Goal: Task Accomplishment & Management: Use online tool/utility

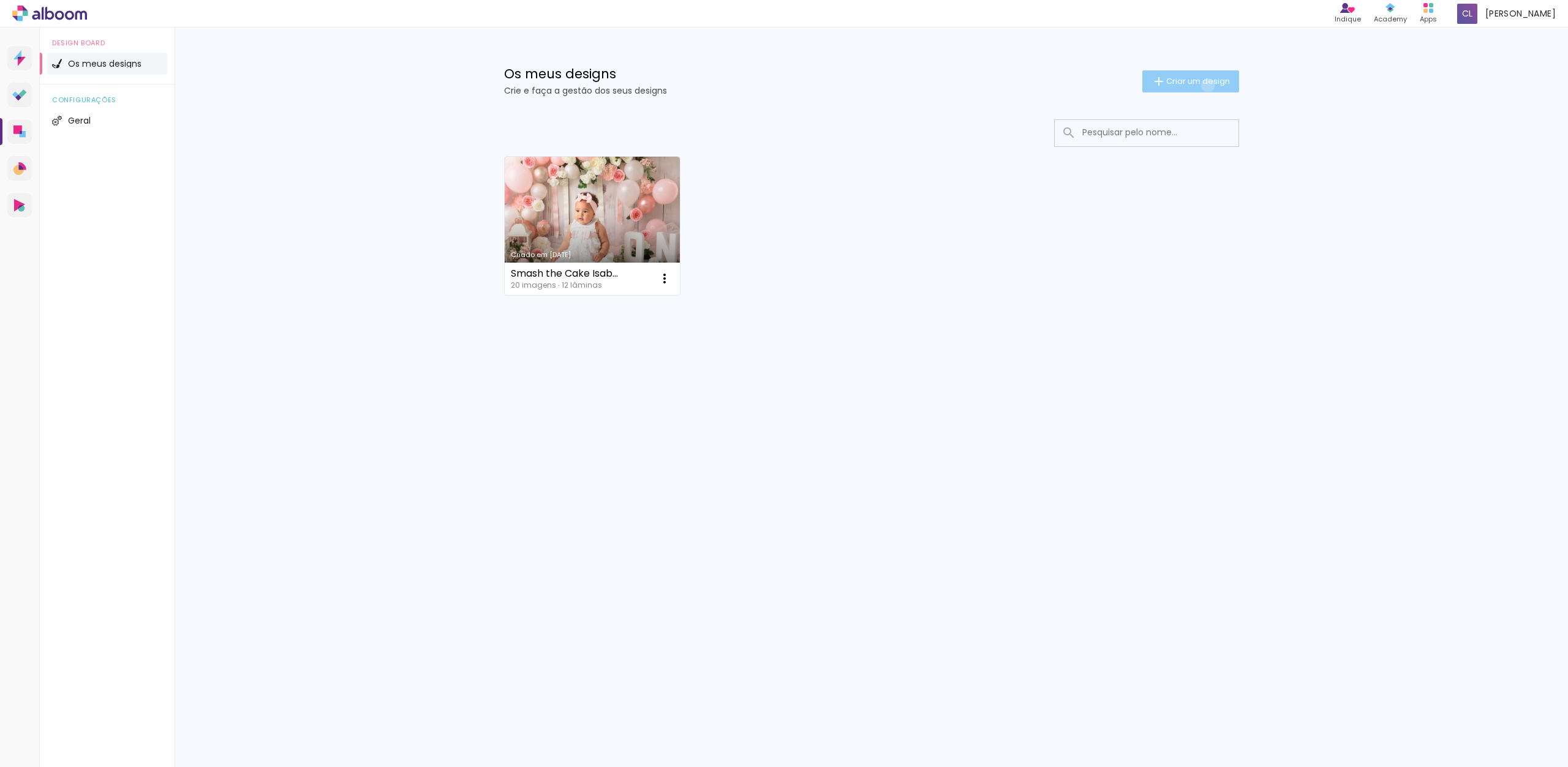
click at [1207, 85] on span "Criar um design" at bounding box center [1198, 81] width 64 height 8
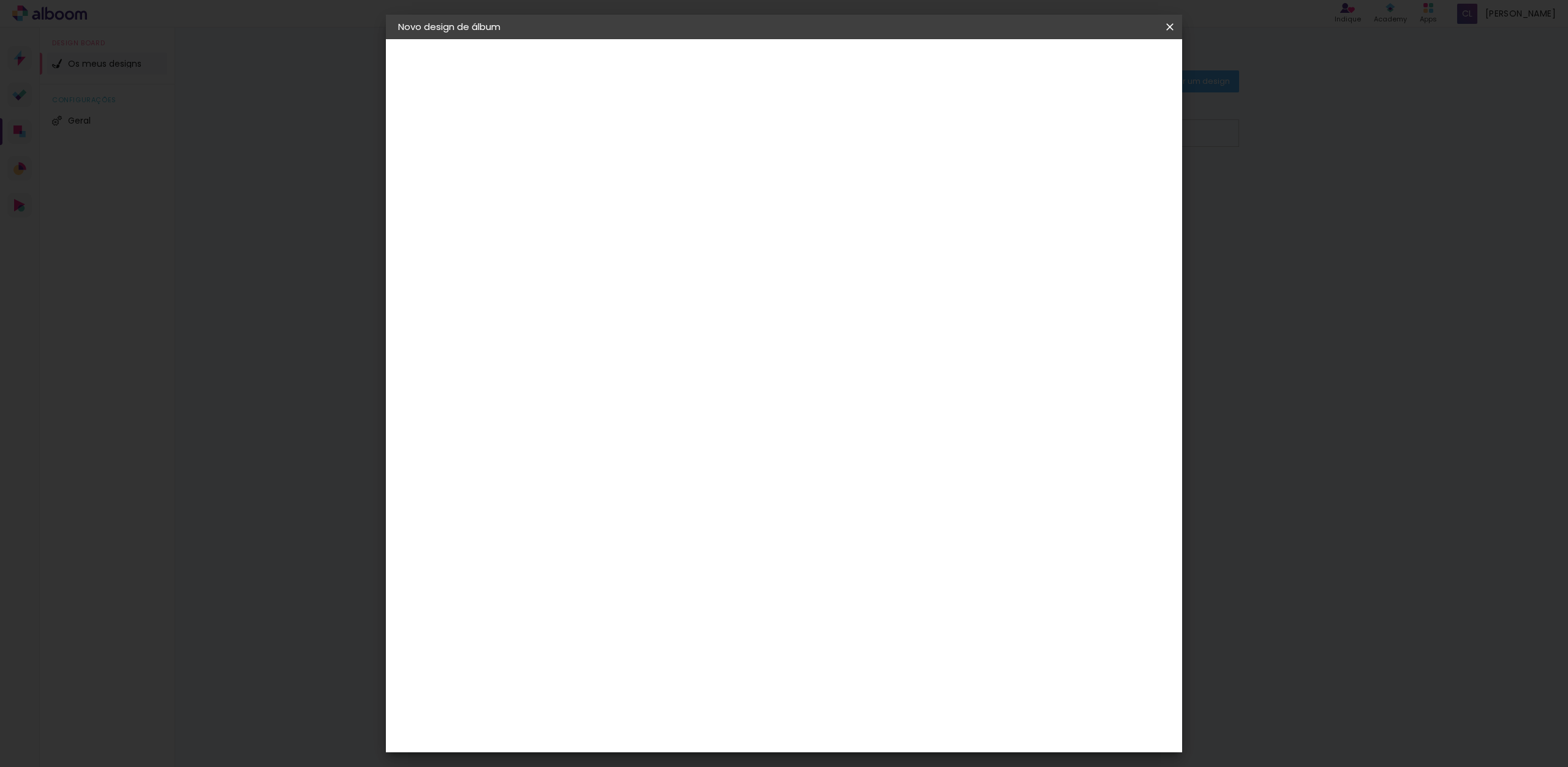
click at [599, 162] on input at bounding box center [599, 164] width 0 height 19
type input "[PERSON_NAME]"
type paper-input "[PERSON_NAME]"
click at [0, 0] on slot "Avançar" at bounding box center [0, 0] width 0 height 0
click at [670, 278] on div "DreambooksPro" at bounding box center [630, 276] width 80 height 9
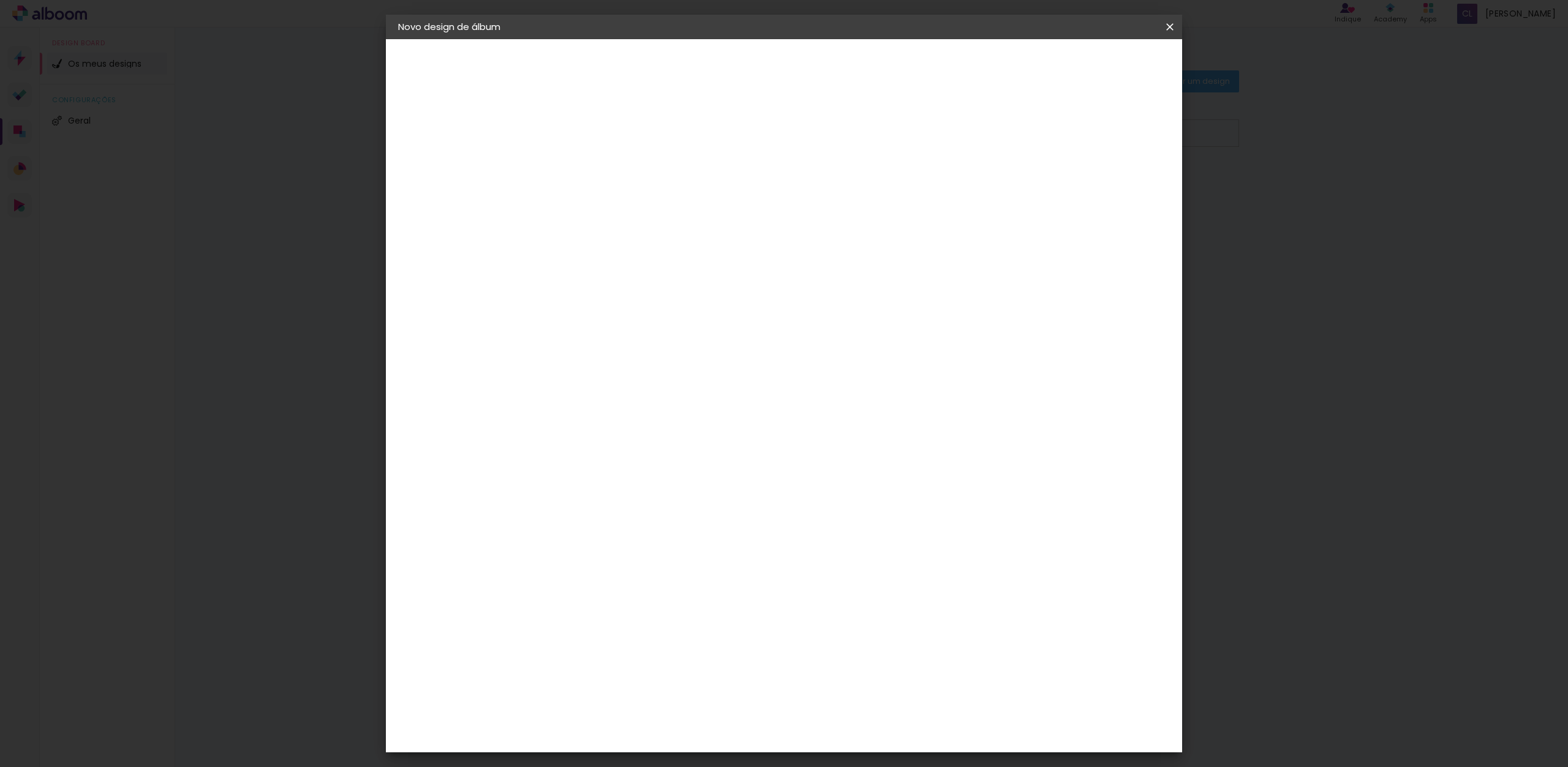
click at [670, 275] on div "DreambooksPro" at bounding box center [630, 276] width 80 height 9
click at [0, 0] on slot "Avançar" at bounding box center [0, 0] width 0 height 0
click at [661, 206] on iron-icon at bounding box center [653, 212] width 15 height 15
click at [942, 194] on paper-item "Álbum" at bounding box center [864, 203] width 245 height 24
type input "Álbum"
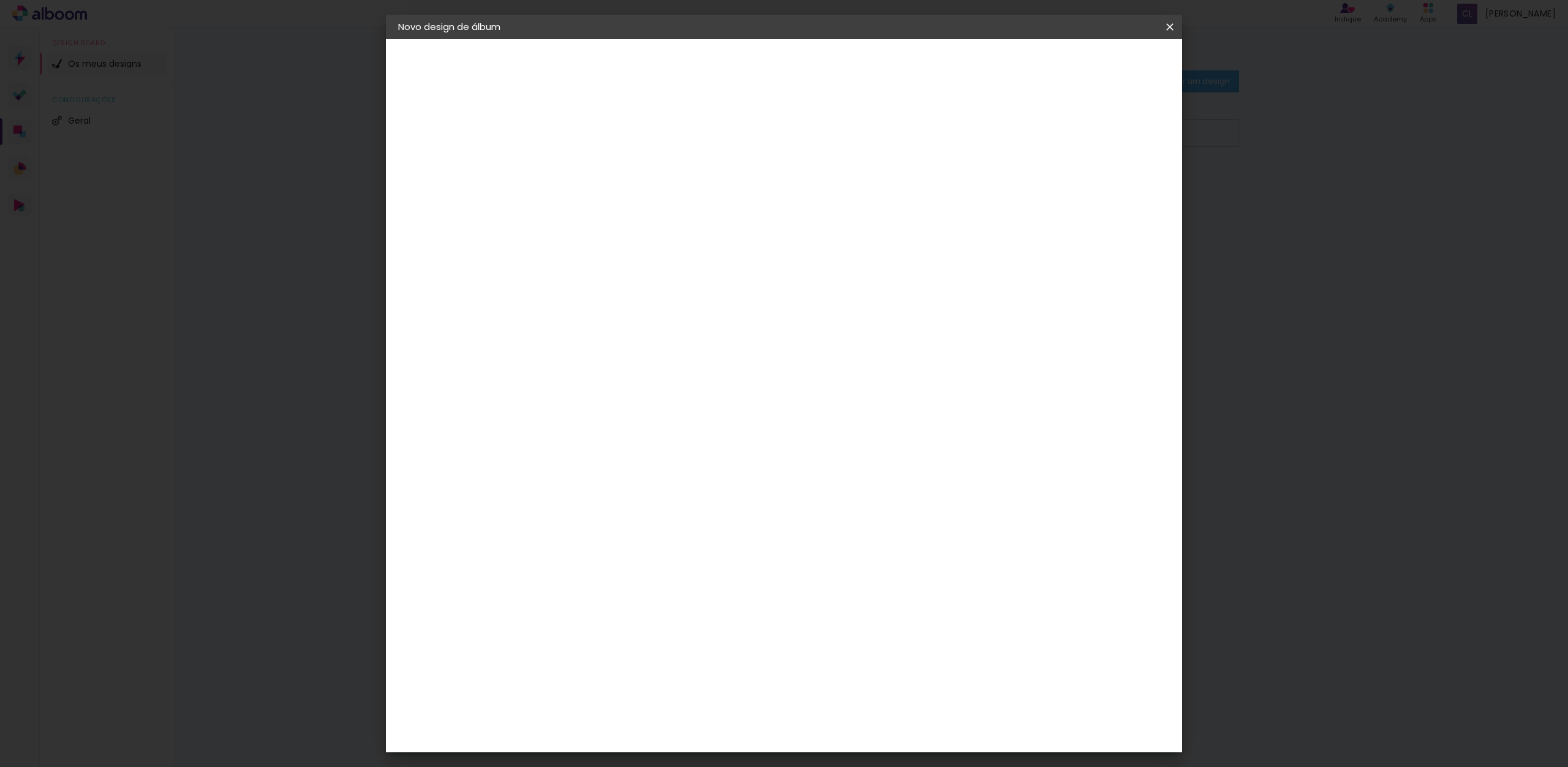
click at [681, 581] on span "25 × 25" at bounding box center [653, 593] width 57 height 25
click at [0, 0] on slot "Avançar" at bounding box center [0, 0] width 0 height 0
click at [1018, 129] on div at bounding box center [1012, 132] width 11 height 11
type paper-checkbox "on"
click at [1093, 64] on span "Iniciar design" at bounding box center [1066, 65] width 56 height 9
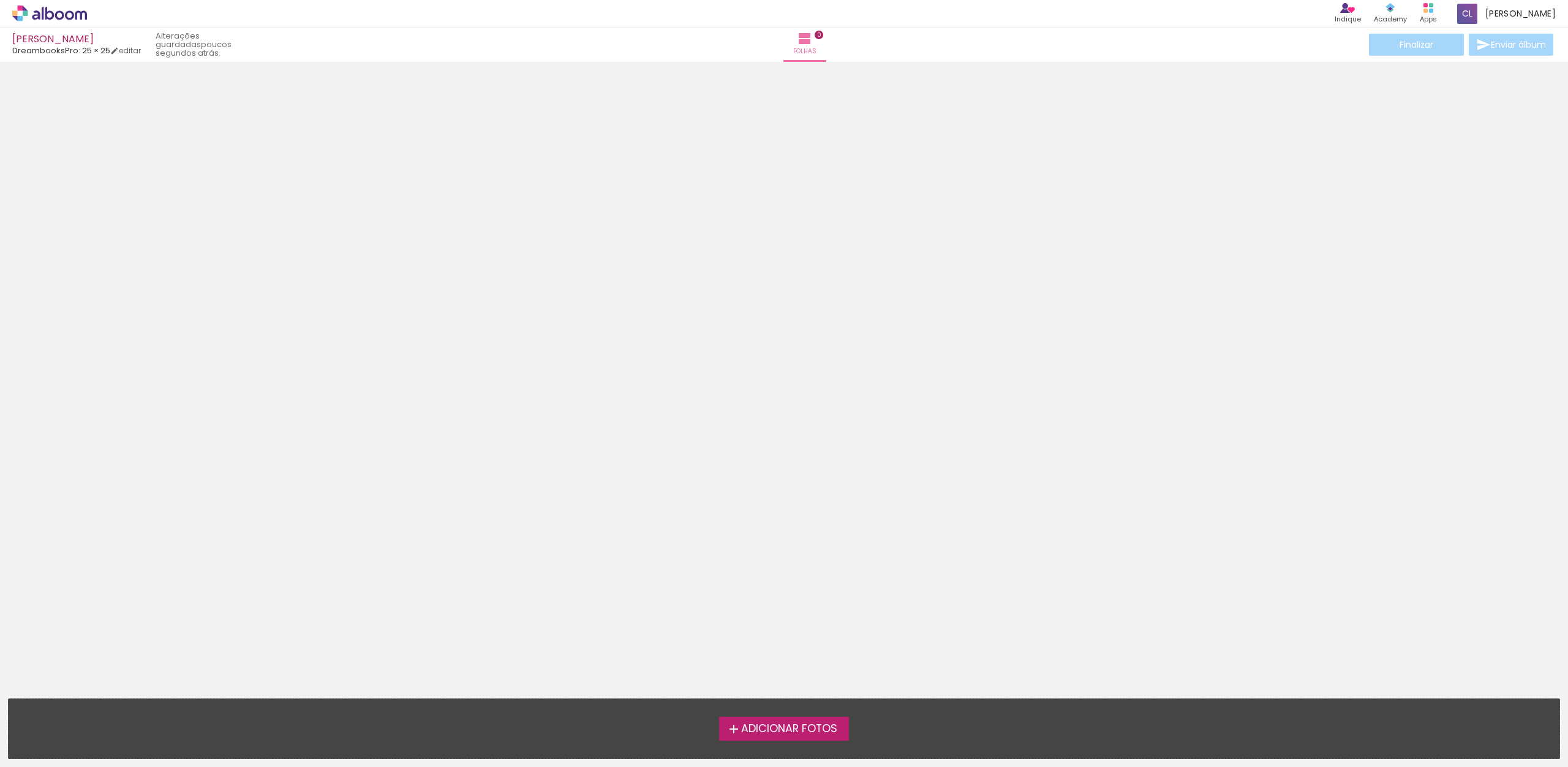
click at [789, 725] on span "Adicionar Fotos" at bounding box center [790, 729] width 96 height 11
click at [0, 0] on input "file" at bounding box center [0, 0] width 0 height 0
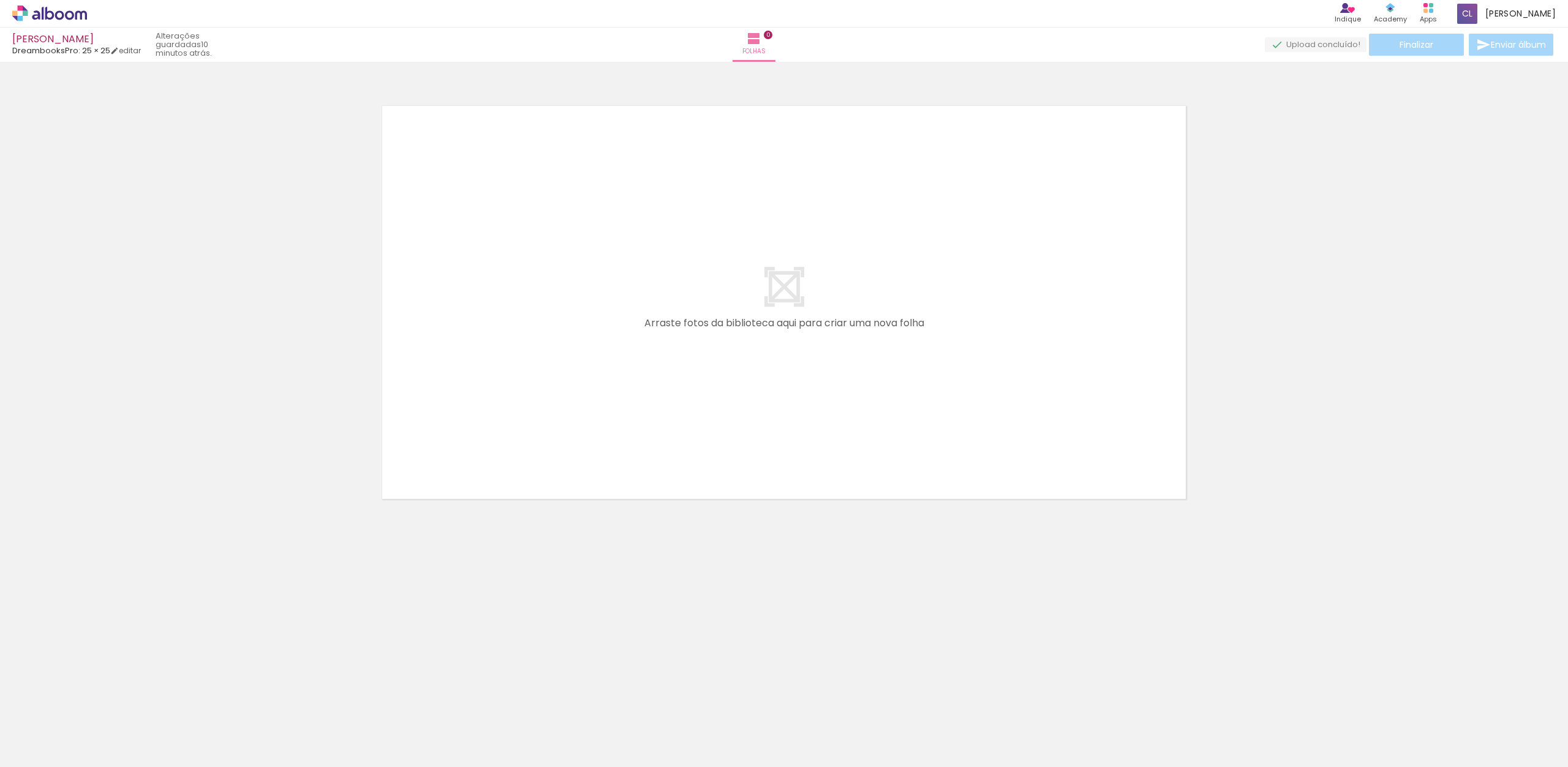
click at [35, 751] on span "Adicionar Fotos" at bounding box center [43, 751] width 37 height 14
click at [0, 0] on input "file" at bounding box center [0, 0] width 0 height 0
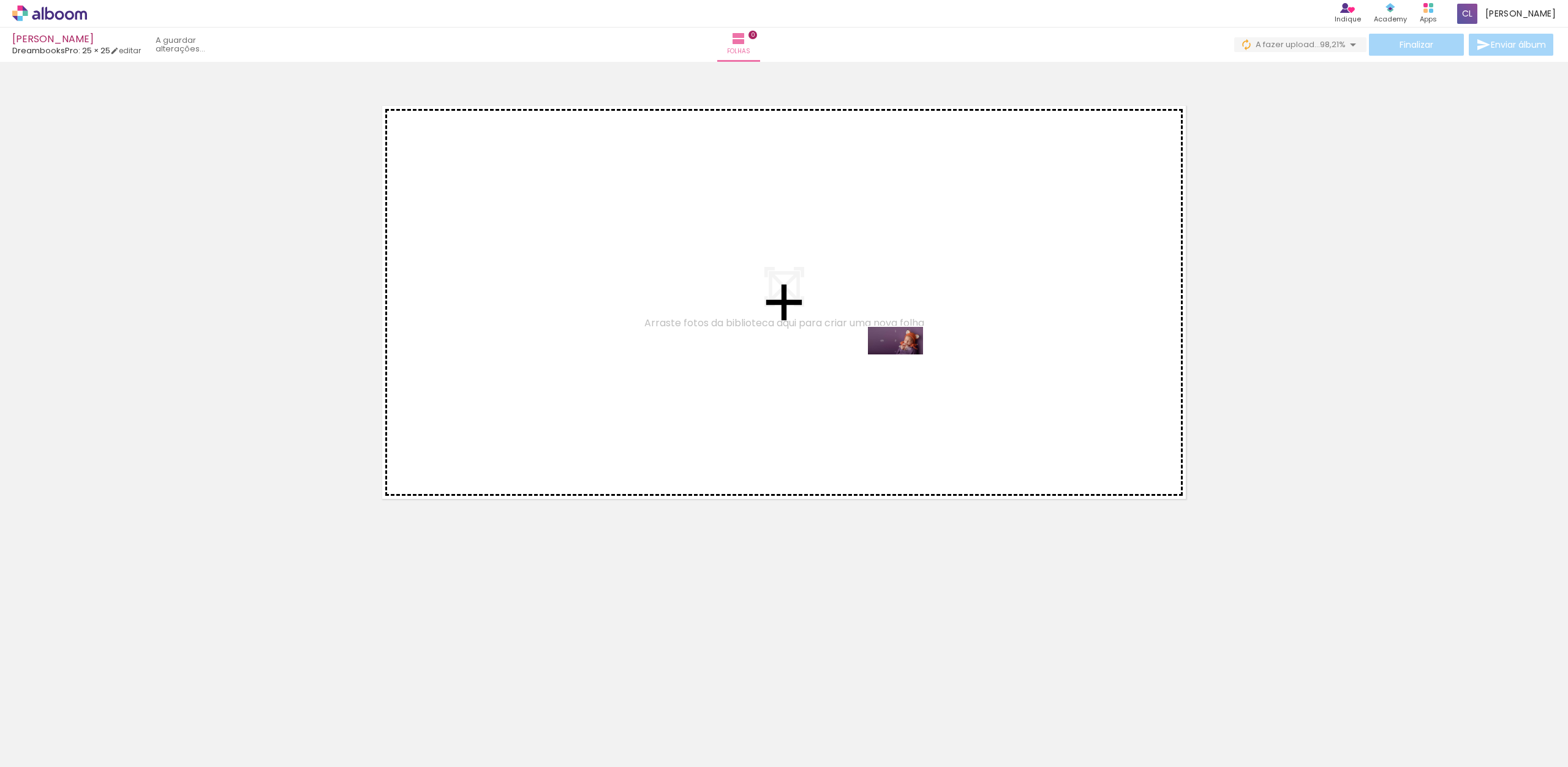
drag, startPoint x: 1526, startPoint y: 718, endPoint x: 835, endPoint y: 294, distance: 810.7
click at [827, 298] on quentale-workspace at bounding box center [784, 384] width 1568 height 767
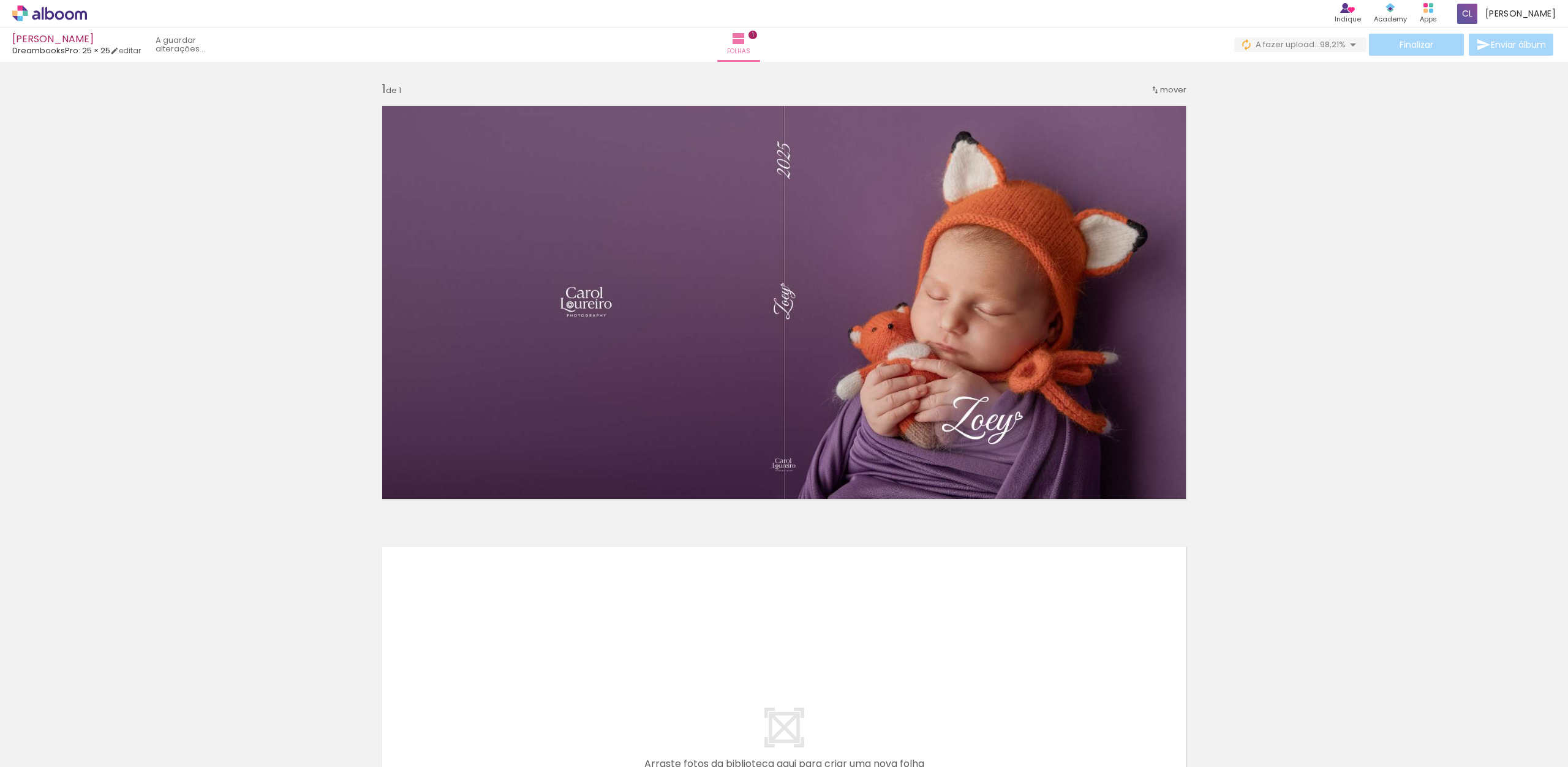
scroll to position [0, 0]
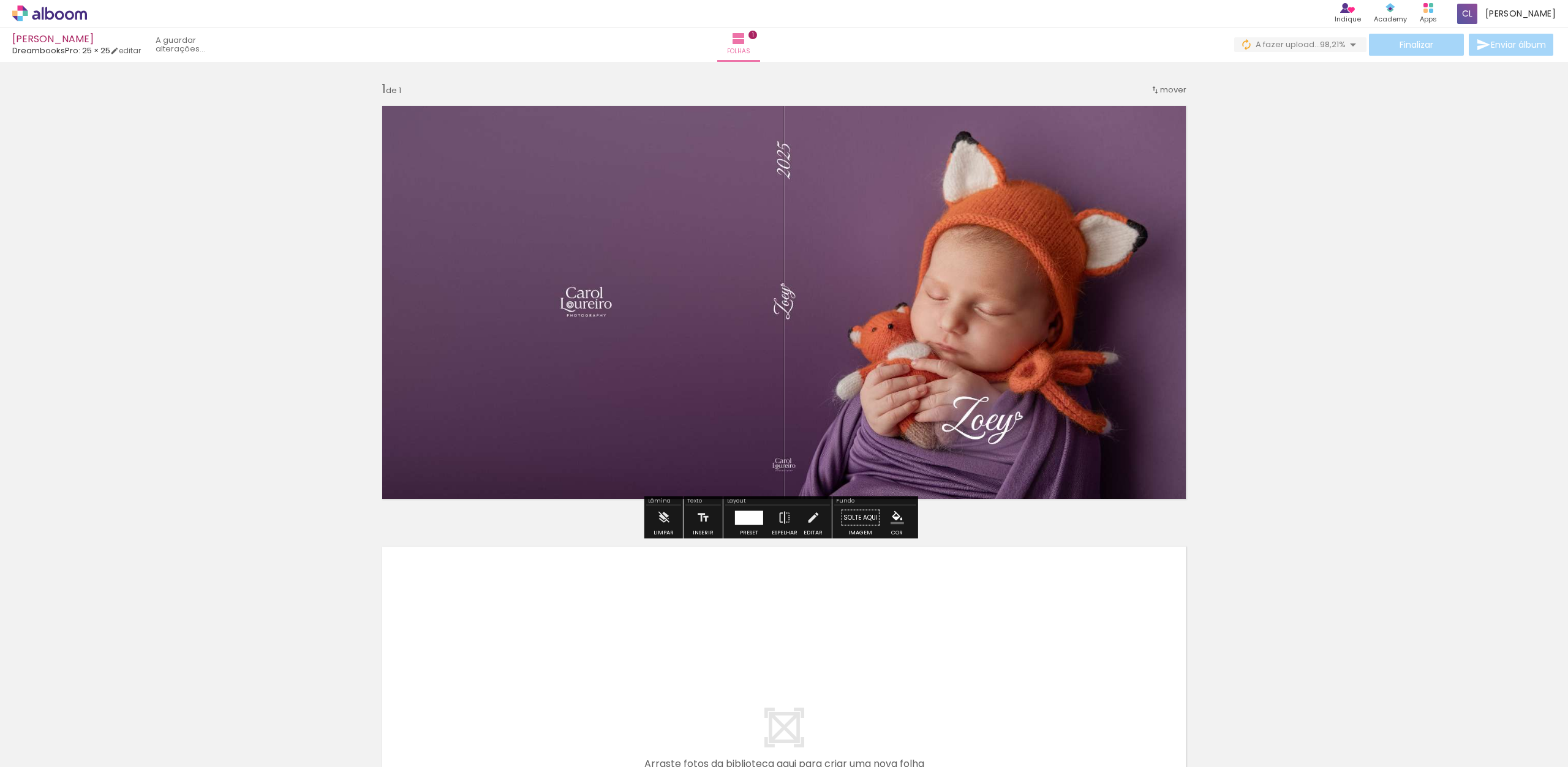
click at [859, 612] on quentale-layouter at bounding box center [784, 743] width 821 height 410
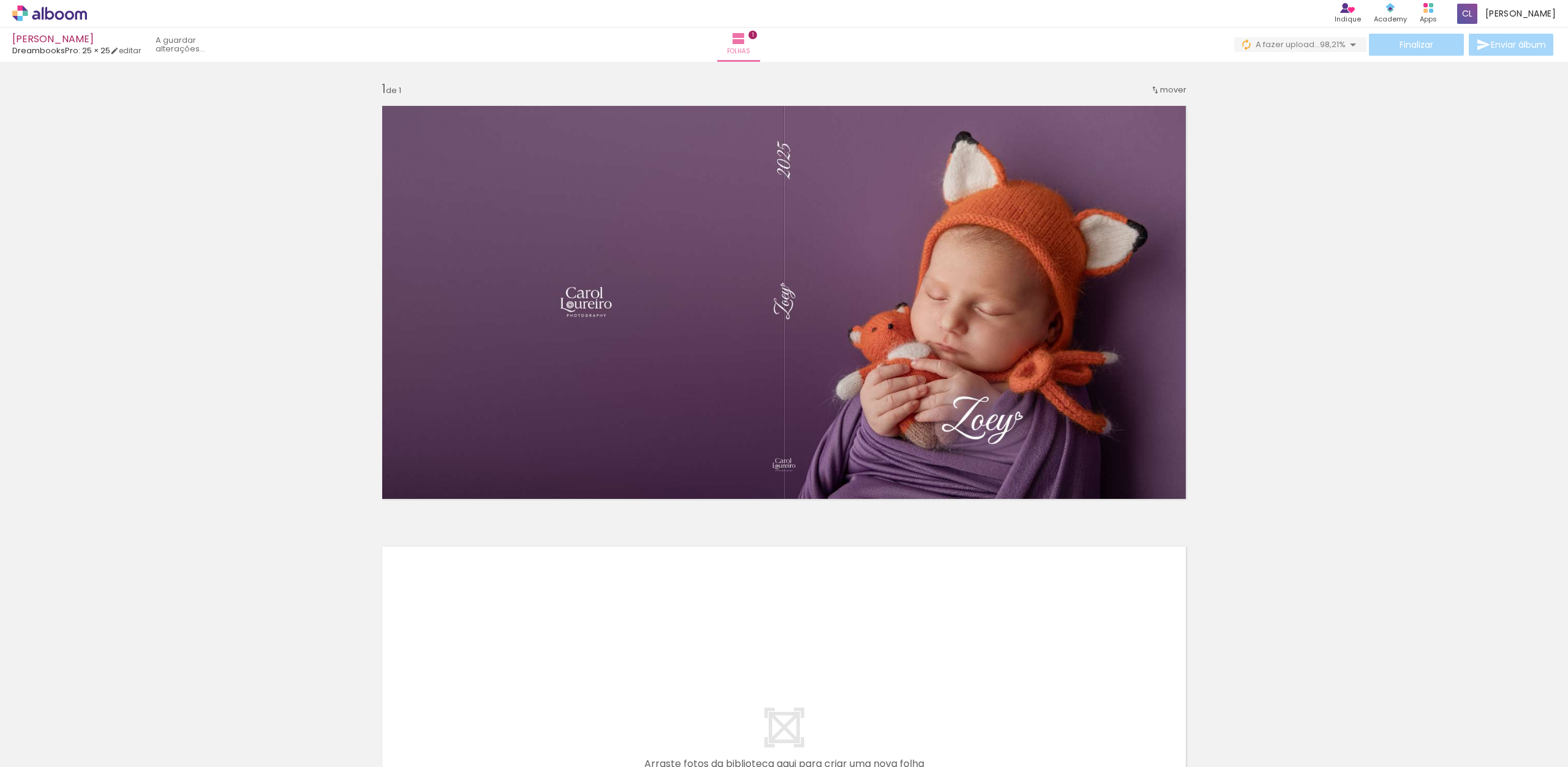
scroll to position [0, 1052]
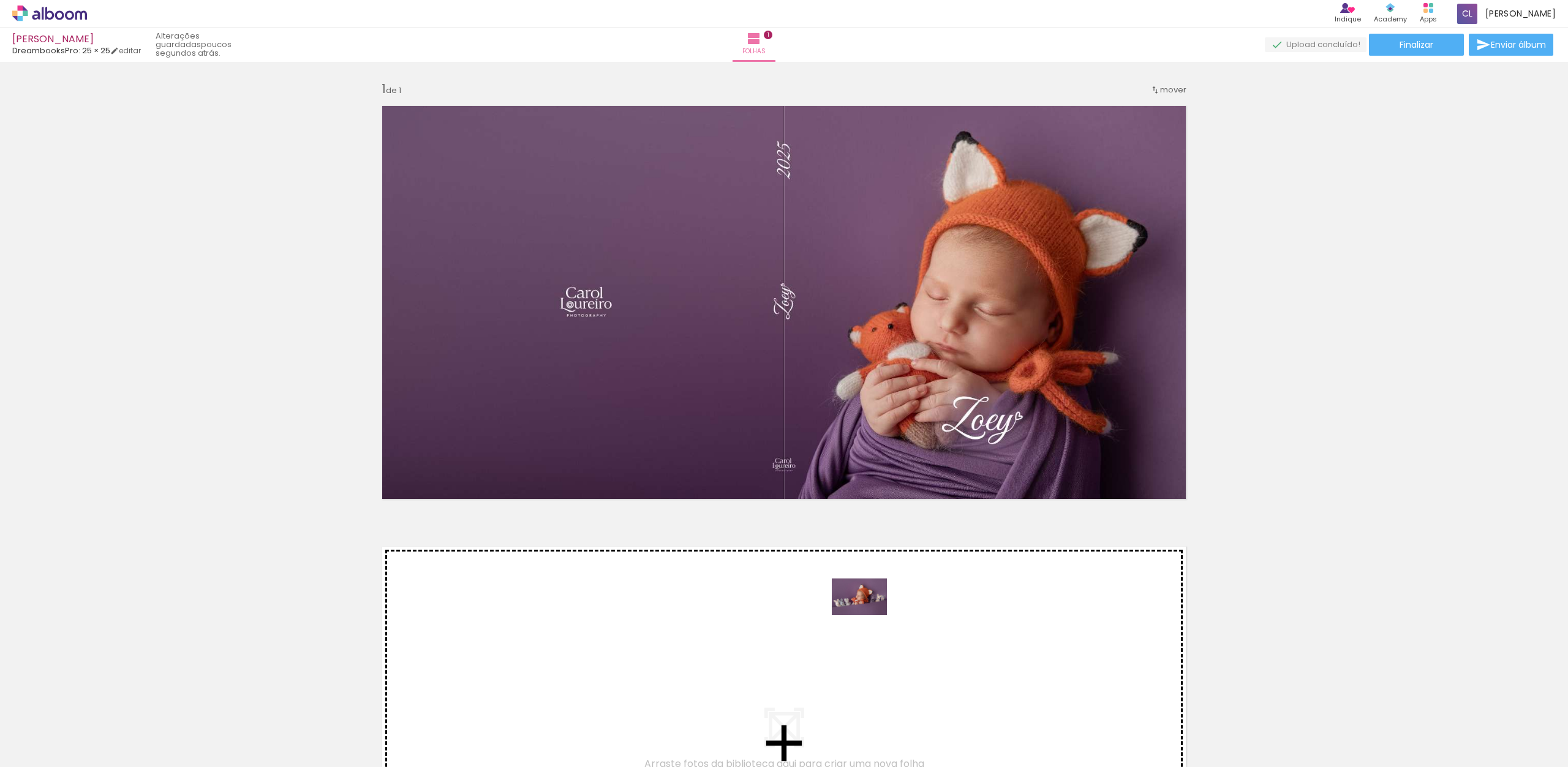
drag, startPoint x: 864, startPoint y: 676, endPoint x: 869, endPoint y: 614, distance: 62.2
click at [869, 614] on quentale-workspace at bounding box center [784, 384] width 1568 height 767
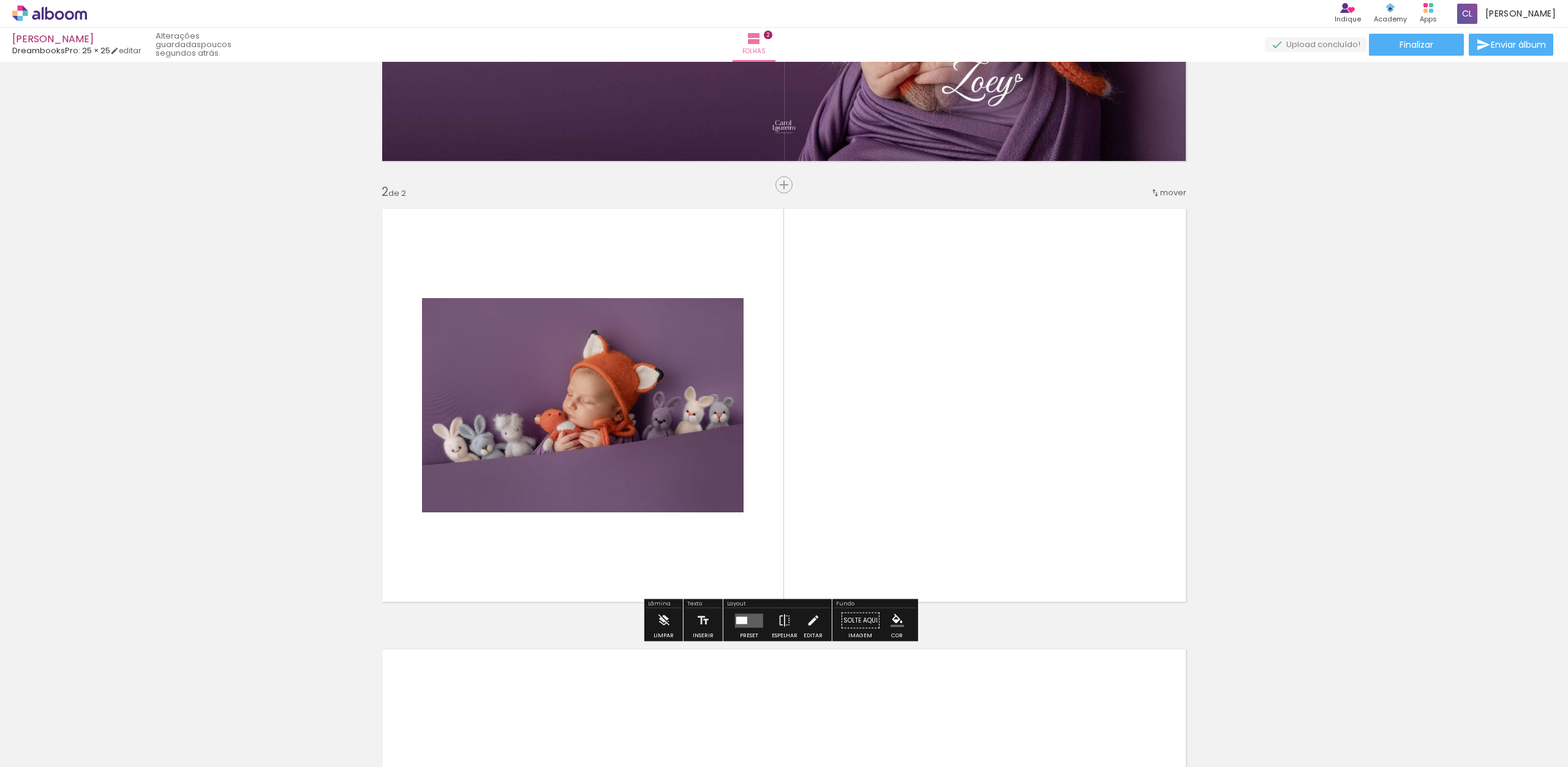
scroll to position [367, 0]
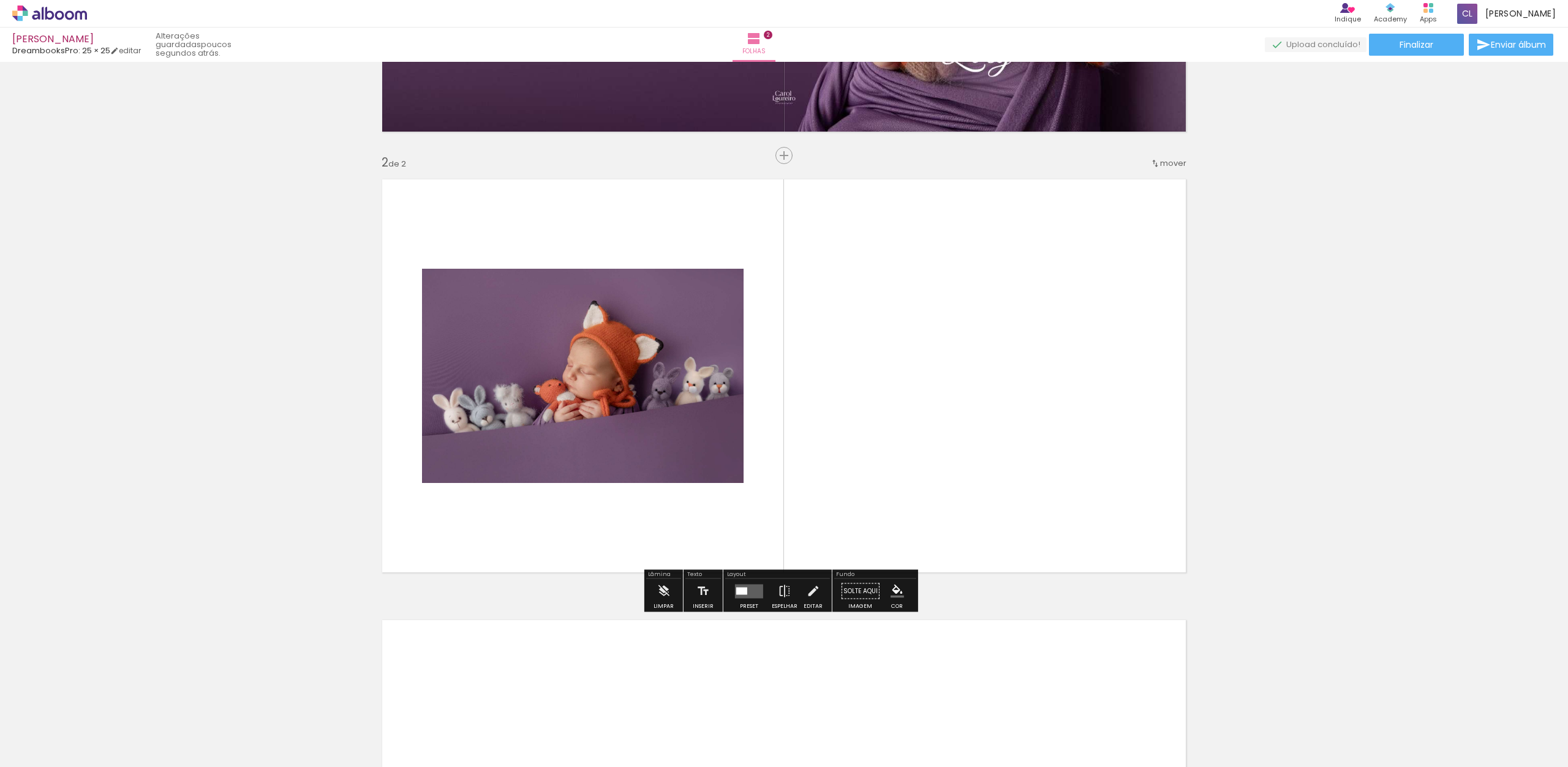
click at [733, 476] on quentale-photo at bounding box center [583, 376] width 322 height 214
click at [740, 589] on div at bounding box center [741, 591] width 11 height 8
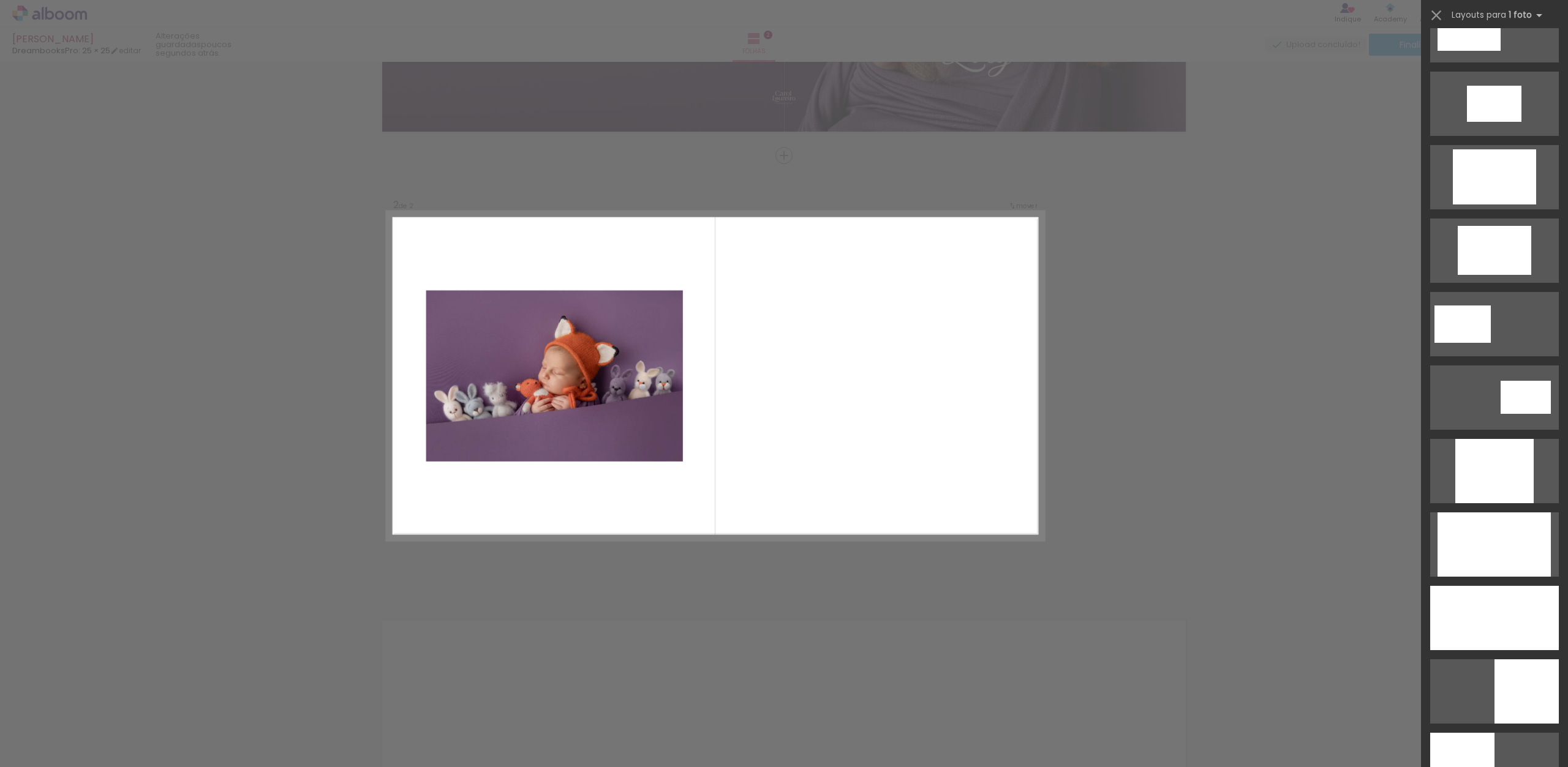
scroll to position [426, 0]
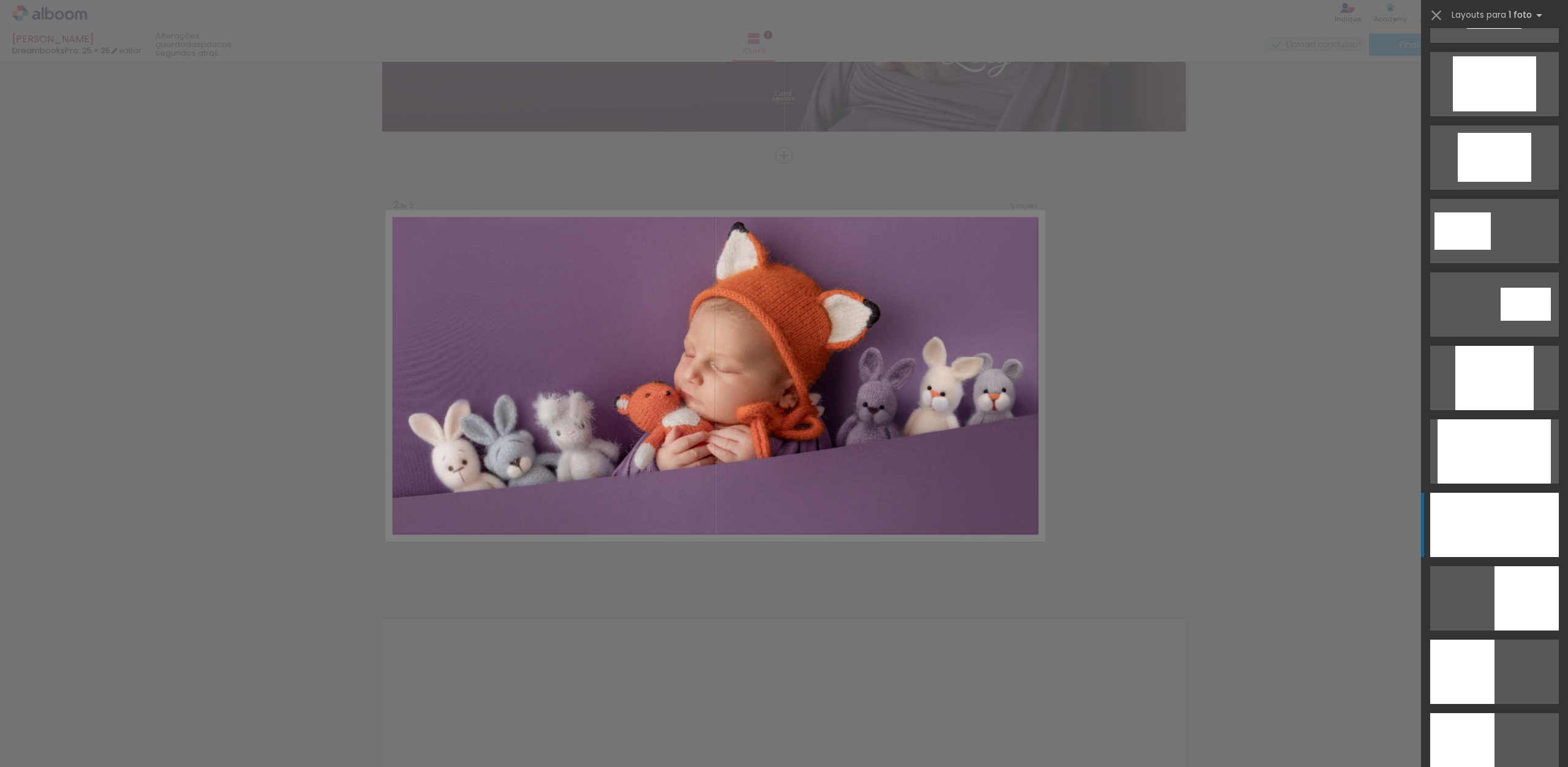
click at [1512, 522] on div at bounding box center [1495, 525] width 129 height 64
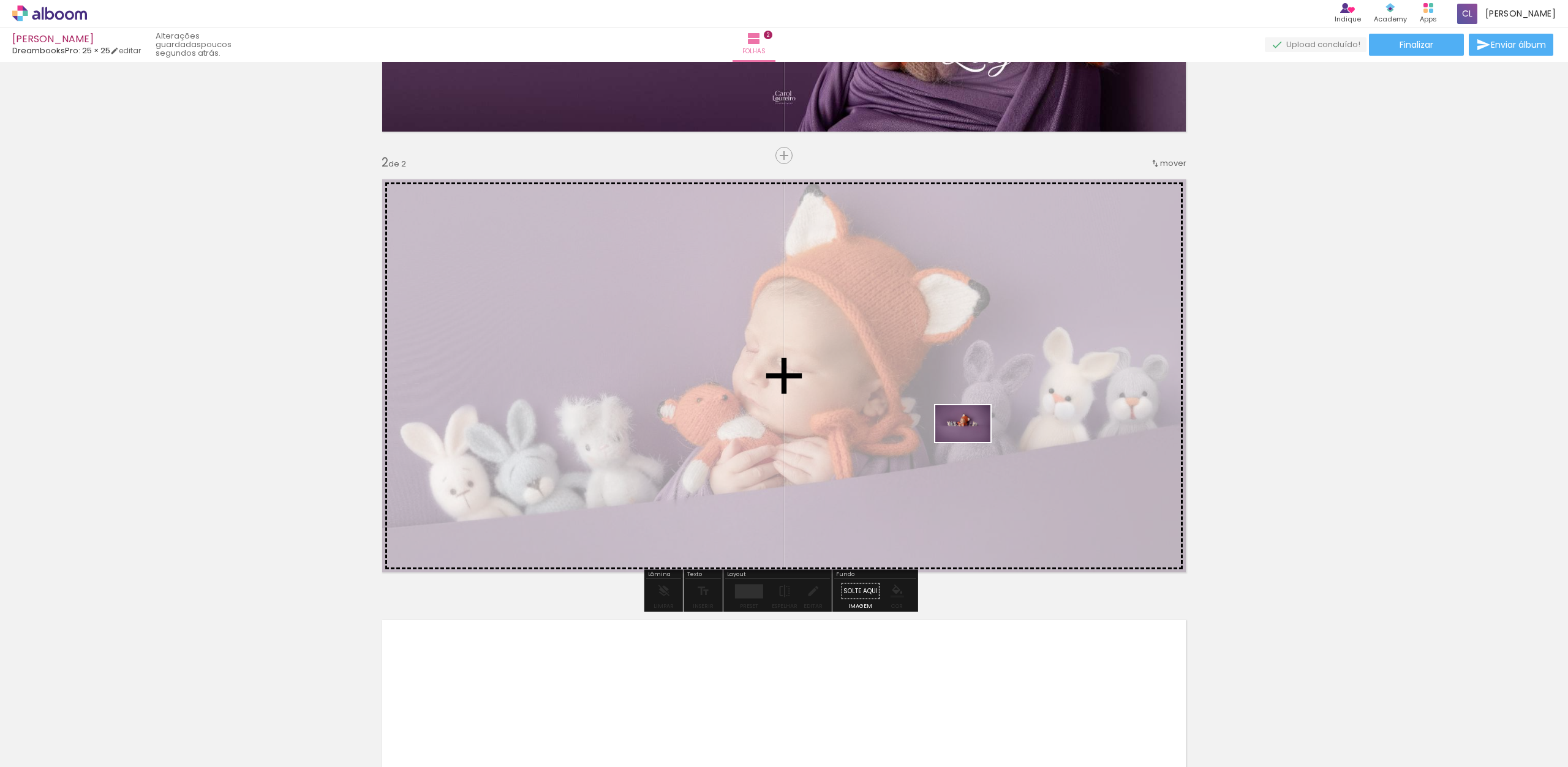
drag, startPoint x: 1001, startPoint y: 727, endPoint x: 969, endPoint y: 427, distance: 301.7
click at [972, 444] on quentale-workspace at bounding box center [784, 384] width 1568 height 767
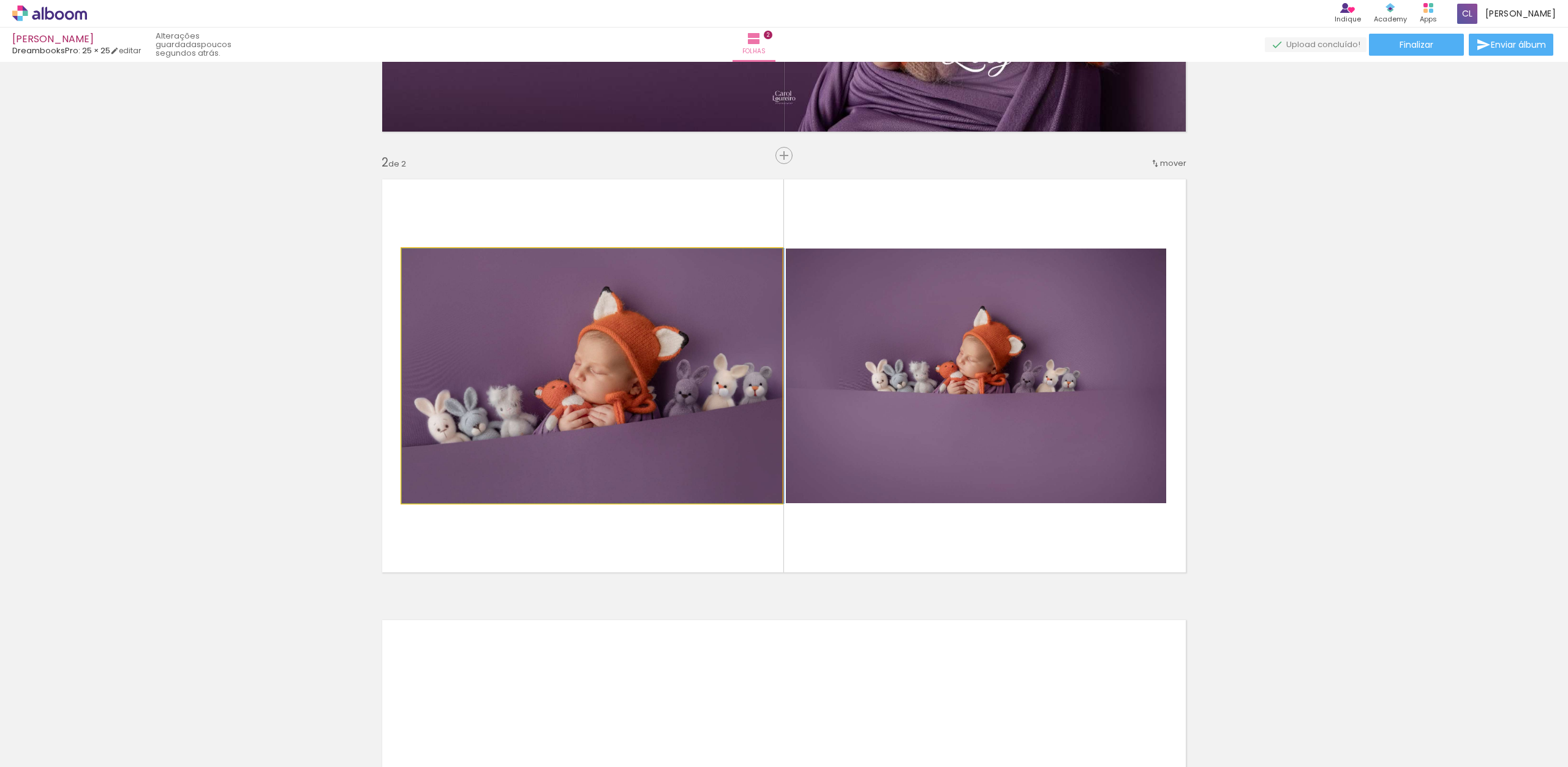
drag, startPoint x: 646, startPoint y: 361, endPoint x: 652, endPoint y: 414, distance: 53.3
click at [653, 365] on quentale-photo at bounding box center [592, 376] width 380 height 255
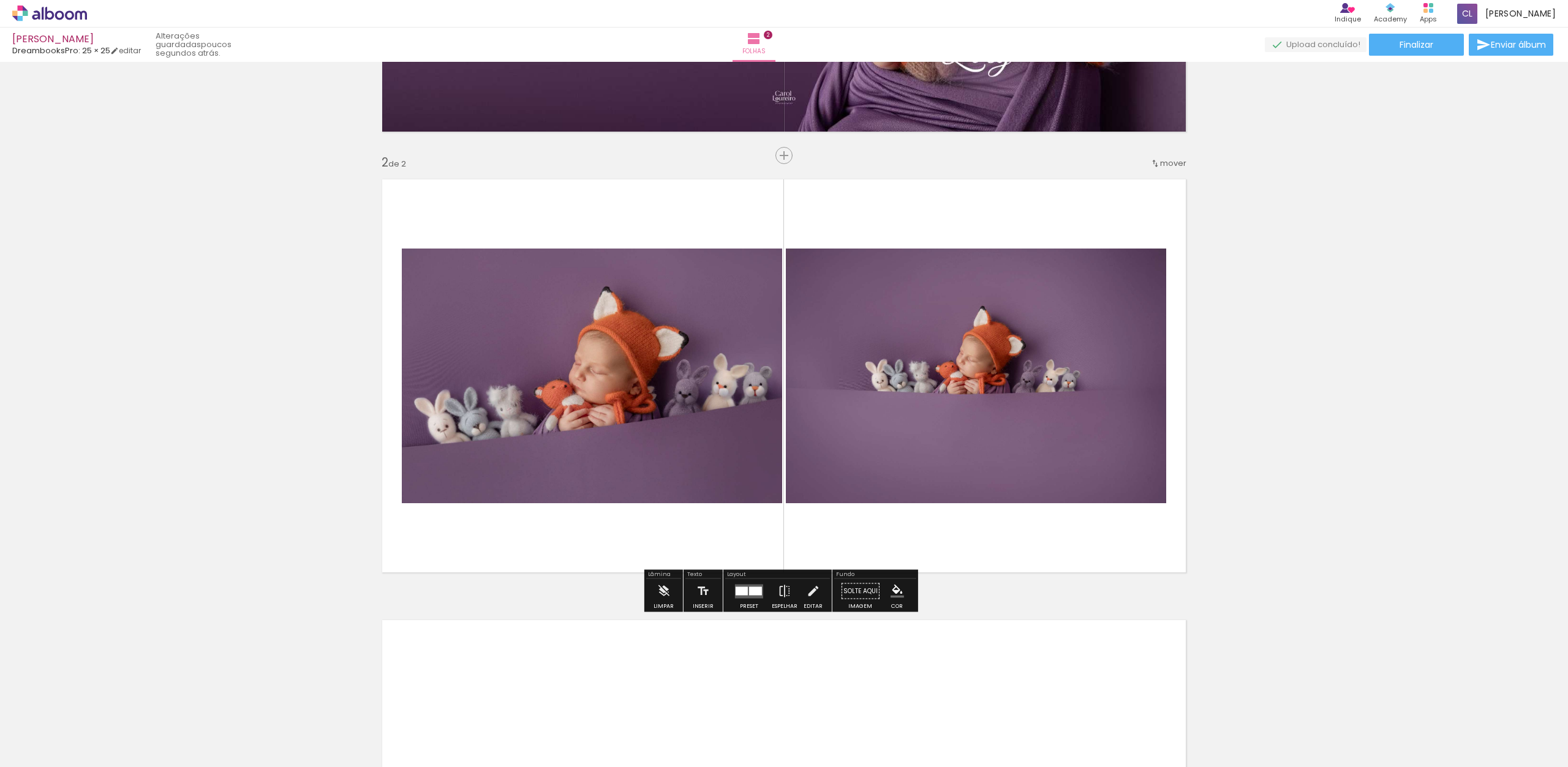
click at [744, 586] on quentale-layouter at bounding box center [749, 591] width 28 height 14
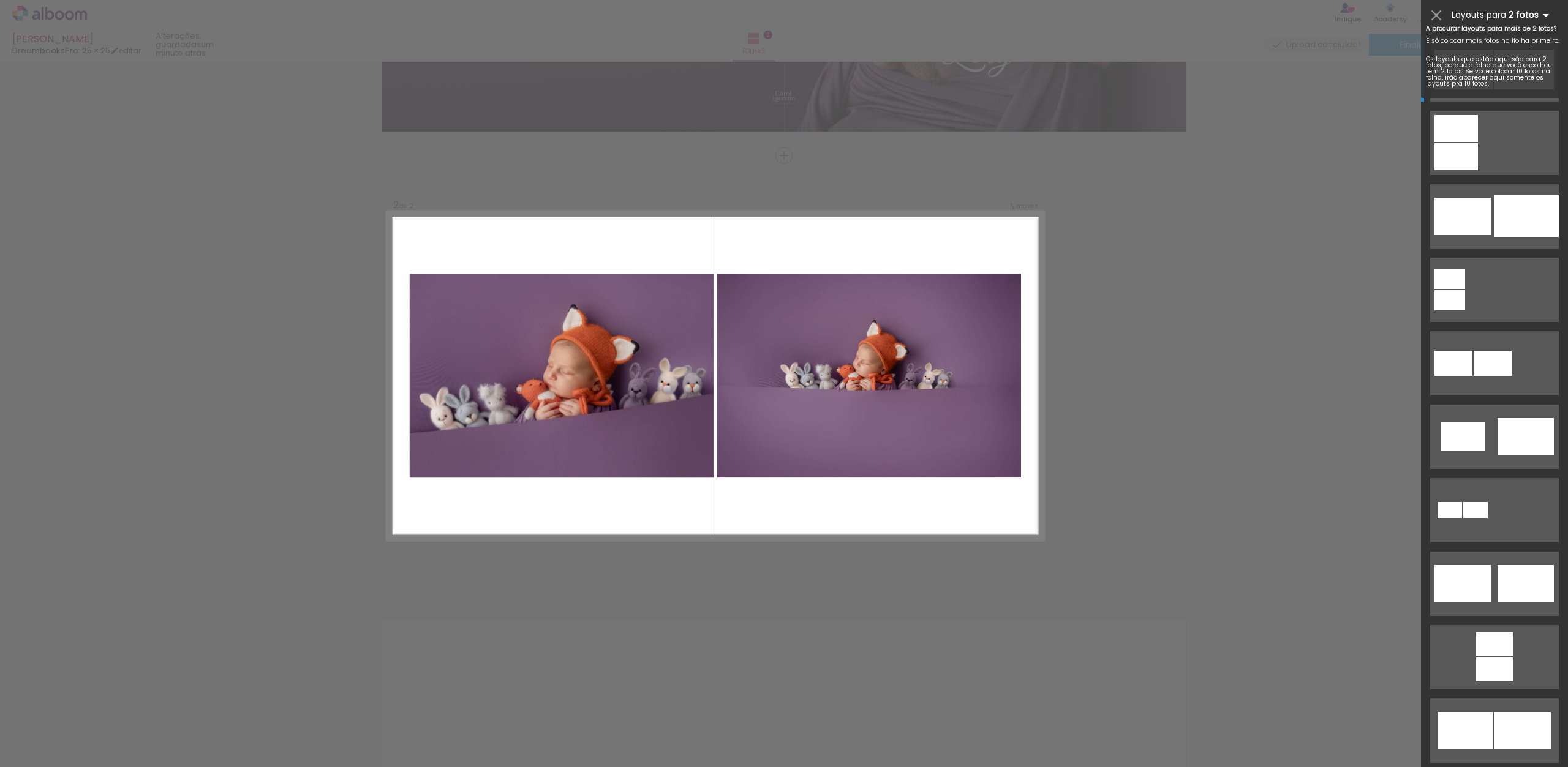
click at [1546, 14] on iron-icon at bounding box center [1546, 15] width 15 height 15
click at [1539, 13] on iron-icon at bounding box center [1546, 15] width 15 height 15
click at [1542, 15] on iron-icon at bounding box center [1546, 15] width 15 height 15
click at [1534, 15] on b "2 fotos" at bounding box center [1531, 15] width 45 height 12
drag, startPoint x: 1534, startPoint y: 15, endPoint x: 1528, endPoint y: 14, distance: 6.1
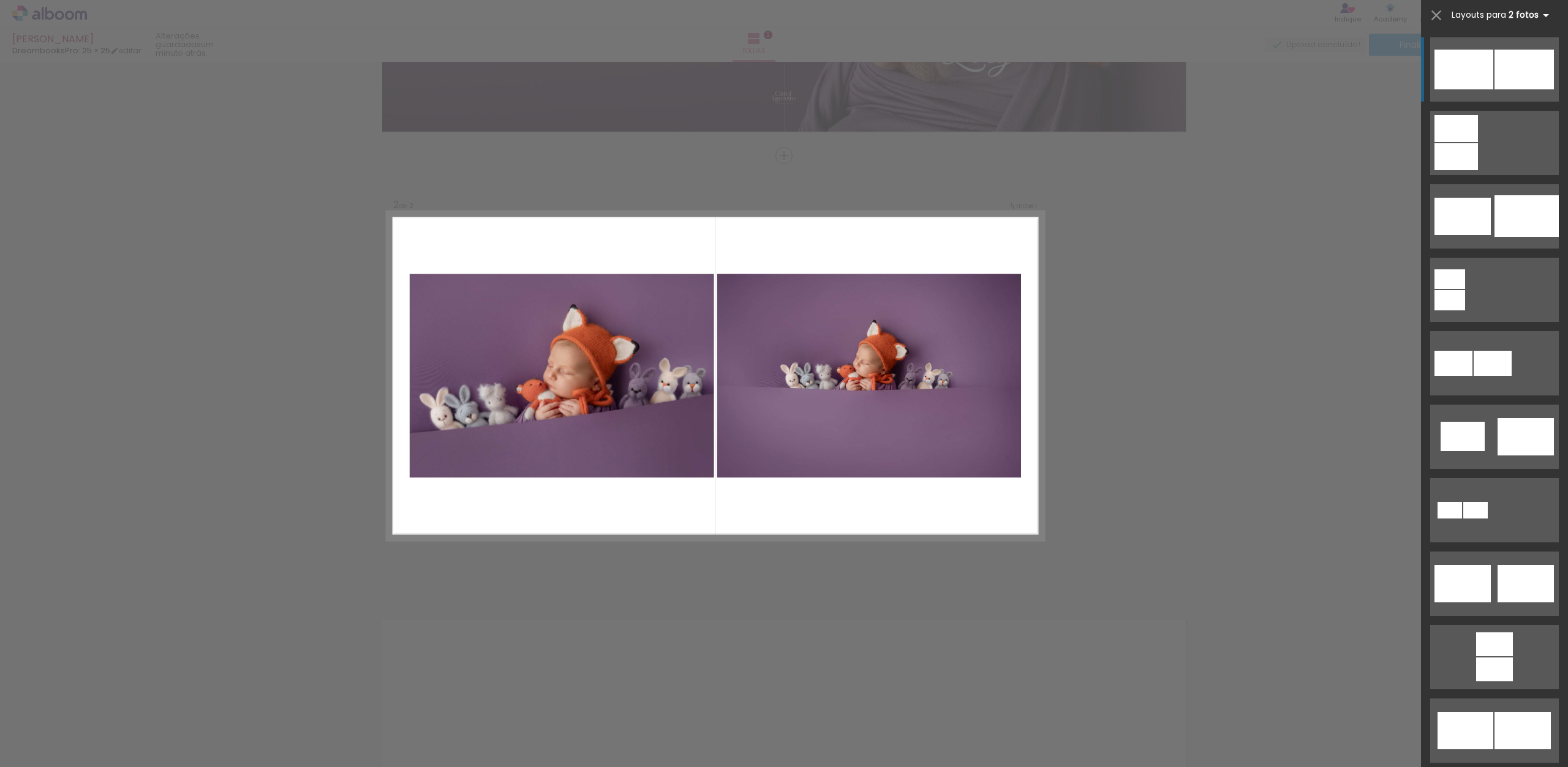
click at [1527, 15] on b "2 fotos" at bounding box center [1531, 15] width 45 height 12
click at [1442, 16] on iron-icon at bounding box center [1436, 15] width 17 height 17
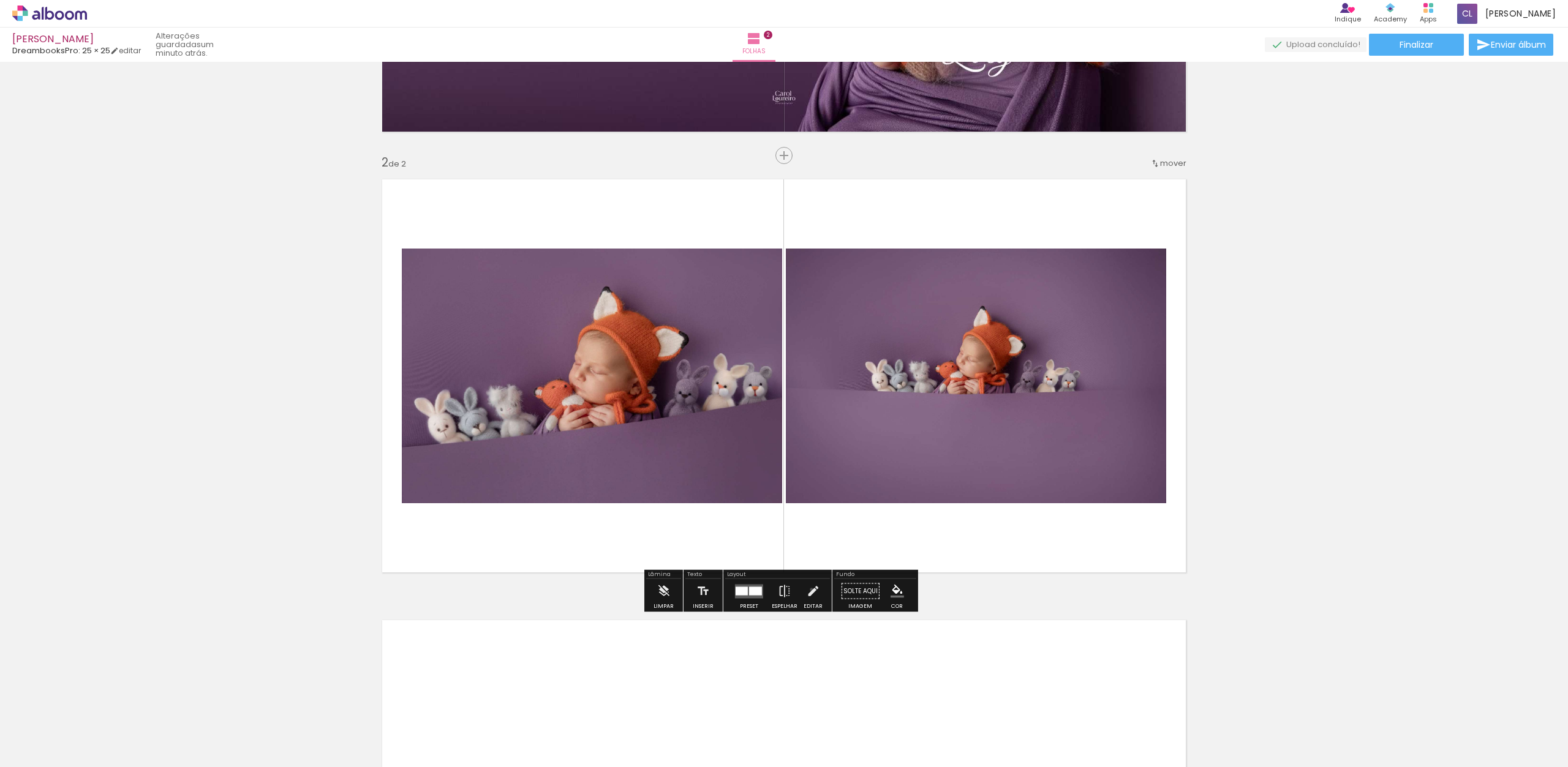
click at [808, 589] on iron-icon at bounding box center [813, 592] width 14 height 24
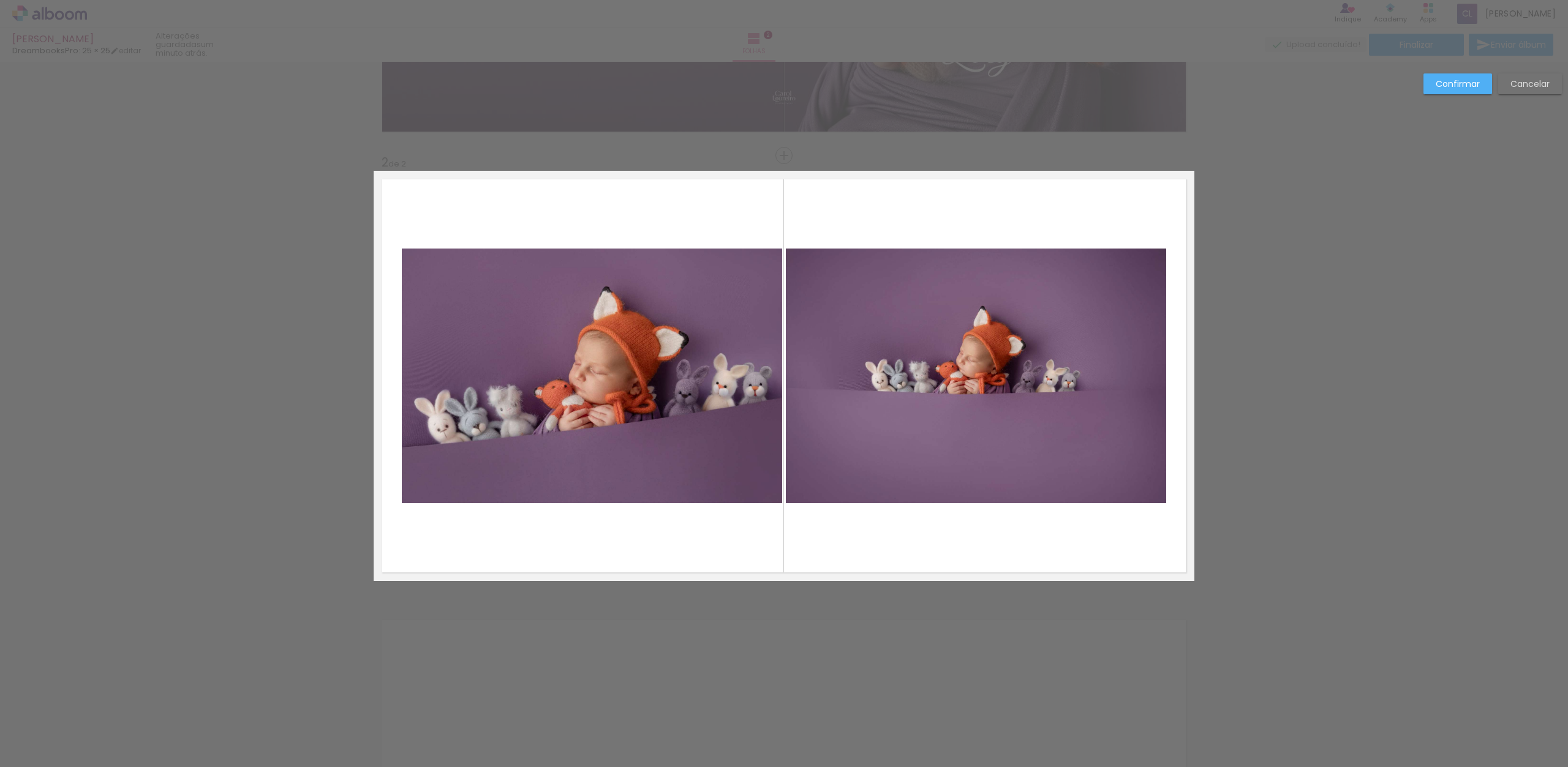
click at [946, 382] on quentale-photo at bounding box center [976, 376] width 380 height 255
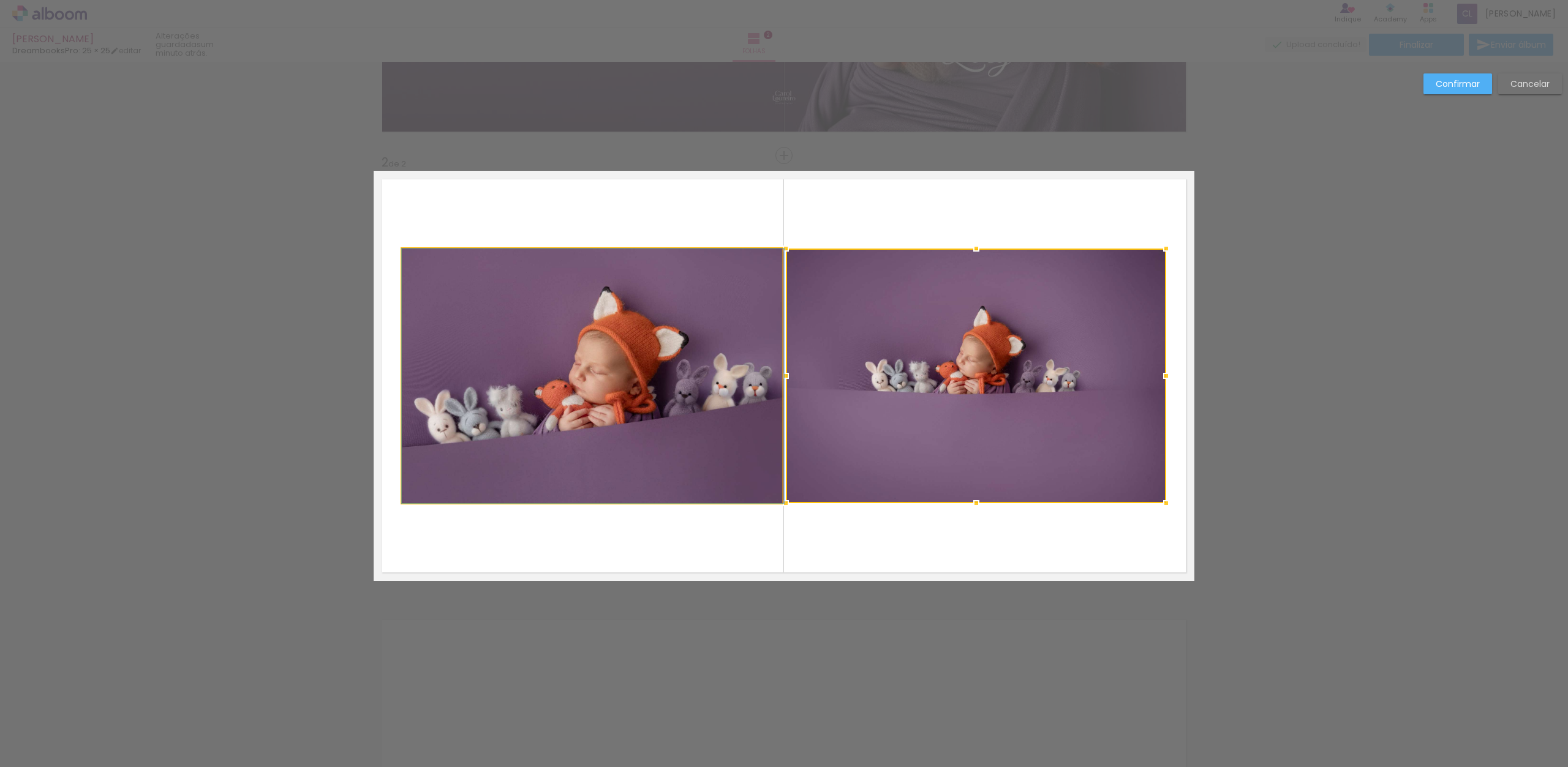
drag, startPoint x: 723, startPoint y: 428, endPoint x: 712, endPoint y: 421, distance: 13.0
click at [723, 428] on quentale-photo at bounding box center [592, 376] width 380 height 255
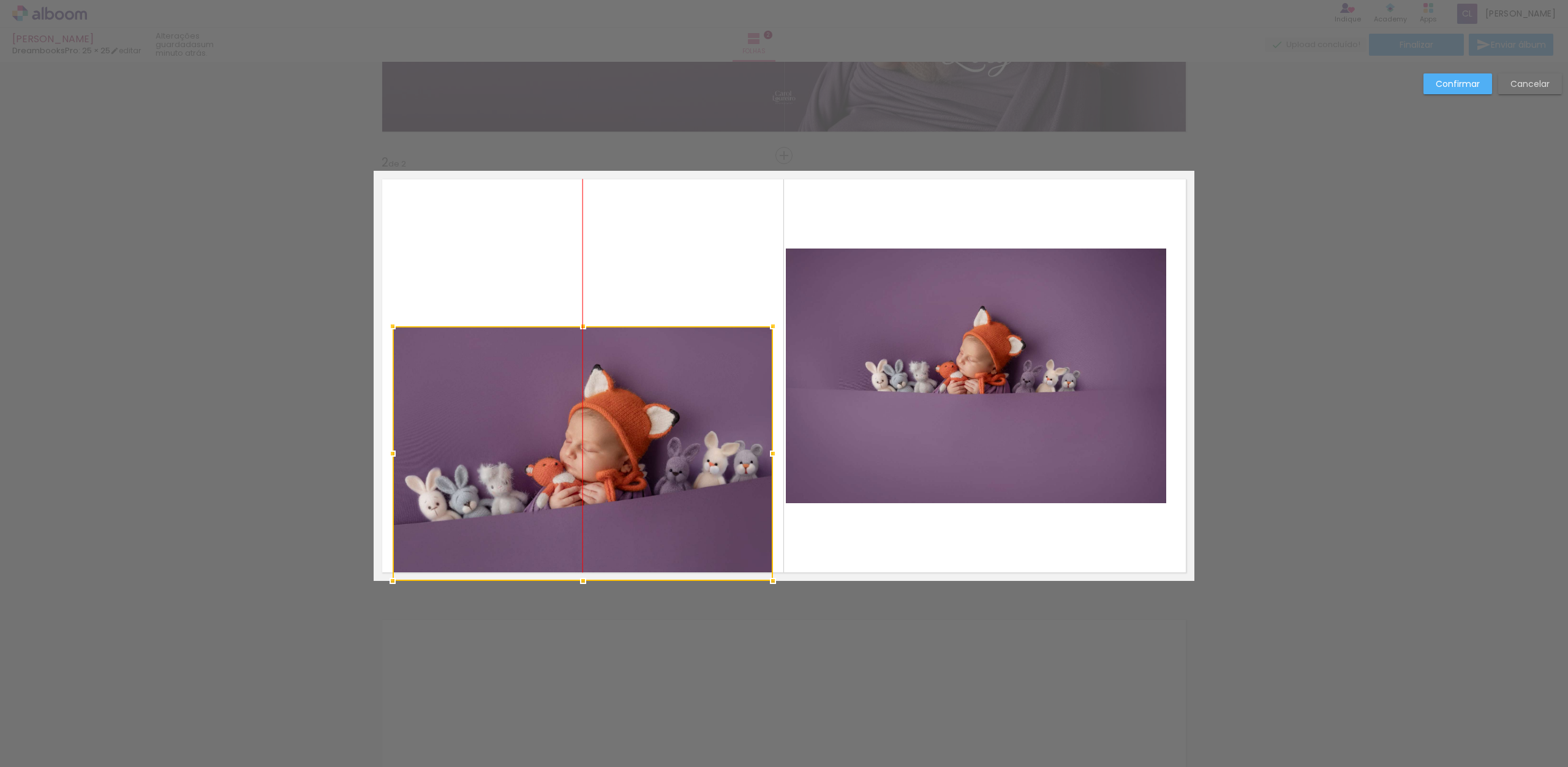
drag, startPoint x: 633, startPoint y: 350, endPoint x: 613, endPoint y: 448, distance: 100.0
click at [622, 498] on div at bounding box center [583, 454] width 380 height 255
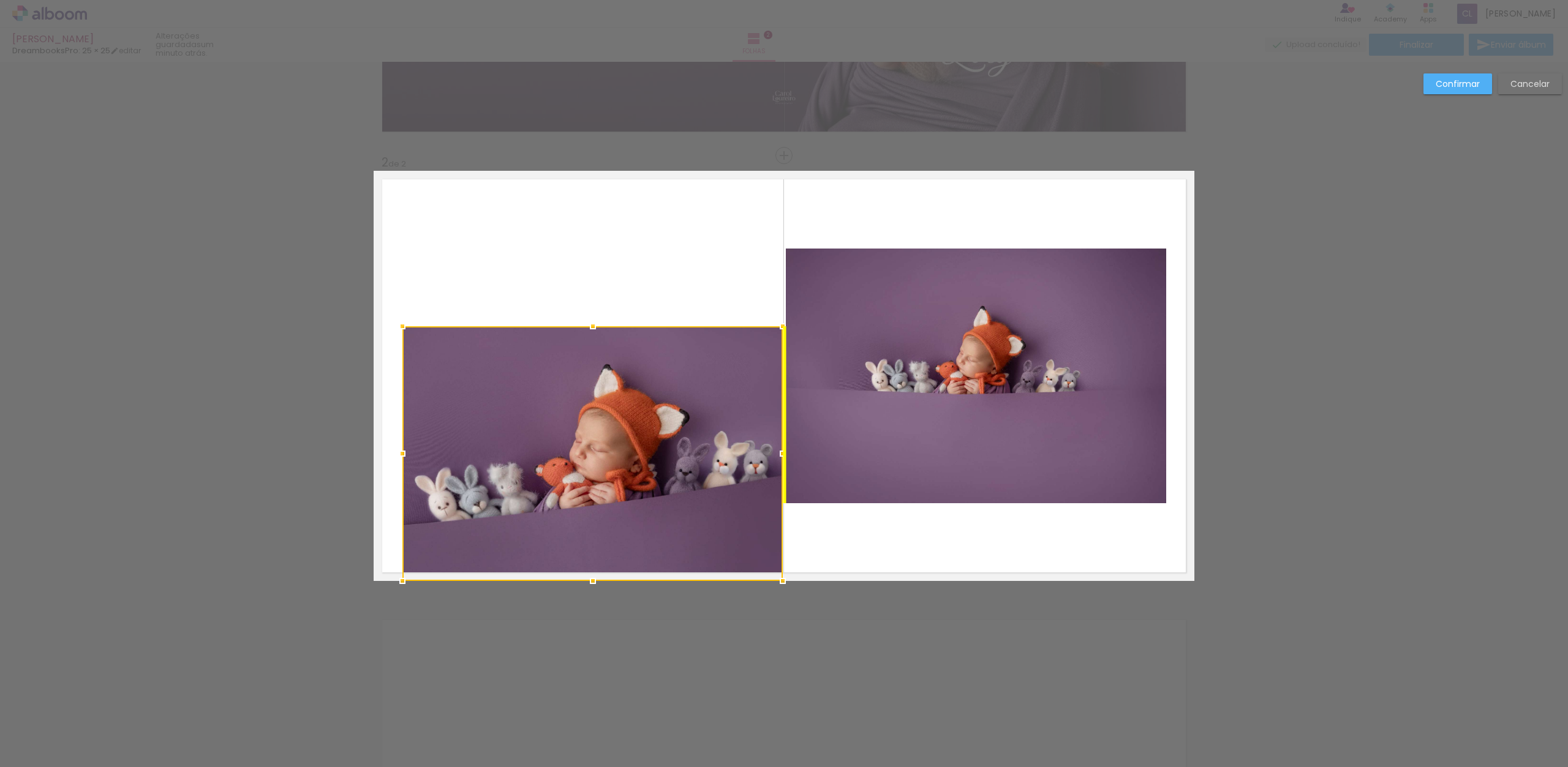
drag, startPoint x: 635, startPoint y: 251, endPoint x: 636, endPoint y: 229, distance: 22.0
click at [635, 251] on quentale-layouter at bounding box center [784, 376] width 821 height 410
click at [0, 0] on slot "Cancelar" at bounding box center [0, 0] width 0 height 0
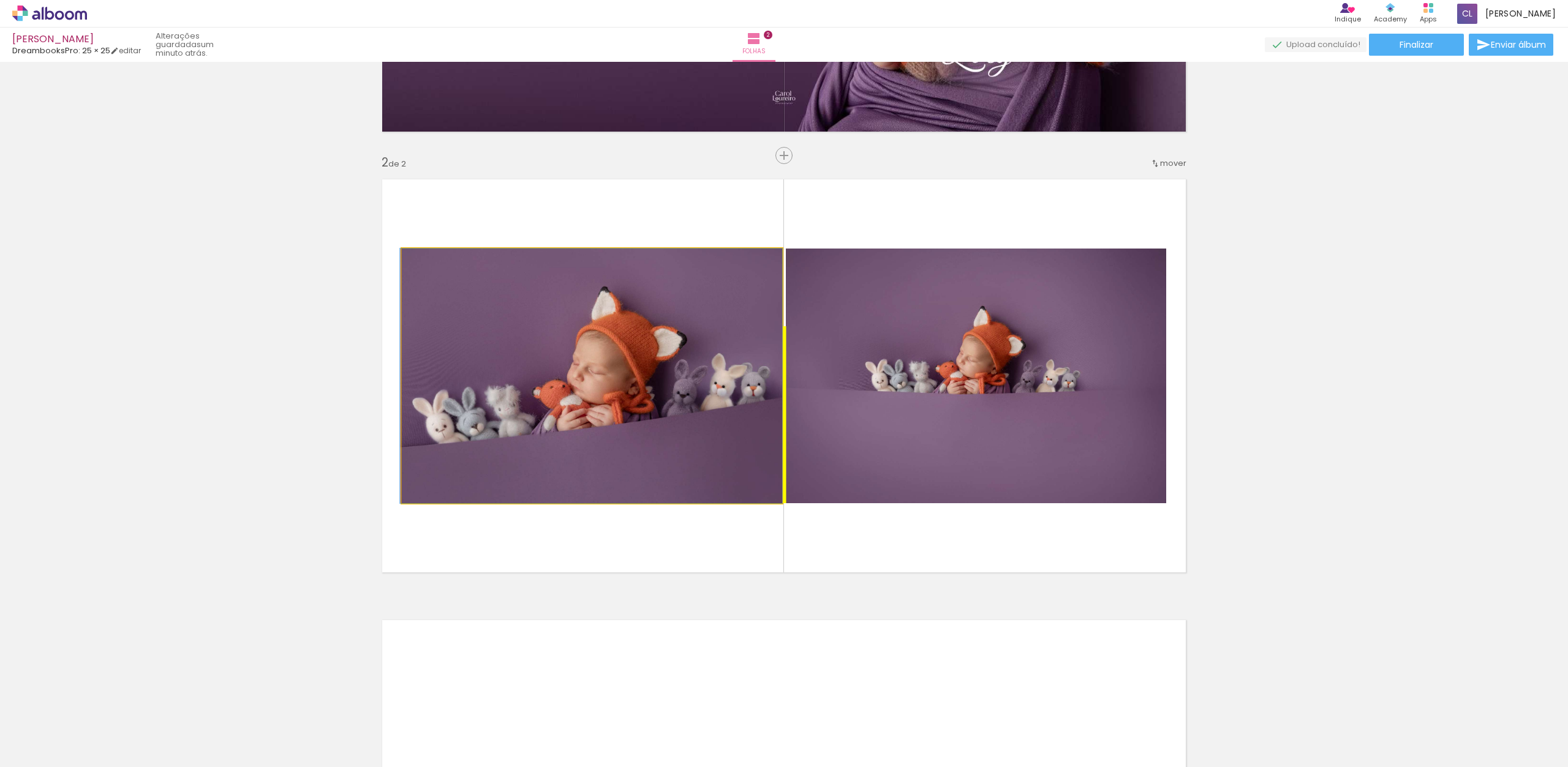
drag, startPoint x: 704, startPoint y: 371, endPoint x: 693, endPoint y: 310, distance: 62.0
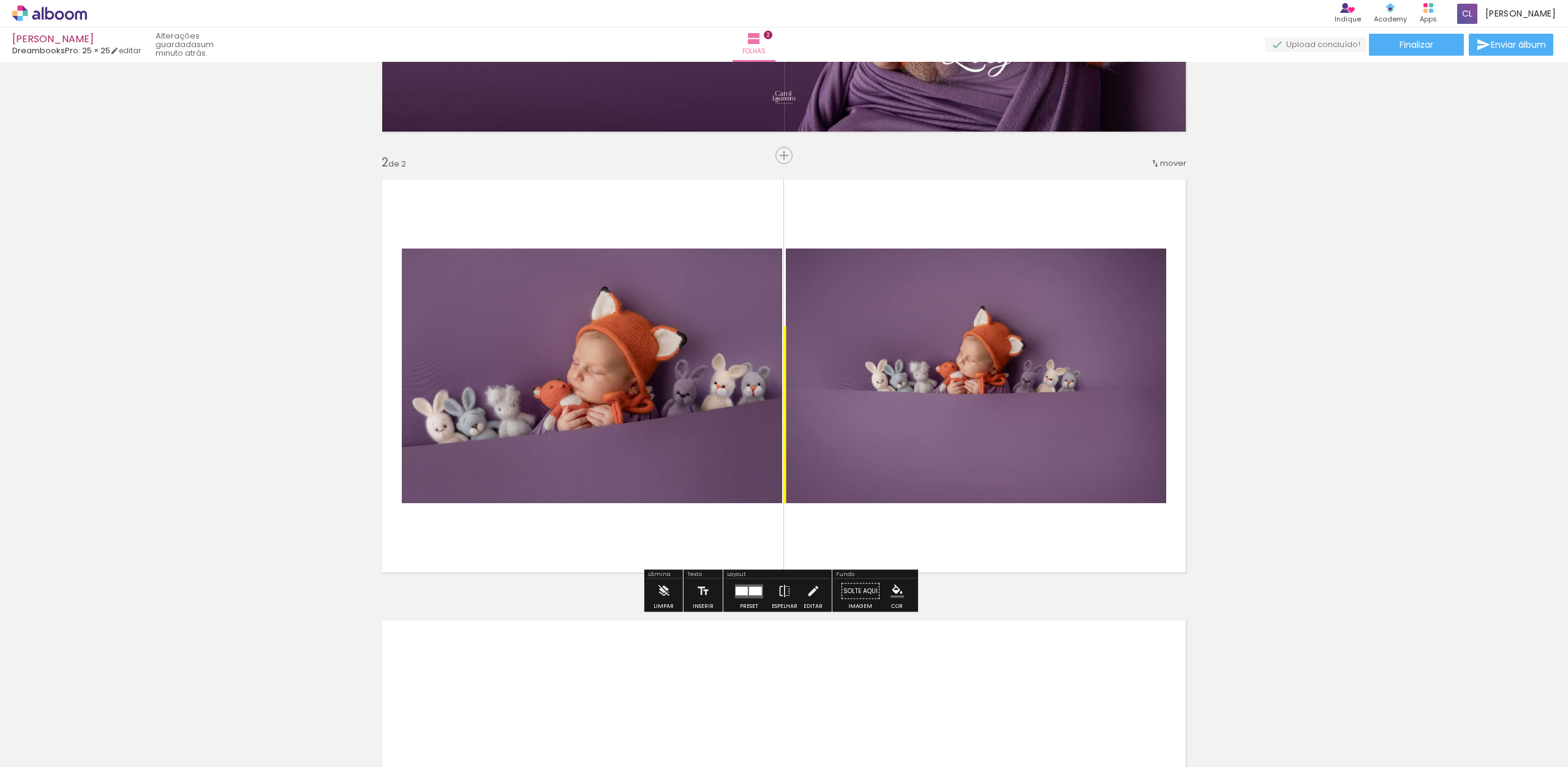
click at [750, 592] on div at bounding box center [755, 591] width 13 height 9
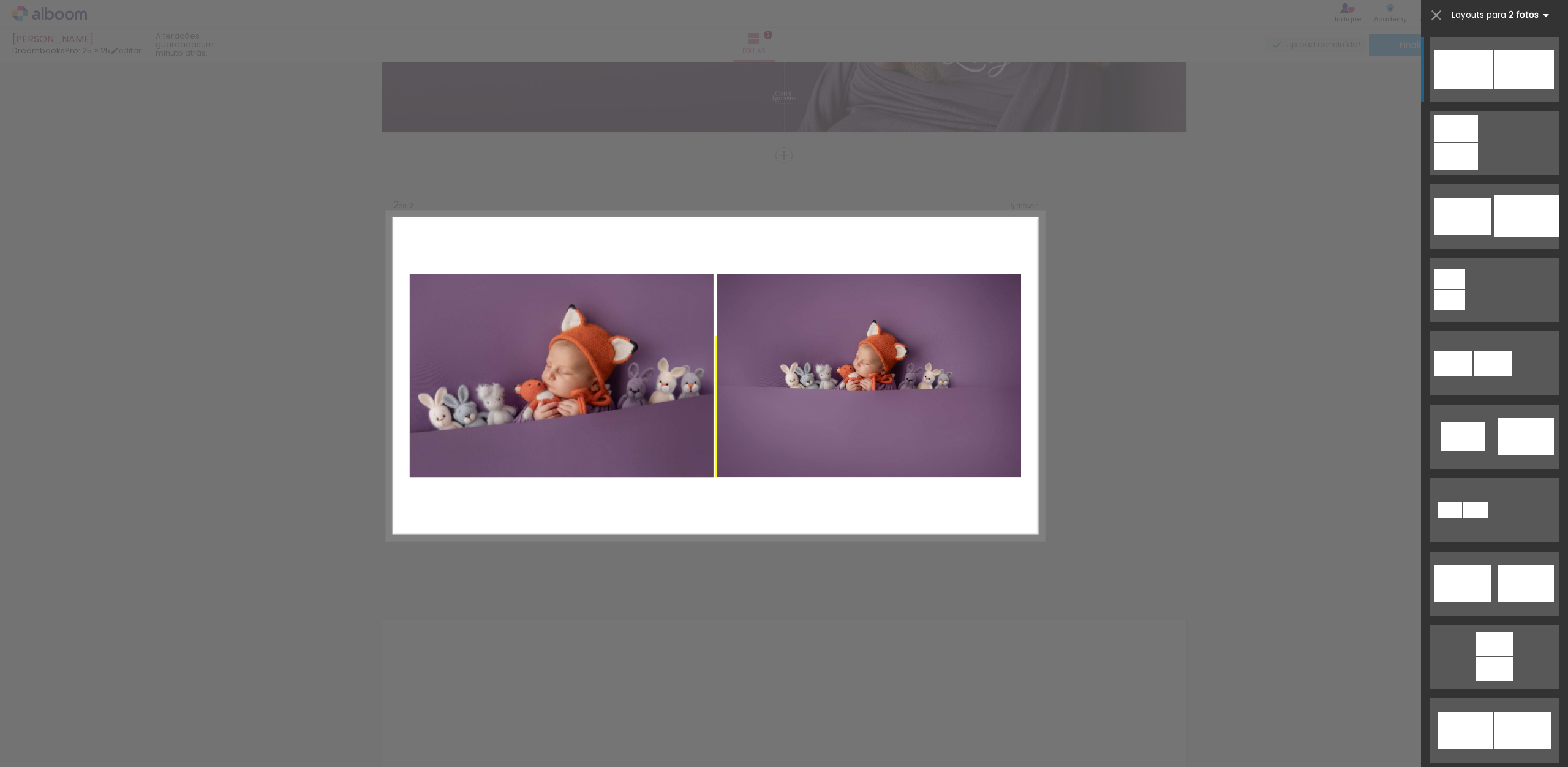
click at [1546, 17] on iron-icon at bounding box center [1546, 15] width 15 height 15
click at [1541, 14] on iron-icon at bounding box center [1546, 15] width 15 height 15
click at [1545, 15] on iron-icon at bounding box center [1546, 15] width 15 height 15
click at [1542, 16] on iron-icon at bounding box center [1546, 15] width 15 height 15
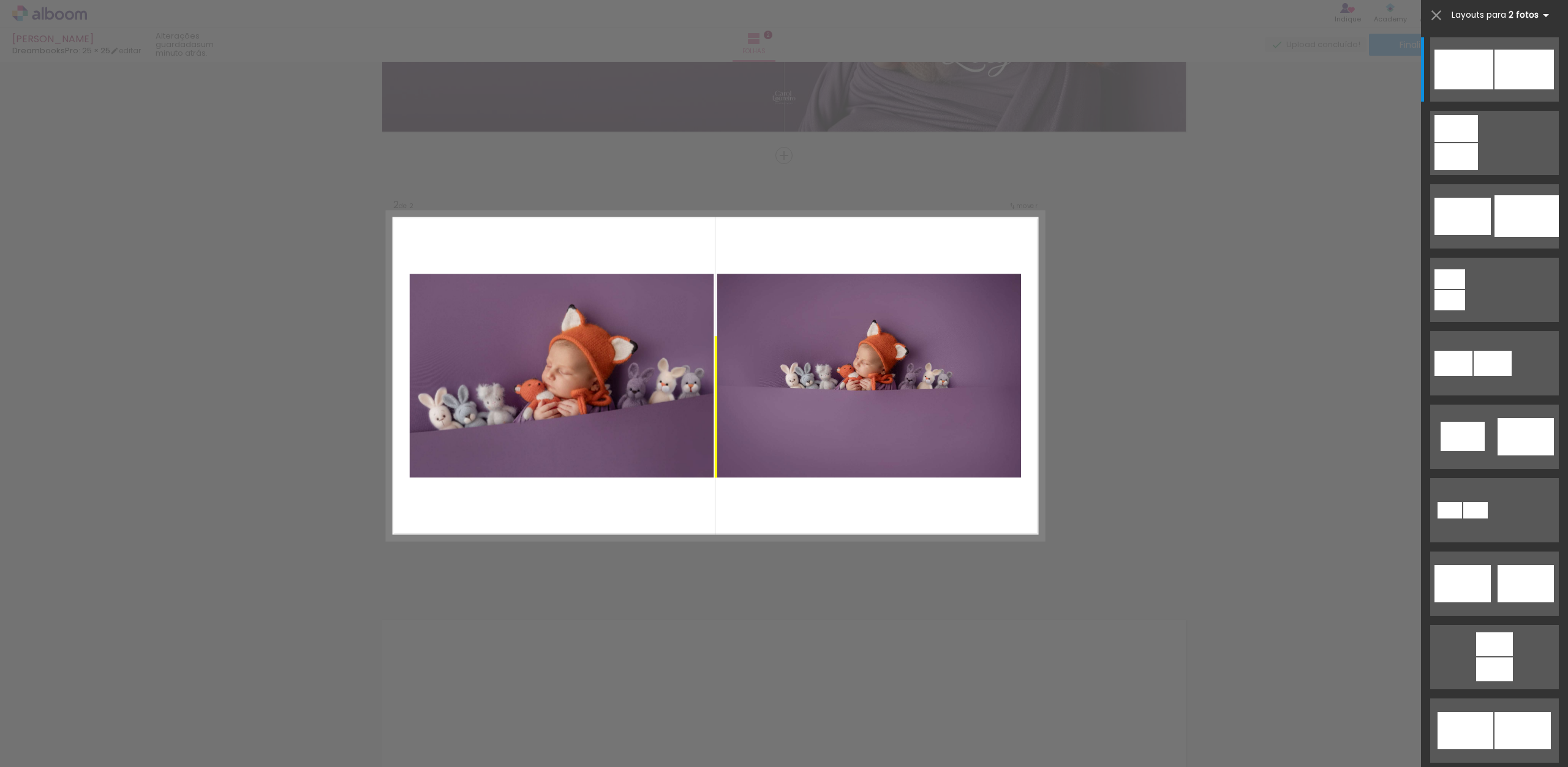
click at [1493, 12] on span "Layouts para" at bounding box center [1479, 15] width 54 height 12
click at [1509, 16] on b "2 fotos" at bounding box center [1531, 15] width 45 height 12
click at [1518, 14] on b "2 fotos" at bounding box center [1531, 15] width 45 height 12
click at [1441, 16] on iron-icon at bounding box center [1436, 15] width 17 height 17
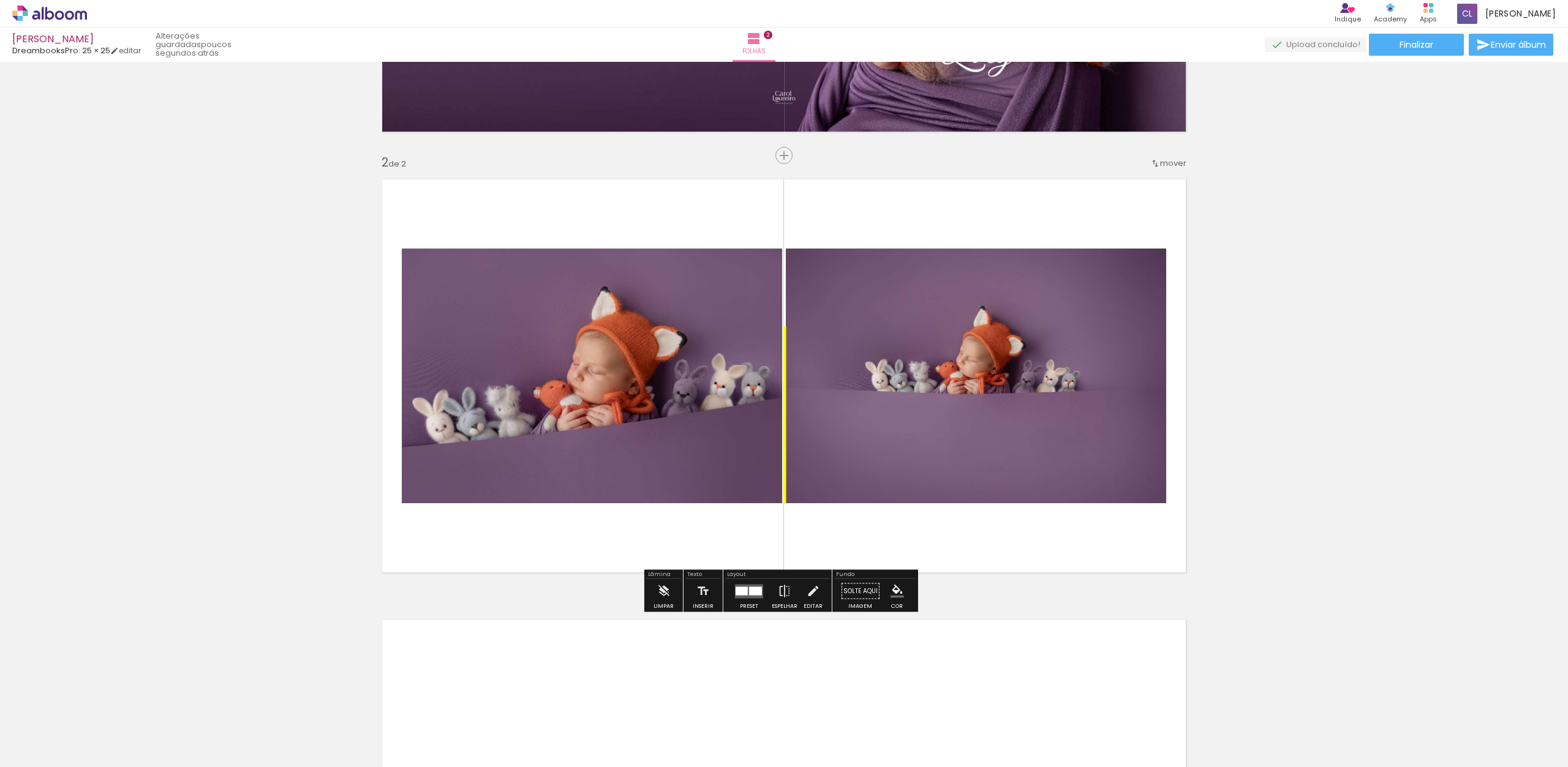
click at [999, 427] on quentale-photo at bounding box center [976, 376] width 380 height 255
click at [716, 444] on quentale-photo at bounding box center [592, 376] width 380 height 255
click at [663, 589] on iron-icon at bounding box center [664, 592] width 14 height 24
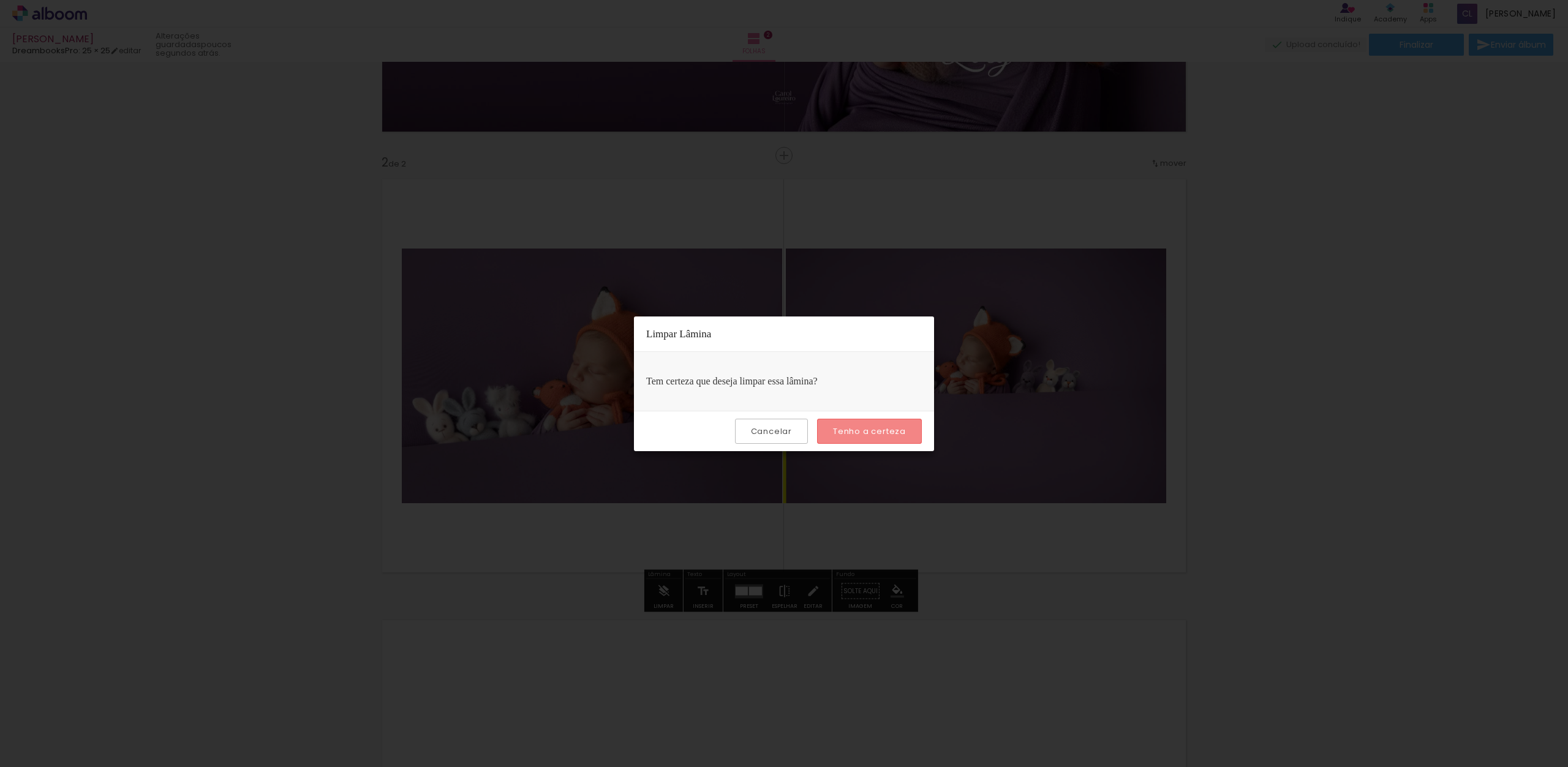
click at [0, 0] on slot "Tenho a certeza" at bounding box center [0, 0] width 0 height 0
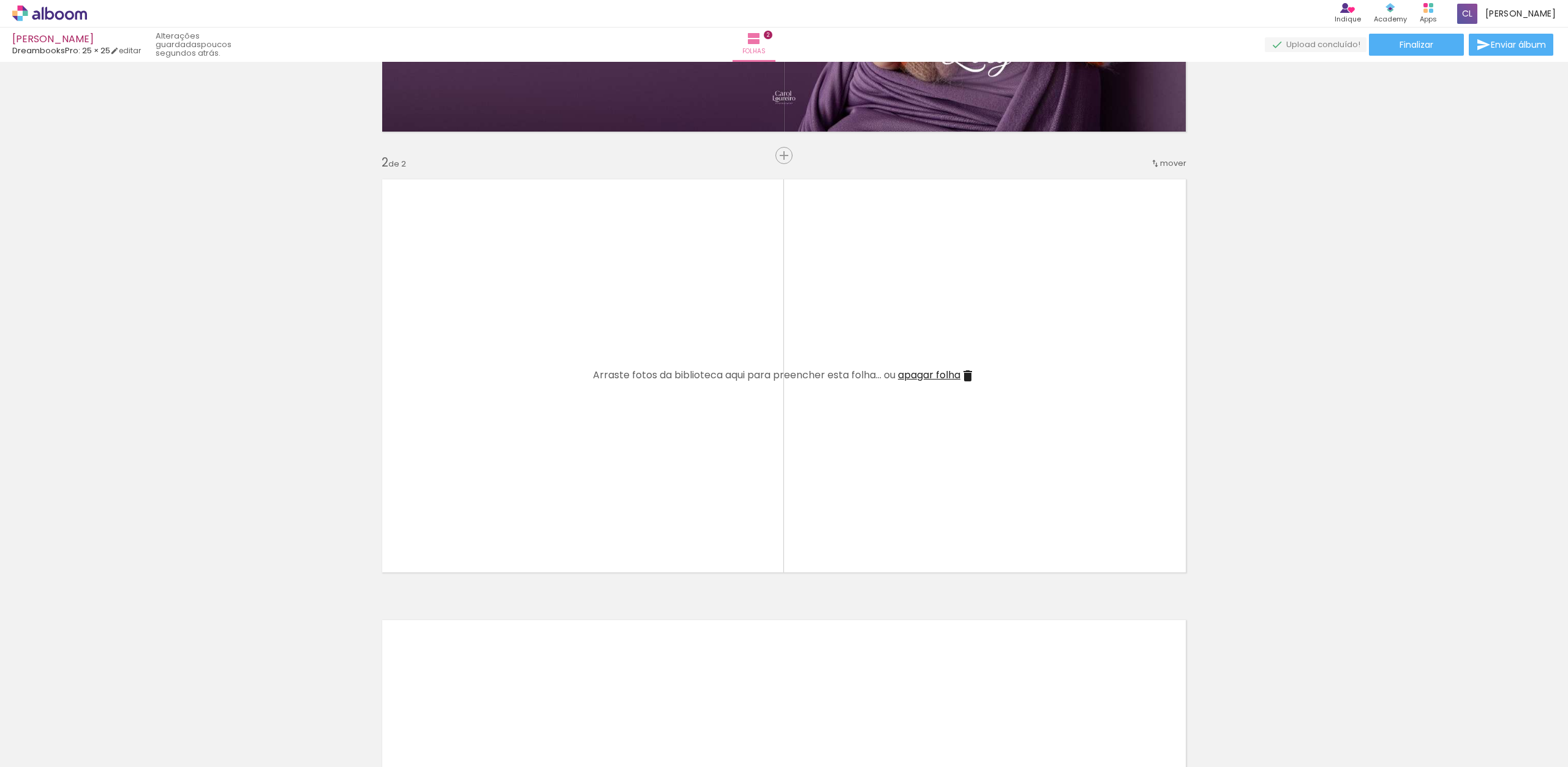
click at [998, 726] on div at bounding box center [992, 725] width 61 height 40
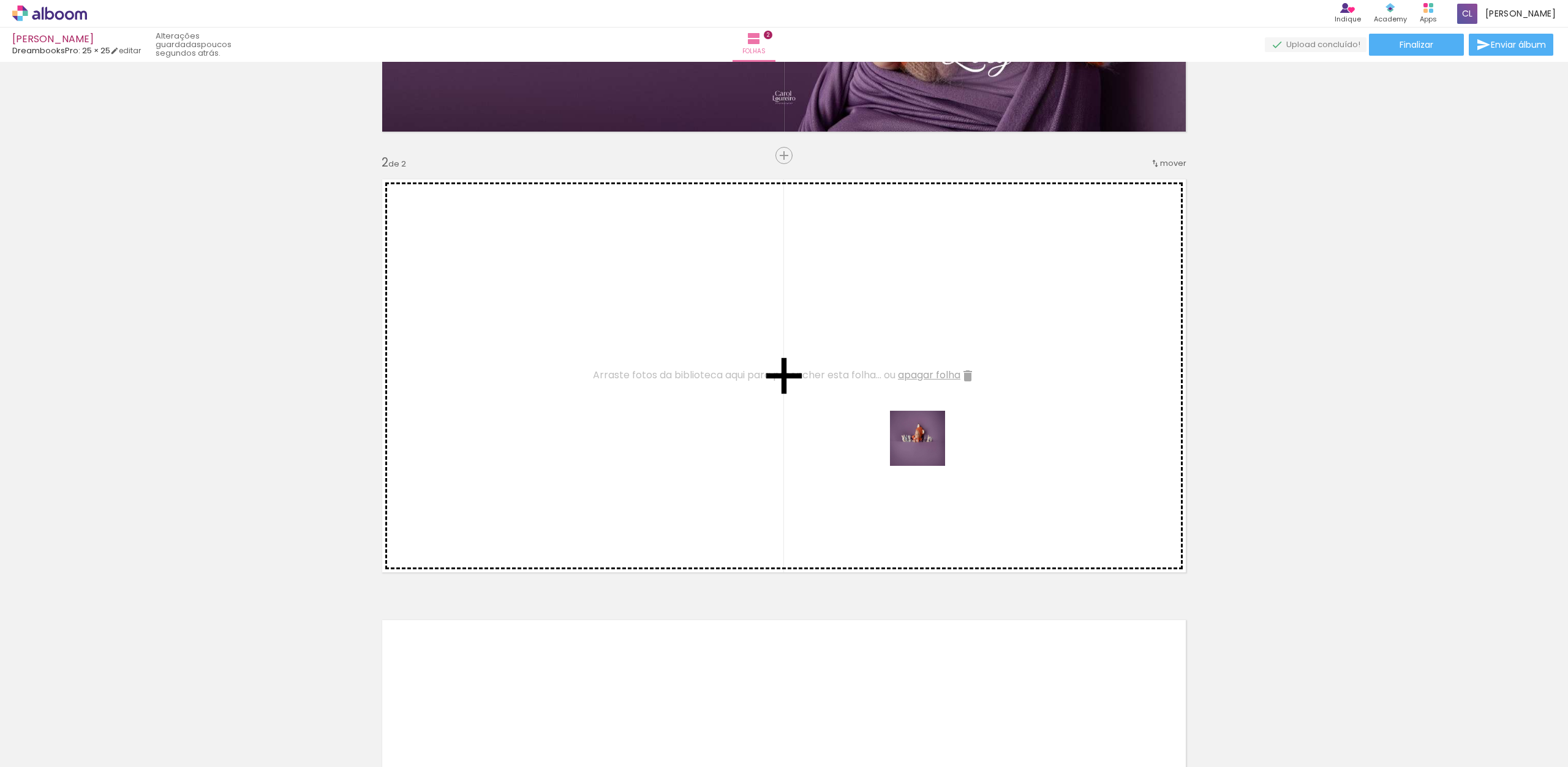
drag, startPoint x: 993, startPoint y: 660, endPoint x: 906, endPoint y: 390, distance: 283.7
click at [909, 399] on quentale-workspace at bounding box center [784, 384] width 1568 height 767
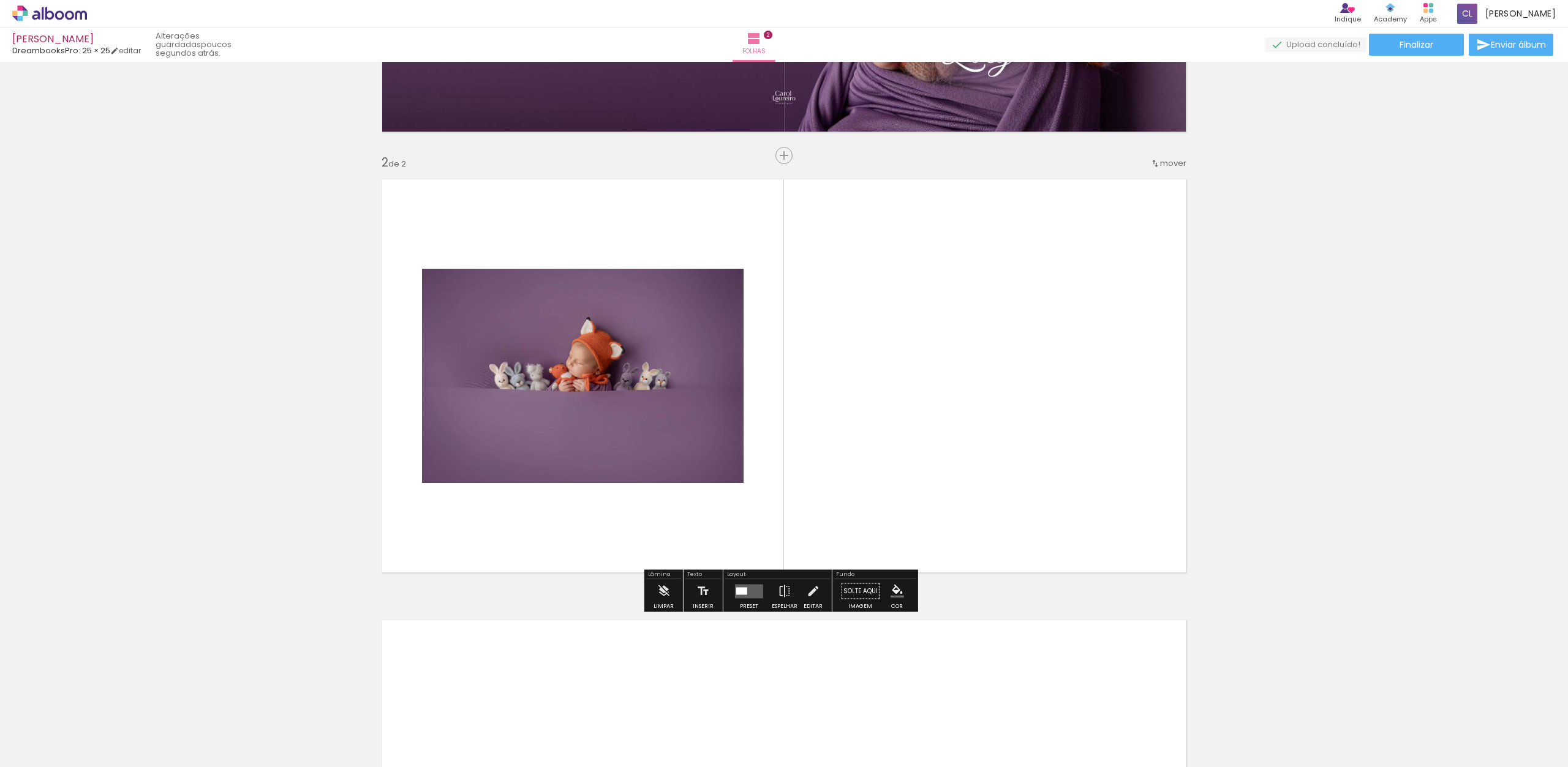
click at [745, 592] on quentale-layouter at bounding box center [749, 591] width 28 height 14
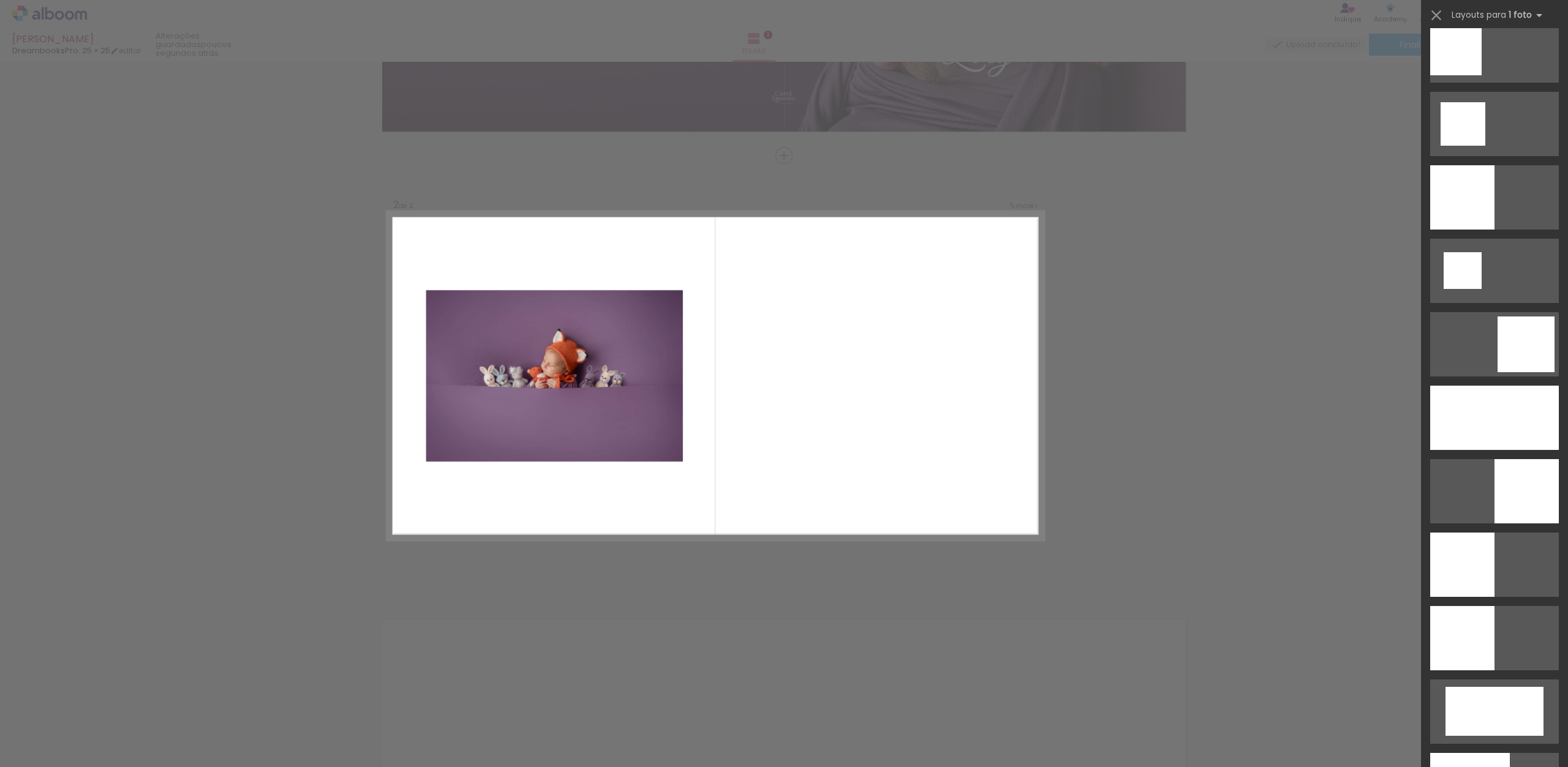
scroll to position [1537, 0]
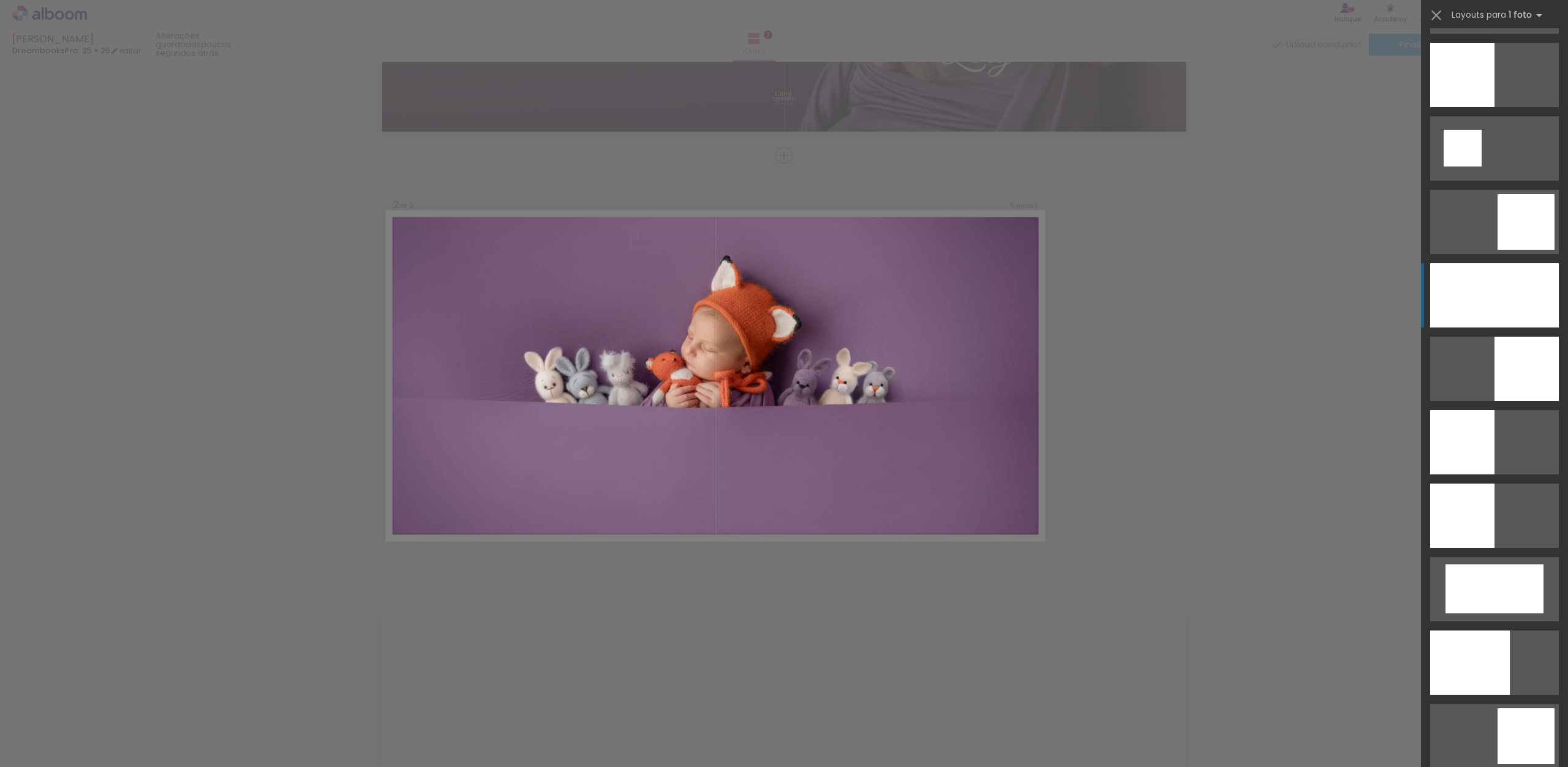
click at [1512, 292] on div at bounding box center [1495, 295] width 129 height 64
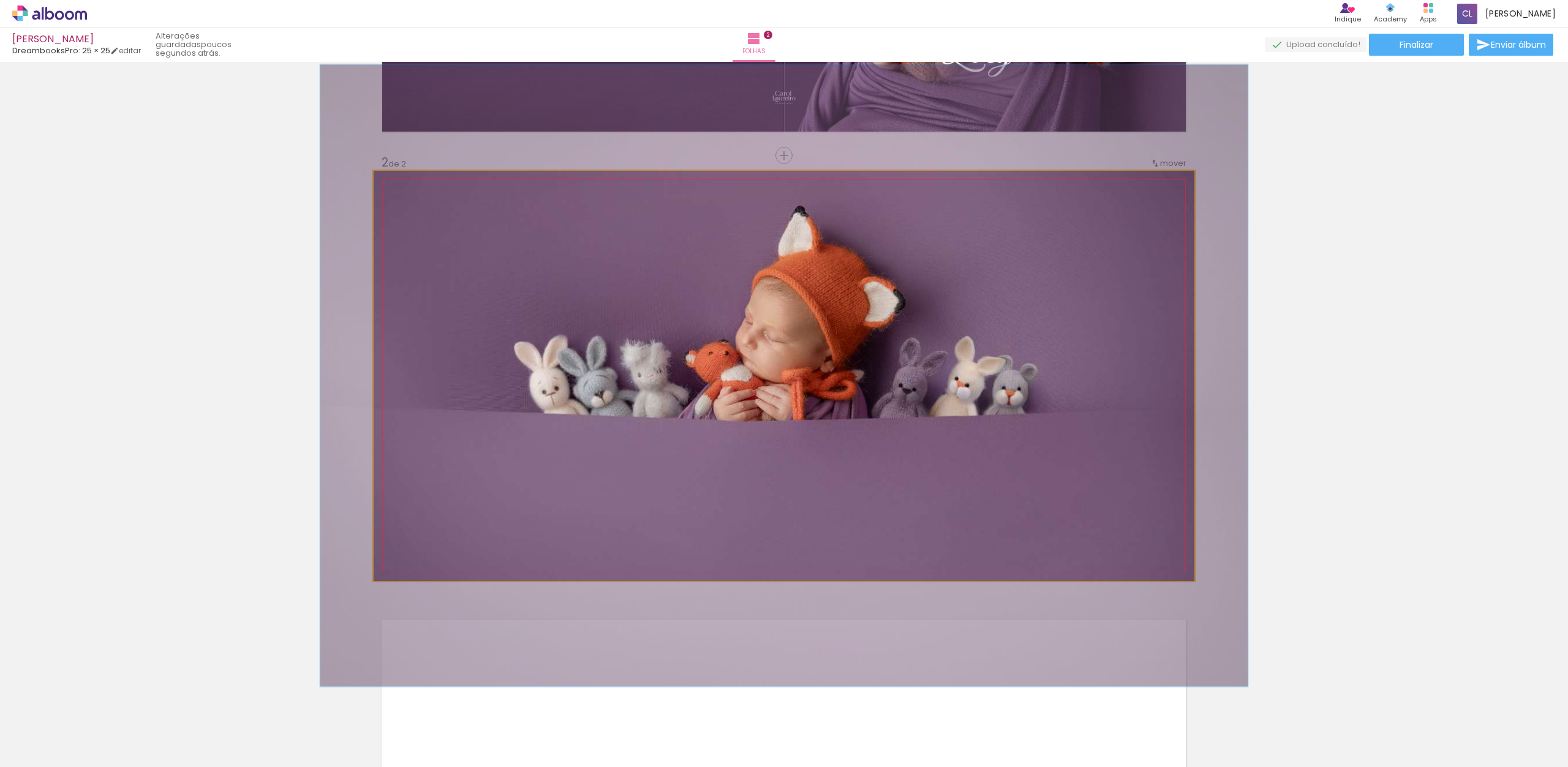
type paper-slider "113"
click at [403, 185] on div at bounding box center [408, 183] width 11 height 11
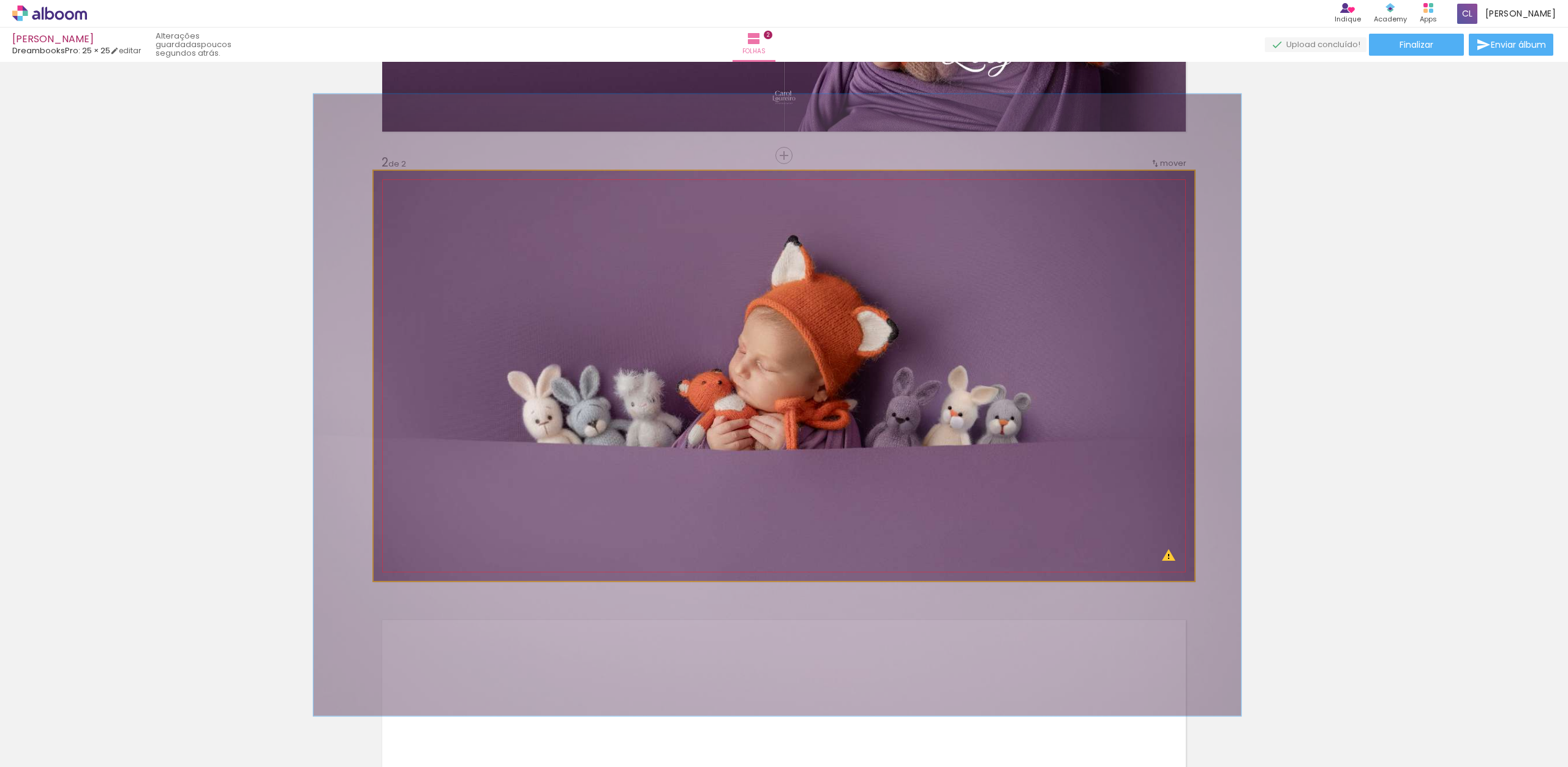
drag, startPoint x: 816, startPoint y: 327, endPoint x: 810, endPoint y: 352, distance: 25.7
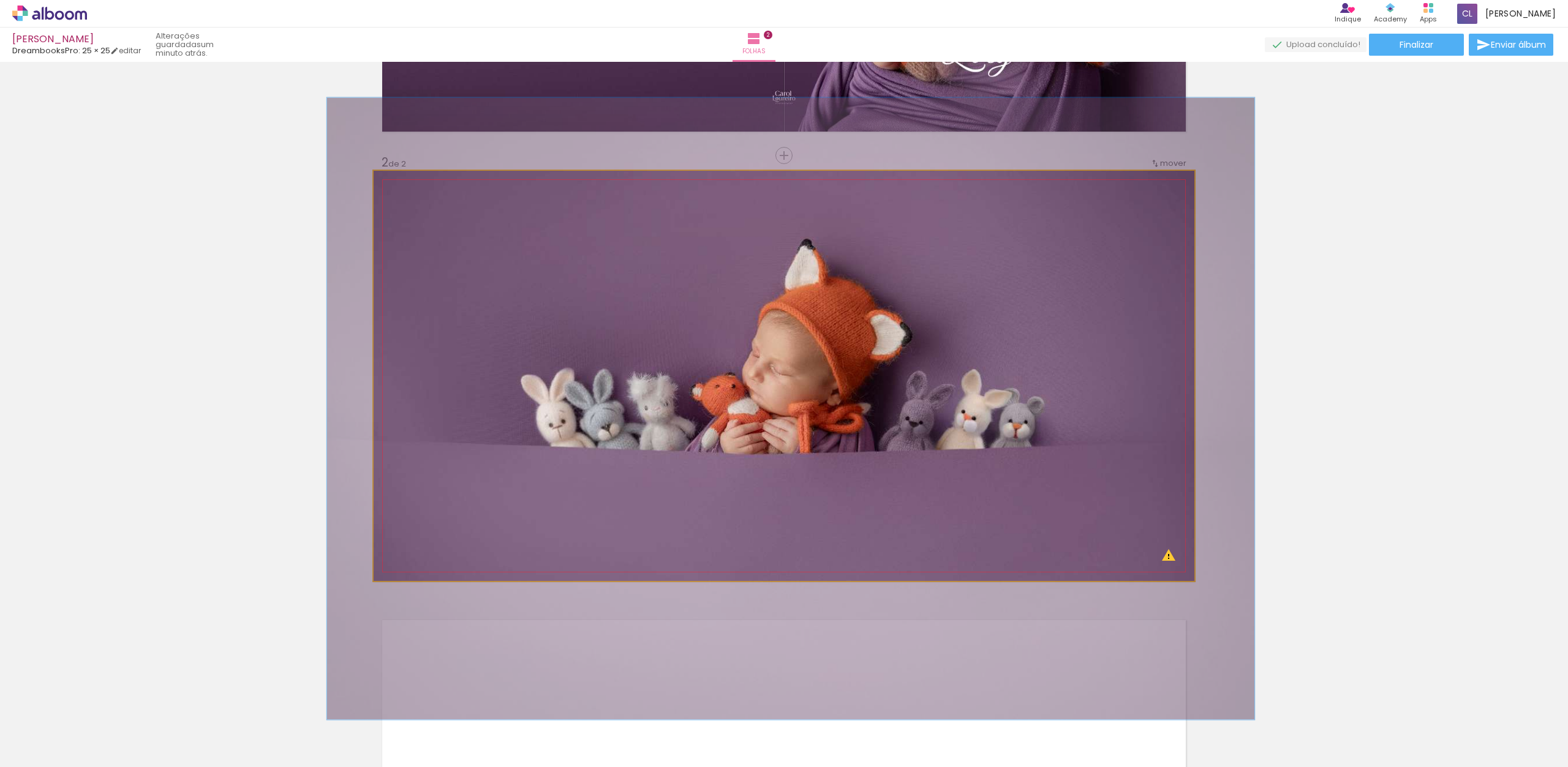
drag, startPoint x: 823, startPoint y: 341, endPoint x: 839, endPoint y: 344, distance: 16.3
click at [831, 336] on quentale-photo at bounding box center [784, 376] width 821 height 410
click at [1169, 562] on quentale-photo at bounding box center [784, 376] width 821 height 410
click at [1168, 561] on quentale-photo at bounding box center [784, 376] width 821 height 410
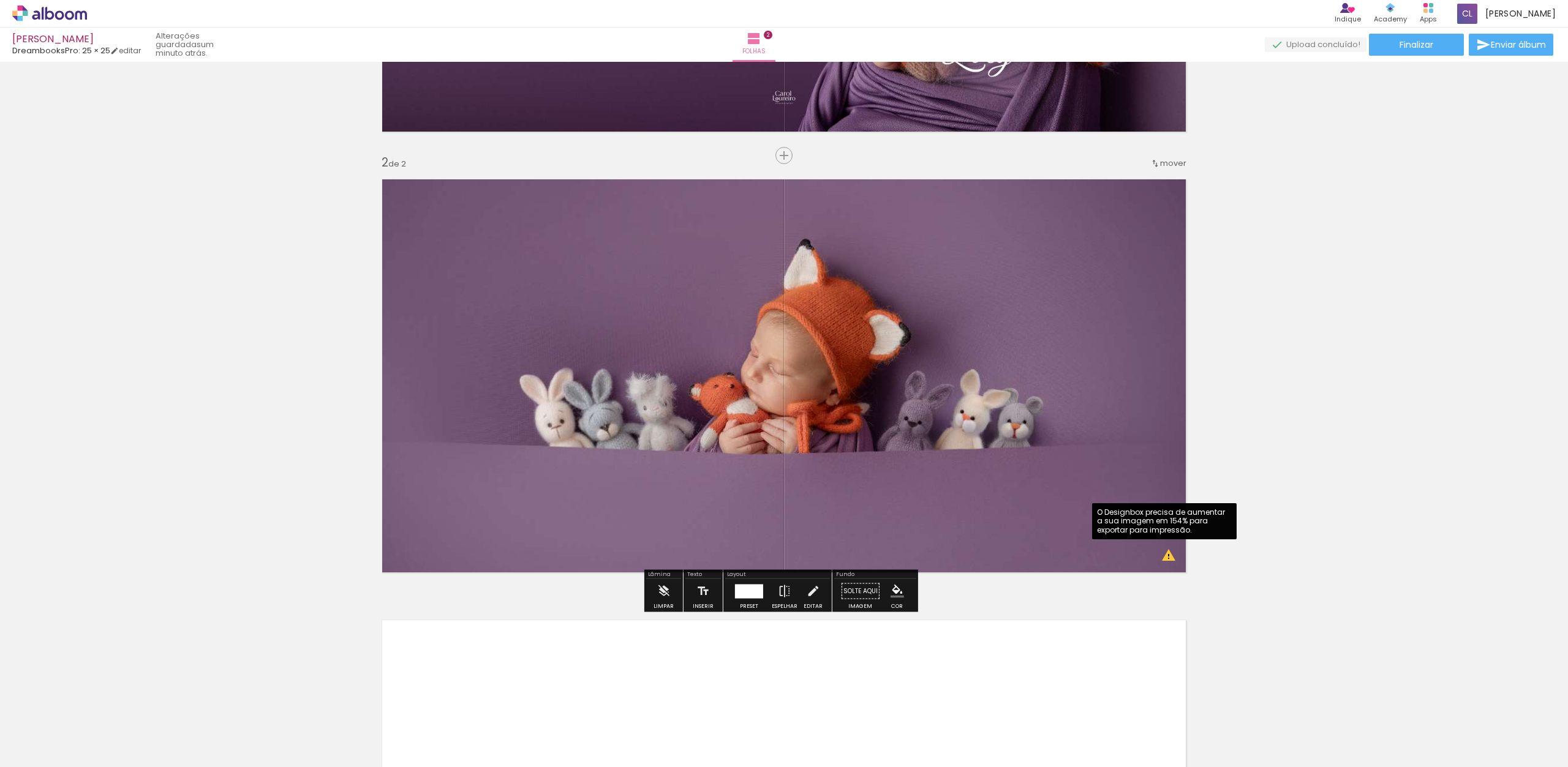
drag, startPoint x: 1132, startPoint y: 535, endPoint x: 1135, endPoint y: 527, distance: 8.5
click at [1131, 536] on div "O Designbox precisa de aumentar a sua imagem em 154% para exportar para impress…" at bounding box center [1165, 521] width 145 height 36
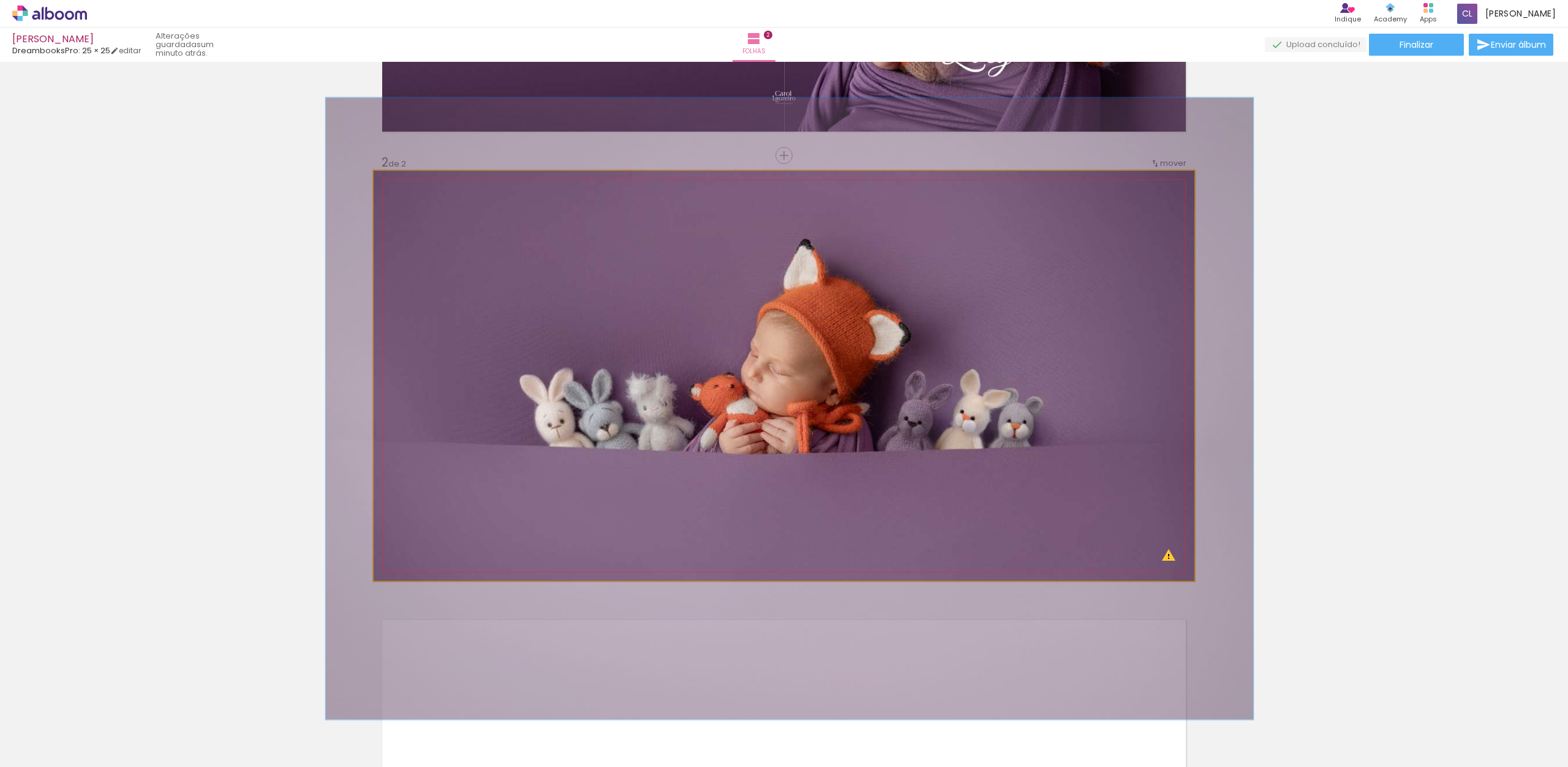
click at [403, 187] on div at bounding box center [409, 183] width 11 height 11
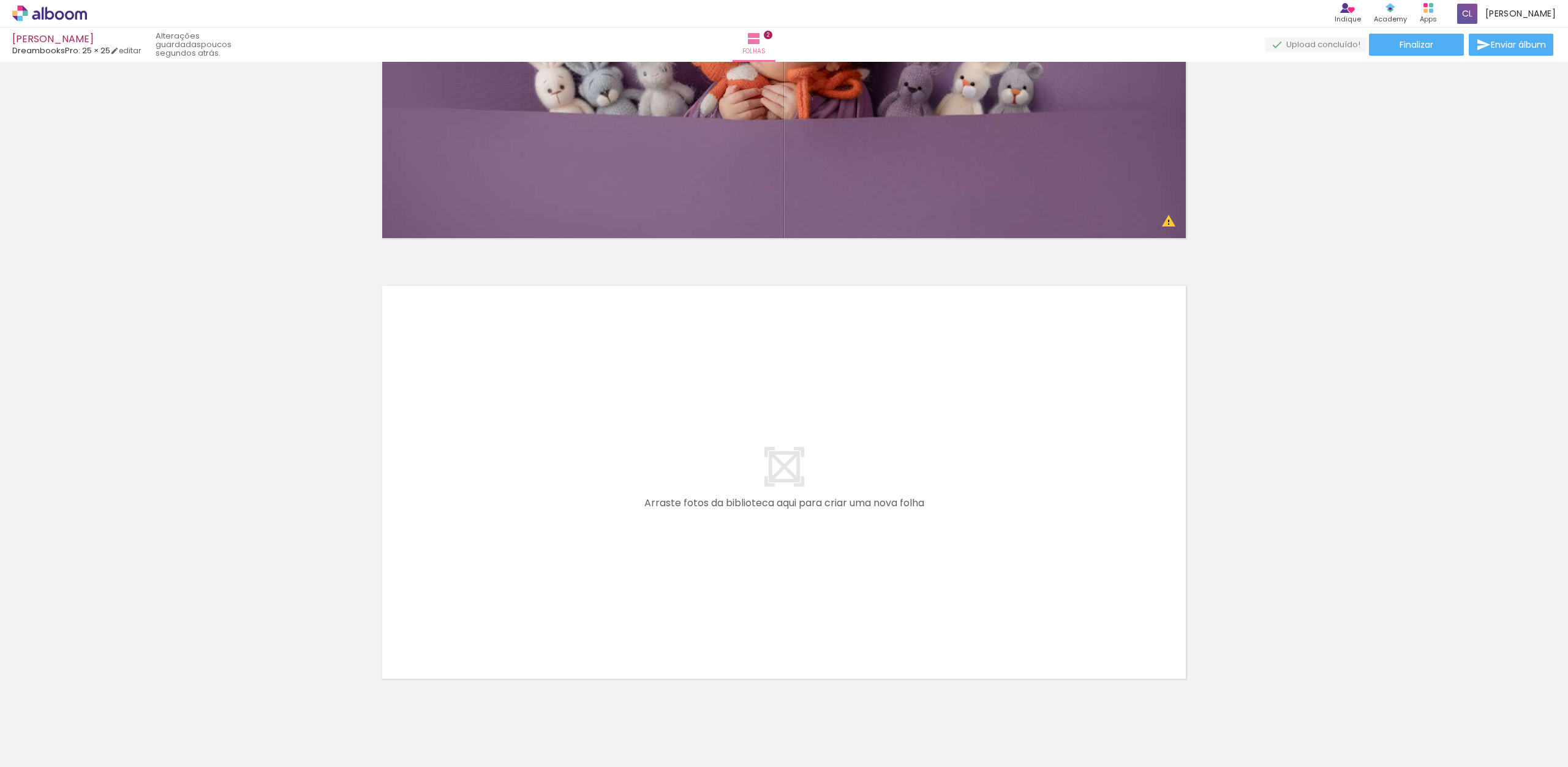
scroll to position [742, 0]
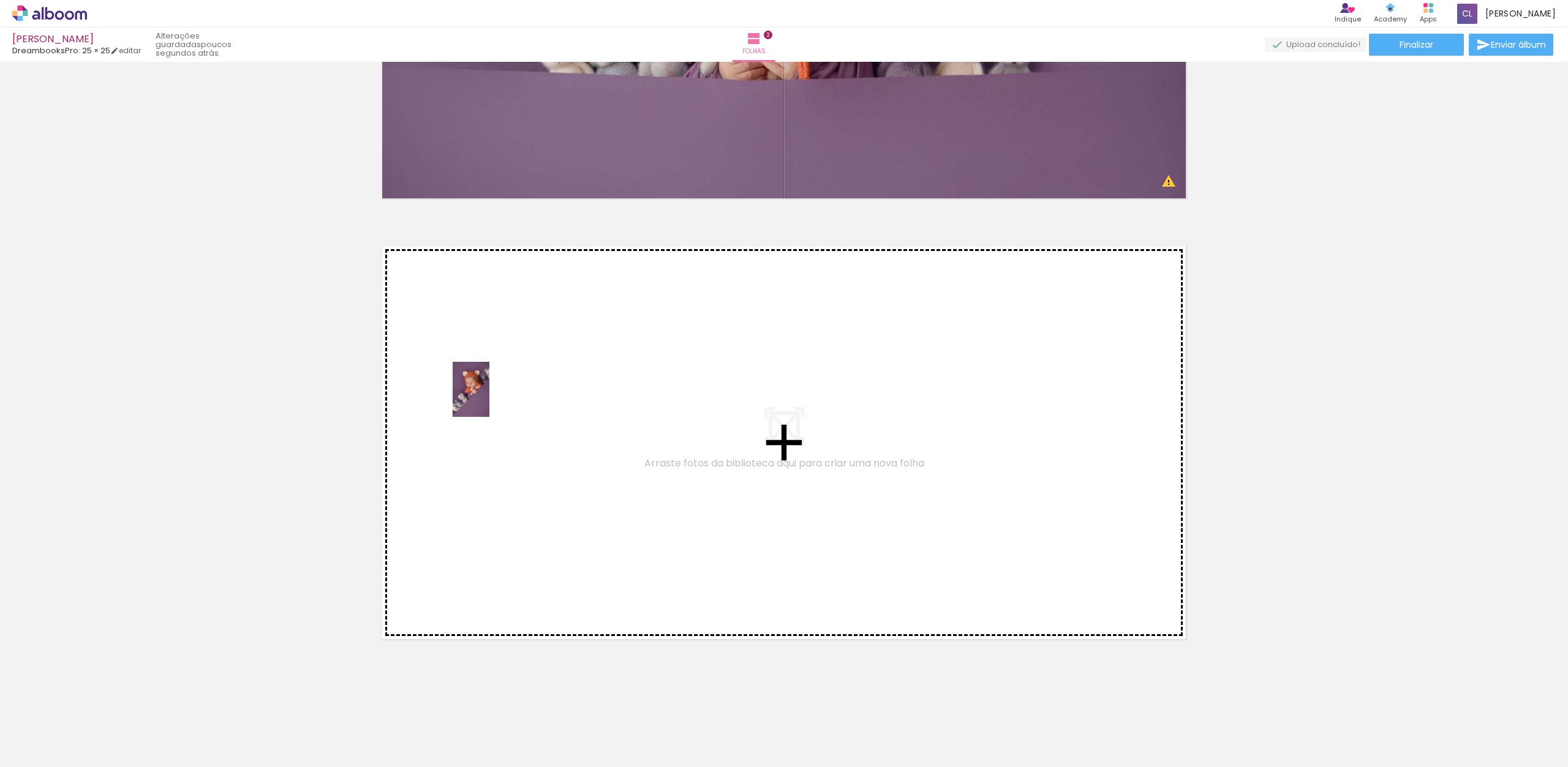
drag, startPoint x: 1061, startPoint y: 731, endPoint x: 499, endPoint y: 409, distance: 647.7
click at [499, 409] on quentale-workspace at bounding box center [784, 384] width 1568 height 767
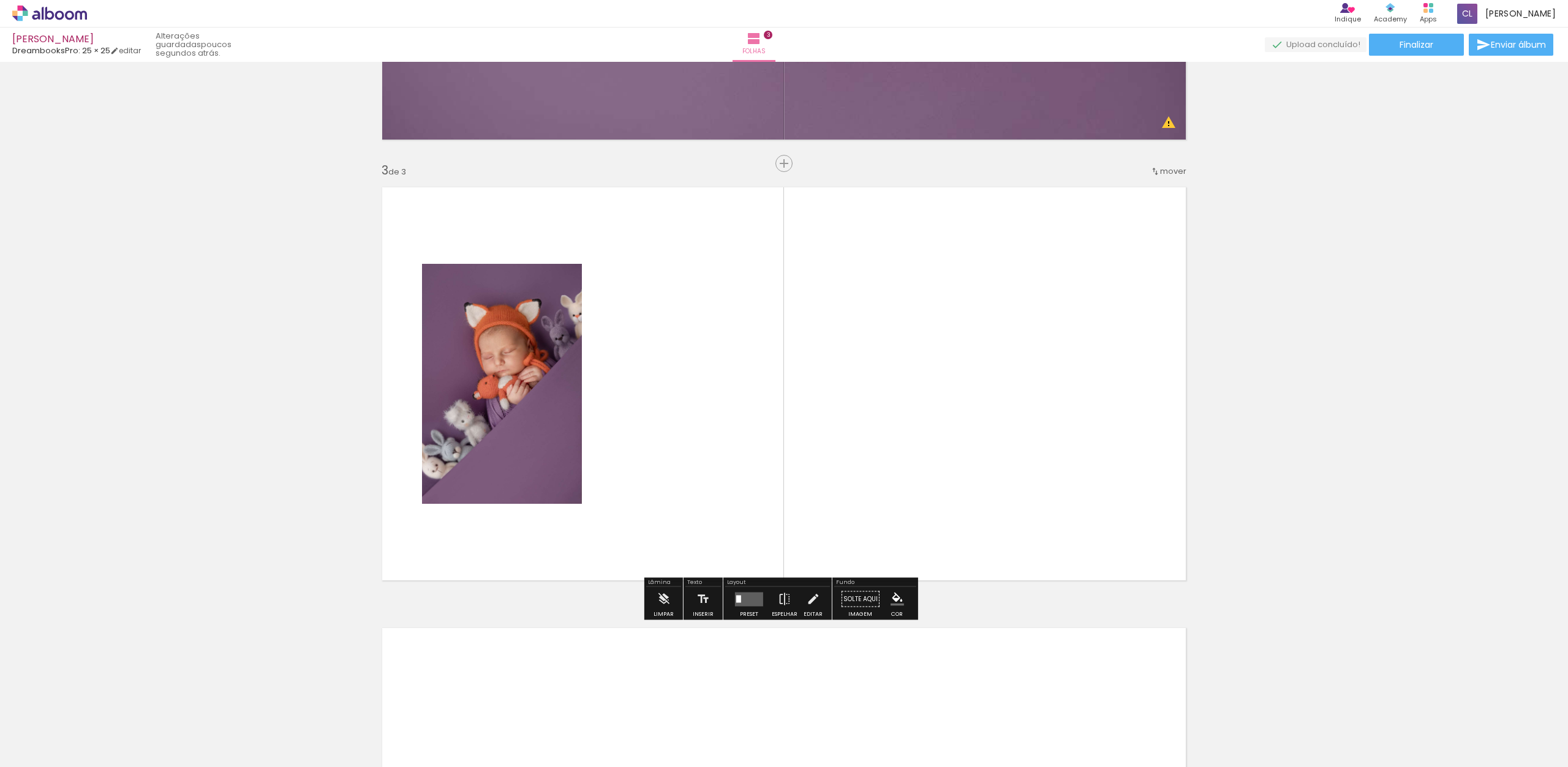
scroll to position [808, 0]
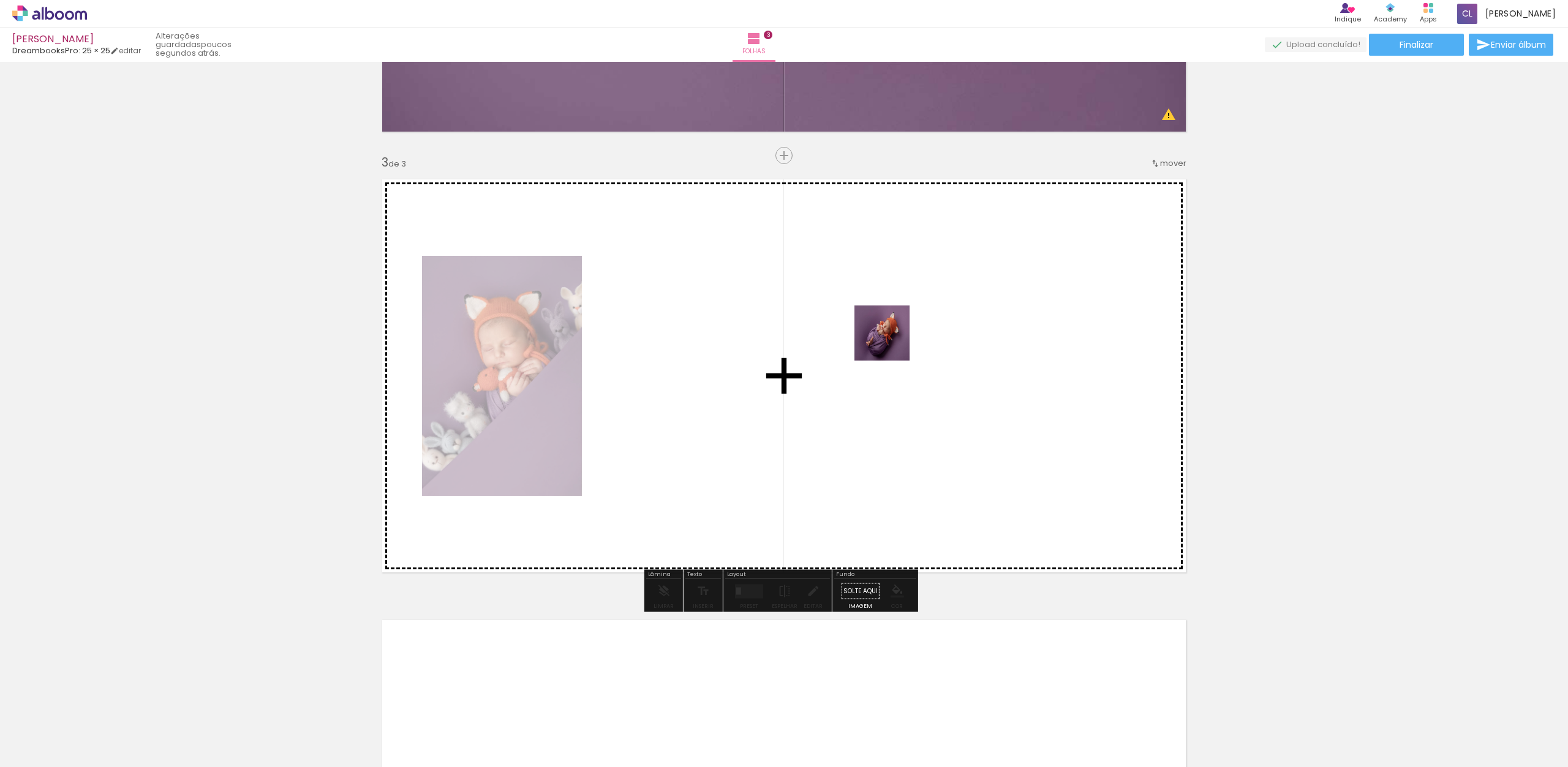
drag, startPoint x: 649, startPoint y: 642, endPoint x: 895, endPoint y: 326, distance: 400.5
click at [895, 326] on quentale-workspace at bounding box center [784, 384] width 1568 height 767
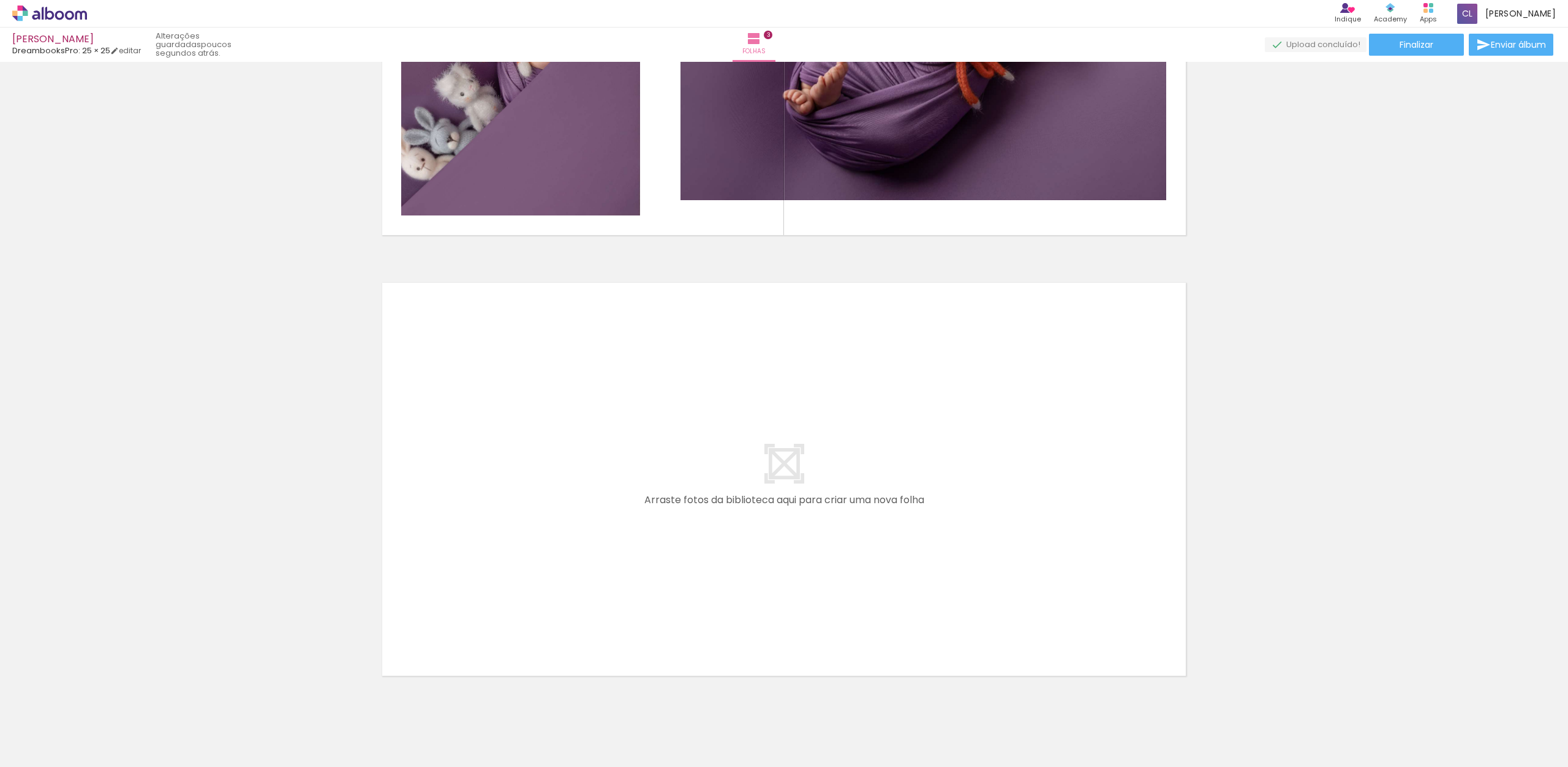
scroll to position [1152, 0]
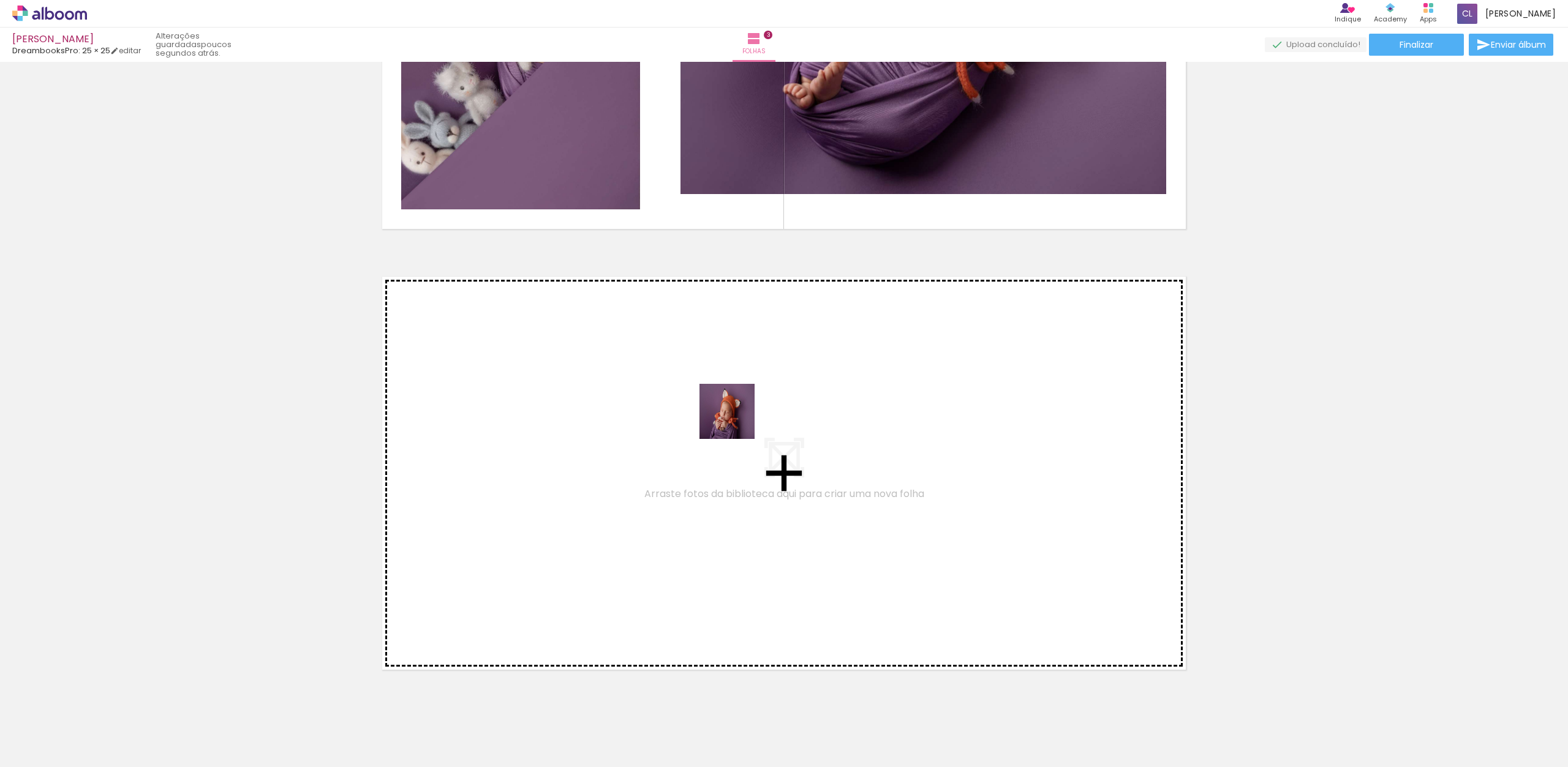
drag, startPoint x: 719, startPoint y: 726, endPoint x: 735, endPoint y: 412, distance: 314.4
click at [735, 412] on quentale-workspace at bounding box center [784, 384] width 1568 height 767
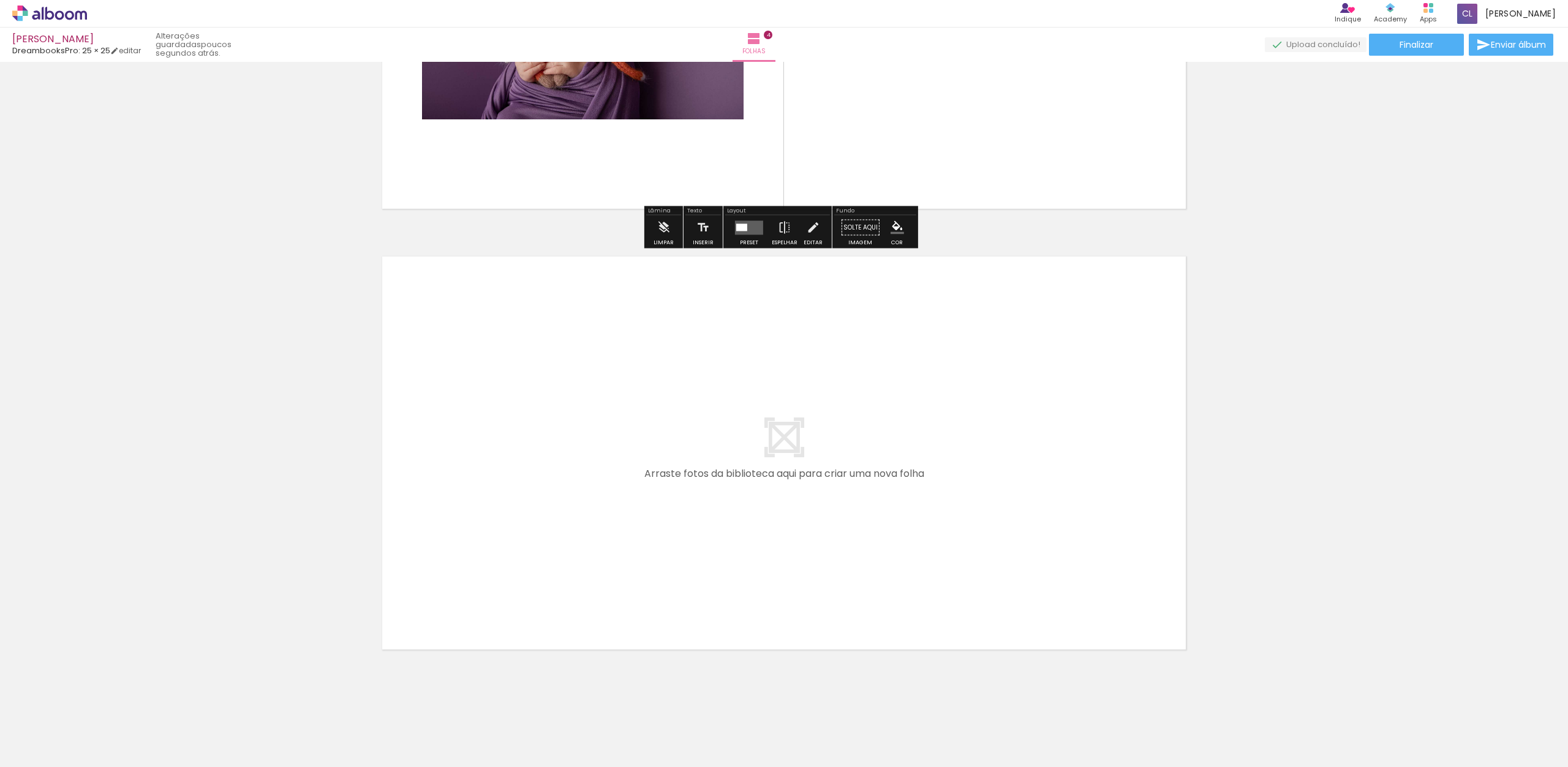
scroll to position [1623, 0]
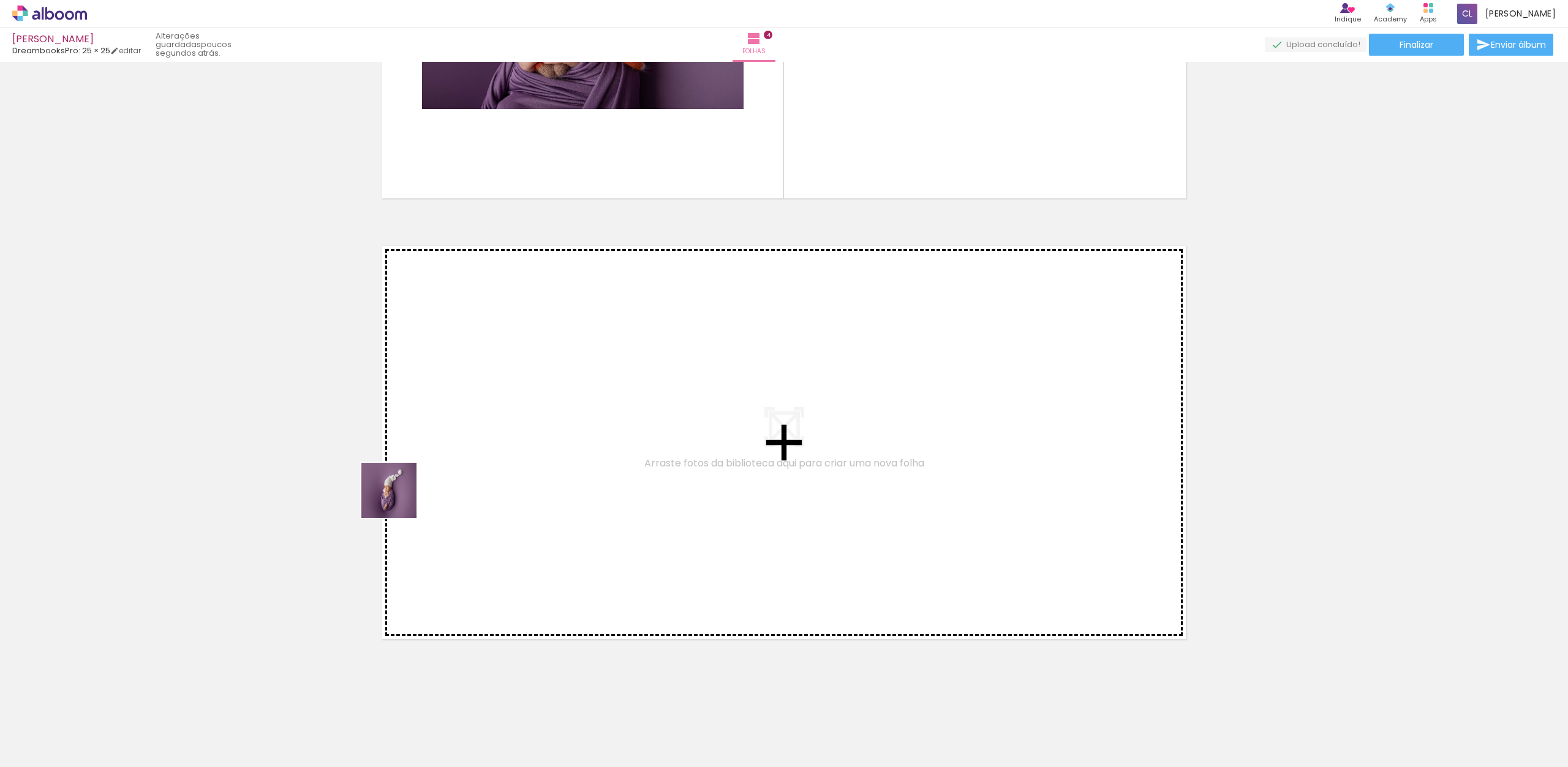
drag, startPoint x: 108, startPoint y: 727, endPoint x: 590, endPoint y: 384, distance: 591.6
click at [590, 384] on quentale-workspace at bounding box center [784, 384] width 1568 height 767
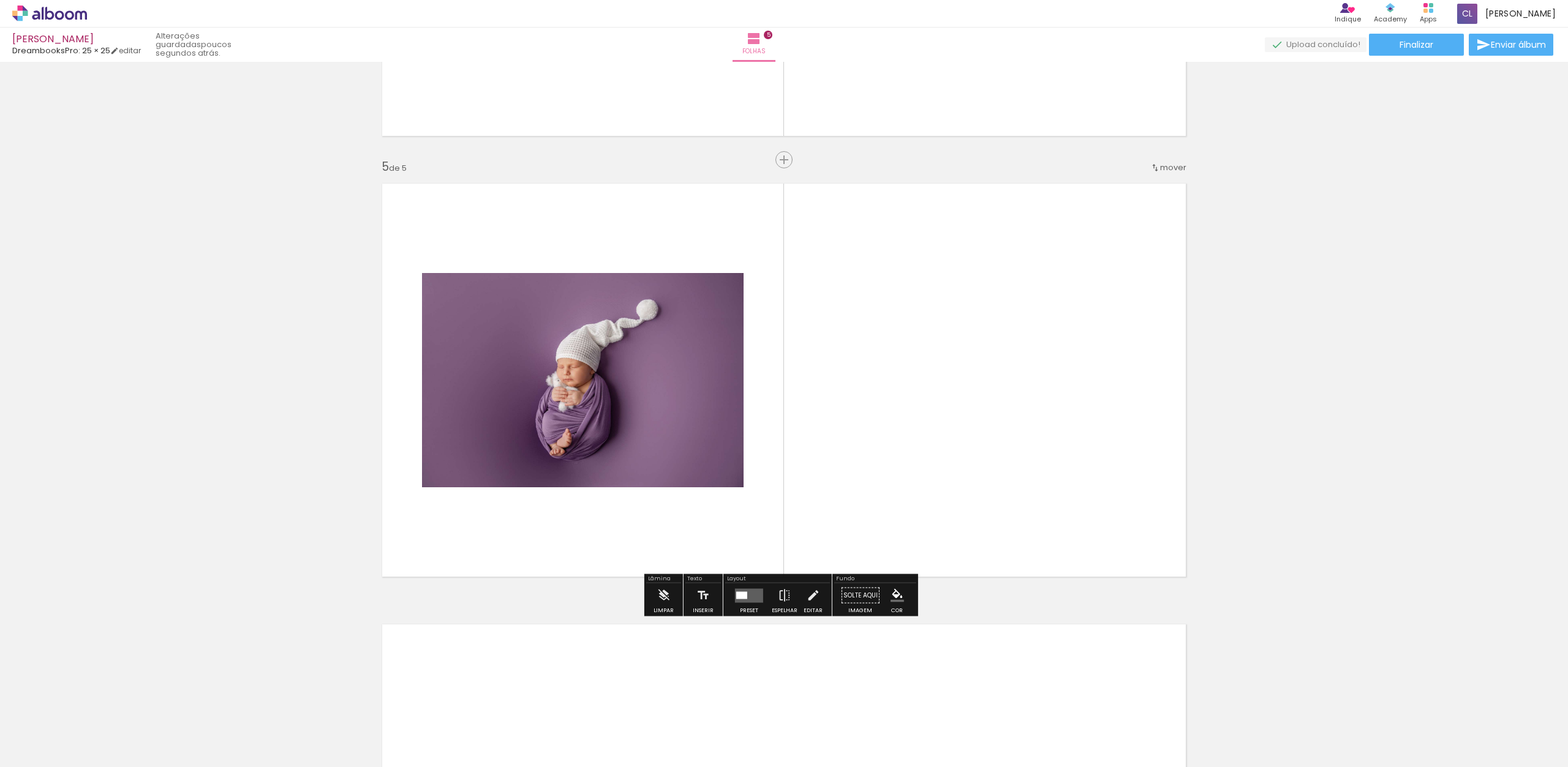
scroll to position [1690, 0]
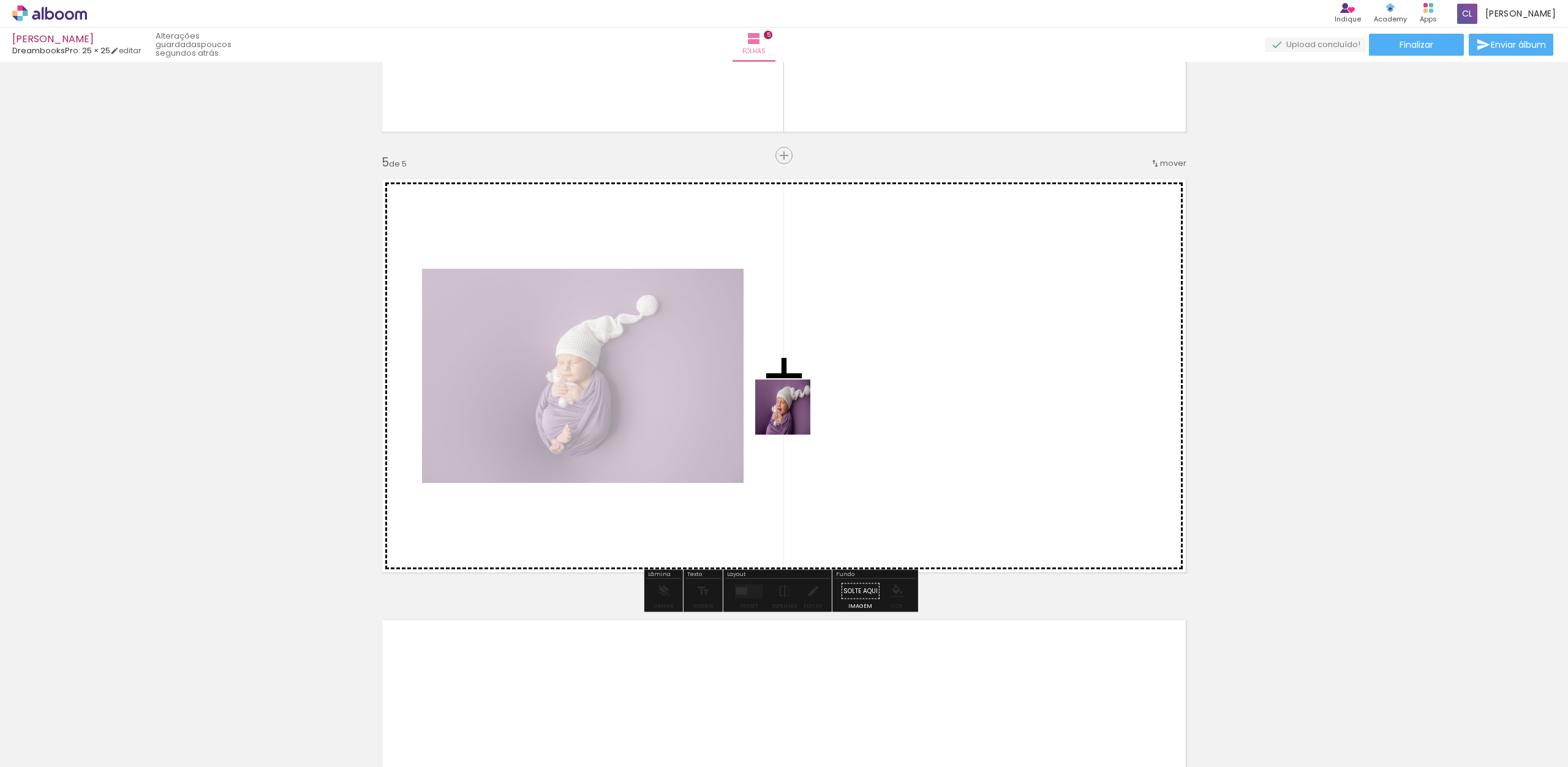
drag, startPoint x: 532, startPoint y: 586, endPoint x: 880, endPoint y: 315, distance: 441.1
click at [880, 315] on quentale-workspace at bounding box center [784, 384] width 1568 height 767
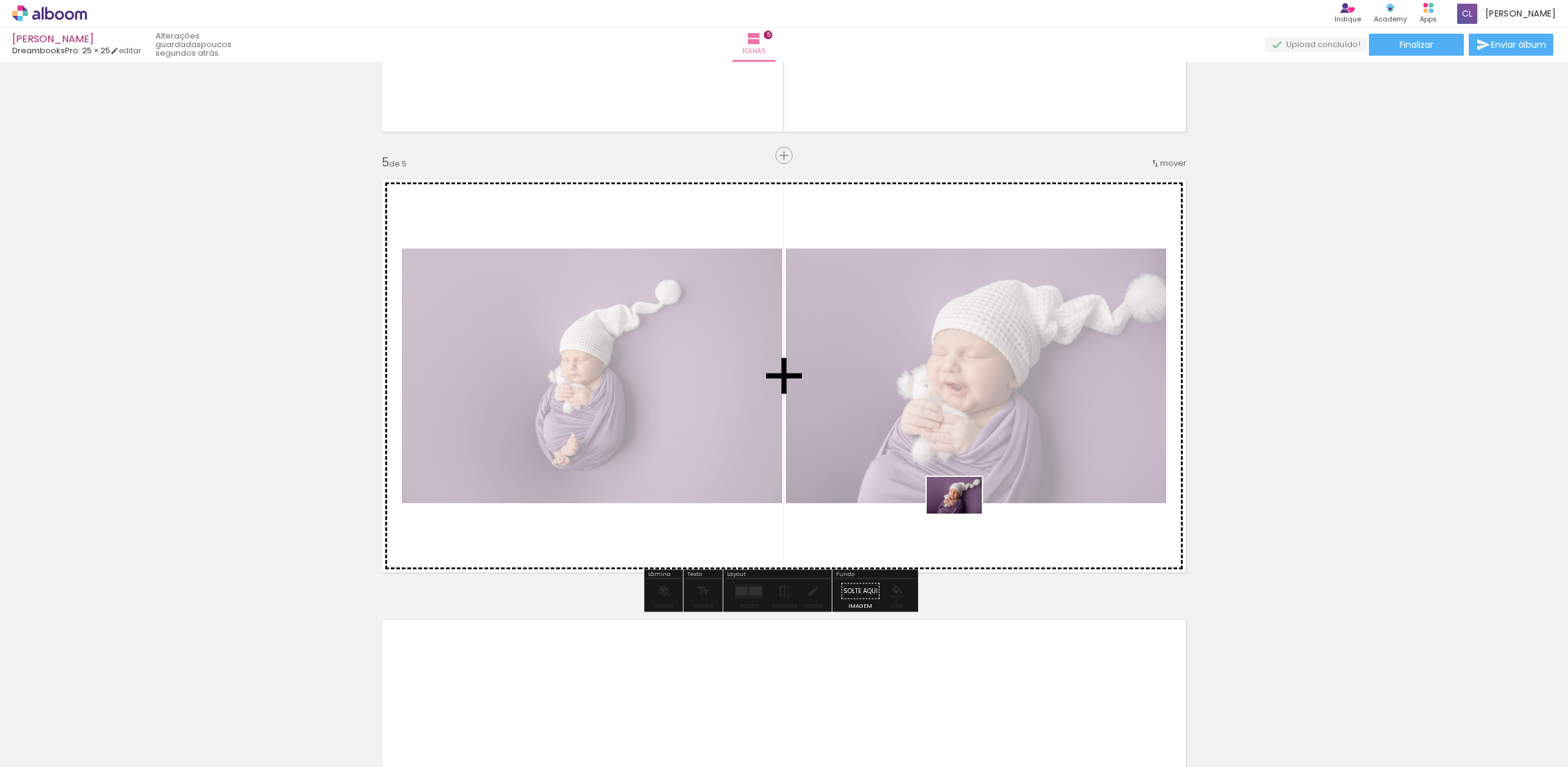
drag, startPoint x: 503, startPoint y: 698, endPoint x: 974, endPoint y: 503, distance: 509.8
click at [961, 510] on quentale-workspace at bounding box center [784, 384] width 1568 height 767
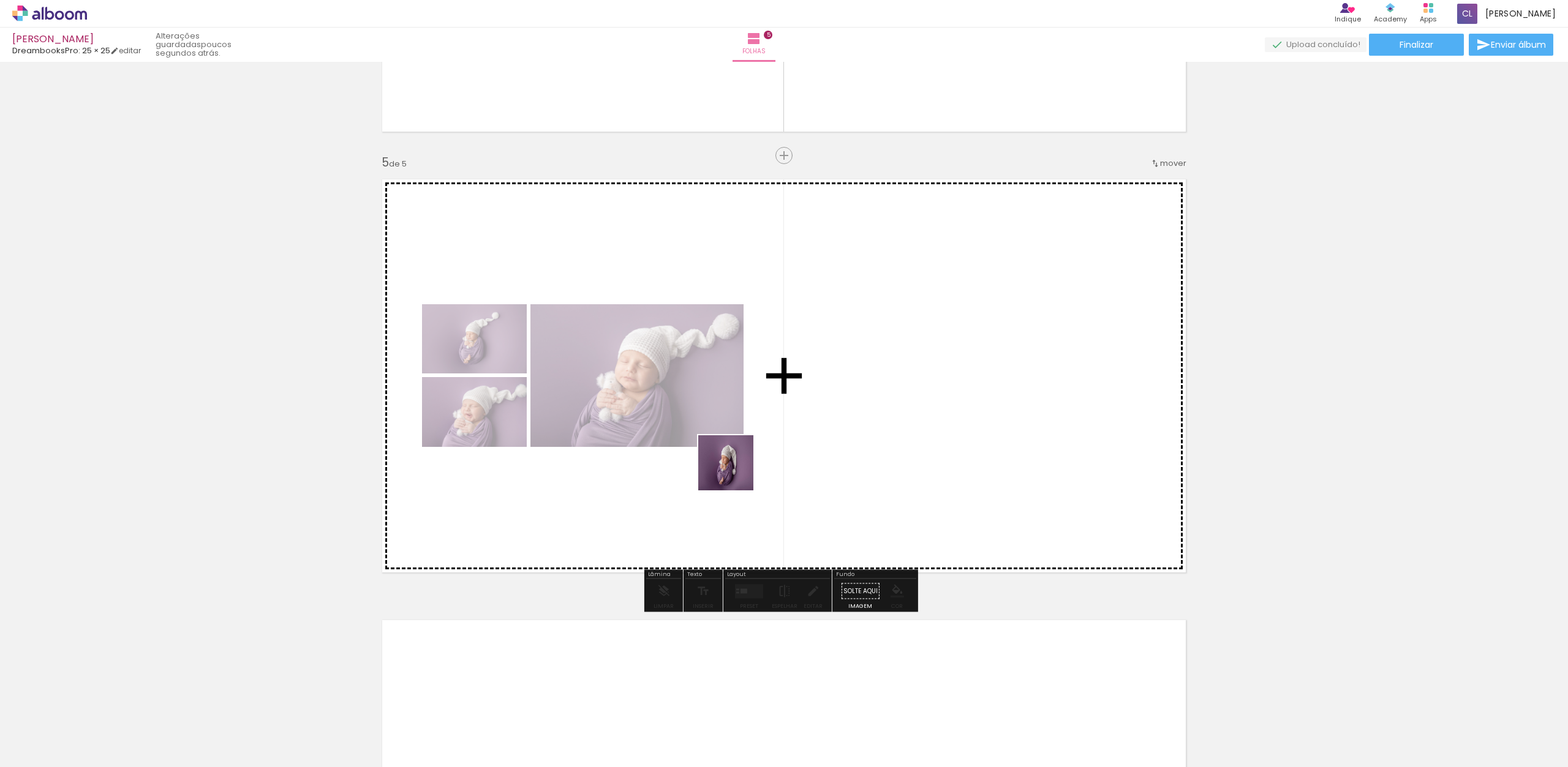
drag, startPoint x: 310, startPoint y: 665, endPoint x: 931, endPoint y: 390, distance: 679.2
click at [938, 386] on quentale-workspace at bounding box center [784, 384] width 1568 height 767
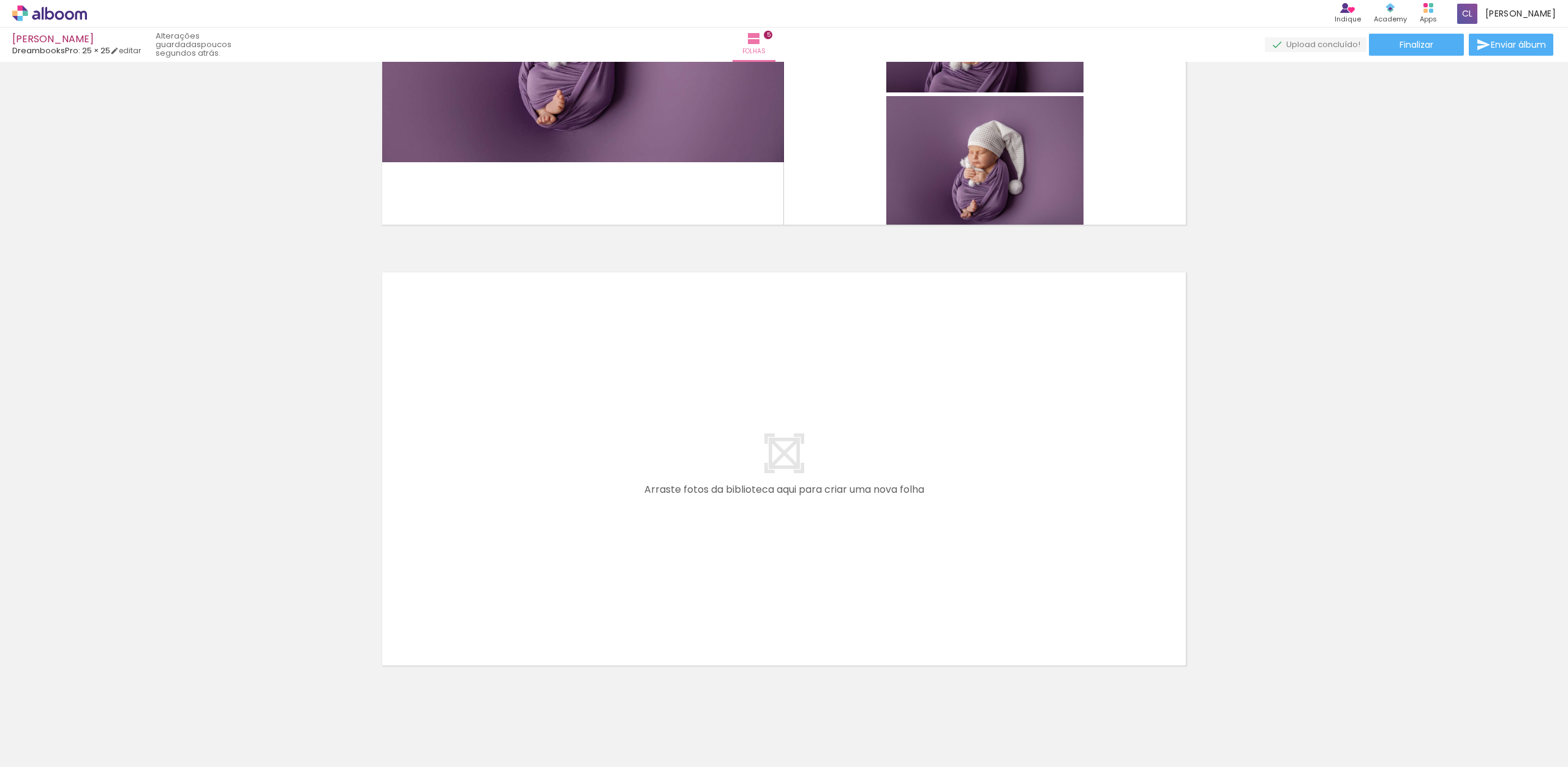
scroll to position [0, 0]
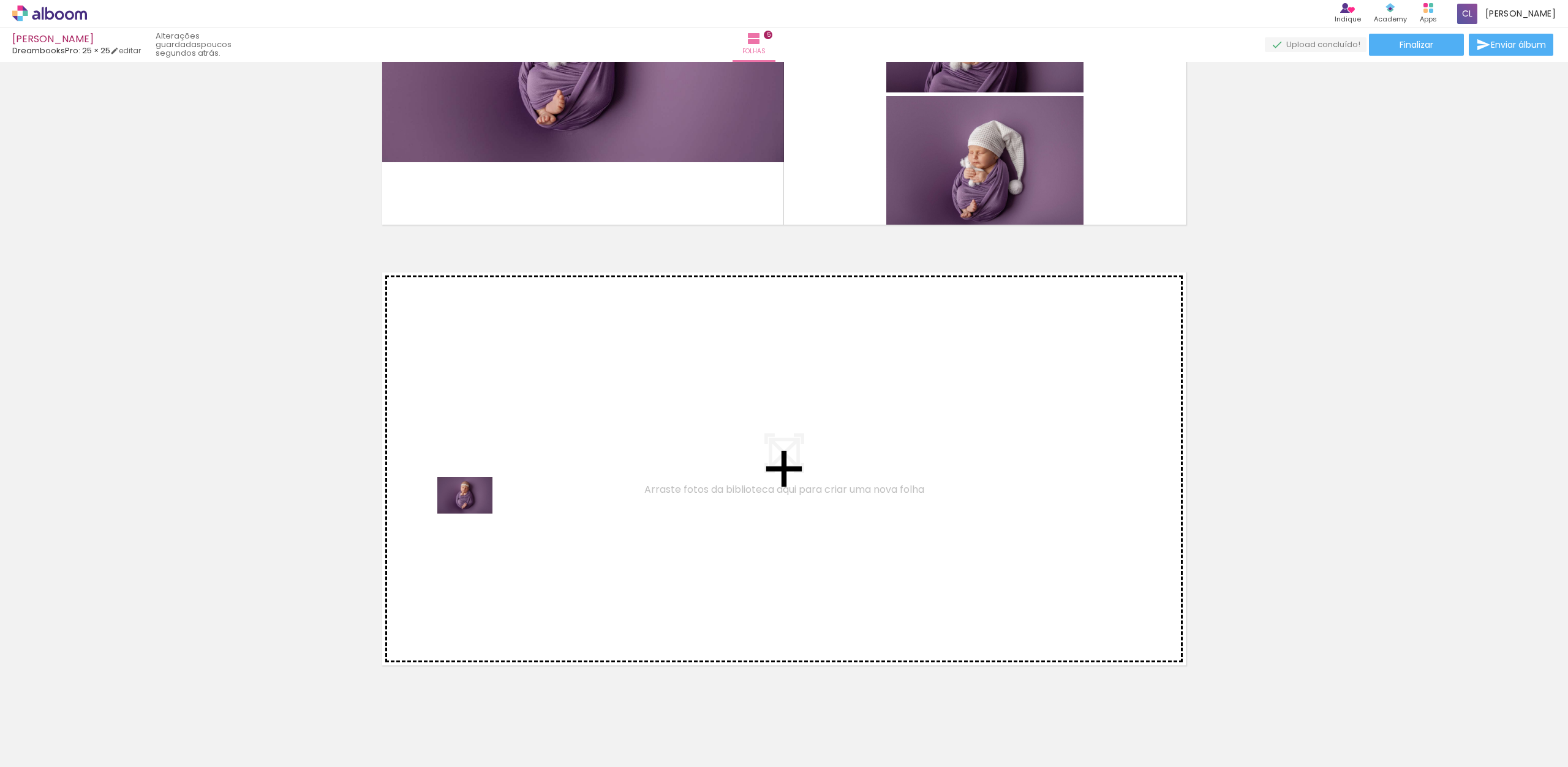
drag, startPoint x: 144, startPoint y: 725, endPoint x: 585, endPoint y: 461, distance: 514.0
click at [585, 461] on quentale-workspace at bounding box center [784, 384] width 1568 height 767
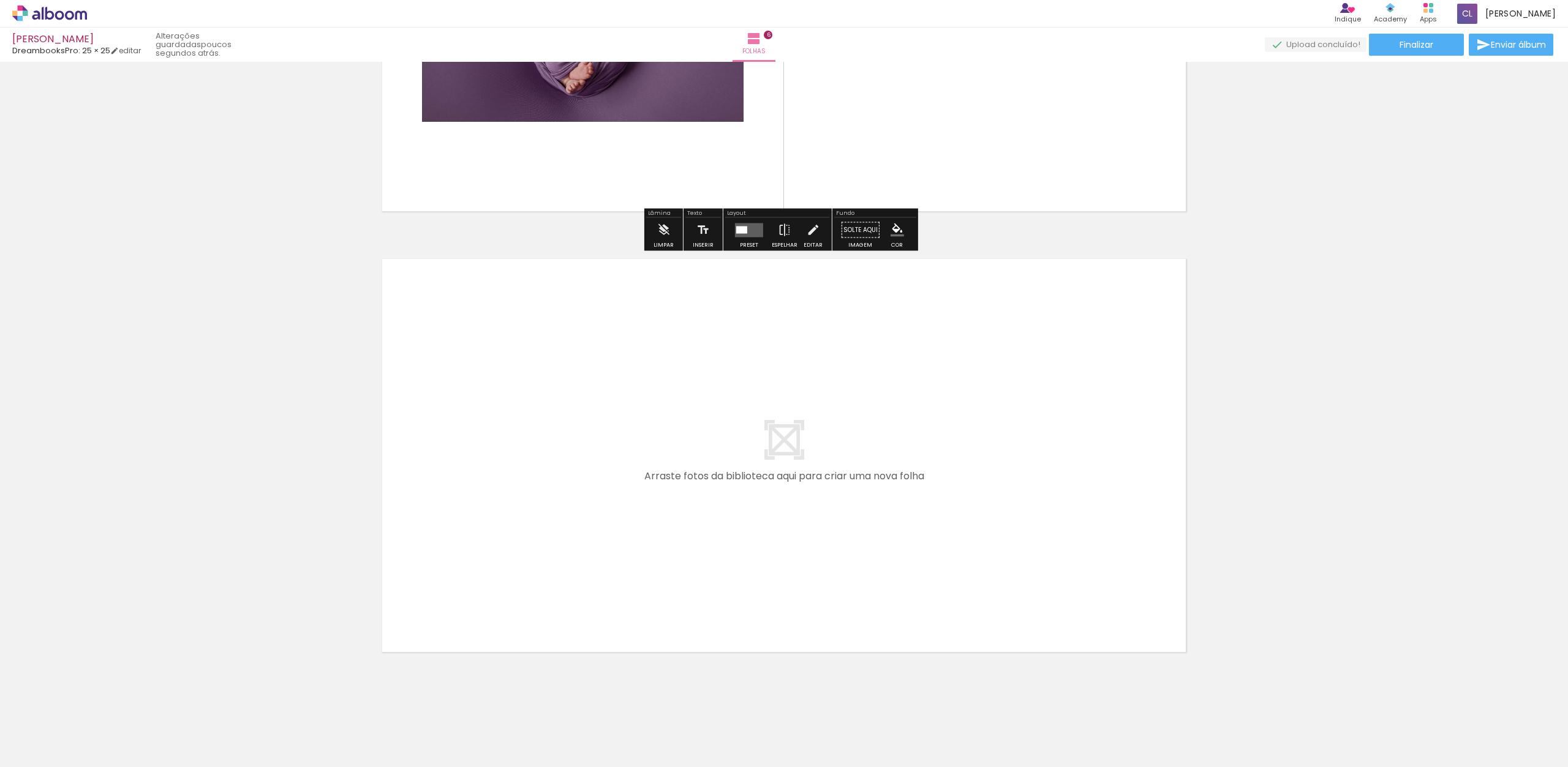
scroll to position [2493, 0]
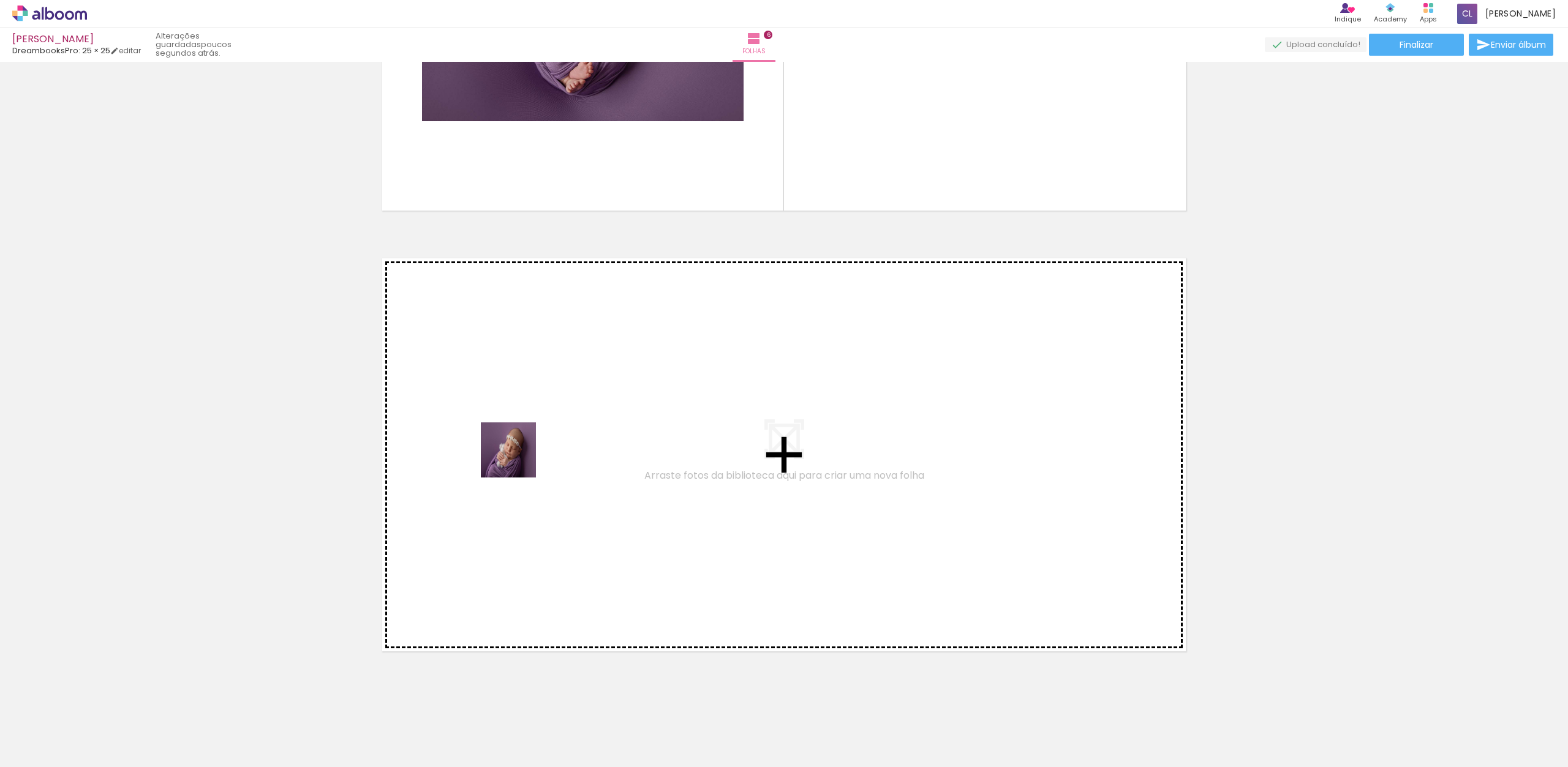
drag, startPoint x: 188, startPoint y: 726, endPoint x: 559, endPoint y: 432, distance: 473.4
click at [559, 432] on quentale-workspace at bounding box center [784, 384] width 1568 height 767
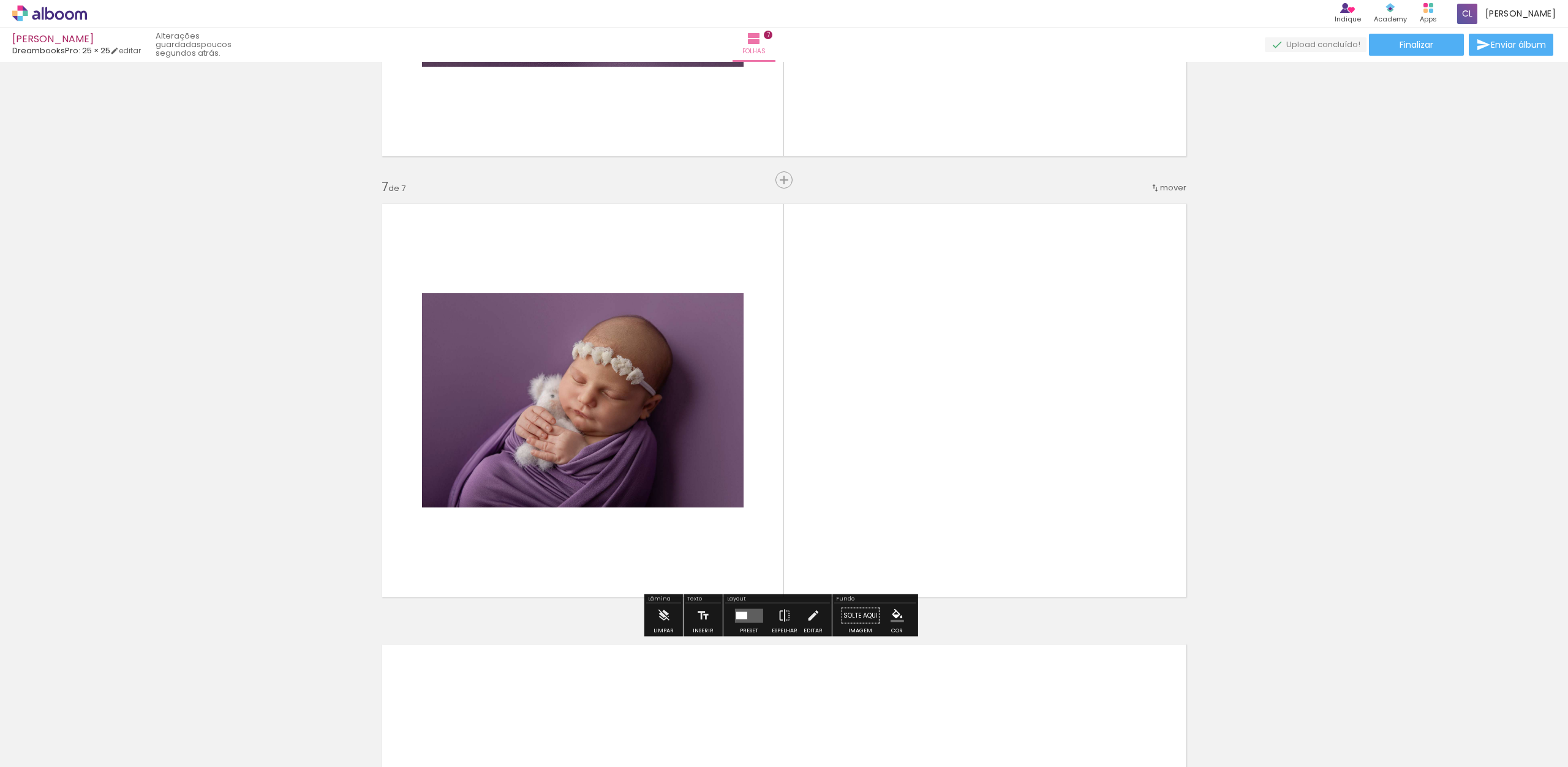
scroll to position [2572, 0]
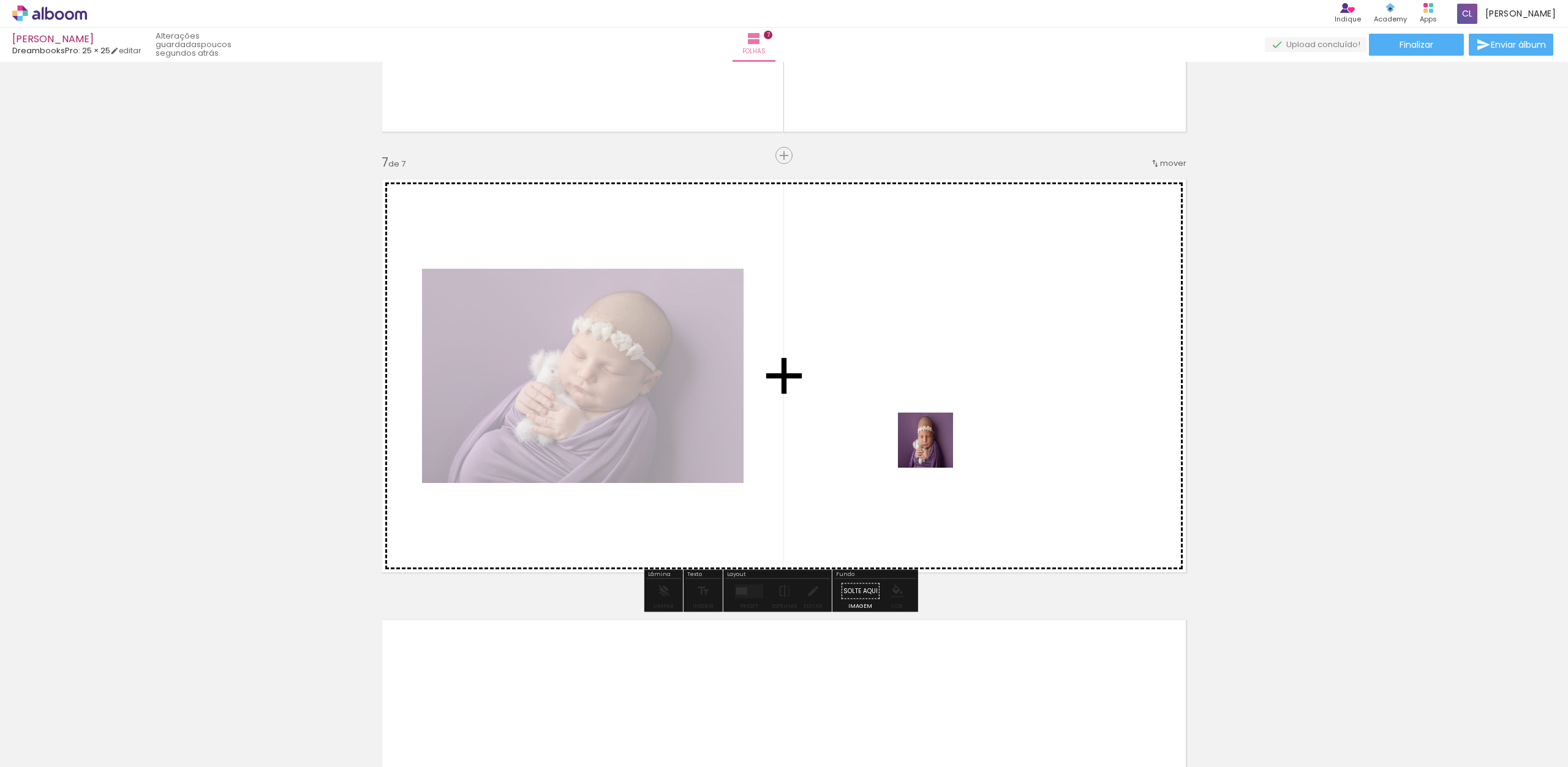
drag, startPoint x: 678, startPoint y: 732, endPoint x: 955, endPoint y: 412, distance: 423.2
click at [955, 412] on quentale-workspace at bounding box center [784, 384] width 1568 height 767
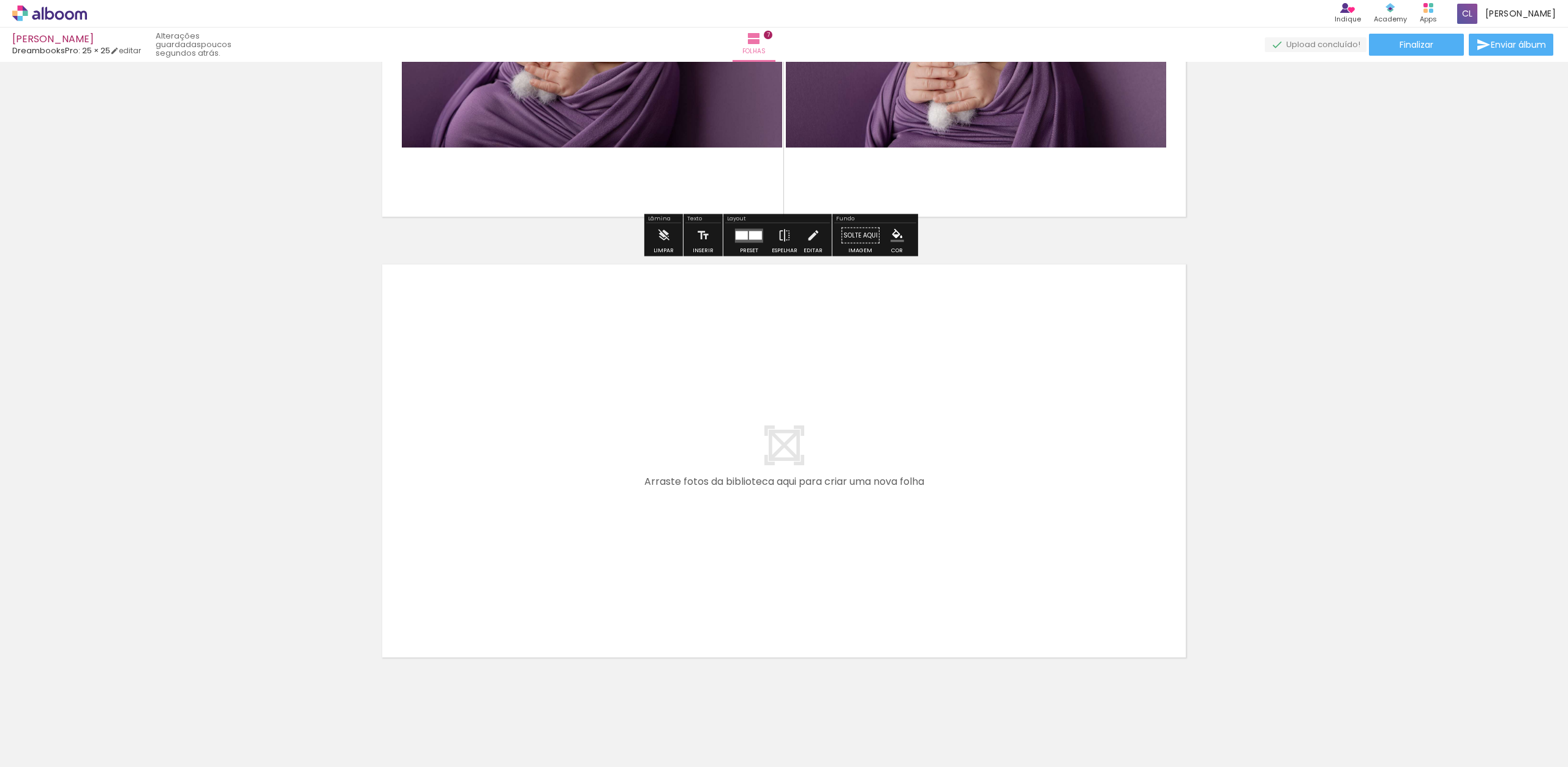
scroll to position [2930, 0]
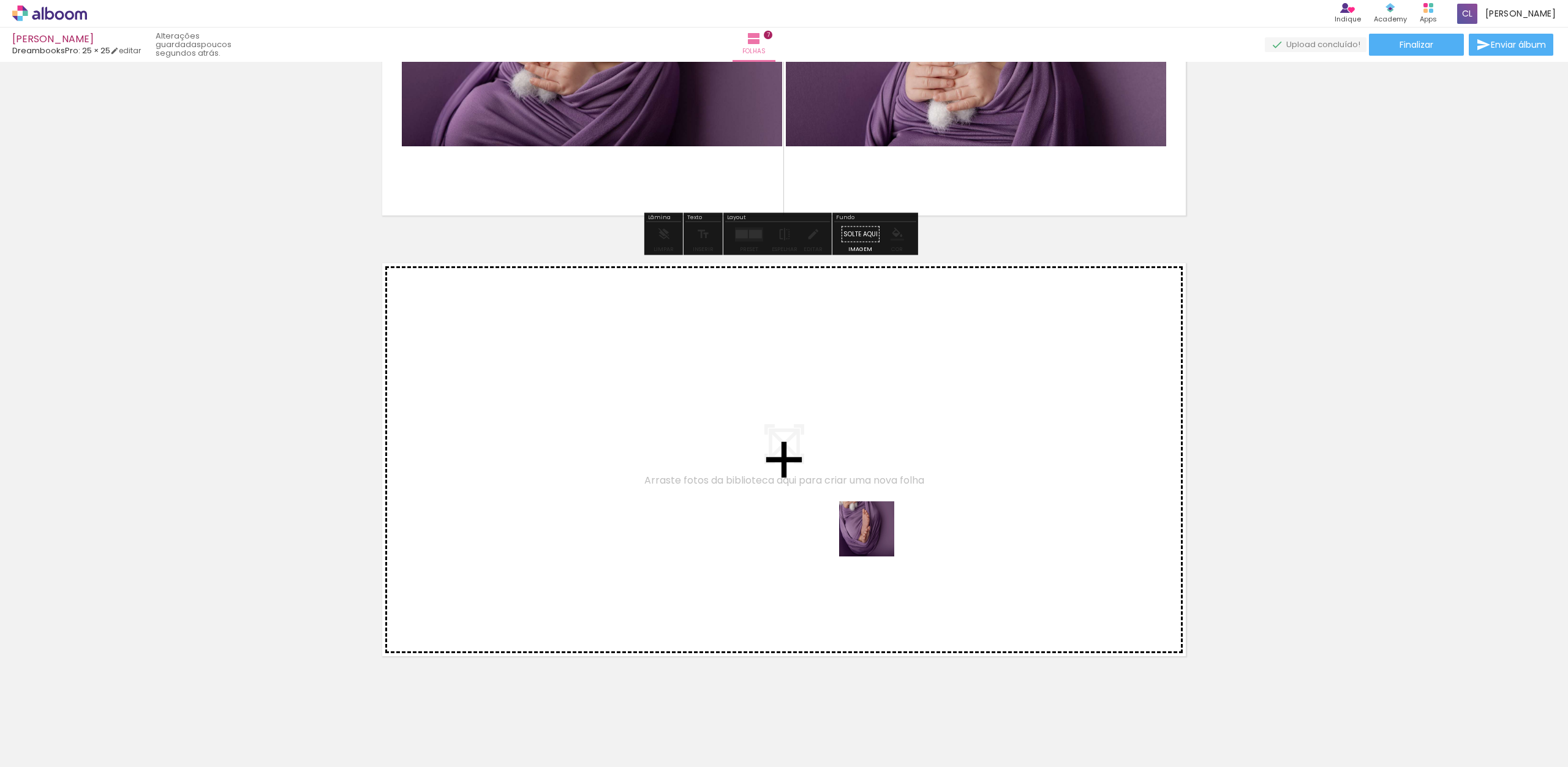
drag, startPoint x: 832, startPoint y: 637, endPoint x: 890, endPoint y: 498, distance: 150.6
click at [890, 498] on quentale-workspace at bounding box center [784, 384] width 1568 height 767
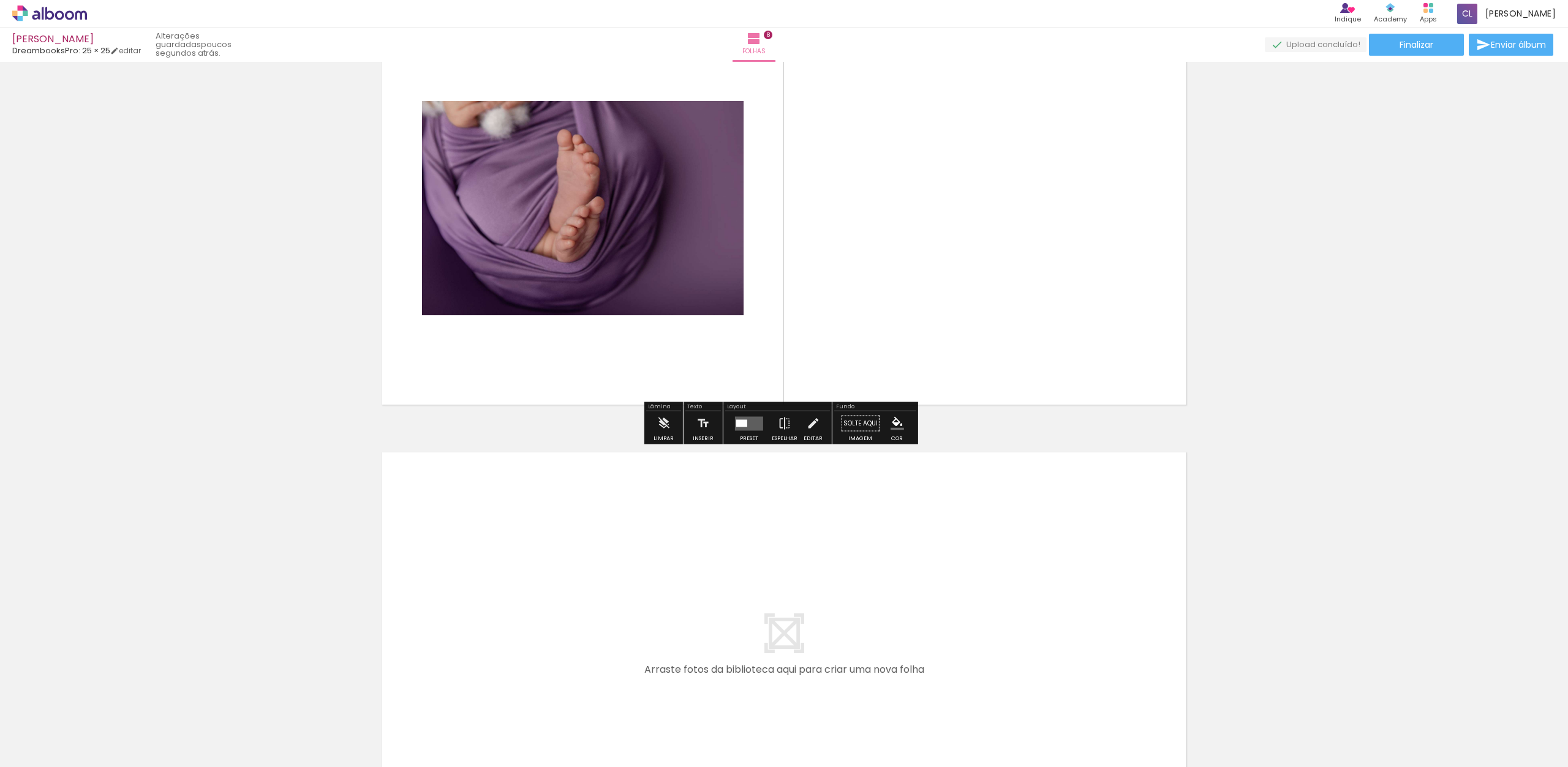
scroll to position [3182, 0]
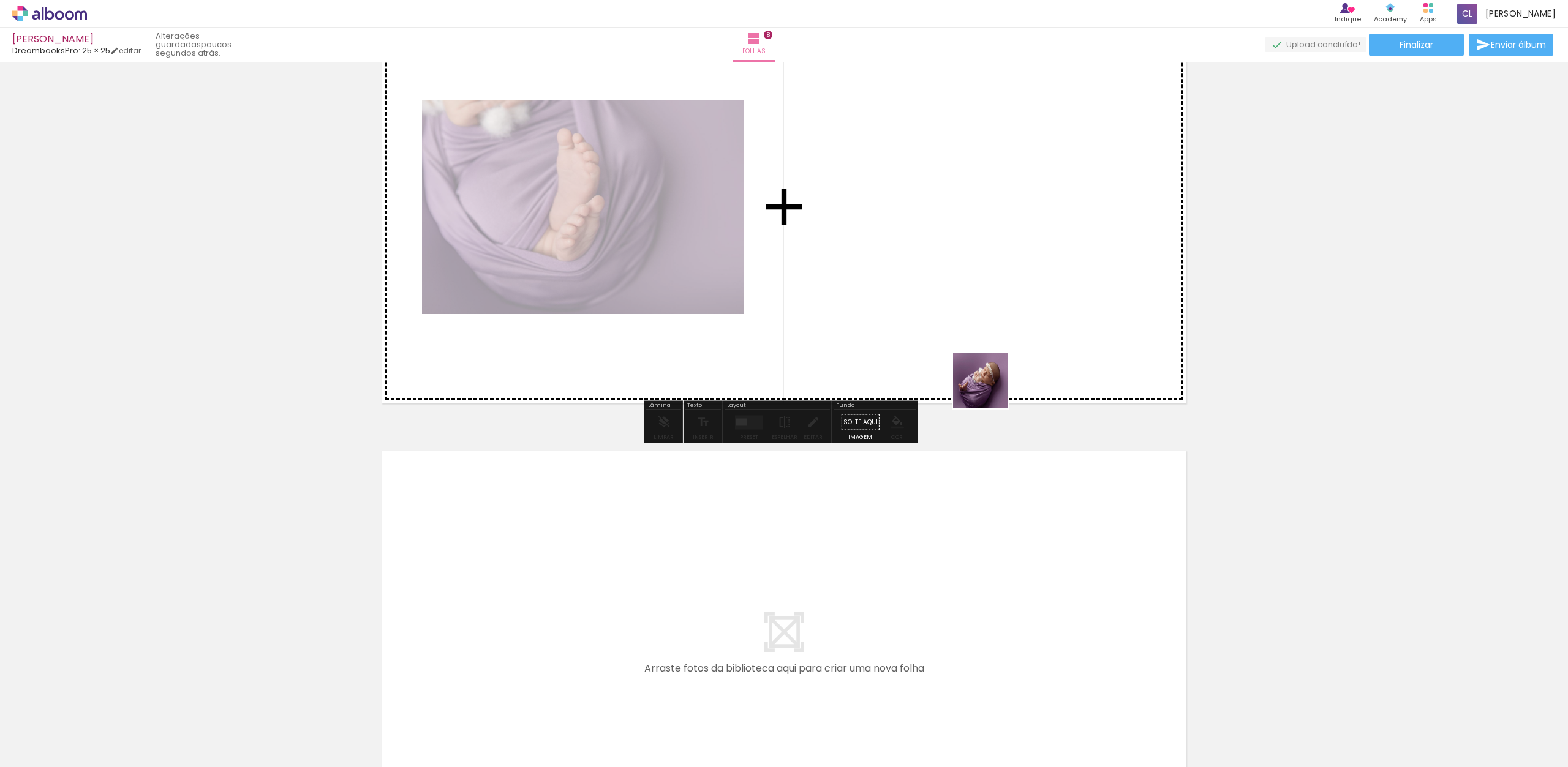
click at [1000, 224] on quentale-workspace at bounding box center [784, 384] width 1568 height 767
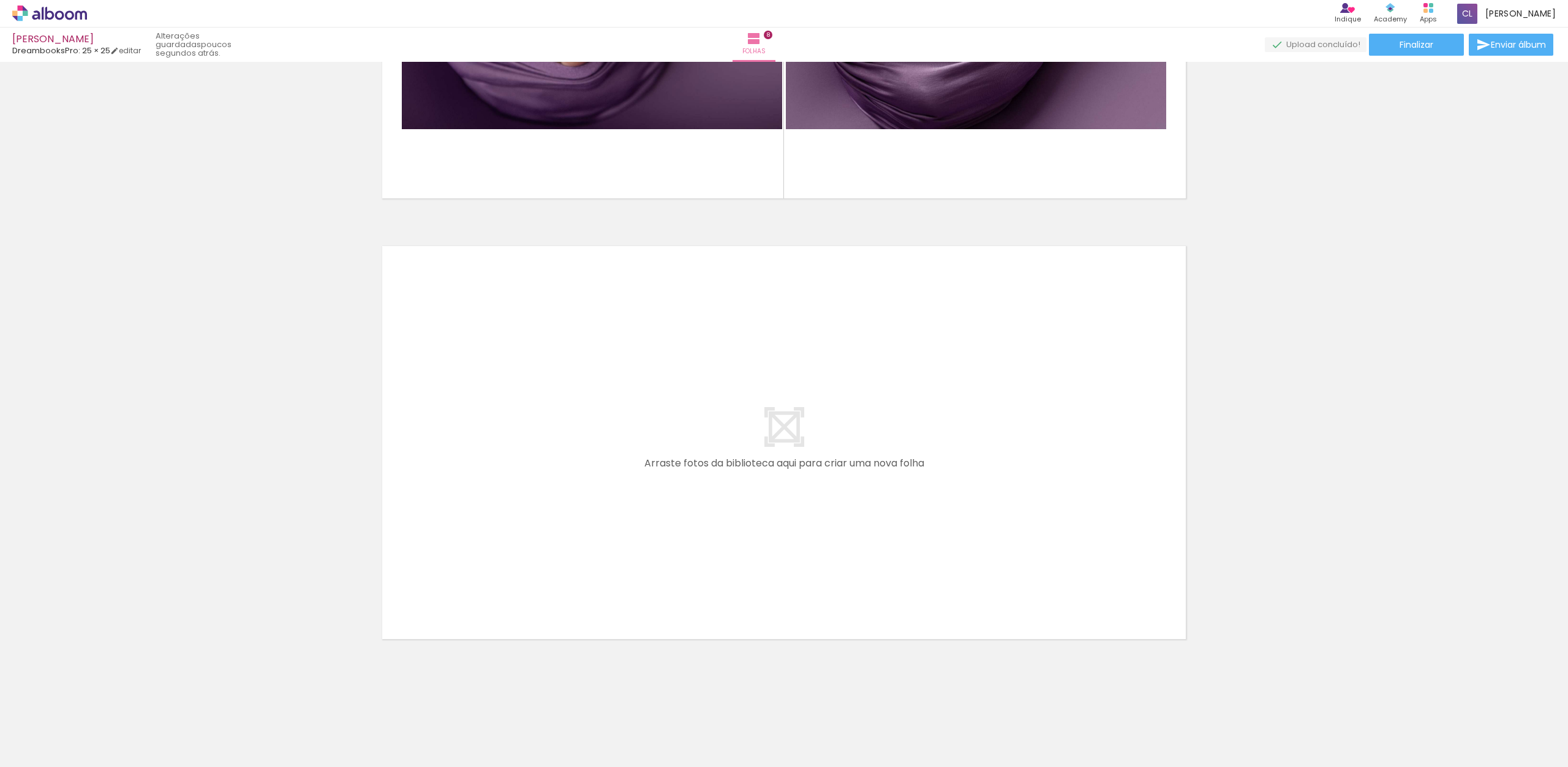
scroll to position [0, 1583]
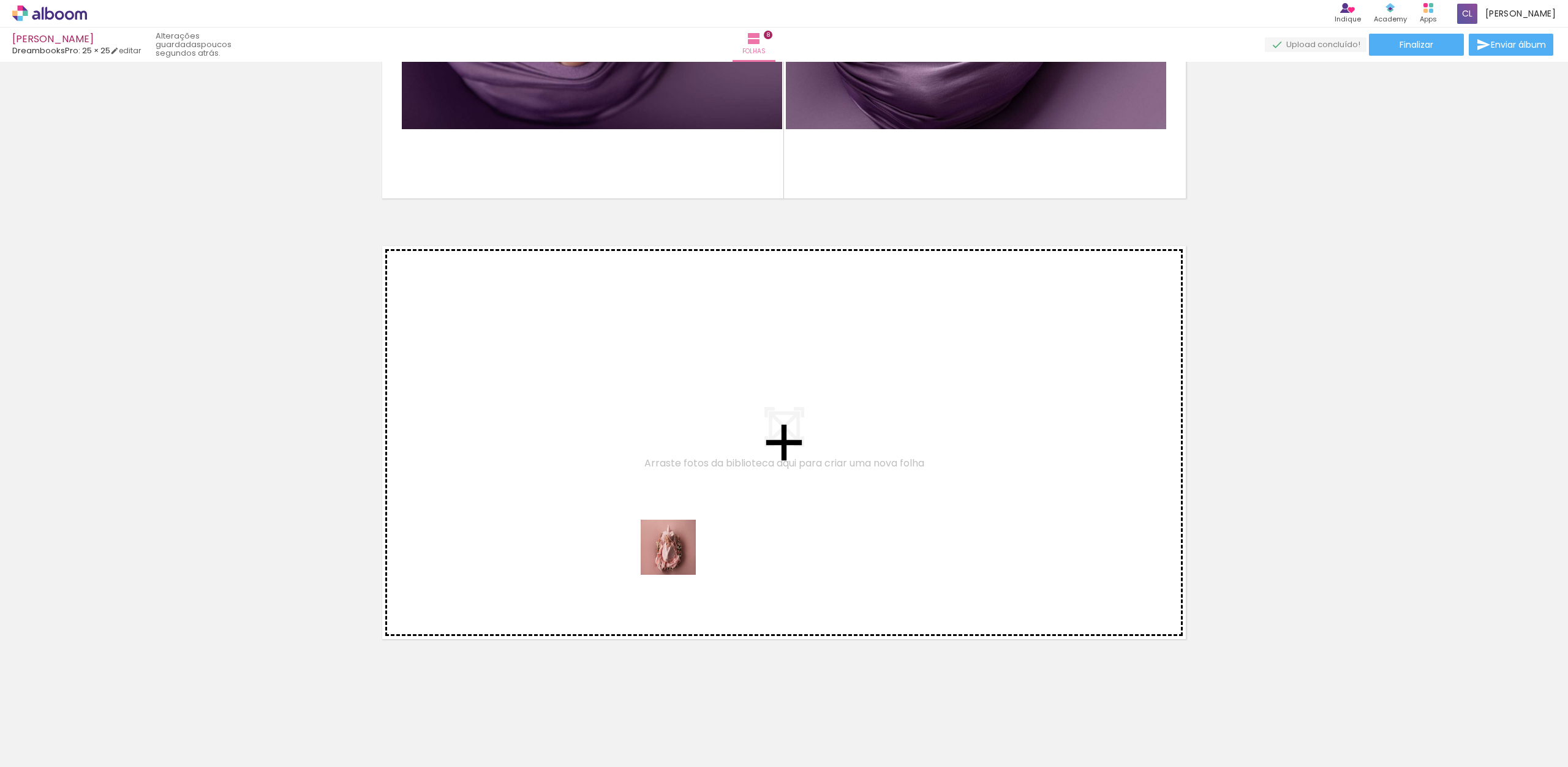
drag, startPoint x: 666, startPoint y: 586, endPoint x: 699, endPoint y: 497, distance: 94.9
click at [699, 497] on quentale-workspace at bounding box center [784, 384] width 1568 height 767
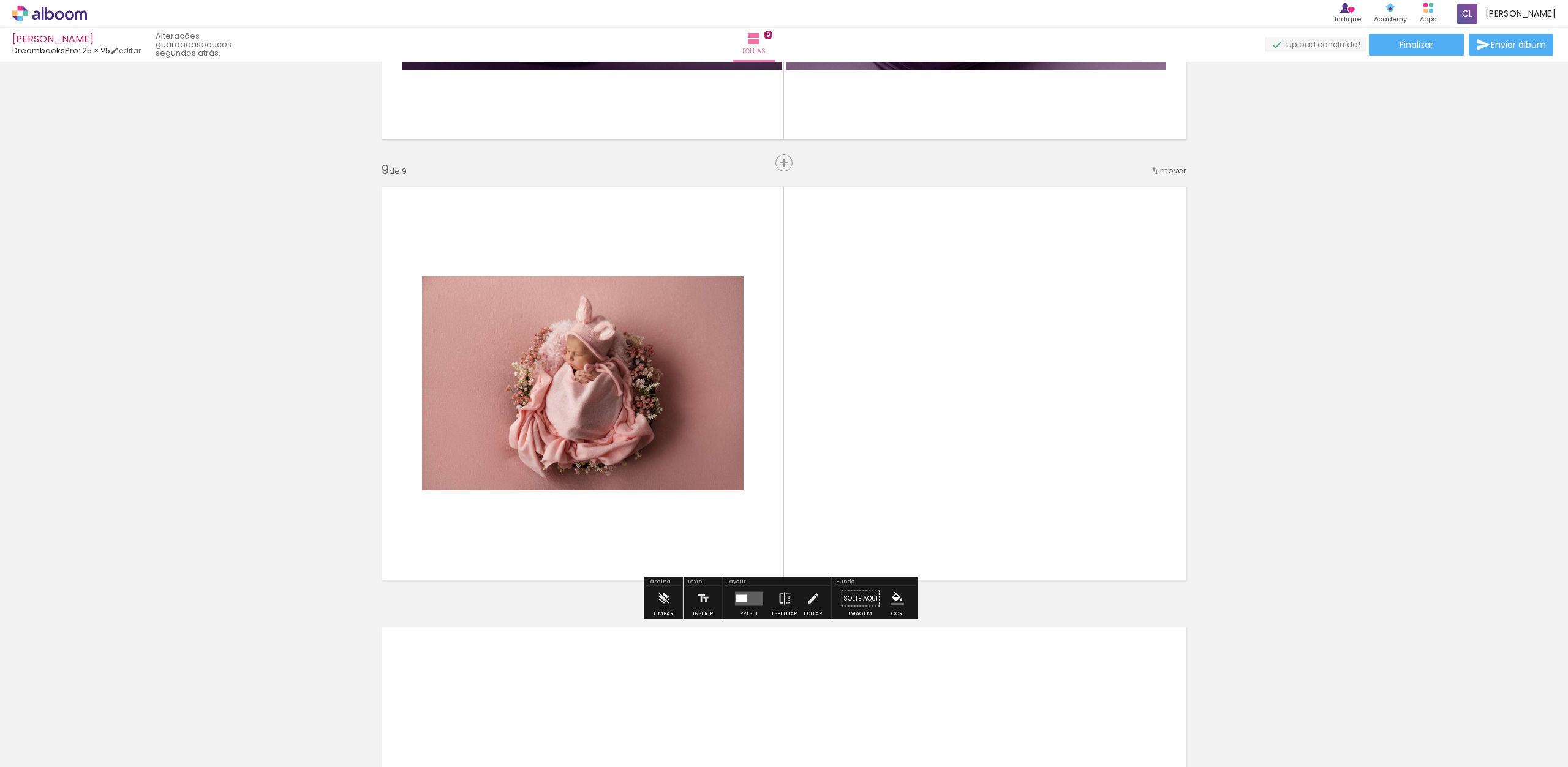
scroll to position [3454, 0]
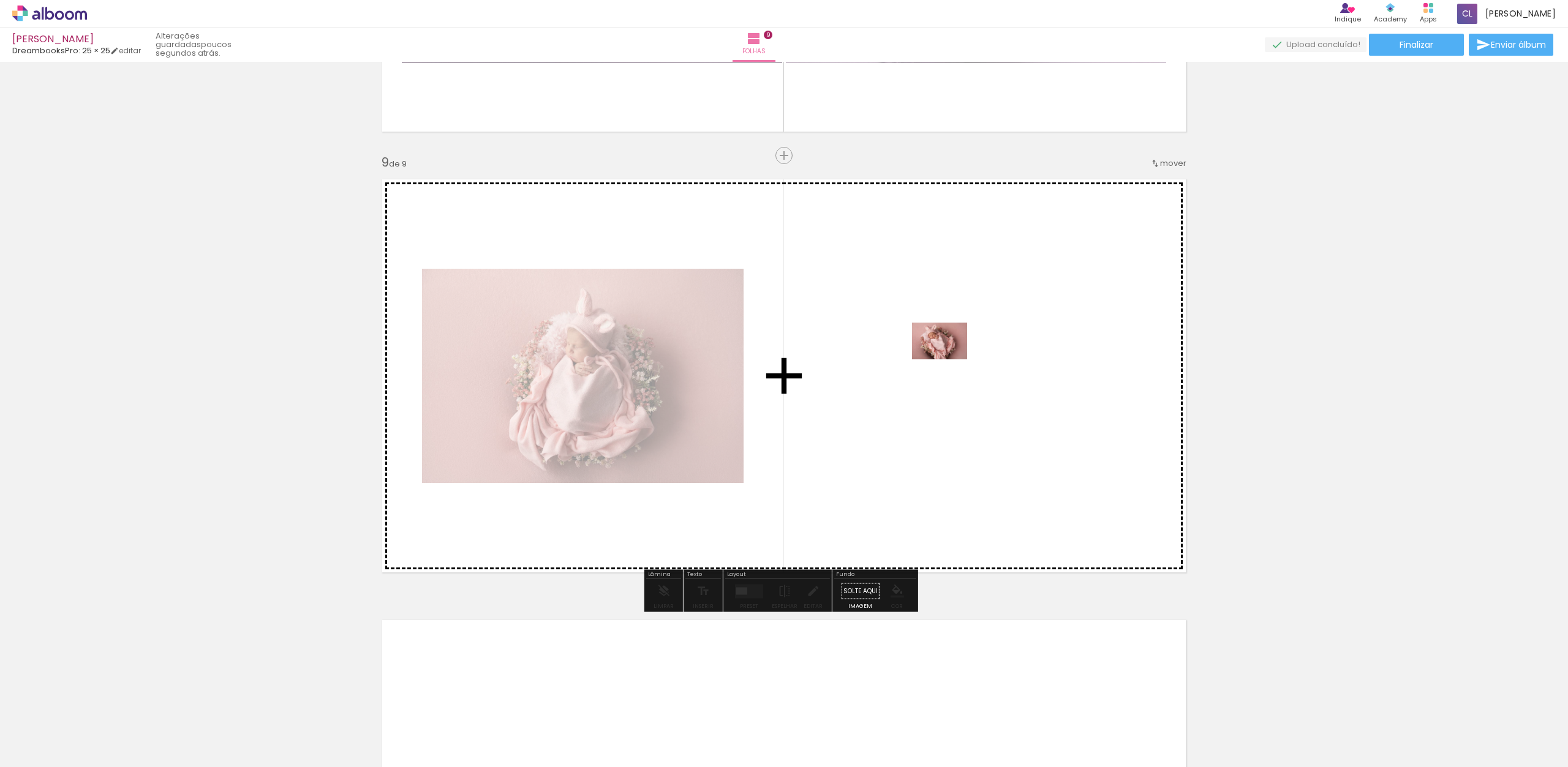
drag, startPoint x: 779, startPoint y: 687, endPoint x: 949, endPoint y: 359, distance: 369.4
click at [949, 359] on quentale-workspace at bounding box center [784, 384] width 1568 height 767
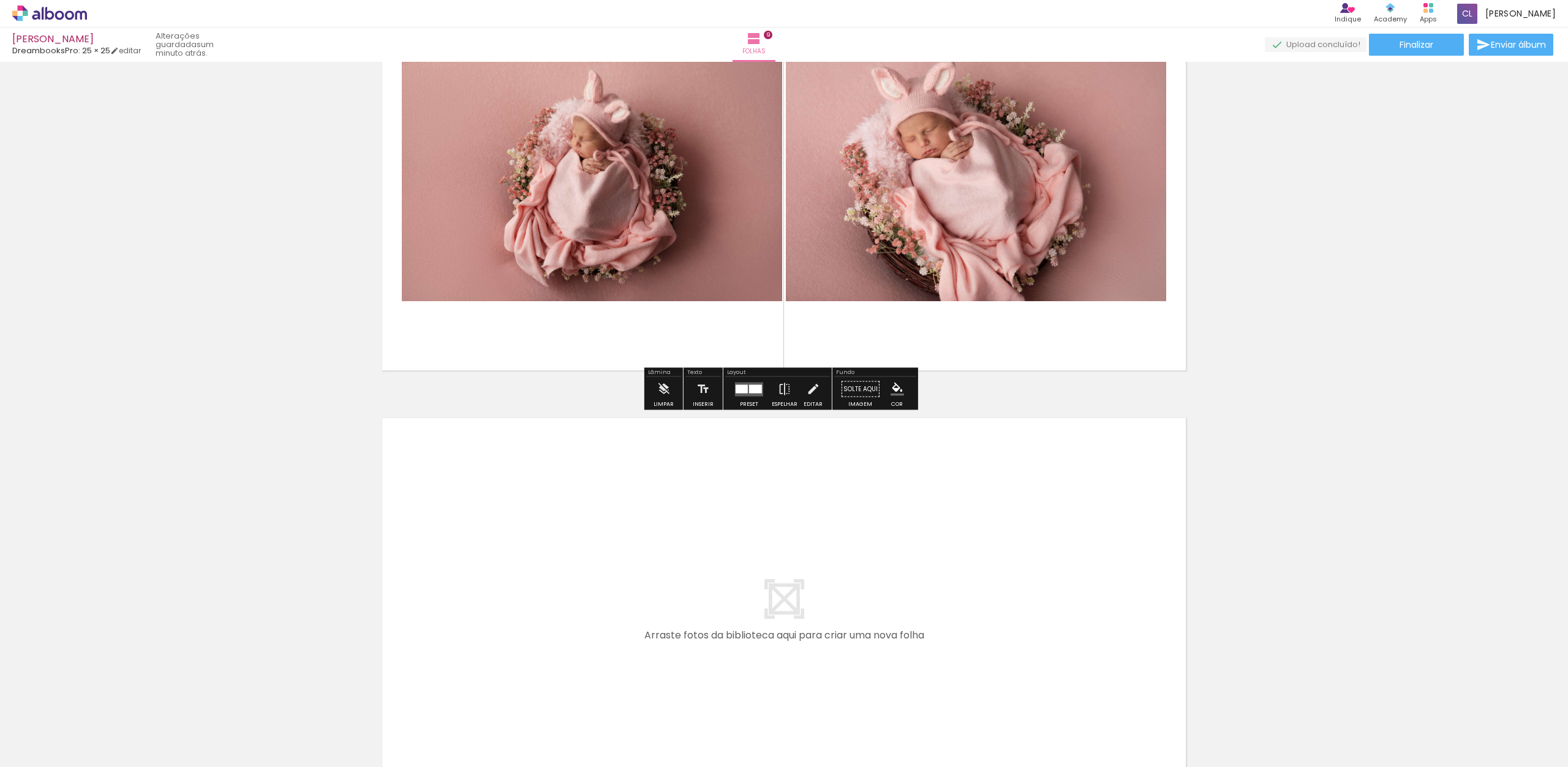
scroll to position [3664, 0]
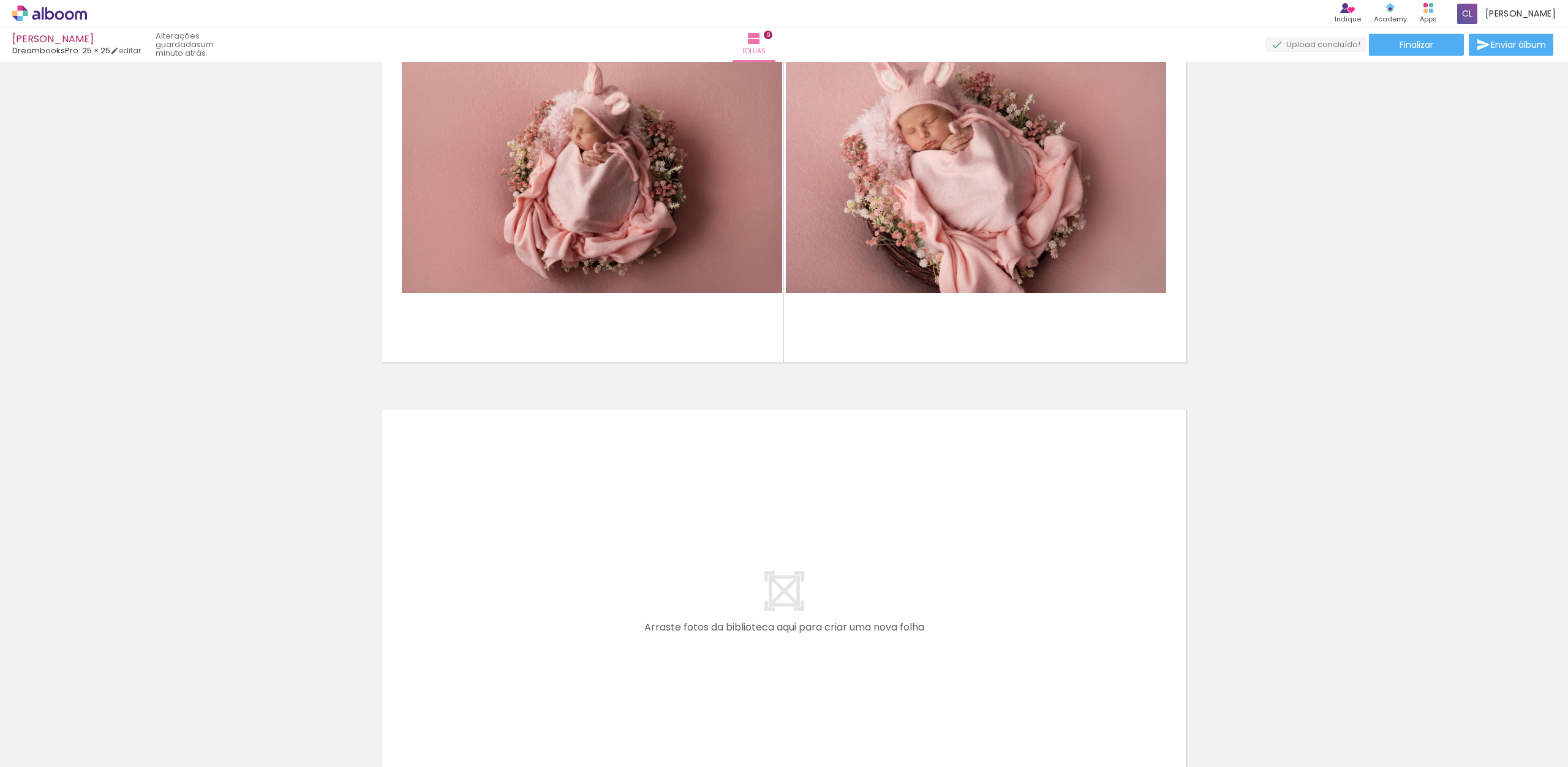
drag, startPoint x: 946, startPoint y: 729, endPoint x: 912, endPoint y: 497, distance: 234.5
click at [912, 497] on quentale-workspace at bounding box center [784, 384] width 1568 height 767
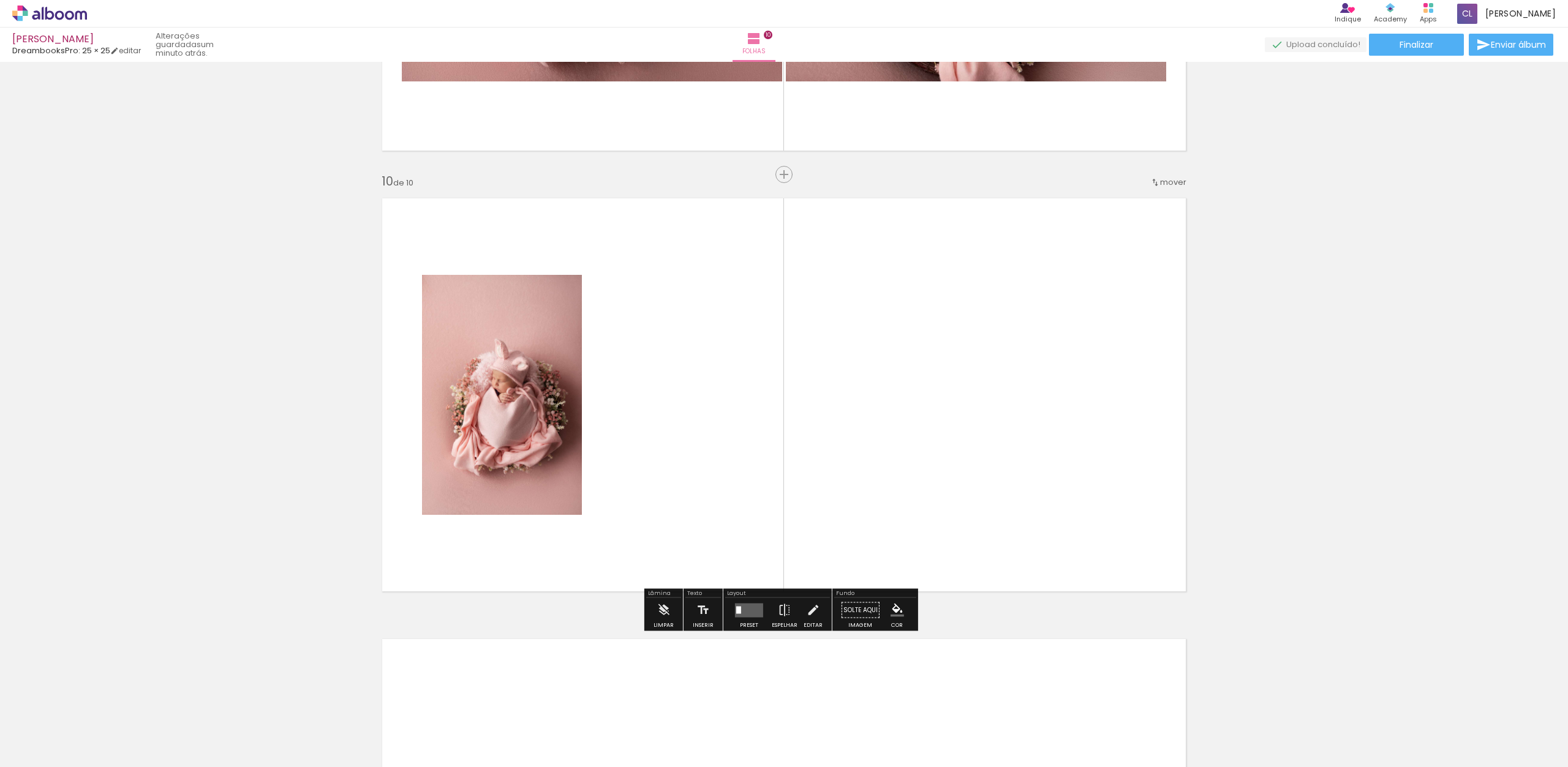
scroll to position [3895, 0]
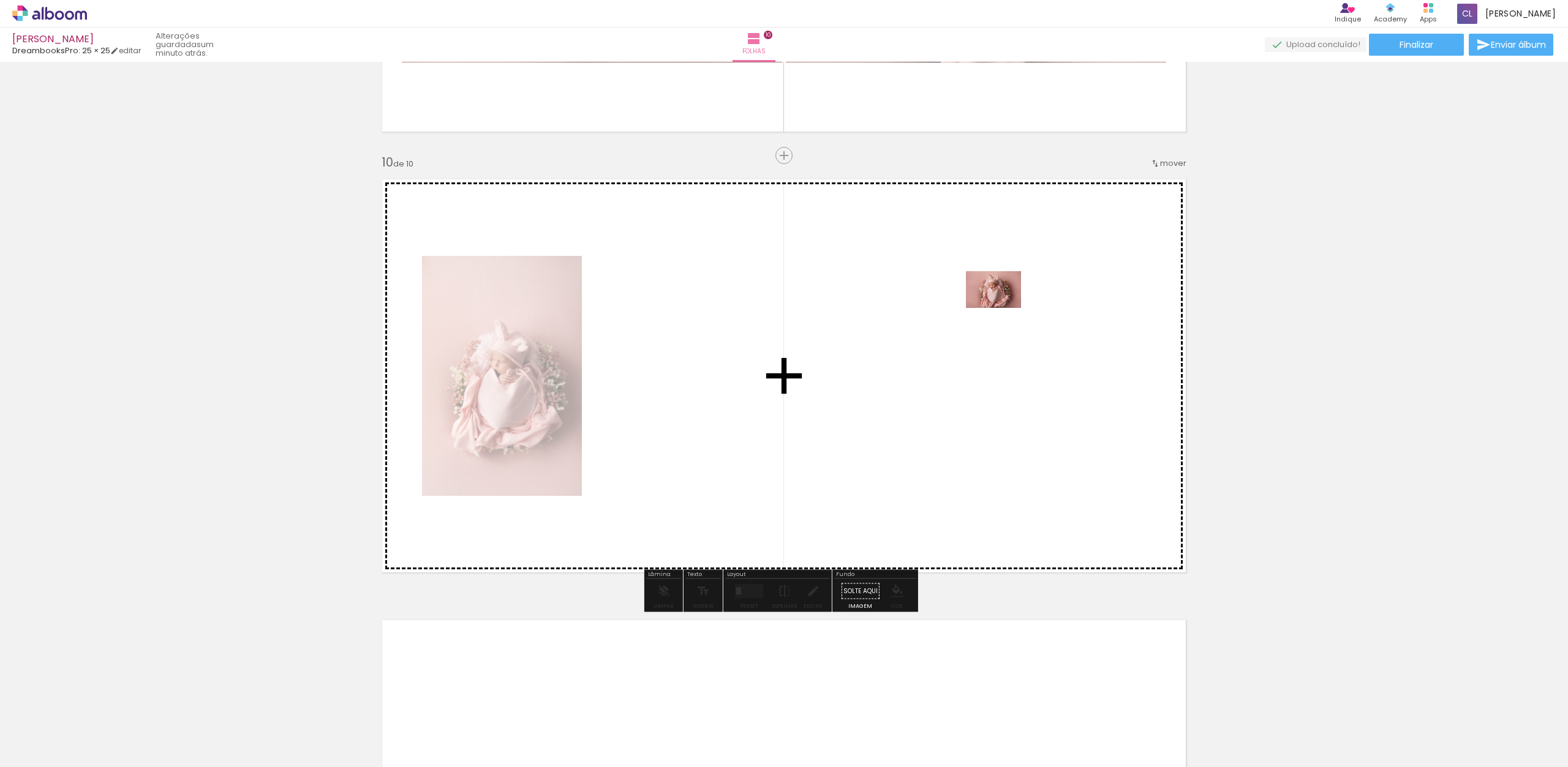
drag, startPoint x: 1090, startPoint y: 721, endPoint x: 989, endPoint y: 309, distance: 424.2
click at [989, 309] on quentale-workspace at bounding box center [784, 384] width 1568 height 767
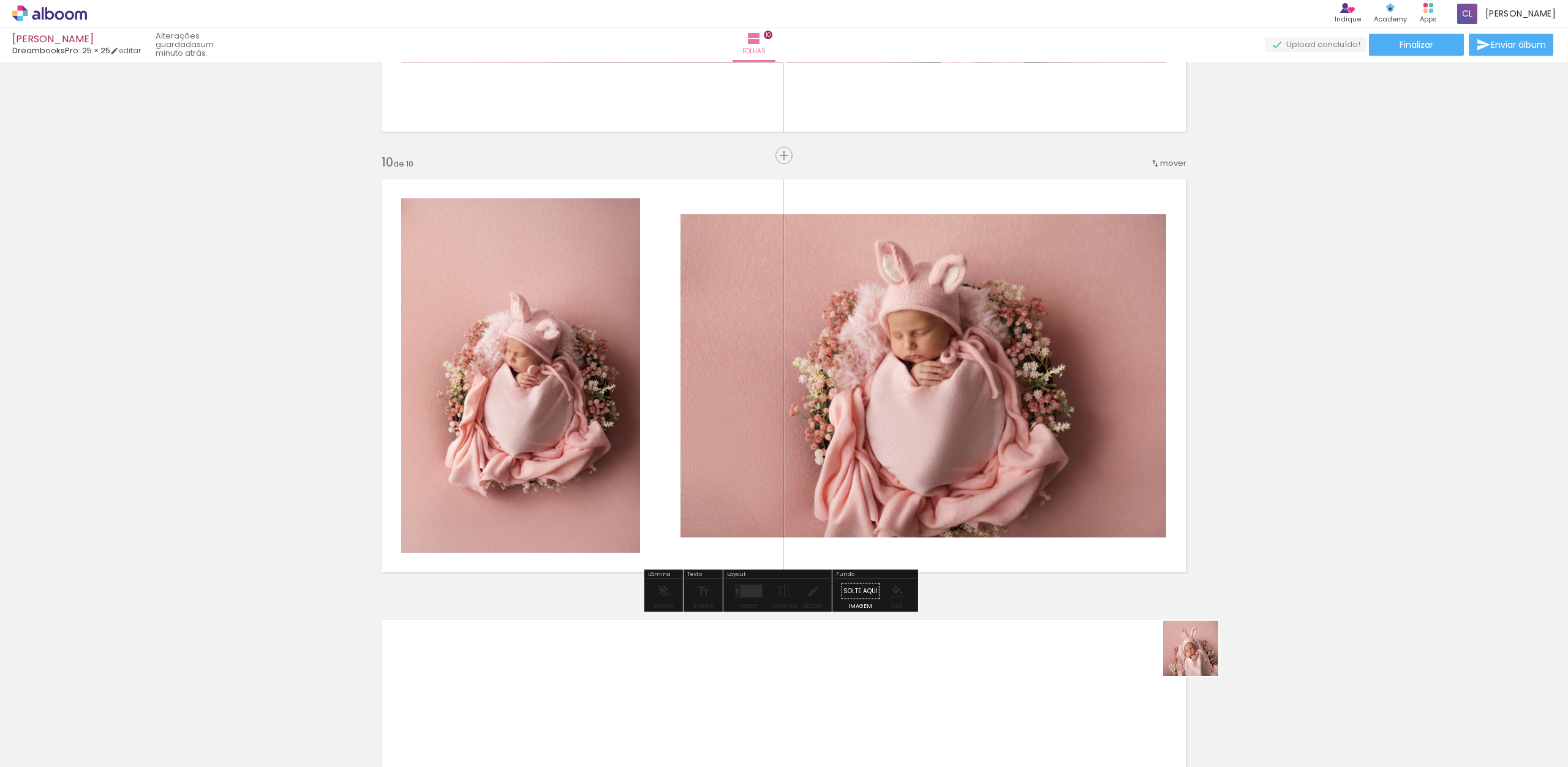
drag, startPoint x: 1200, startPoint y: 658, endPoint x: 1040, endPoint y: 466, distance: 249.9
click at [992, 474] on quentale-workspace at bounding box center [784, 384] width 1568 height 767
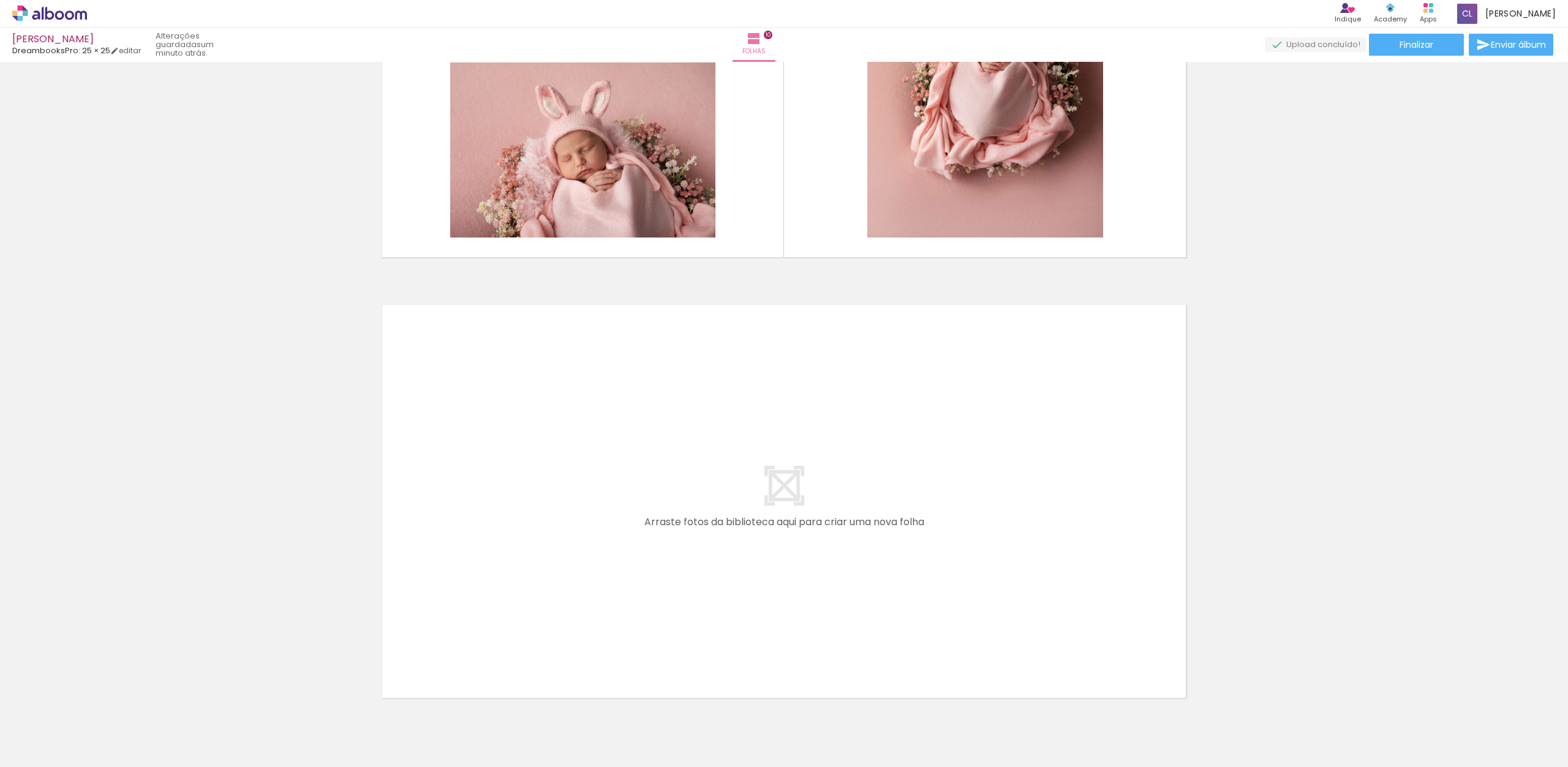
scroll to position [4269, 0]
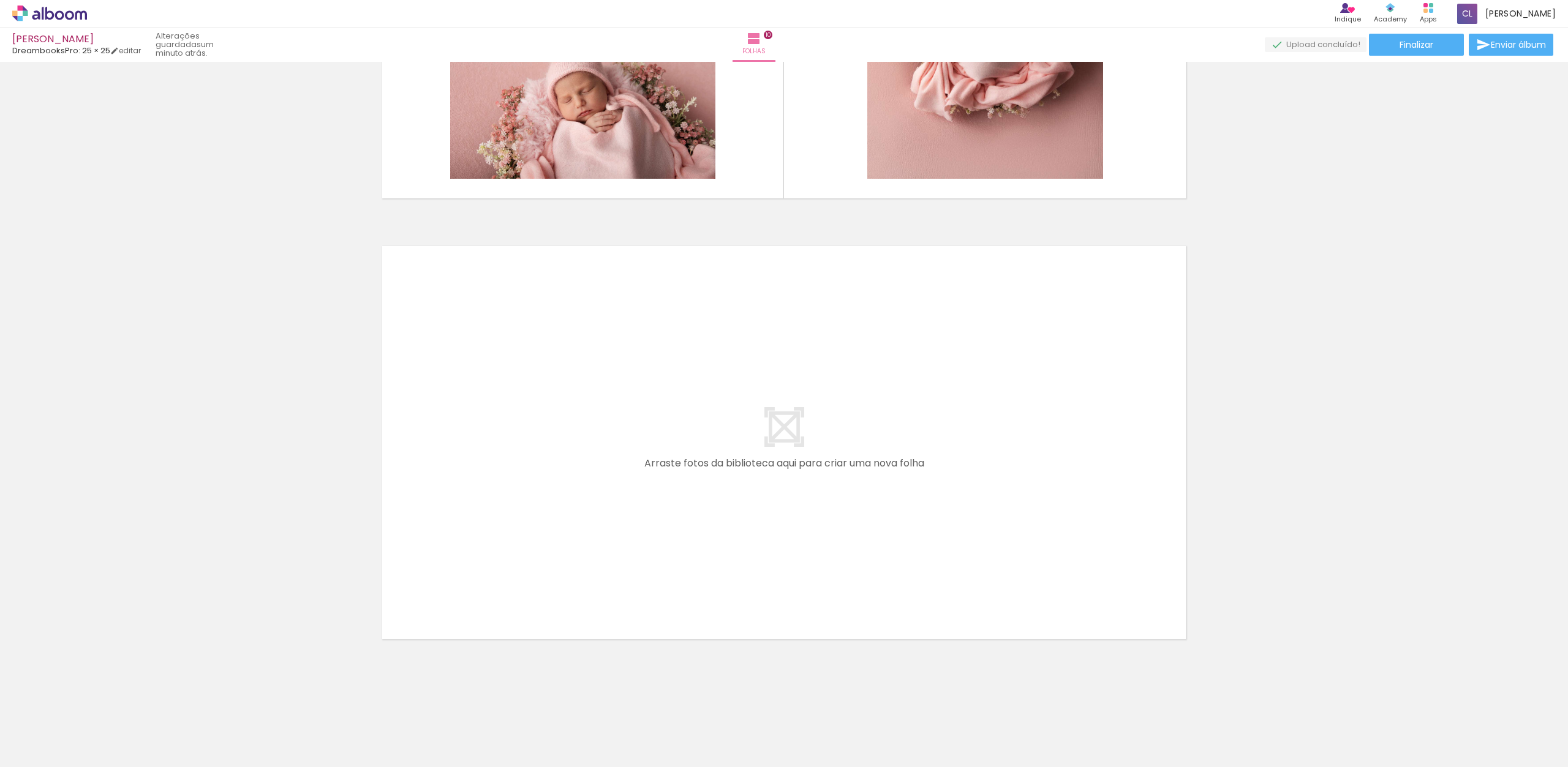
drag, startPoint x: 1088, startPoint y: 502, endPoint x: 1019, endPoint y: 448, distance: 87.6
click at [1019, 448] on quentale-workspace at bounding box center [784, 384] width 1568 height 767
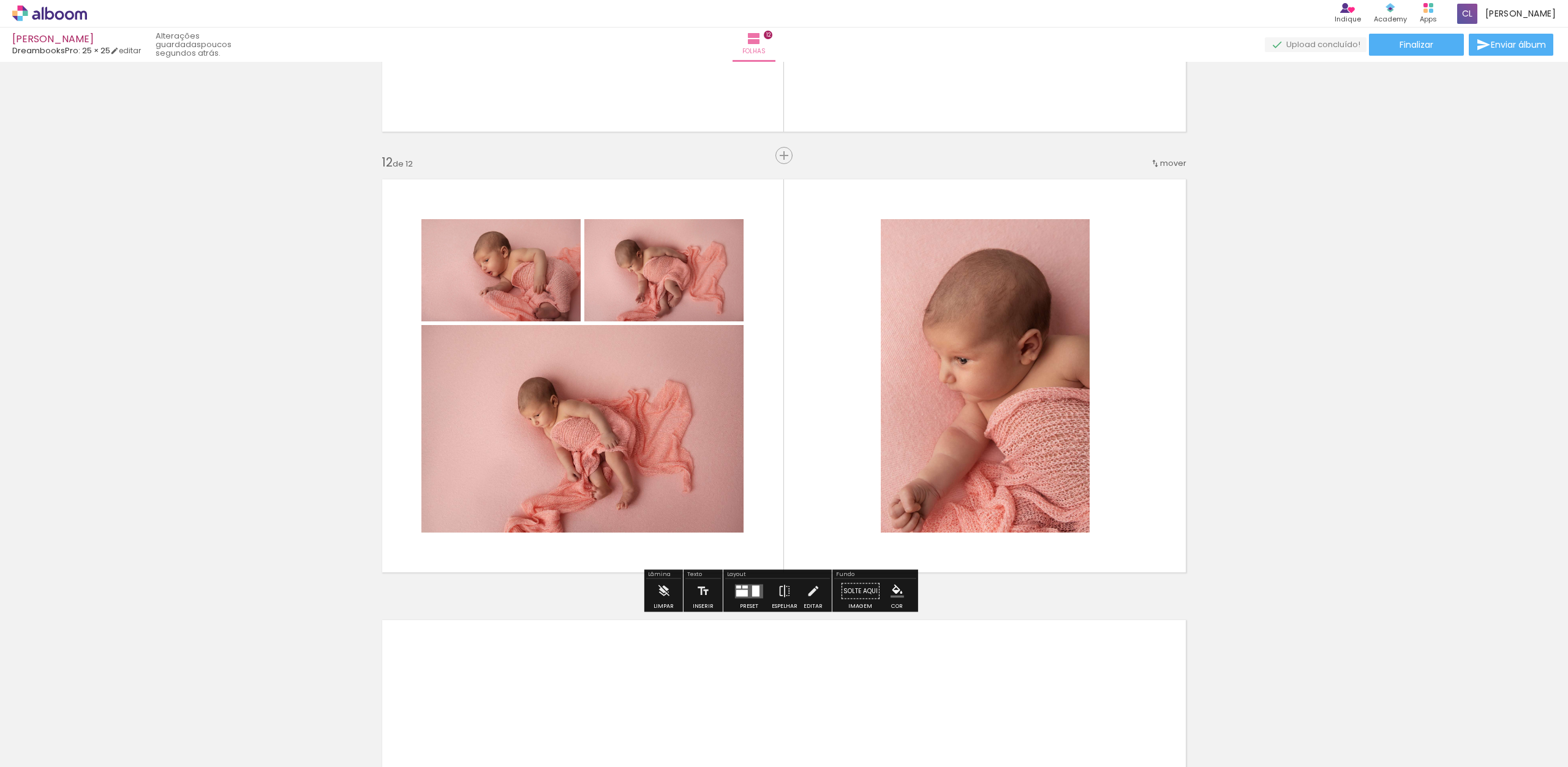
scroll to position [0, 2260]
click at [676, 271] on quentale-photo at bounding box center [663, 270] width 159 height 102
click at [681, 282] on quentale-photo at bounding box center [663, 270] width 159 height 102
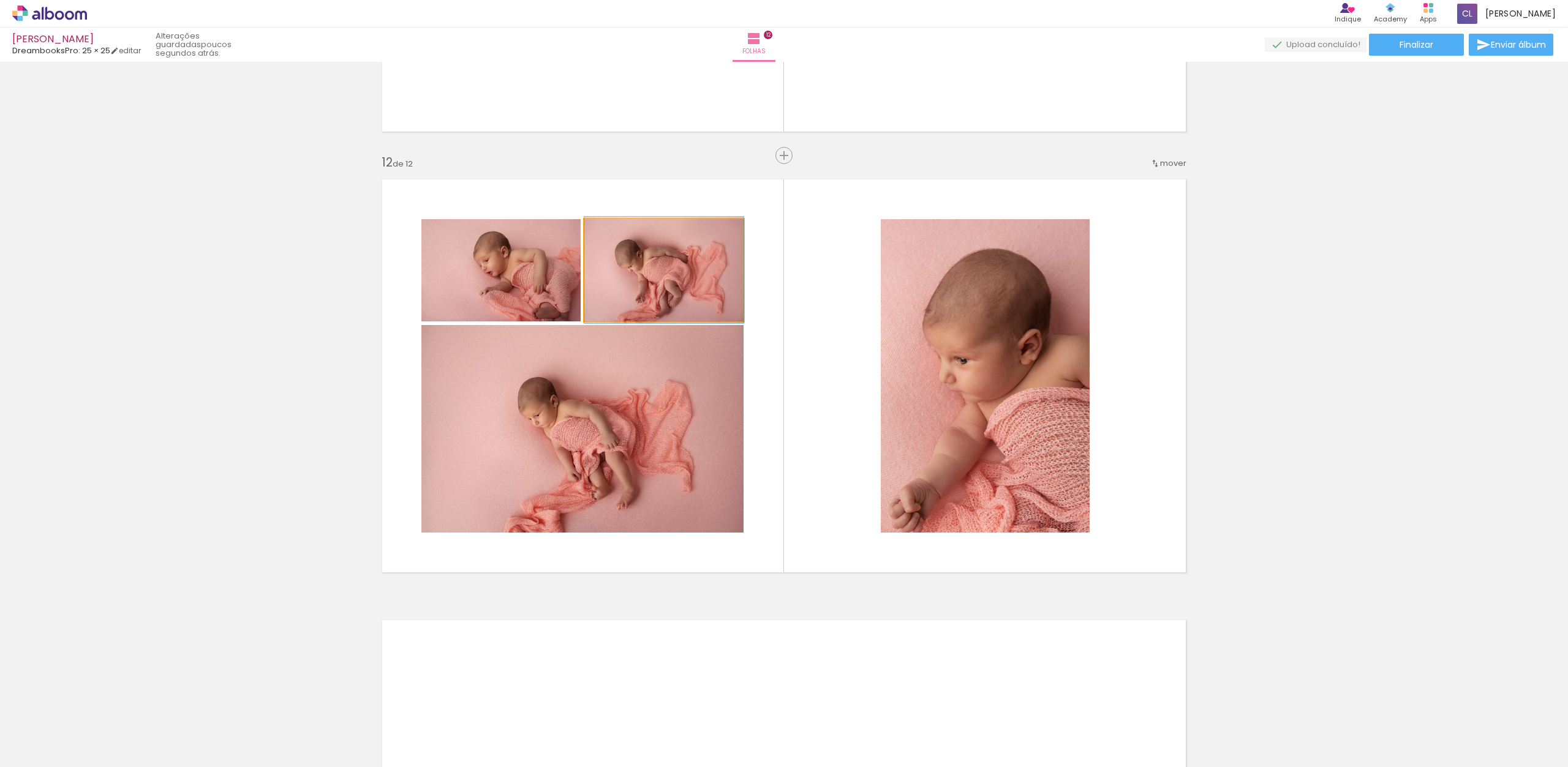
click at [679, 288] on quentale-photo at bounding box center [663, 270] width 159 height 102
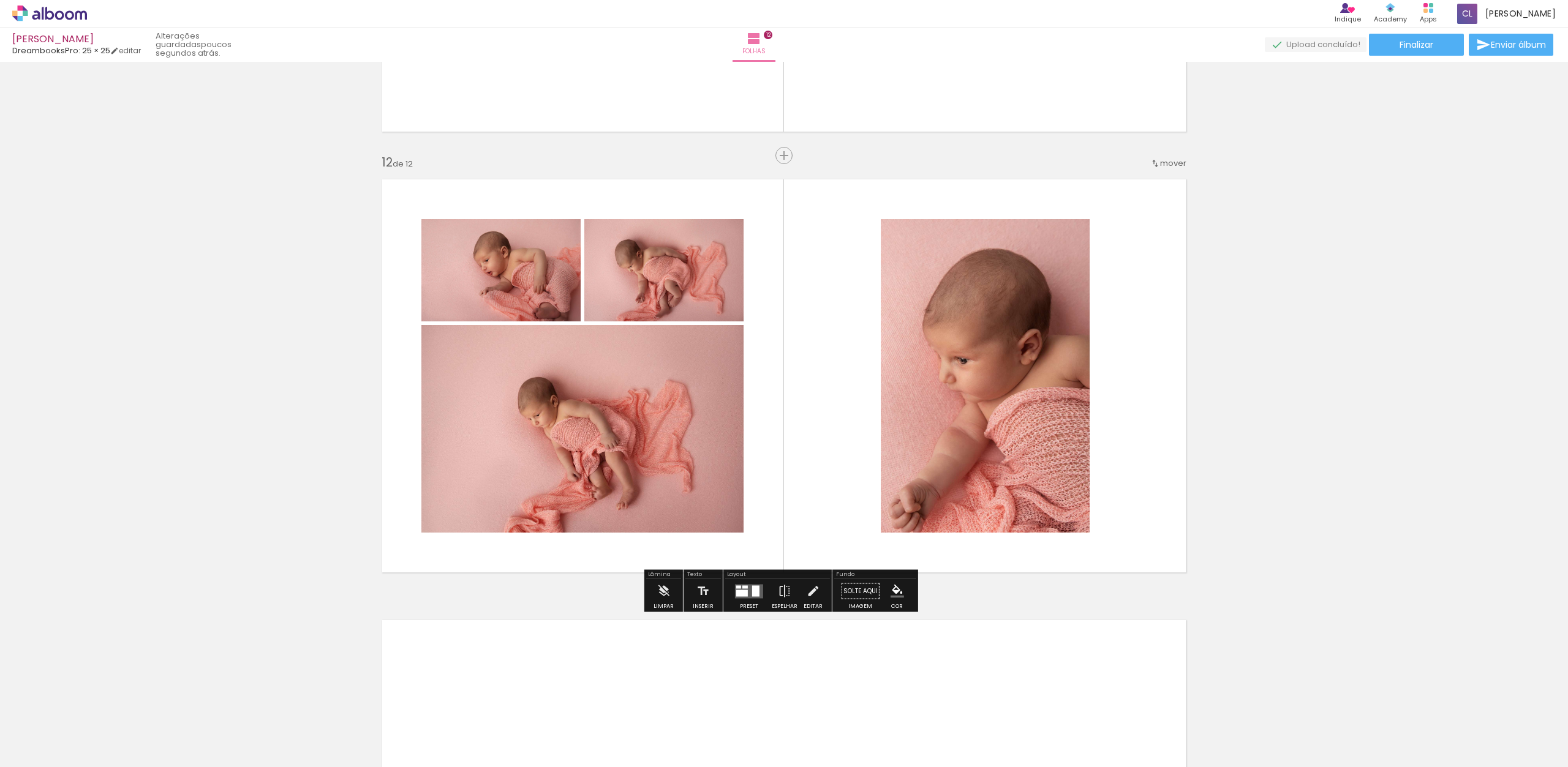
drag, startPoint x: 749, startPoint y: 212, endPoint x: 723, endPoint y: 242, distance: 39.7
click at [726, 239] on quentale-layouter at bounding box center [784, 376] width 821 height 410
click at [523, 434] on quentale-photo at bounding box center [582, 428] width 323 height 207
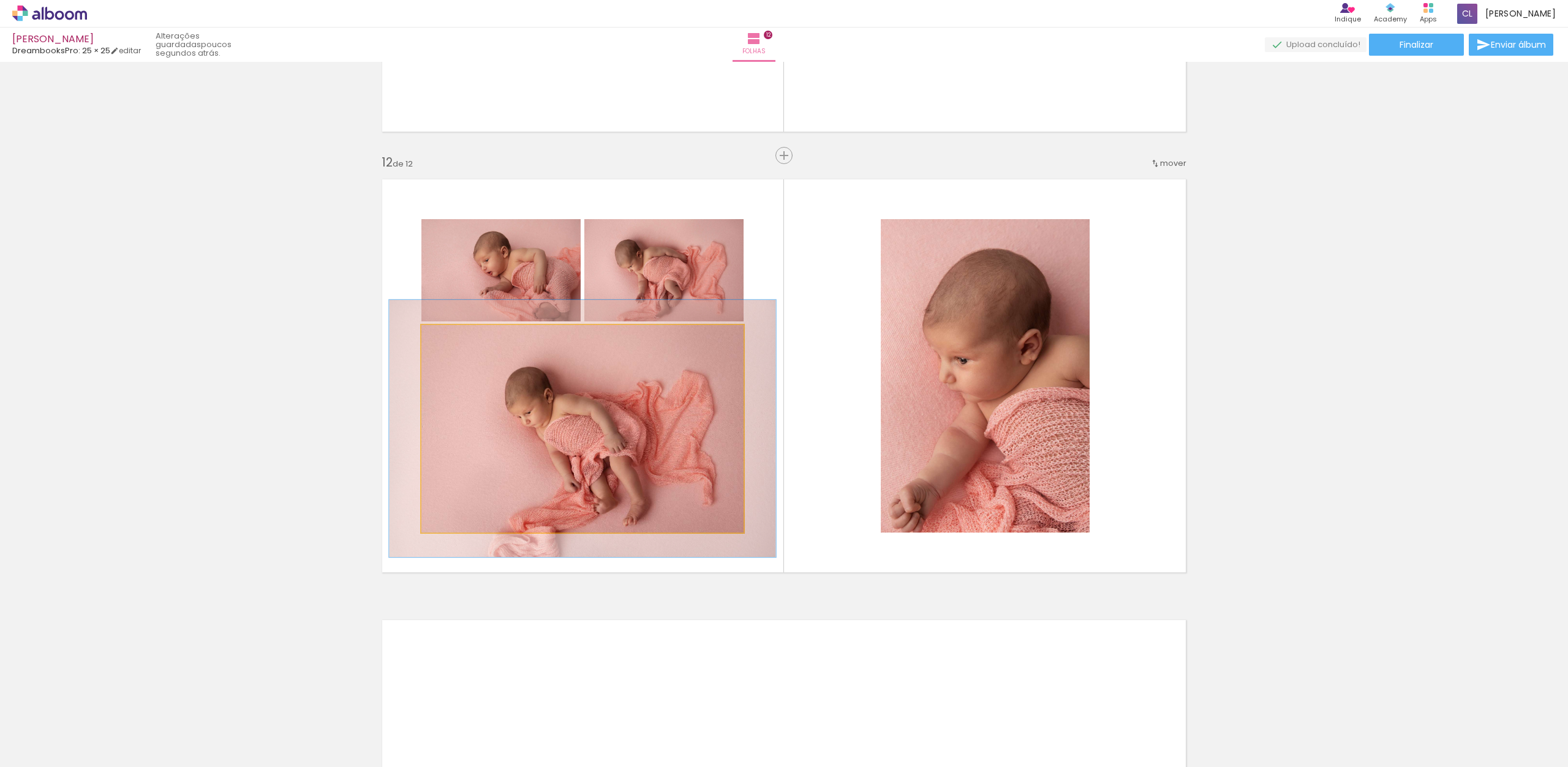
drag, startPoint x: 449, startPoint y: 337, endPoint x: 458, endPoint y: 341, distance: 9.8
type paper-slider "126"
click at [460, 341] on div at bounding box center [458, 338] width 11 height 11
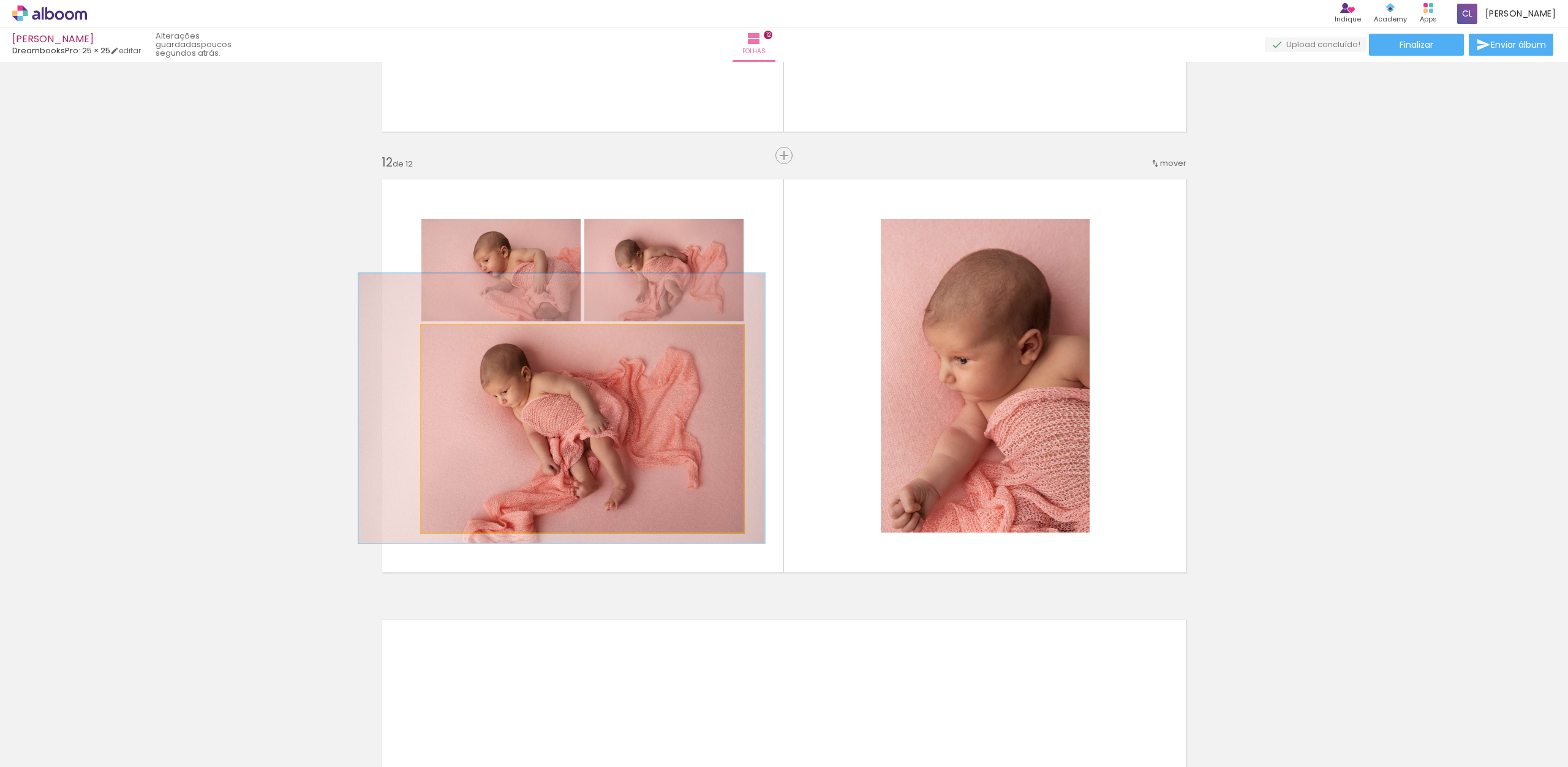
drag, startPoint x: 525, startPoint y: 438, endPoint x: 513, endPoint y: 421, distance: 20.8
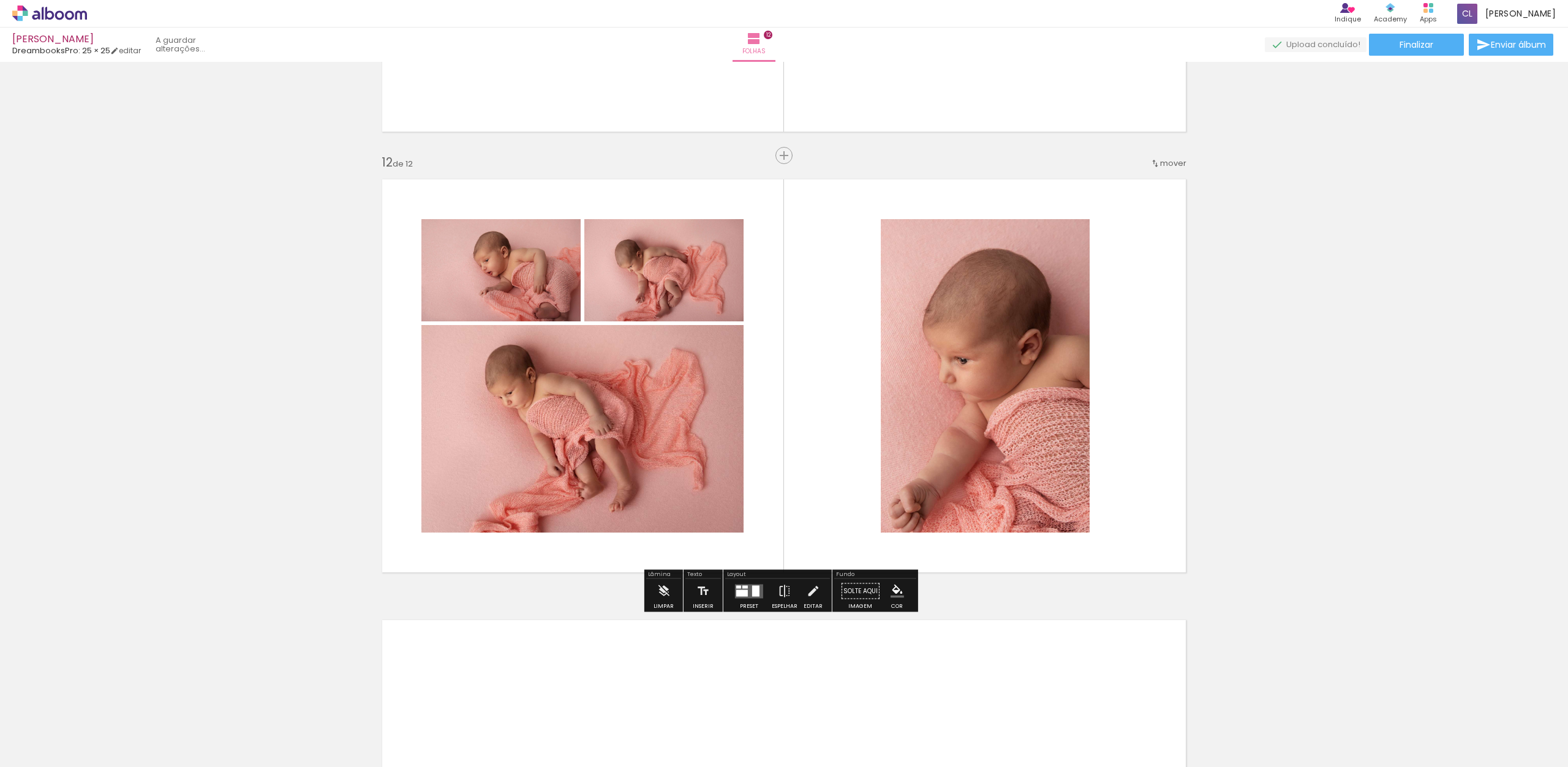
click at [513, 267] on quentale-photo at bounding box center [501, 270] width 159 height 102
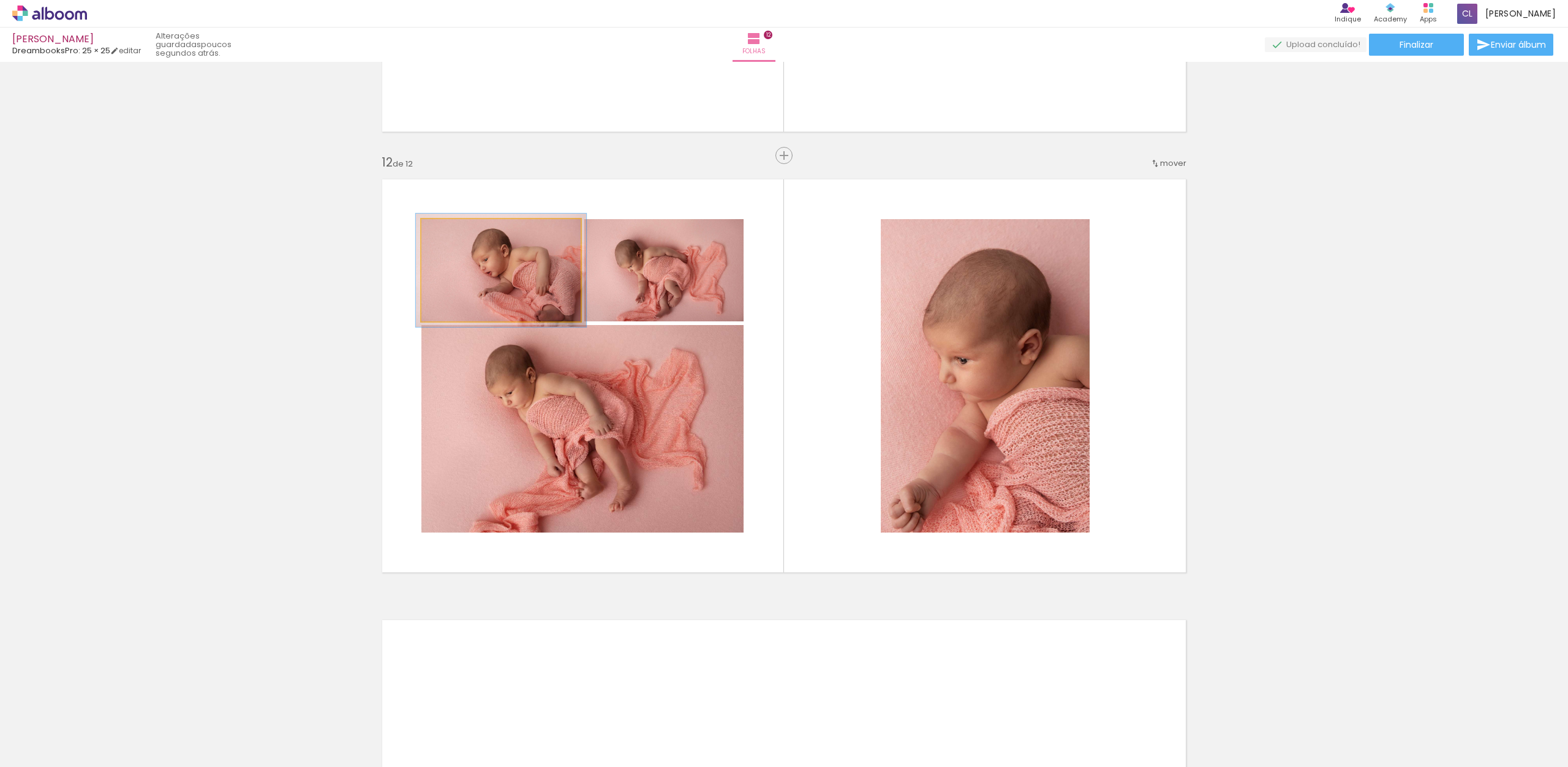
type paper-slider "110"
click at [450, 231] on div at bounding box center [453, 232] width 11 height 11
drag, startPoint x: 501, startPoint y: 268, endPoint x: 507, endPoint y: 242, distance: 26.7
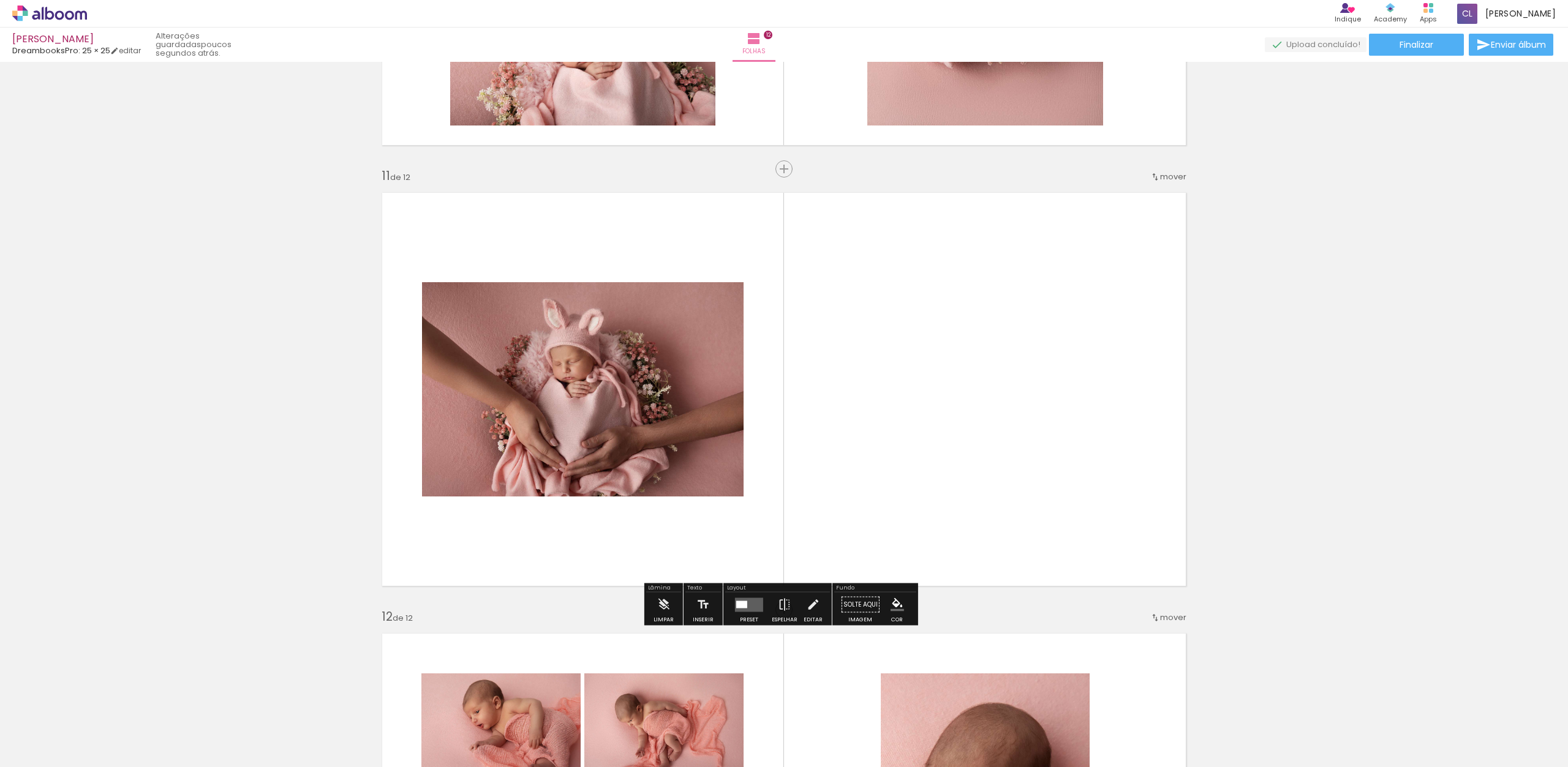
scroll to position [4322, 0]
click at [649, 396] on quentale-photo at bounding box center [583, 390] width 322 height 214
click at [747, 601] on quentale-layouter at bounding box center [749, 605] width 28 height 14
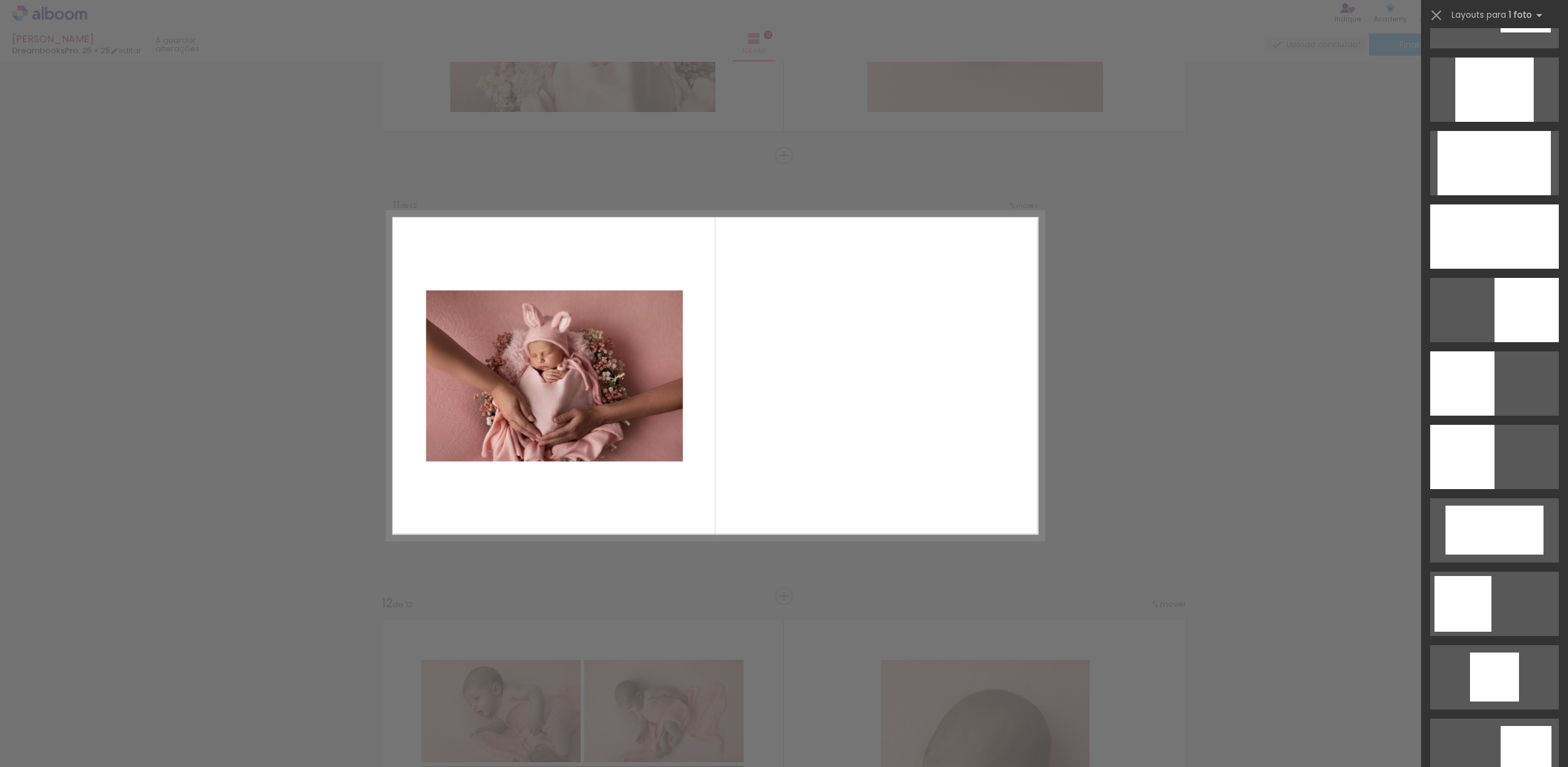
scroll to position [1095, 0]
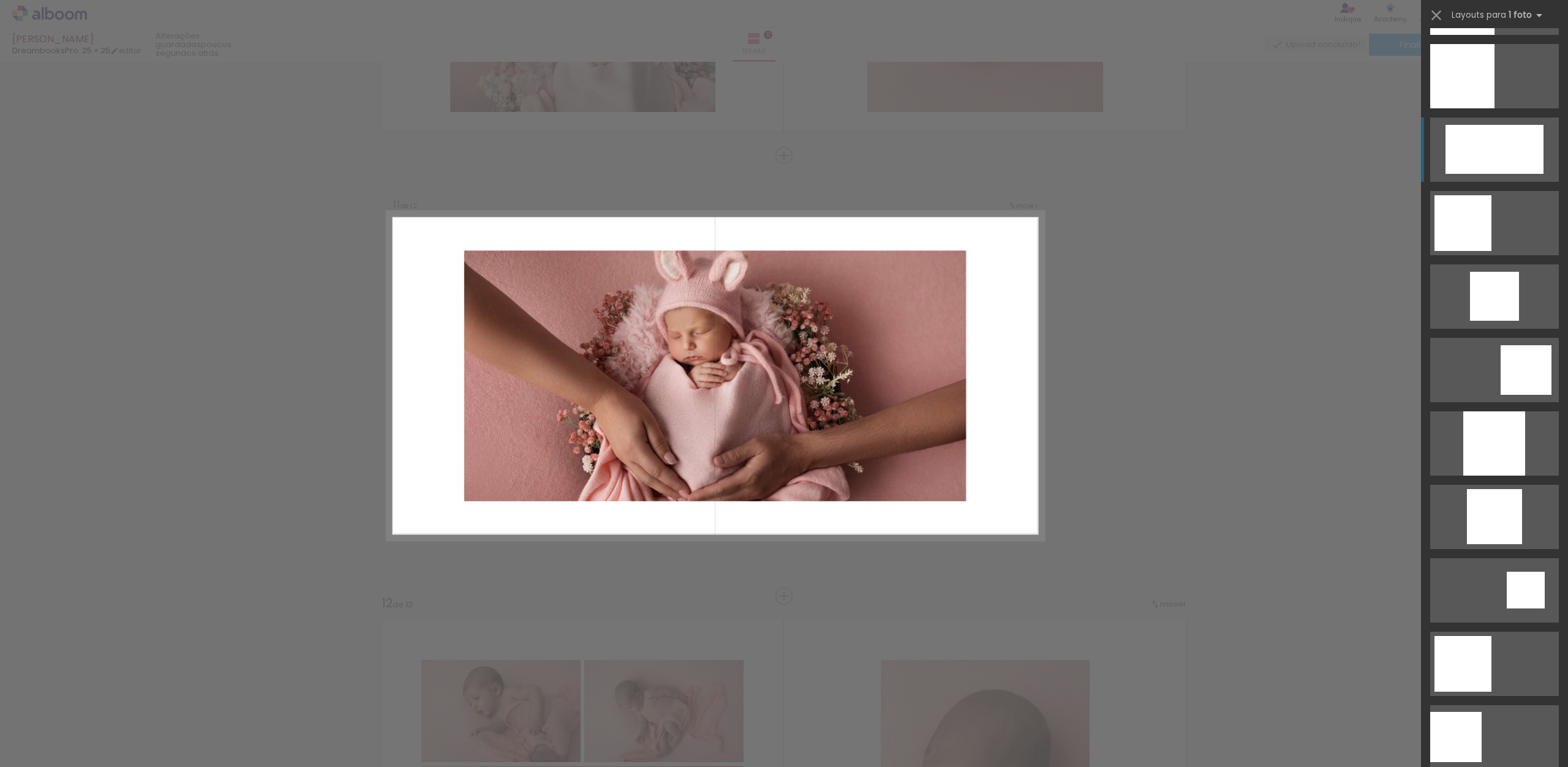
click at [1492, 141] on div at bounding box center [1495, 149] width 98 height 49
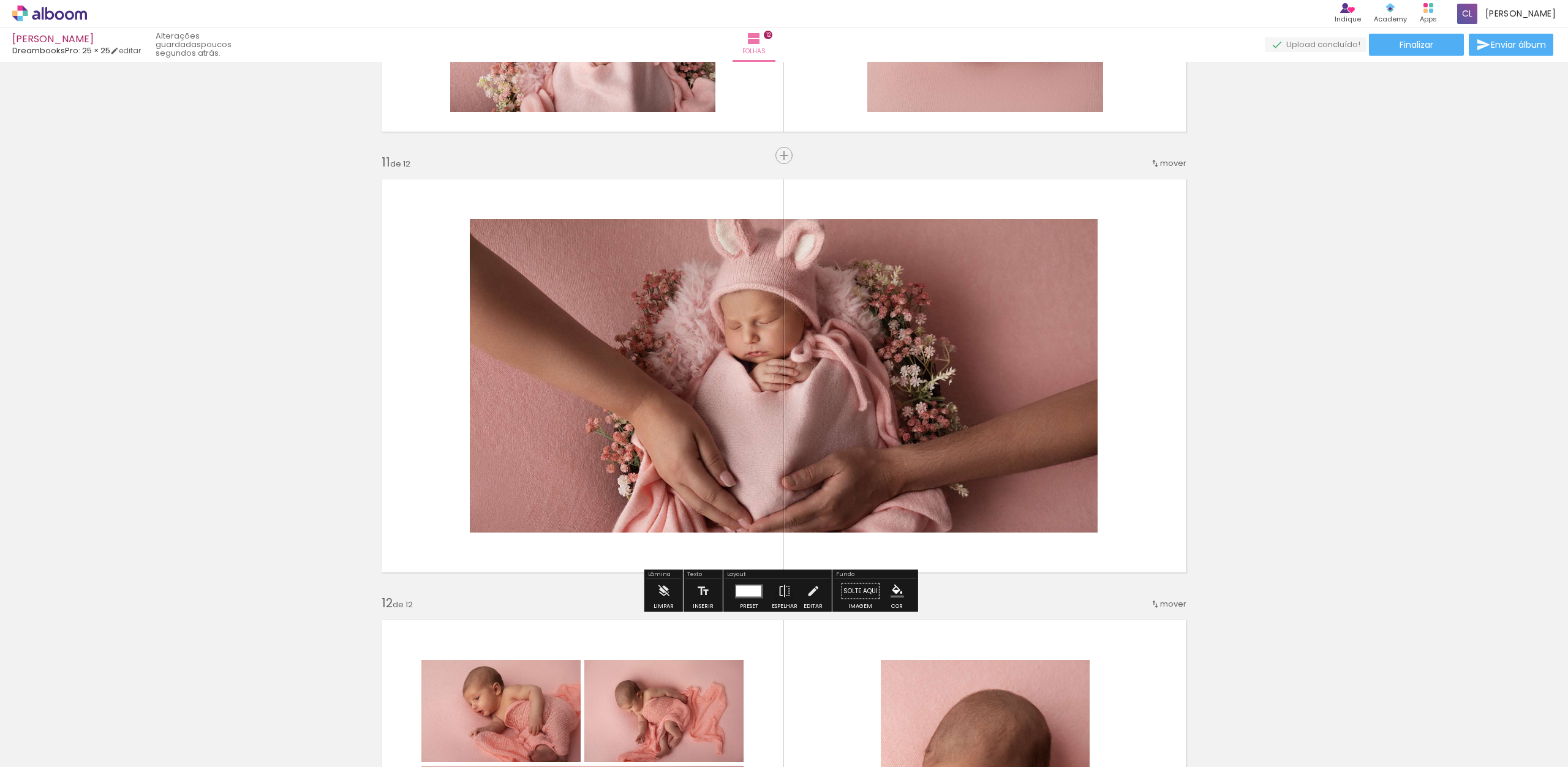
click at [749, 589] on div at bounding box center [748, 591] width 25 height 11
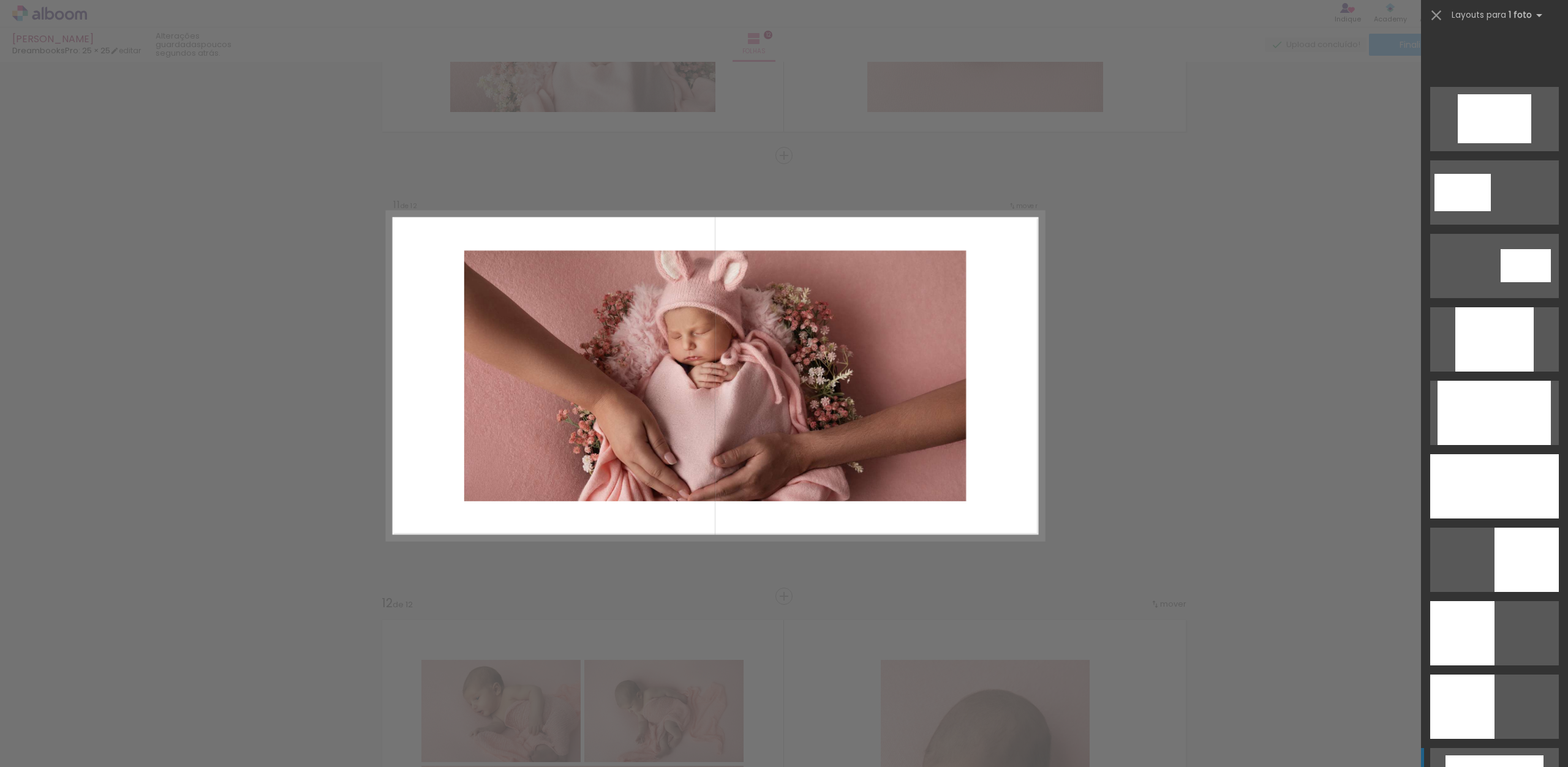
scroll to position [461, 0]
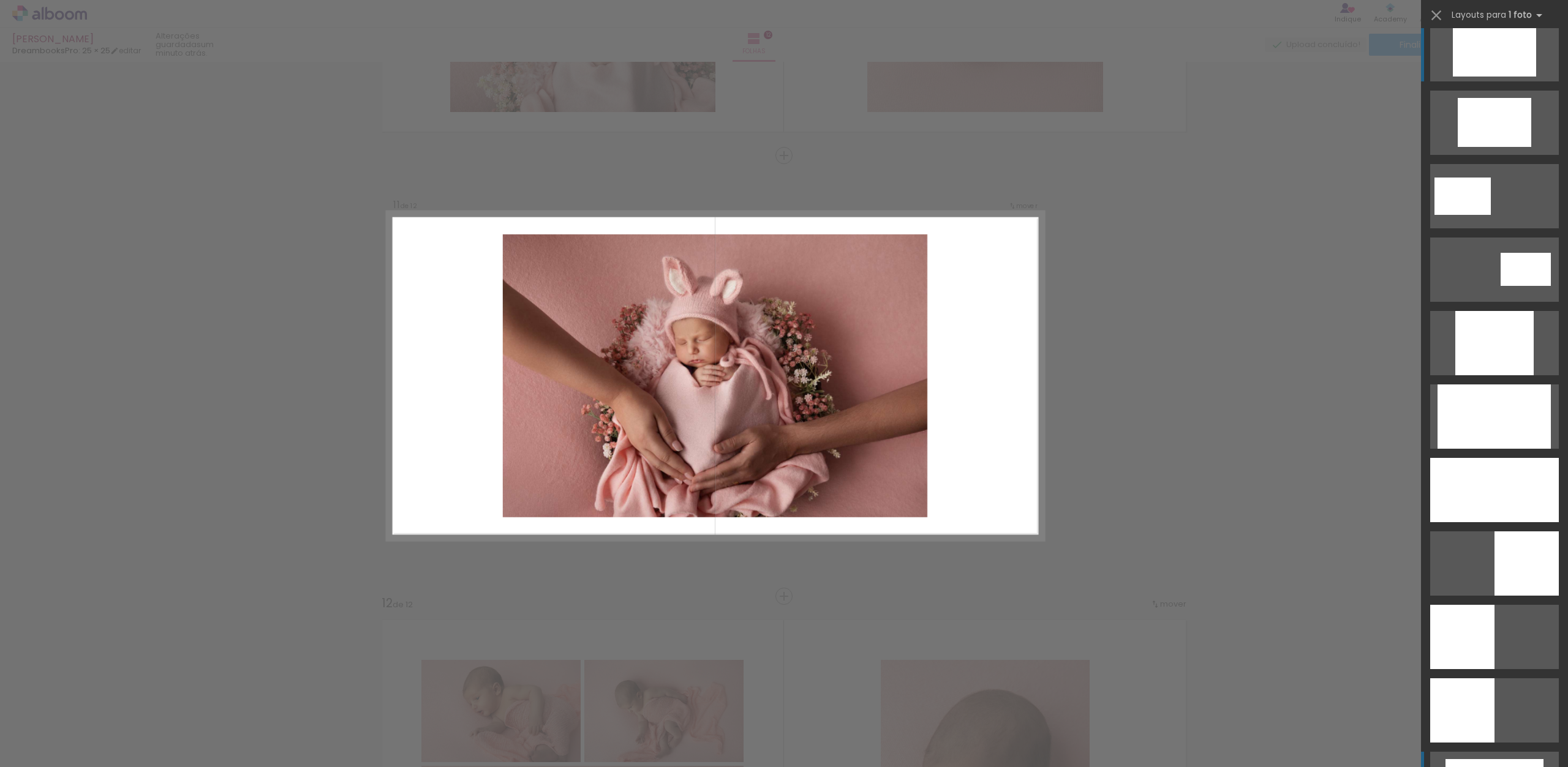
click at [1507, 58] on div at bounding box center [1494, 49] width 83 height 55
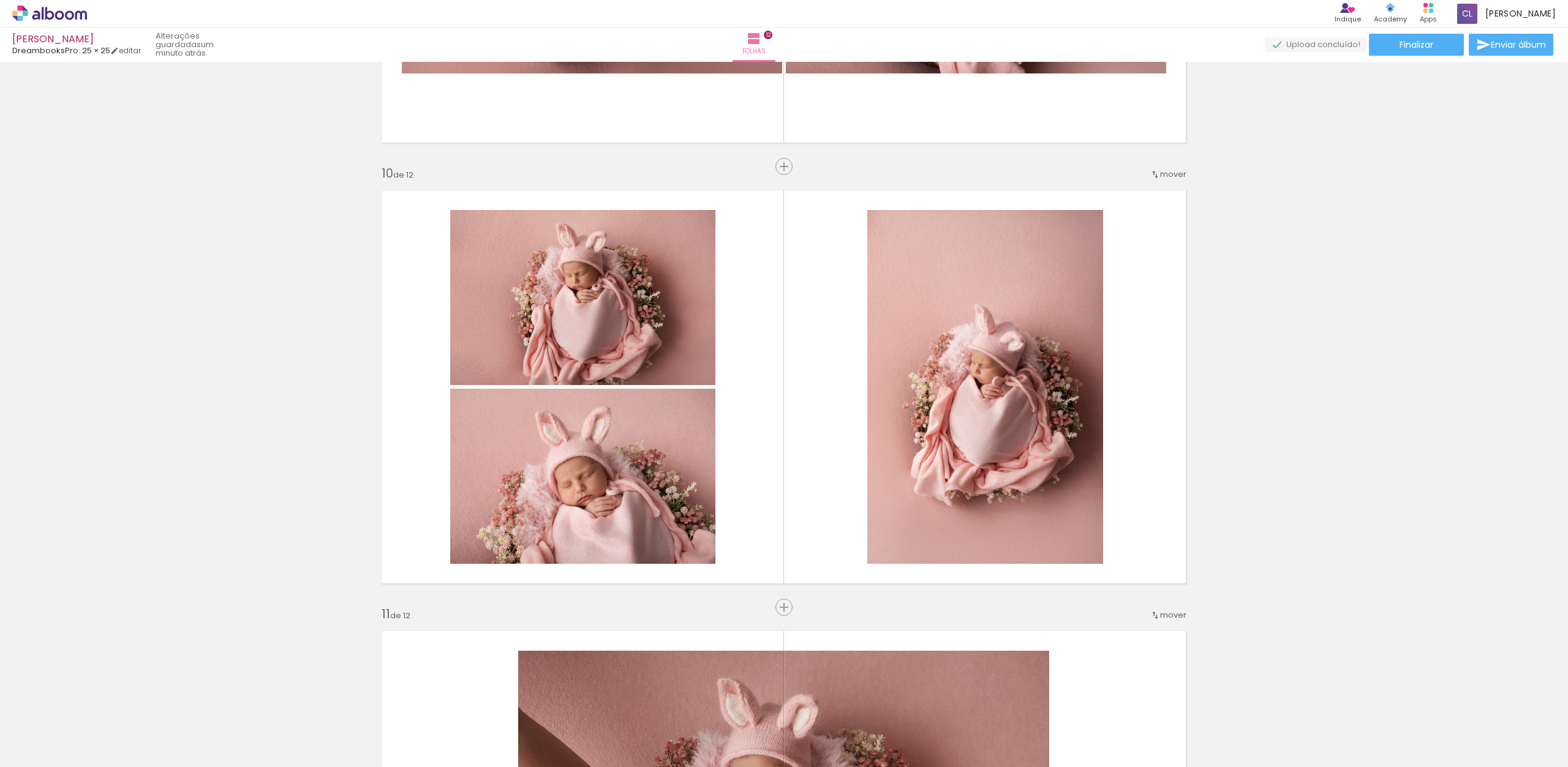
scroll to position [3874, 0]
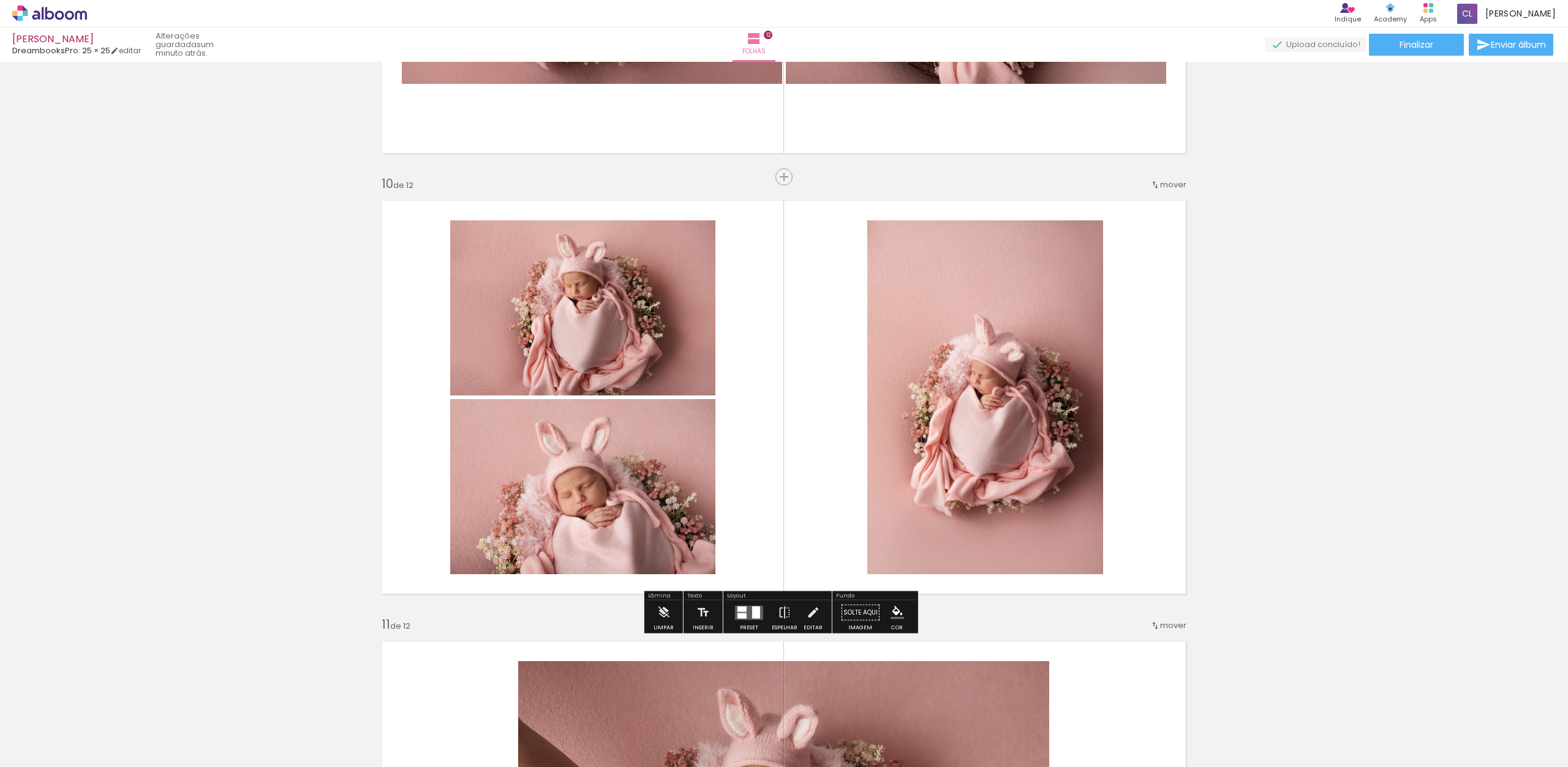
click at [973, 443] on quentale-photo at bounding box center [986, 397] width 236 height 354
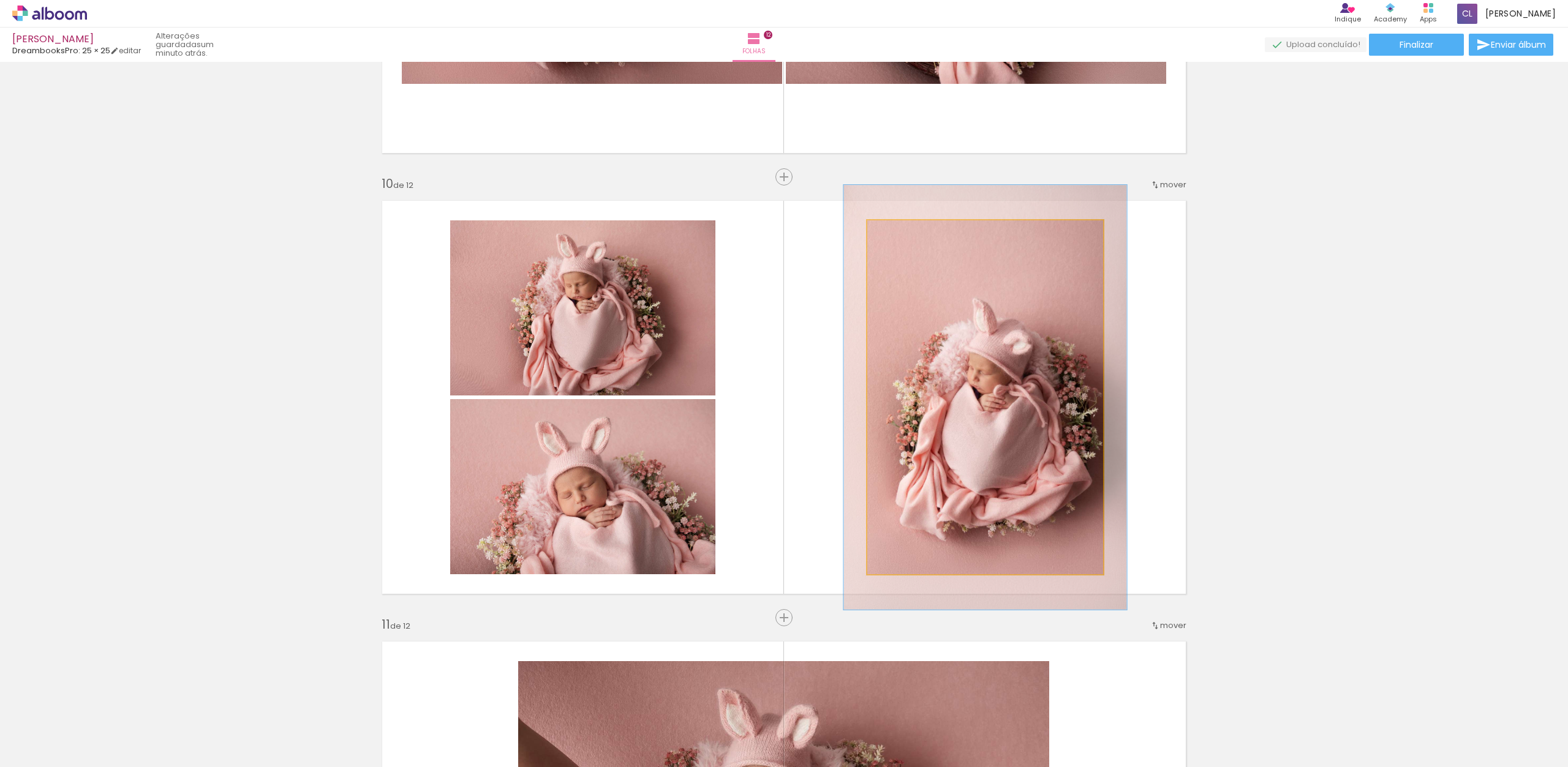
type paper-slider "120"
click at [903, 233] on div at bounding box center [905, 233] width 11 height 11
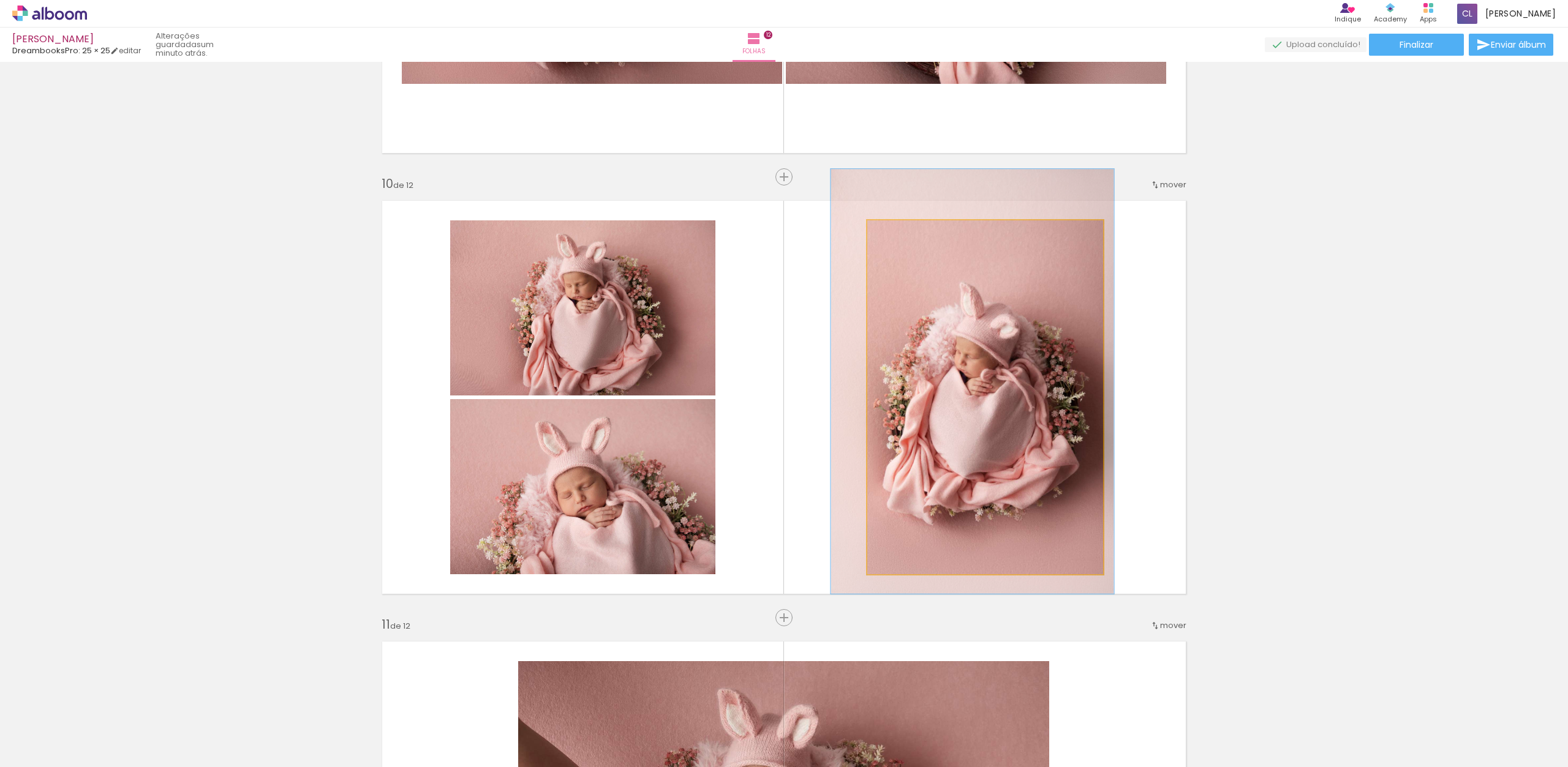
drag, startPoint x: 976, startPoint y: 408, endPoint x: 964, endPoint y: 393, distance: 19.2
drag, startPoint x: 964, startPoint y: 393, endPoint x: 1072, endPoint y: 376, distance: 109.3
click at [963, 393] on quentale-photo at bounding box center [986, 397] width 236 height 354
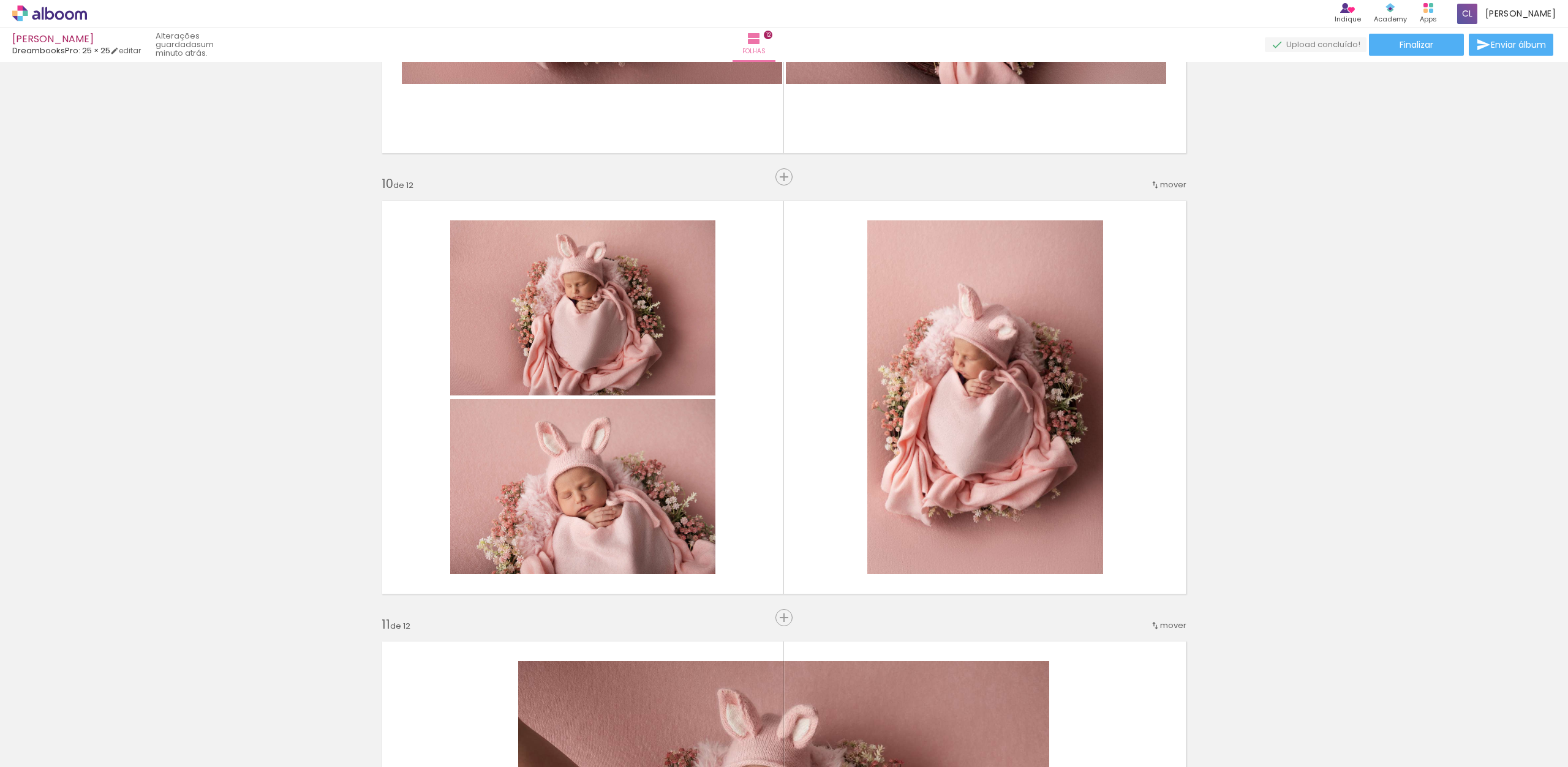
drag, startPoint x: 1551, startPoint y: 539, endPoint x: 1563, endPoint y: 547, distance: 14.4
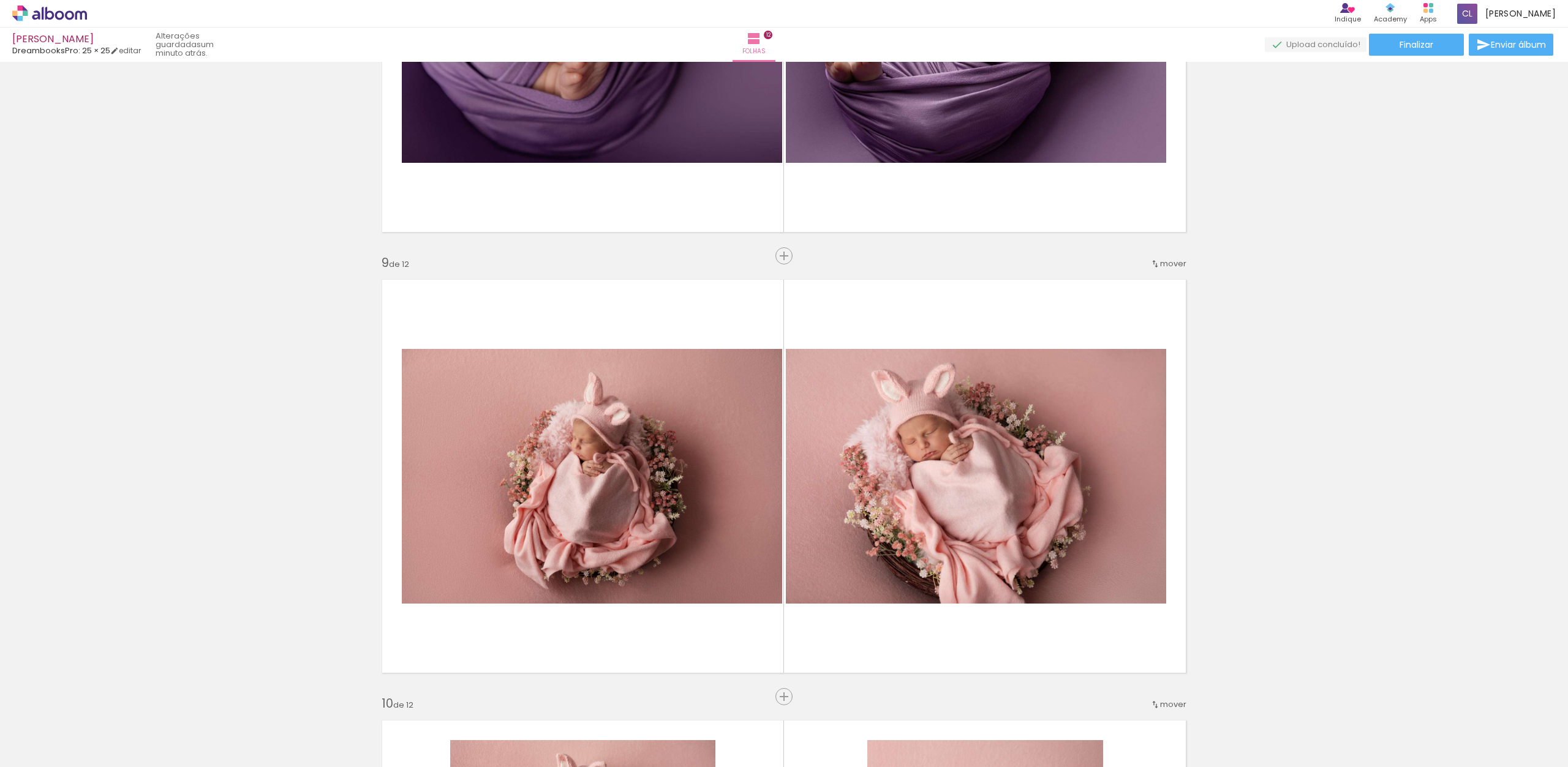
scroll to position [3374, 0]
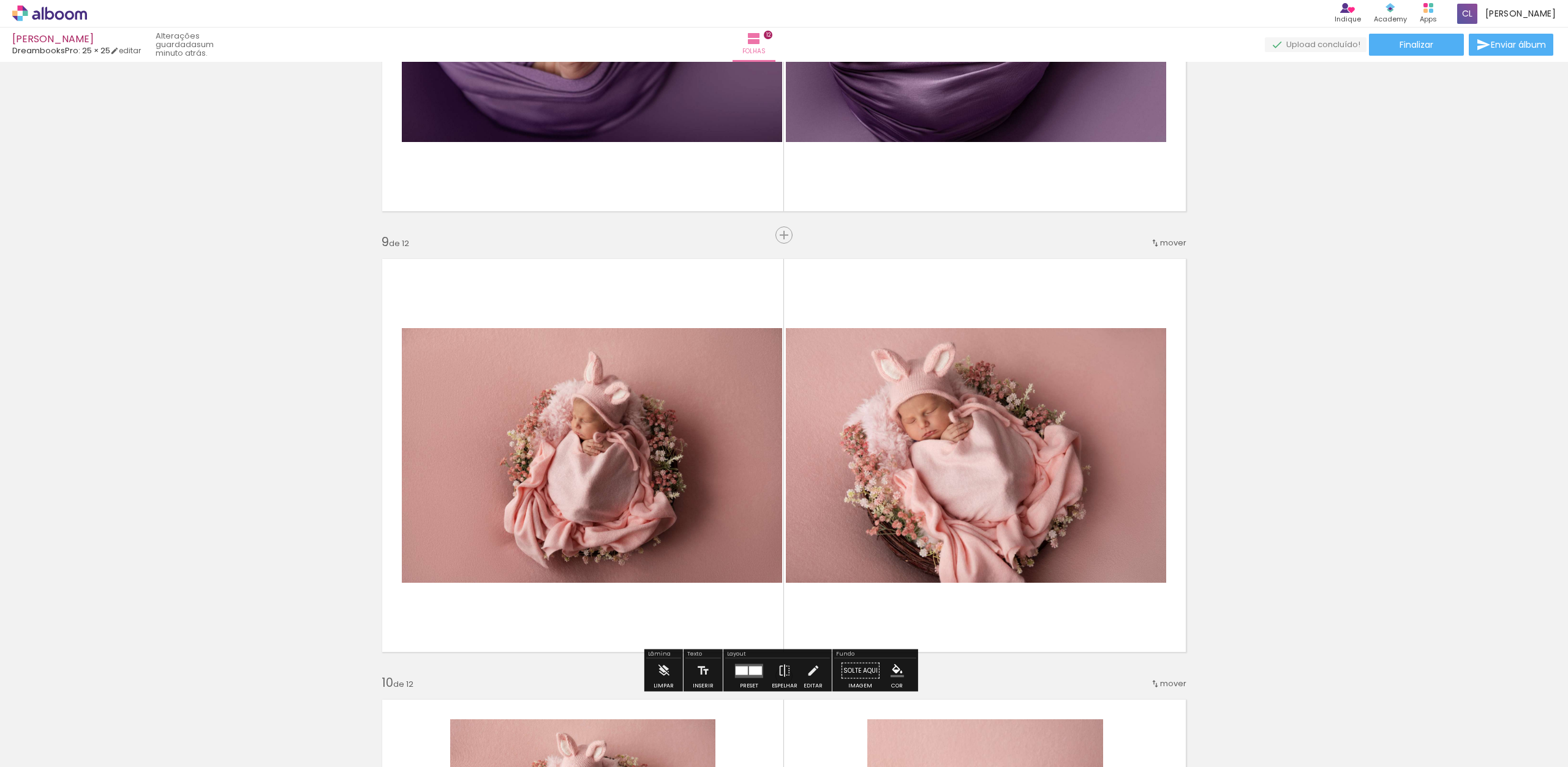
click at [642, 493] on quentale-photo at bounding box center [592, 456] width 380 height 255
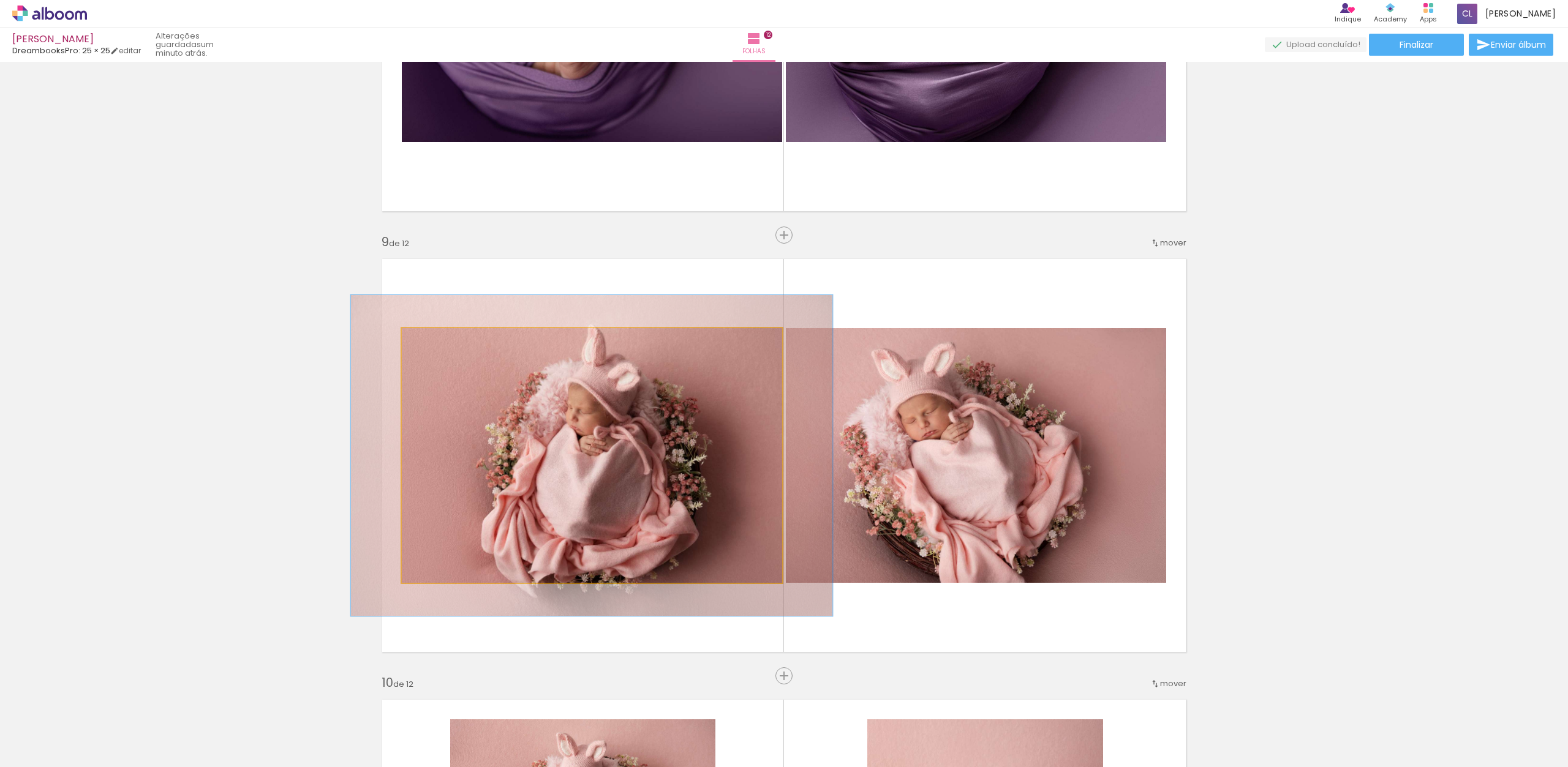
drag, startPoint x: 427, startPoint y: 343, endPoint x: 442, endPoint y: 348, distance: 15.8
click at [443, 348] on div at bounding box center [441, 341] width 20 height 20
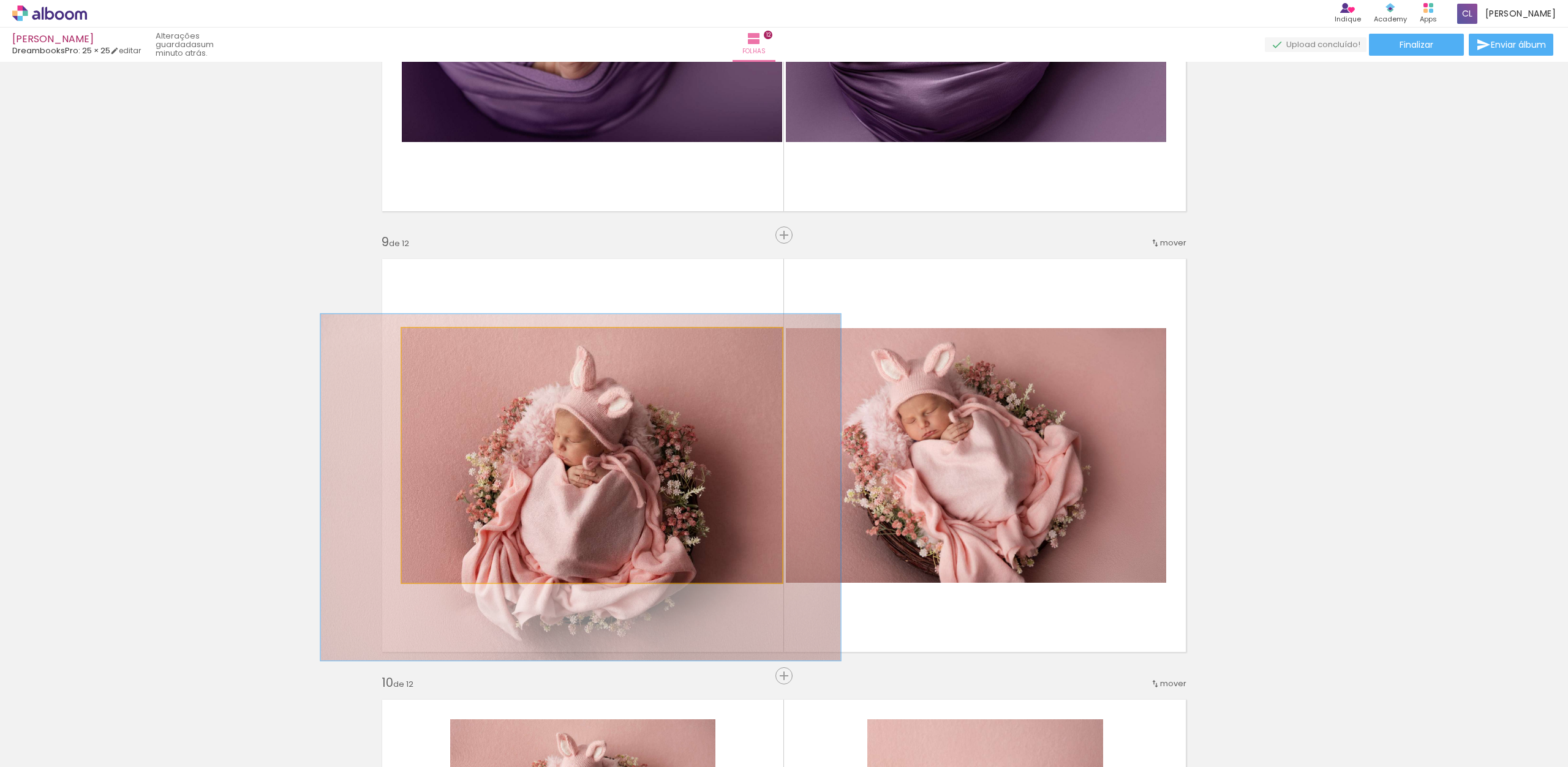
drag, startPoint x: 589, startPoint y: 452, endPoint x: 570, endPoint y: 470, distance: 26.2
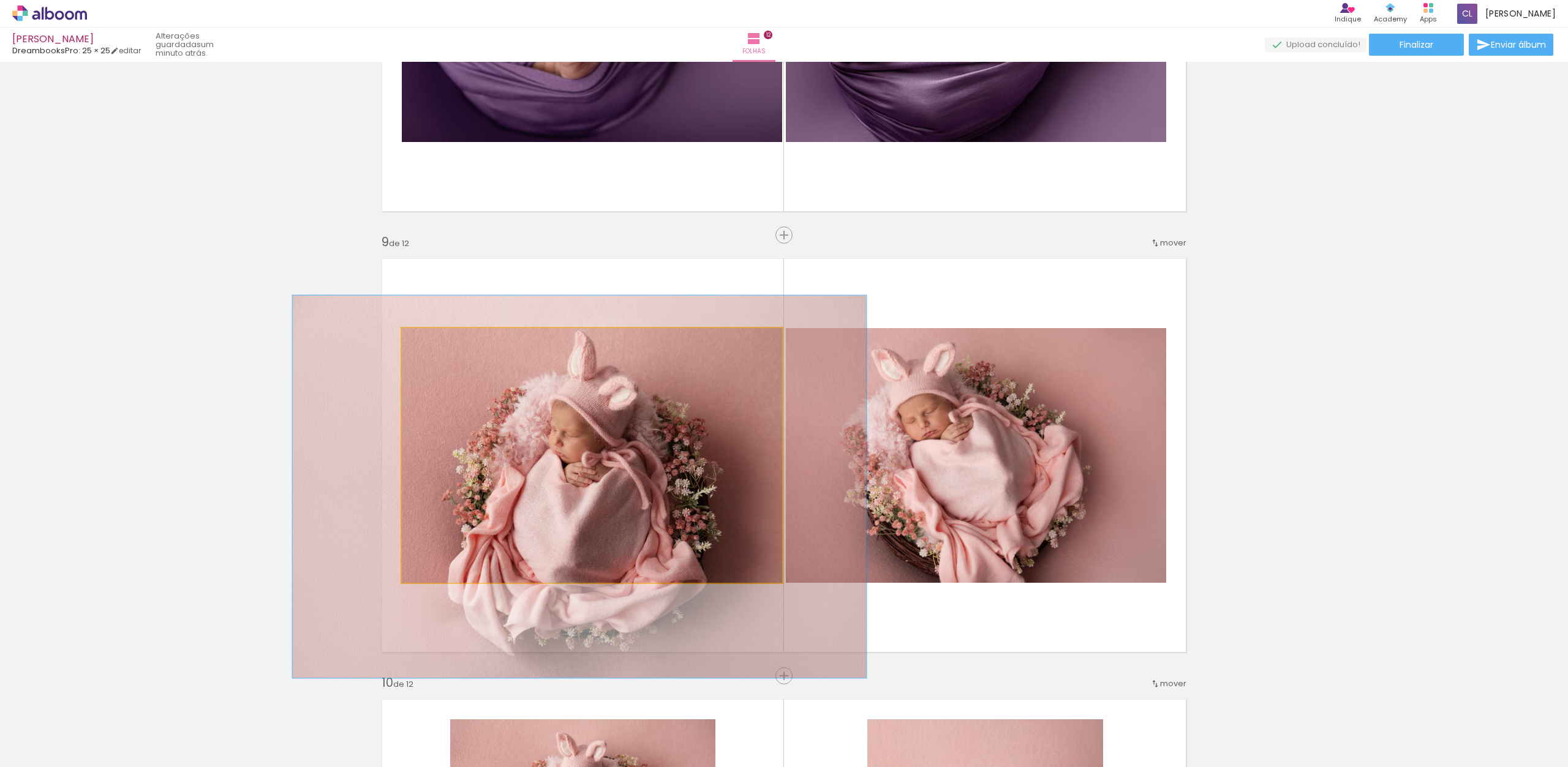
drag, startPoint x: 448, startPoint y: 343, endPoint x: 463, endPoint y: 350, distance: 16.6
type paper-slider "150"
click at [455, 344] on div at bounding box center [454, 341] width 20 height 20
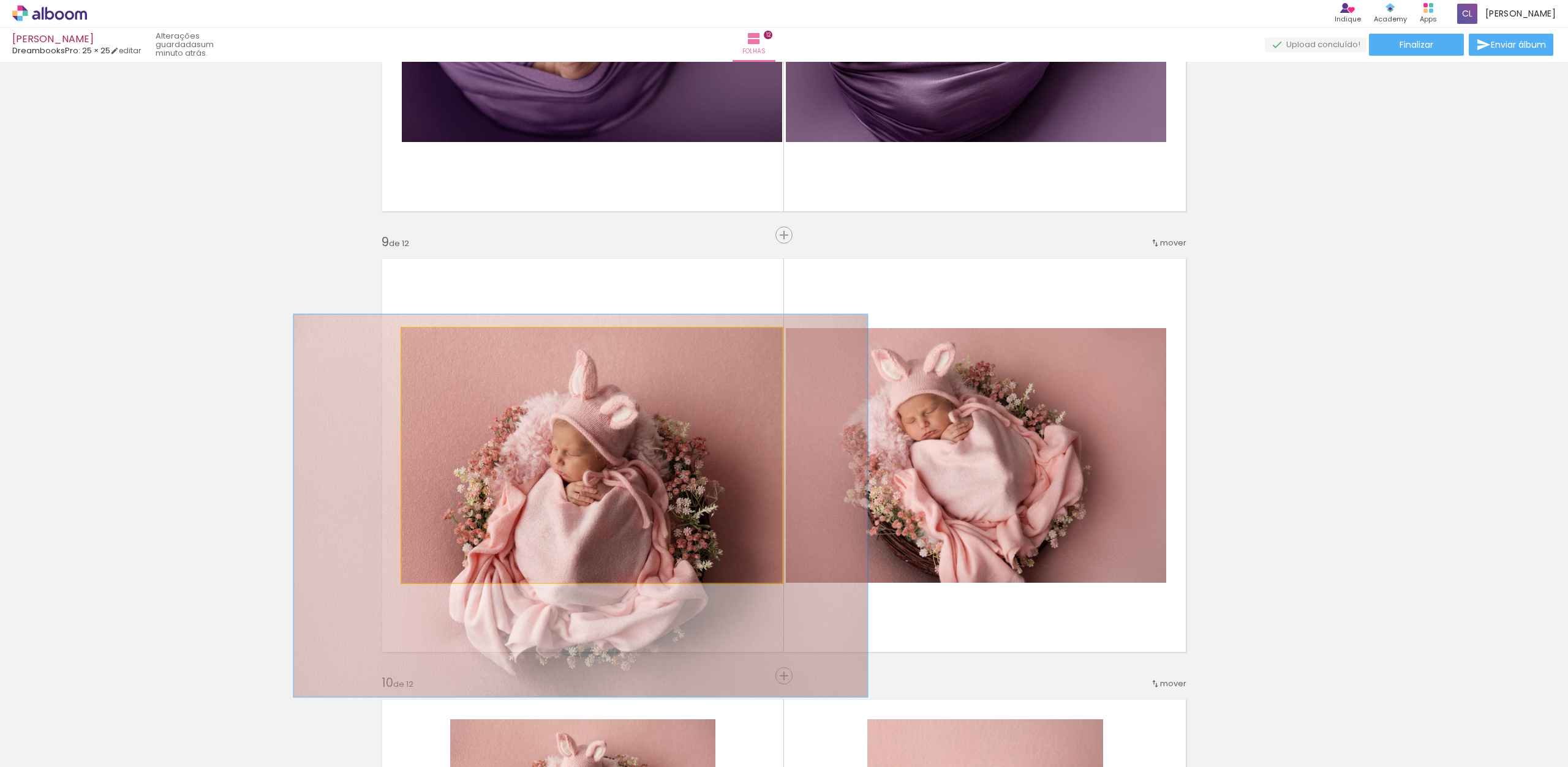
drag, startPoint x: 552, startPoint y: 440, endPoint x: 550, endPoint y: 461, distance: 21.1
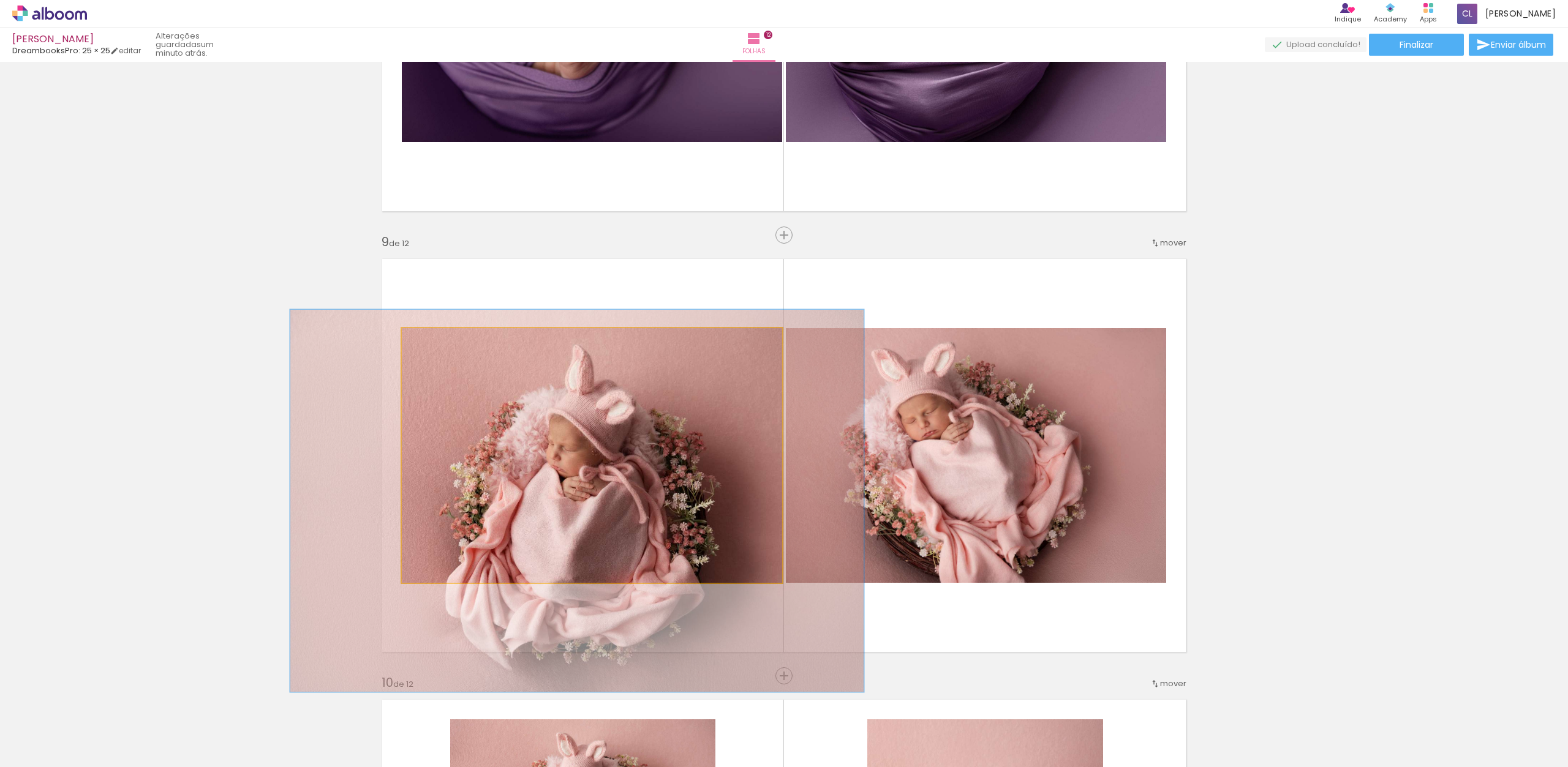
drag, startPoint x: 587, startPoint y: 476, endPoint x: 578, endPoint y: 474, distance: 9.2
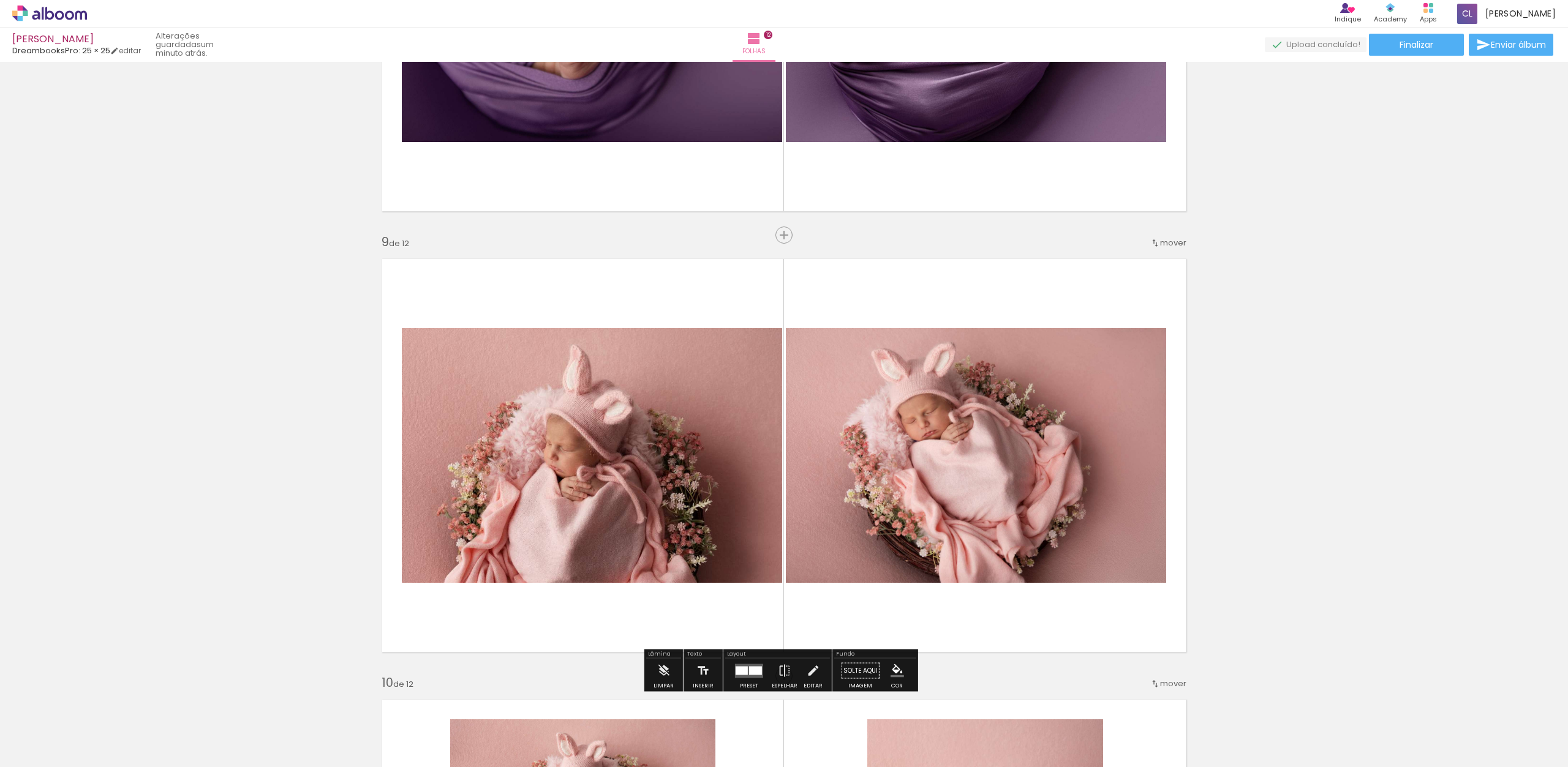
click at [668, 296] on quentale-layouter at bounding box center [784, 455] width 821 height 410
click at [750, 673] on div at bounding box center [755, 671] width 13 height 9
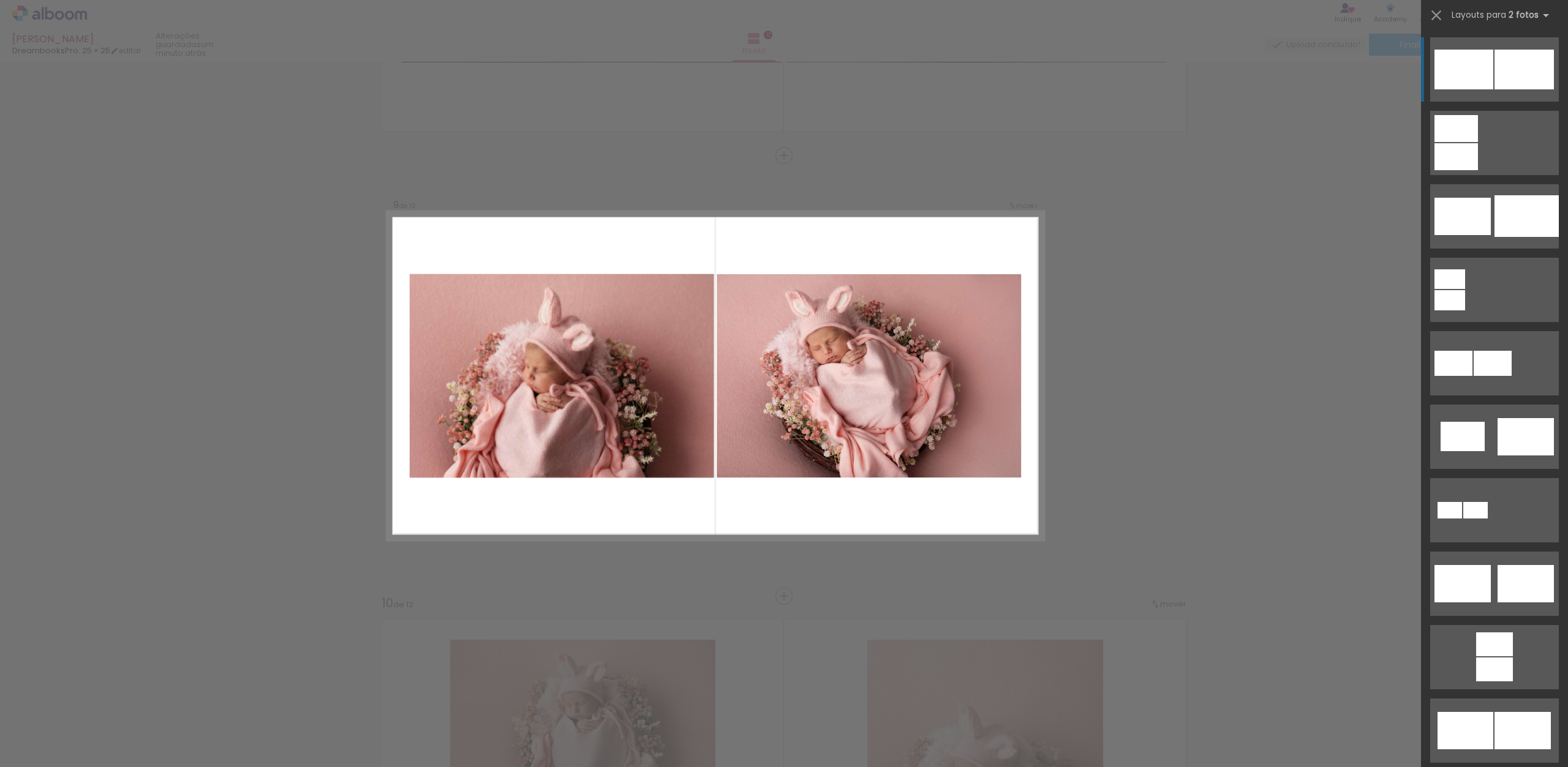
scroll to position [3454, 0]
click at [1540, 16] on iron-icon at bounding box center [1546, 15] width 15 height 15
click at [1541, 16] on iron-icon at bounding box center [1546, 15] width 15 height 15
click at [1542, 17] on iron-icon at bounding box center [1546, 15] width 15 height 15
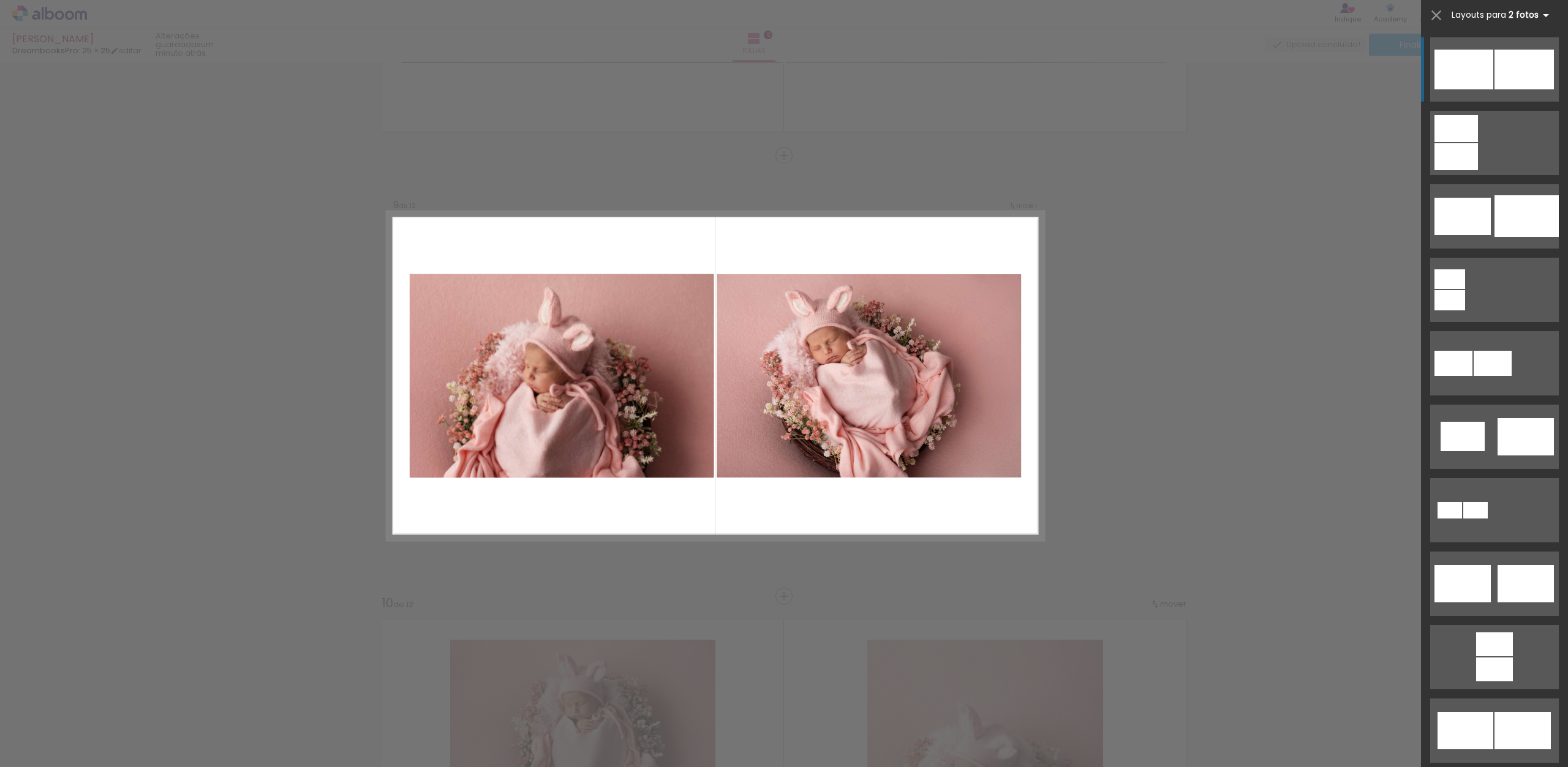
click at [1542, 17] on iron-icon at bounding box center [1546, 15] width 15 height 15
click at [1548, 15] on iron-icon at bounding box center [1546, 15] width 15 height 15
drag, startPoint x: 1548, startPoint y: 15, endPoint x: 1536, endPoint y: 21, distance: 13.4
click at [1548, 15] on iron-icon at bounding box center [1546, 15] width 15 height 15
click at [1473, 18] on span "Layouts para" at bounding box center [1479, 15] width 54 height 12
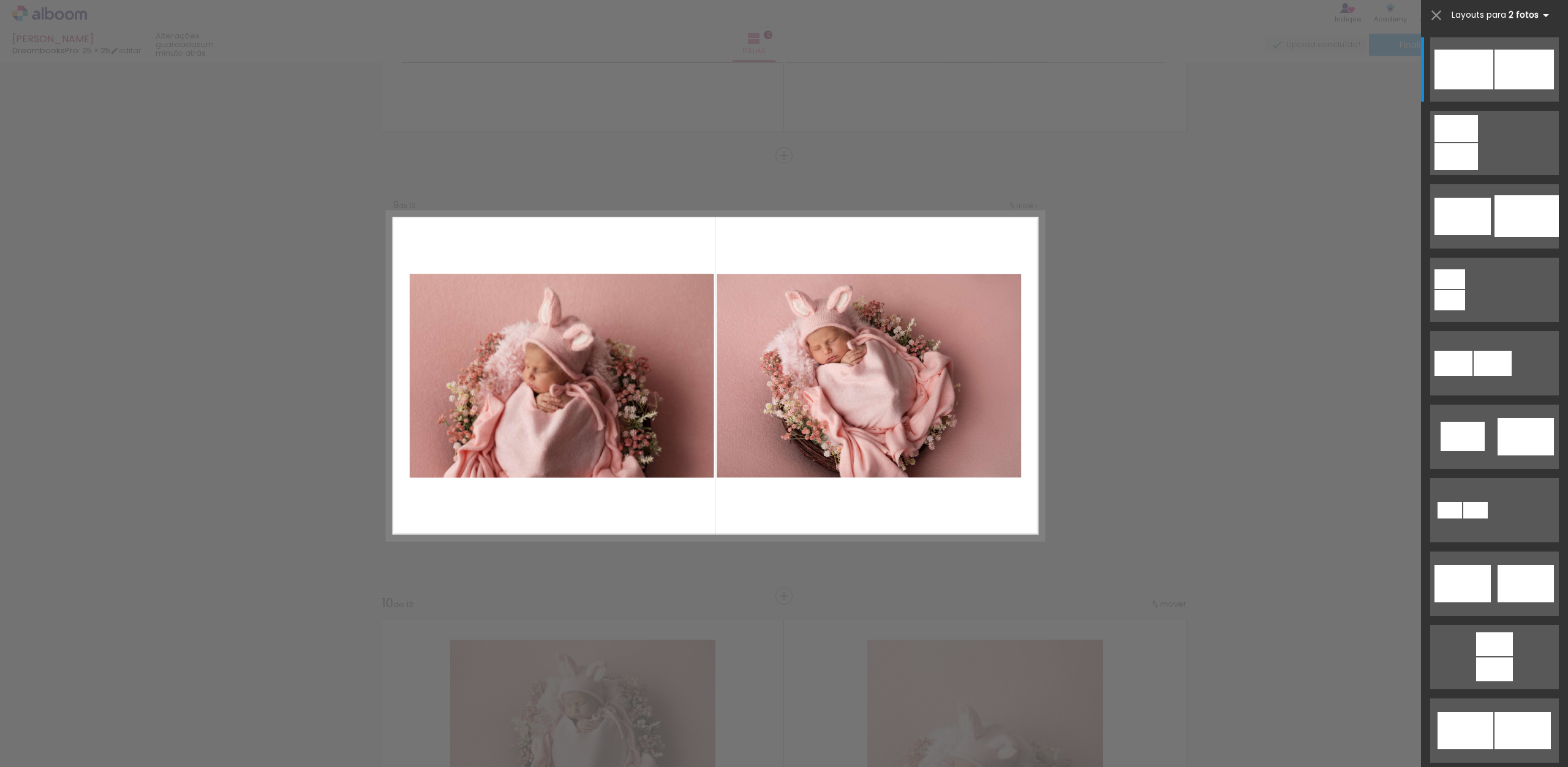
drag, startPoint x: 1473, startPoint y: 21, endPoint x: 1478, endPoint y: 14, distance: 8.6
click at [1473, 21] on span "Layouts para" at bounding box center [1479, 15] width 54 height 12
click at [1478, 14] on span "Layouts para" at bounding box center [1479, 15] width 54 height 12
drag, startPoint x: 1478, startPoint y: 14, endPoint x: 1468, endPoint y: 16, distance: 10.2
click at [1478, 14] on span "Layouts para" at bounding box center [1479, 15] width 54 height 12
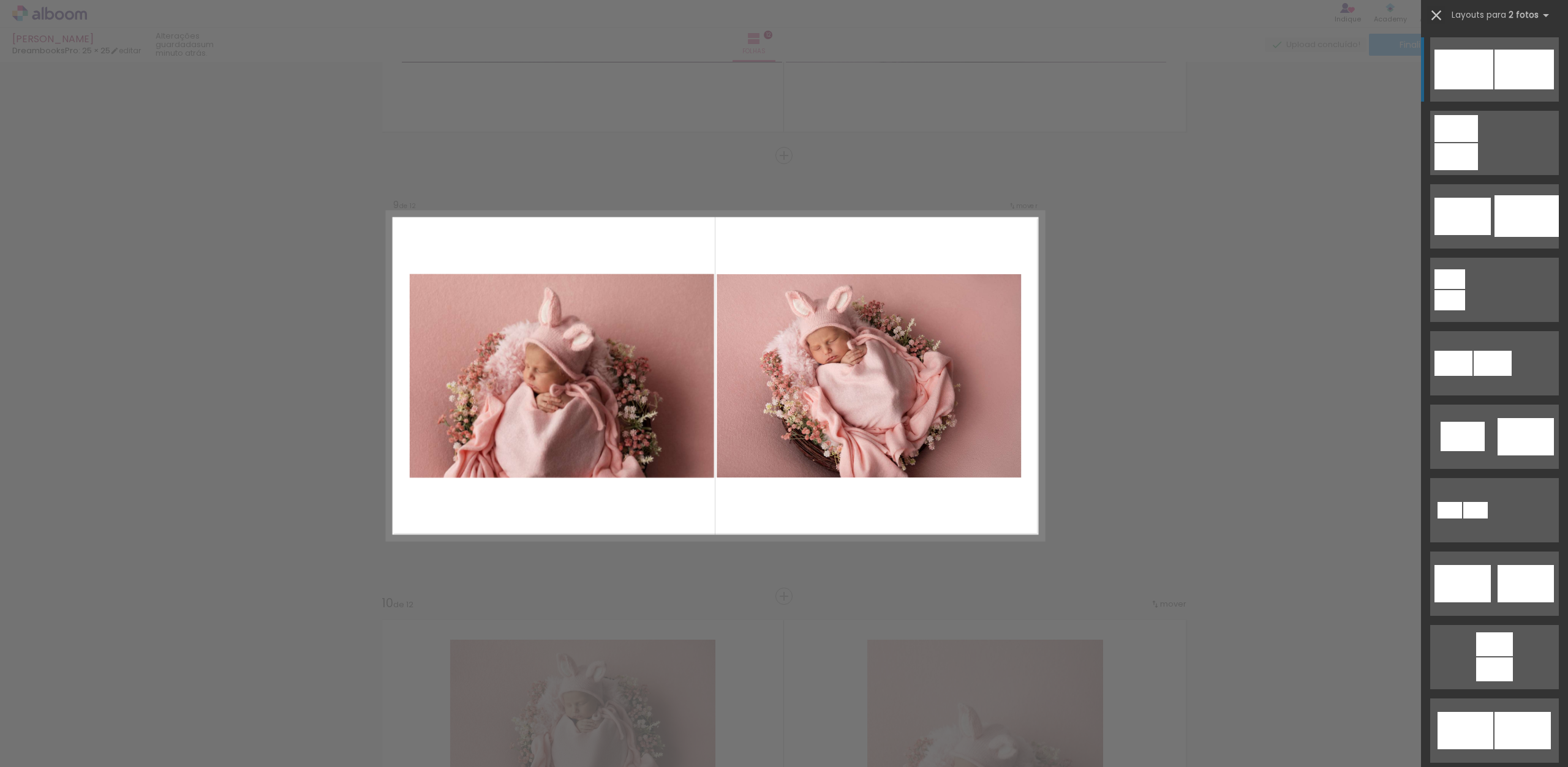
click at [1438, 14] on iron-icon at bounding box center [1436, 15] width 17 height 17
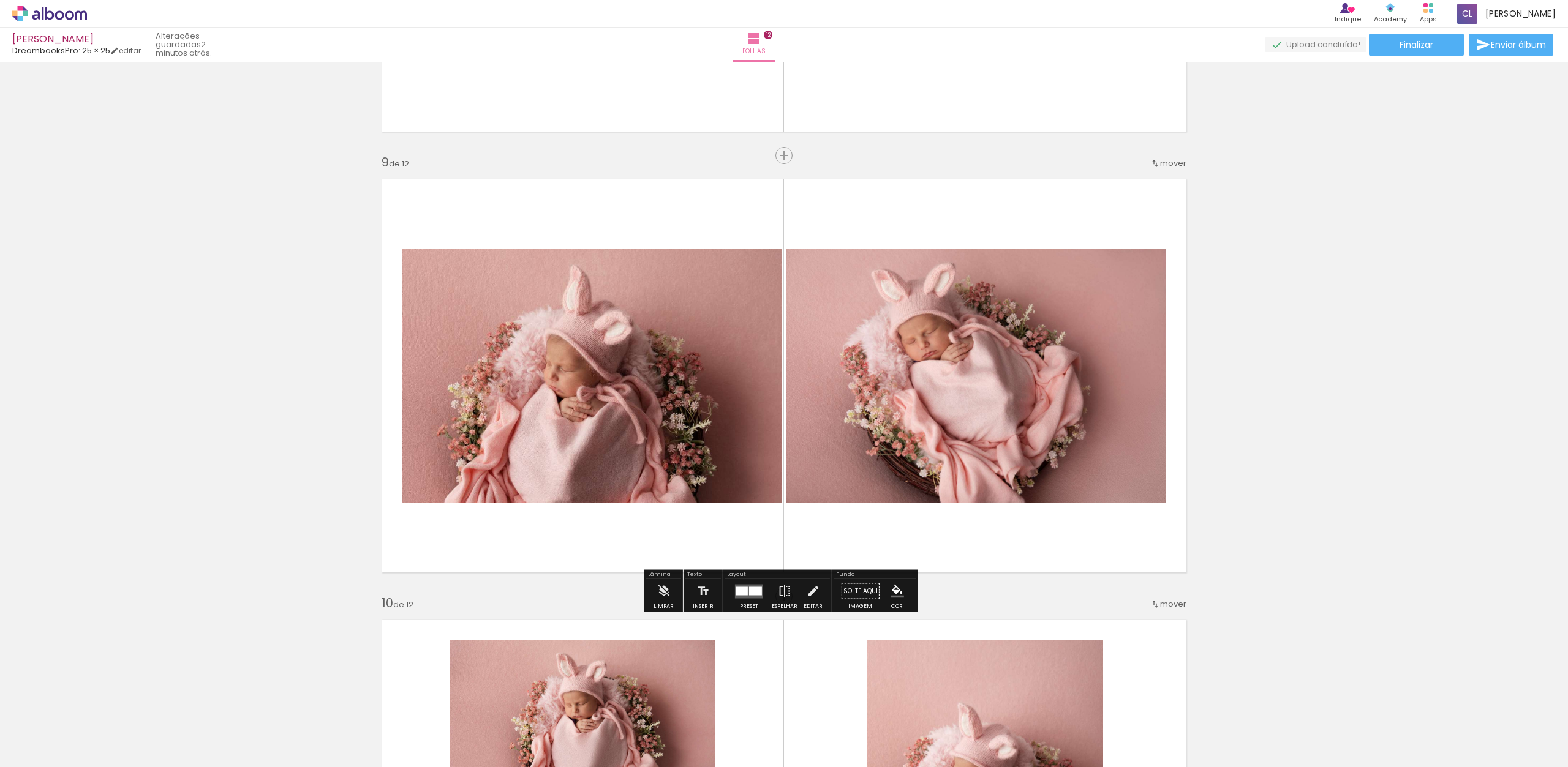
drag, startPoint x: 721, startPoint y: 224, endPoint x: 714, endPoint y: 285, distance: 61.4
click at [715, 285] on quentale-layouter at bounding box center [784, 376] width 821 height 410
click at [718, 284] on quentale-photo at bounding box center [592, 376] width 380 height 255
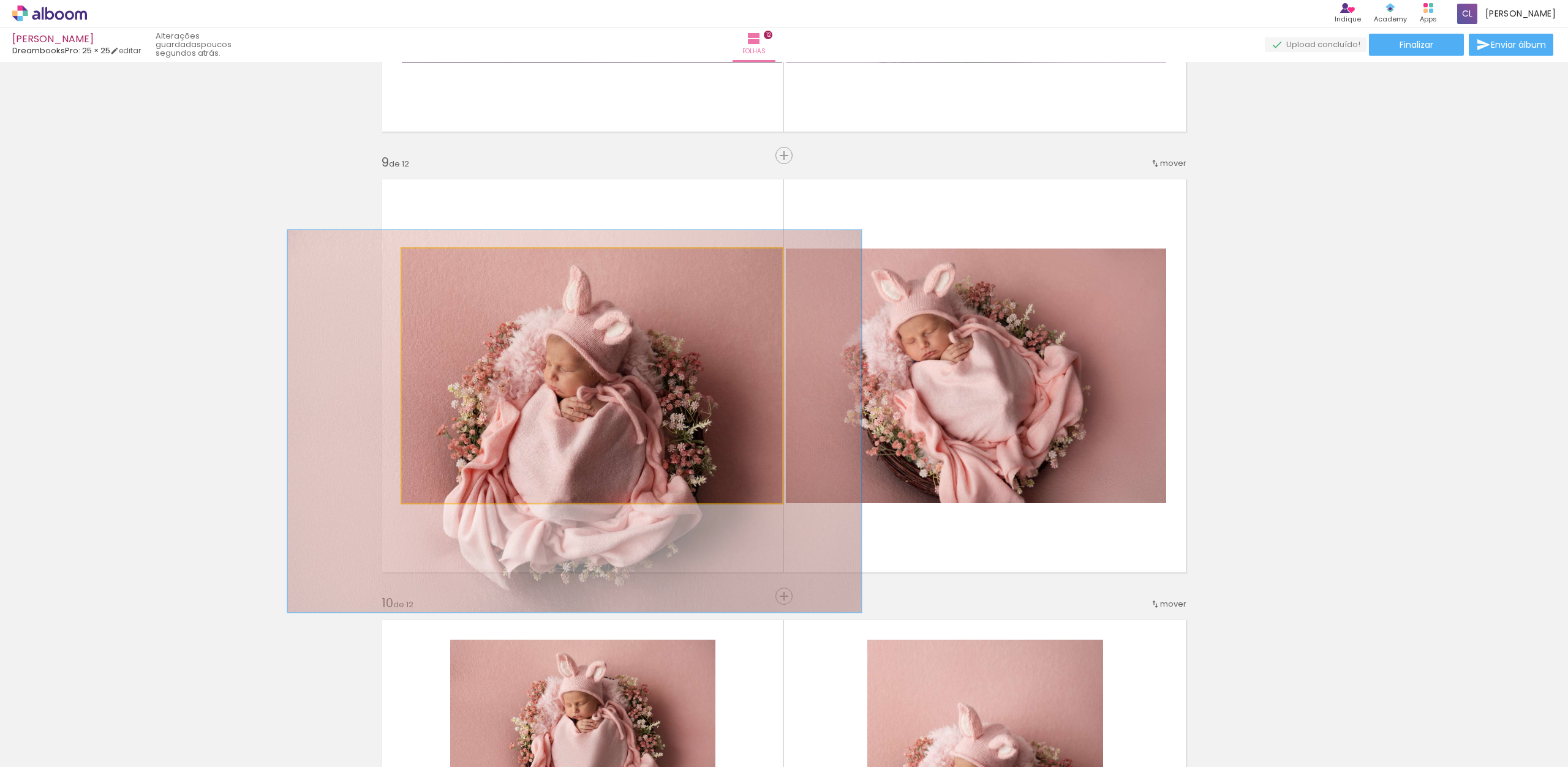
click at [721, 291] on quentale-photo at bounding box center [592, 376] width 380 height 255
click at [709, 255] on quentale-photo at bounding box center [592, 376] width 380 height 255
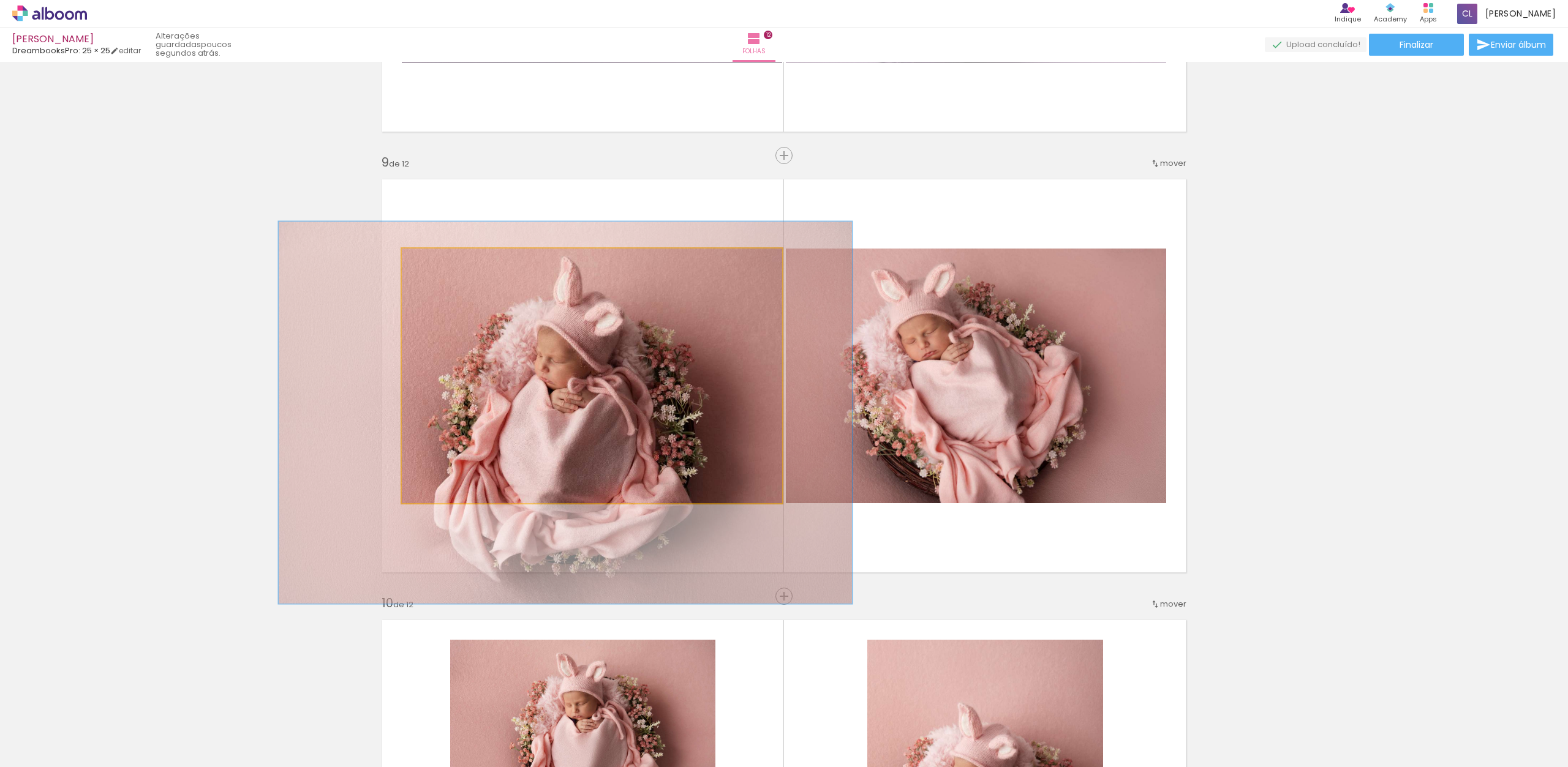
drag, startPoint x: 697, startPoint y: 454, endPoint x: 707, endPoint y: 443, distance: 14.9
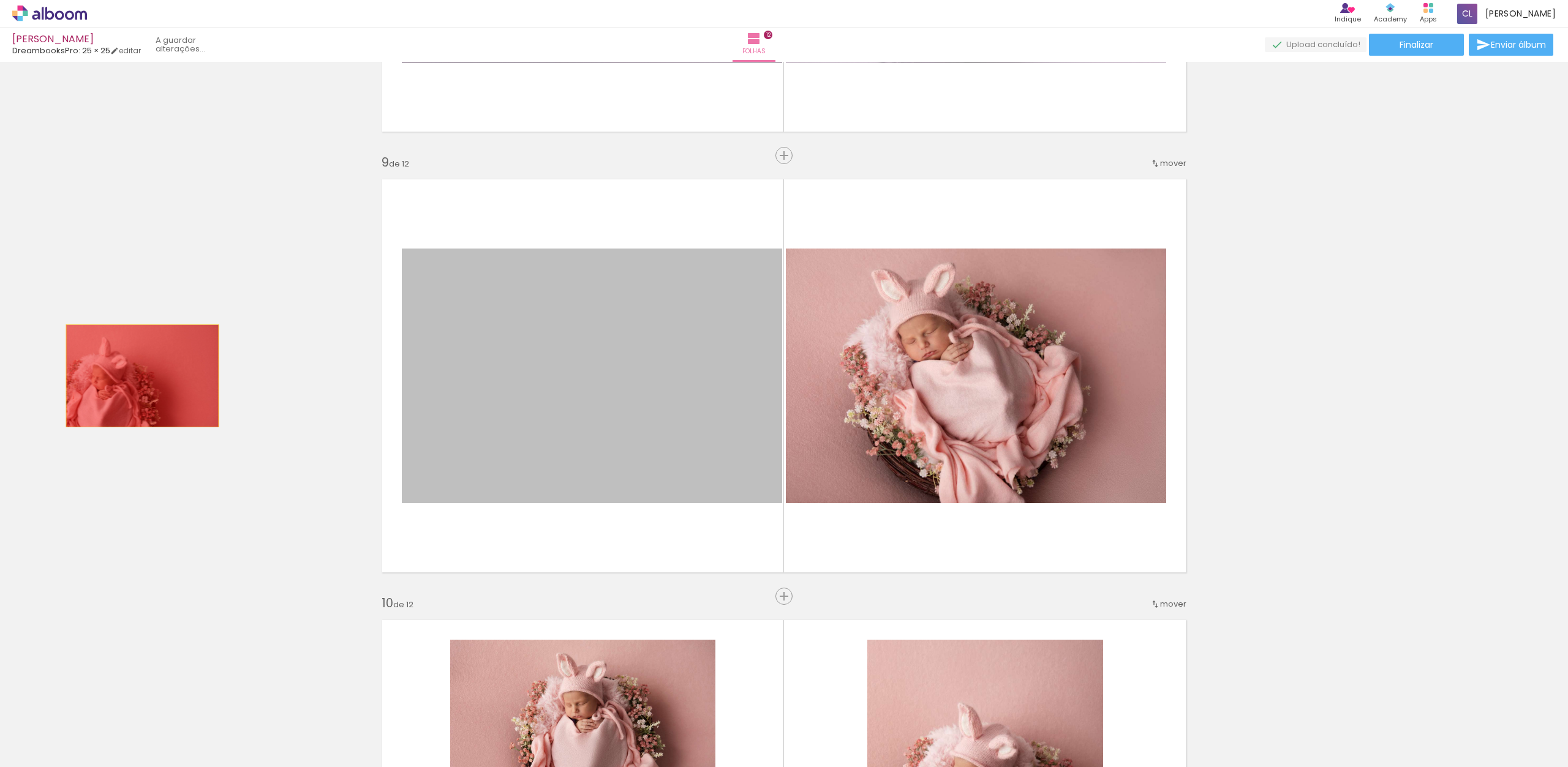
drag, startPoint x: 693, startPoint y: 416, endPoint x: 131, endPoint y: 370, distance: 563.9
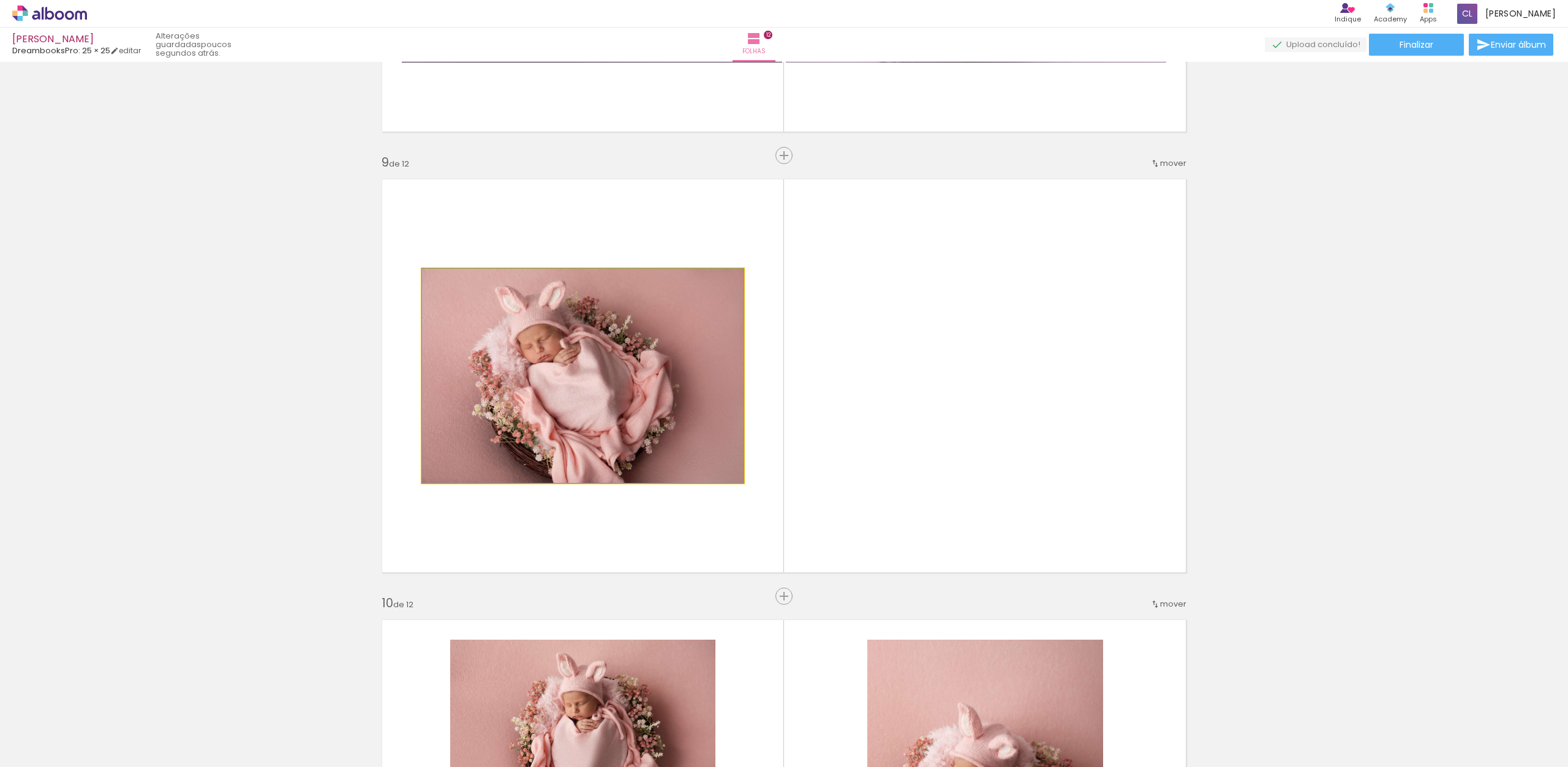
drag, startPoint x: 729, startPoint y: 373, endPoint x: 734, endPoint y: 384, distance: 12.1
click at [731, 375] on quentale-photo at bounding box center [583, 376] width 322 height 214
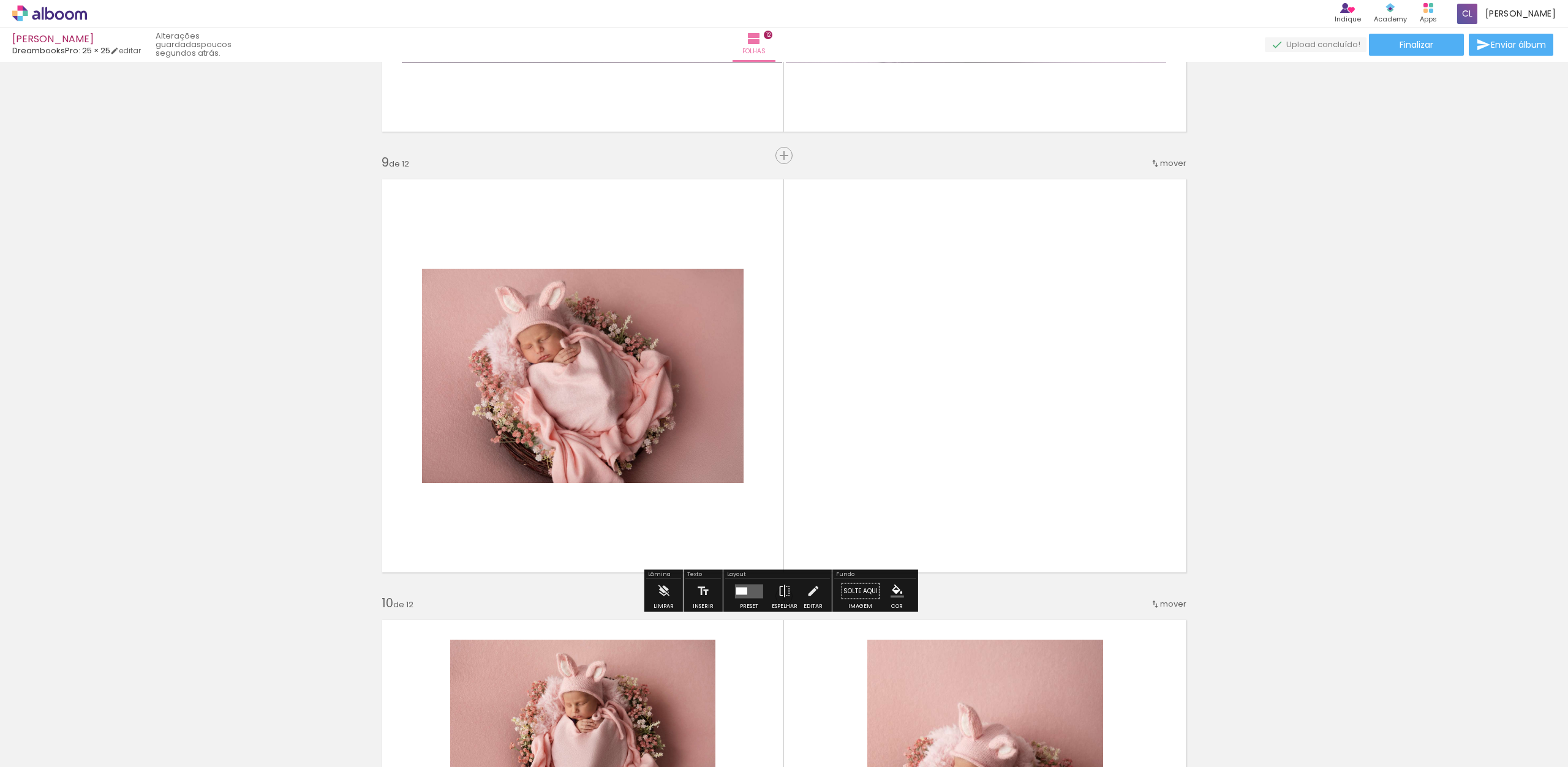
click at [747, 591] on quentale-layouter at bounding box center [749, 591] width 28 height 14
click at [0, 0] on div "Confirmar Cancelar" at bounding box center [0, 0] width 0 height 0
click at [746, 591] on quentale-layouter at bounding box center [749, 591] width 28 height 14
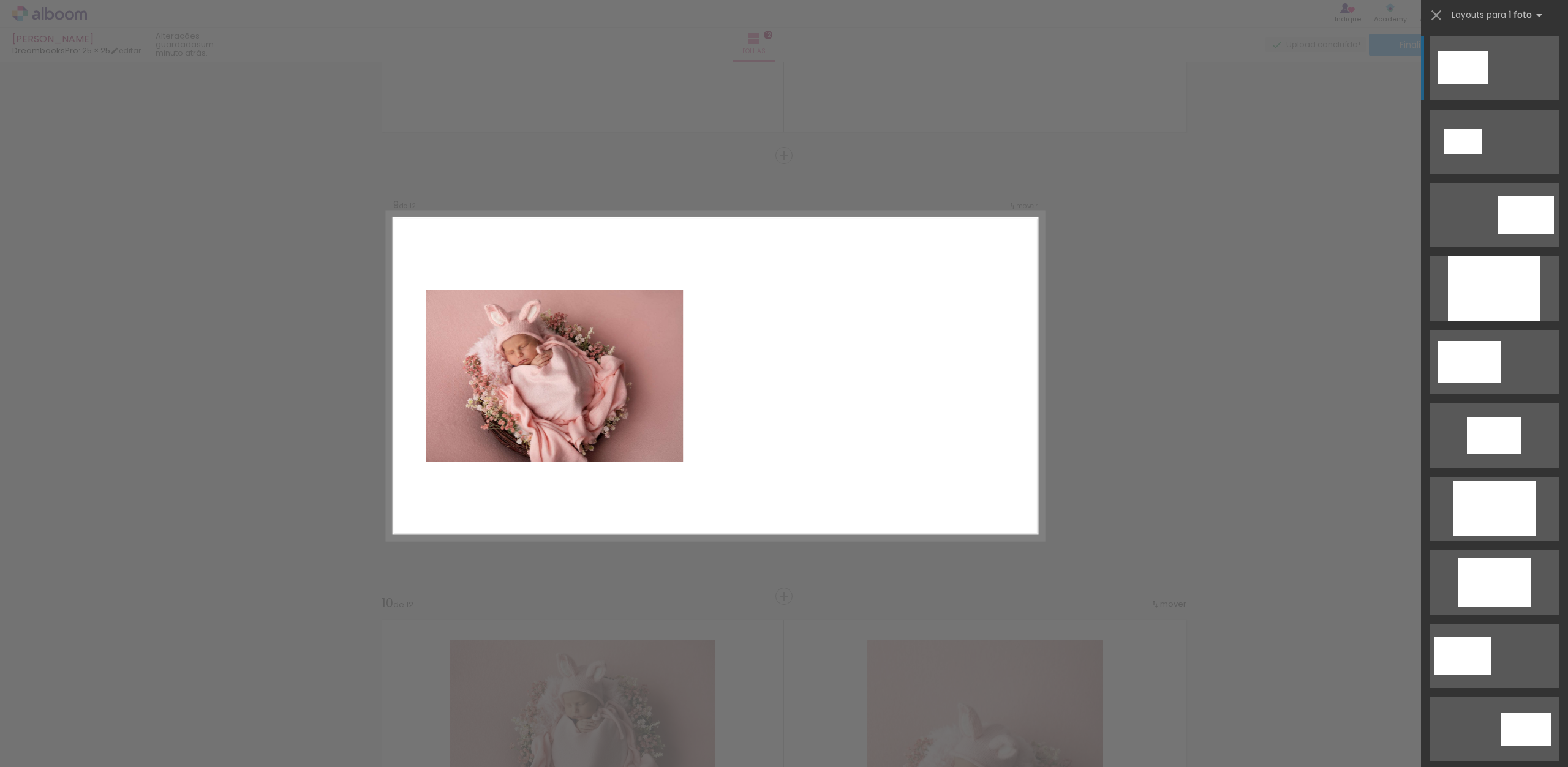
scroll to position [0, 0]
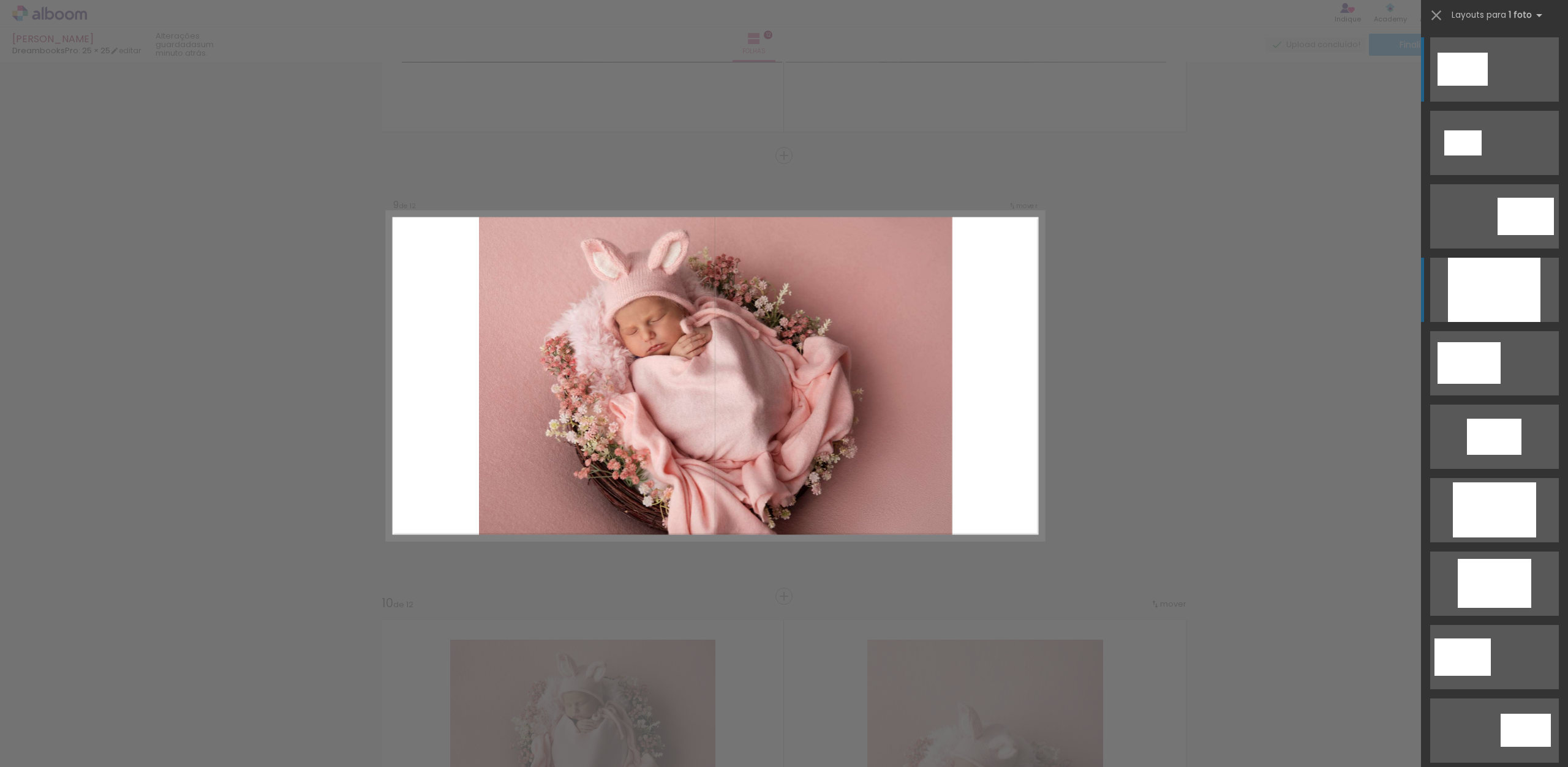
click at [1479, 297] on div at bounding box center [1495, 290] width 93 height 64
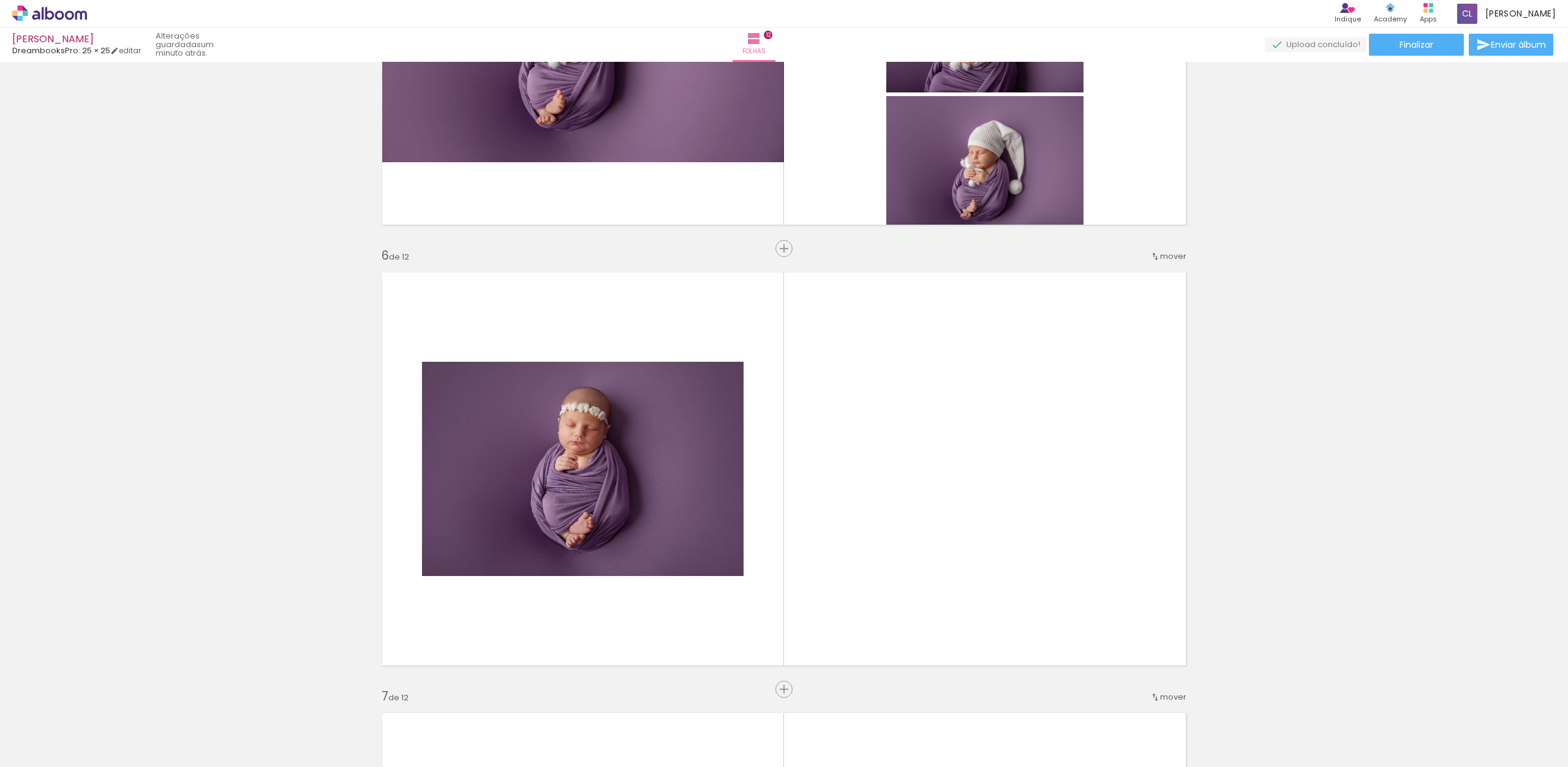
scroll to position [2070, 0]
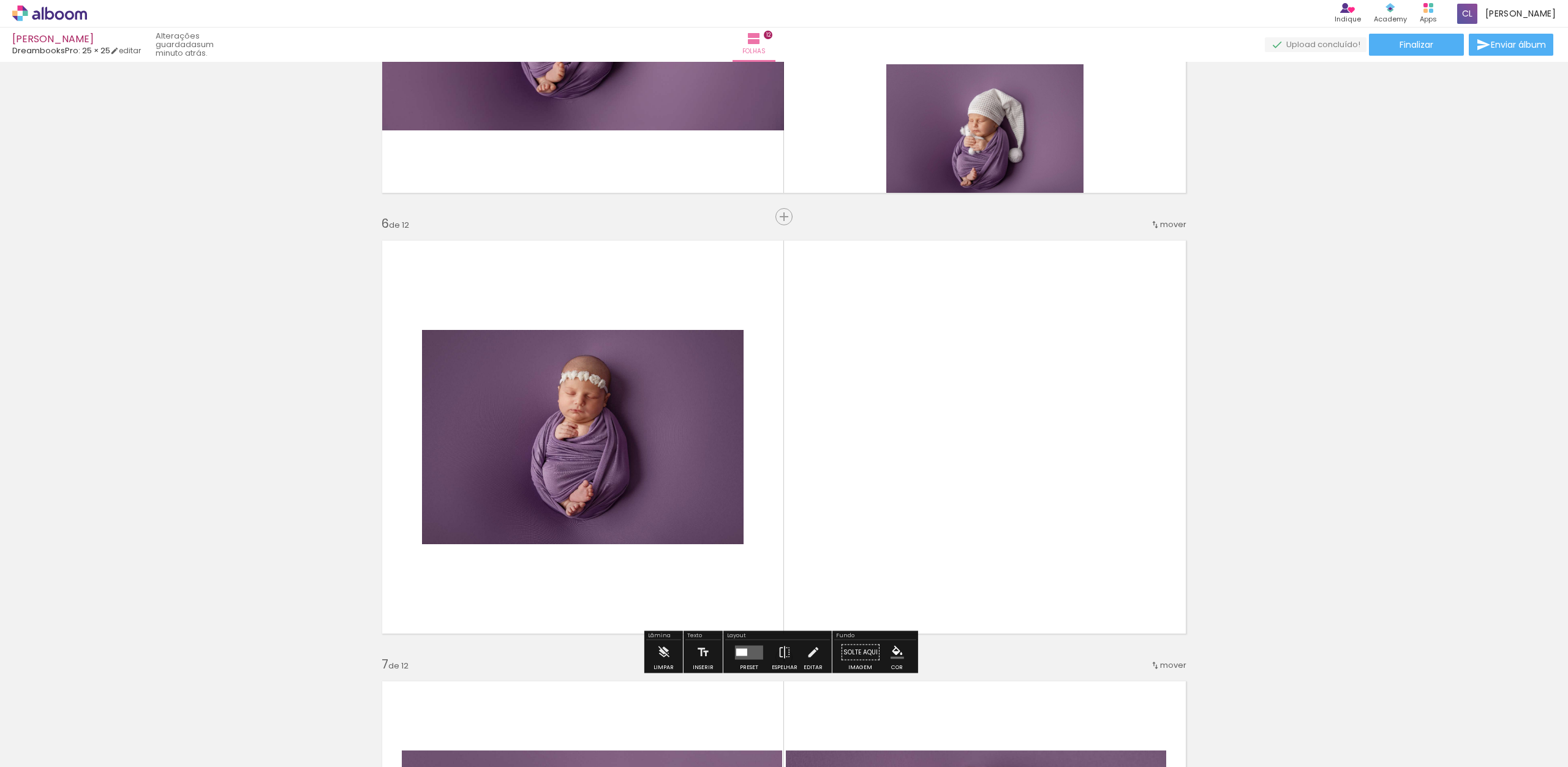
click at [644, 419] on quentale-photo at bounding box center [583, 437] width 322 height 214
click at [742, 656] on quentale-layouter at bounding box center [749, 653] width 28 height 14
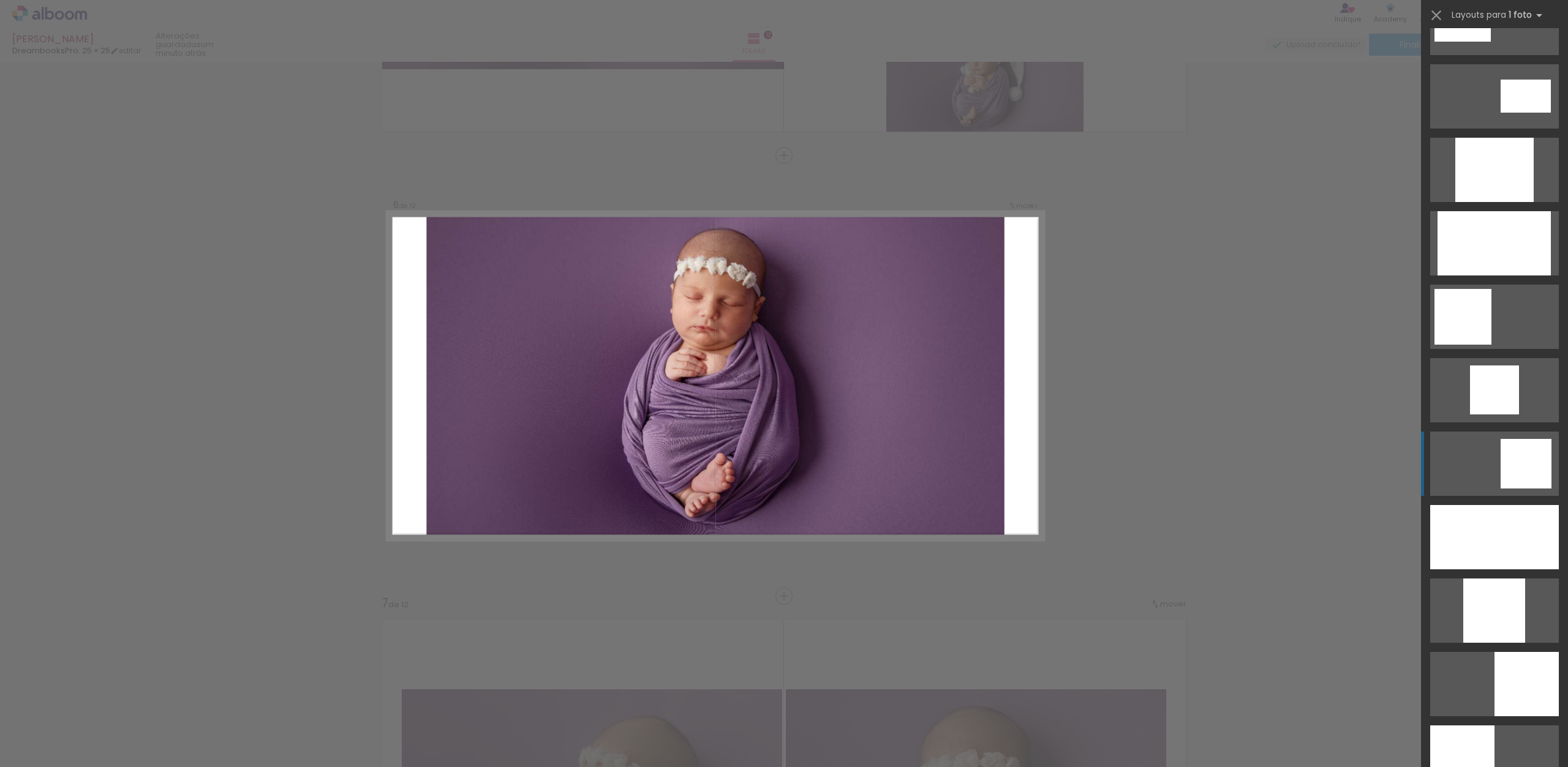
scroll to position [635, 0]
click at [1493, 239] on div at bounding box center [1495, 242] width 114 height 64
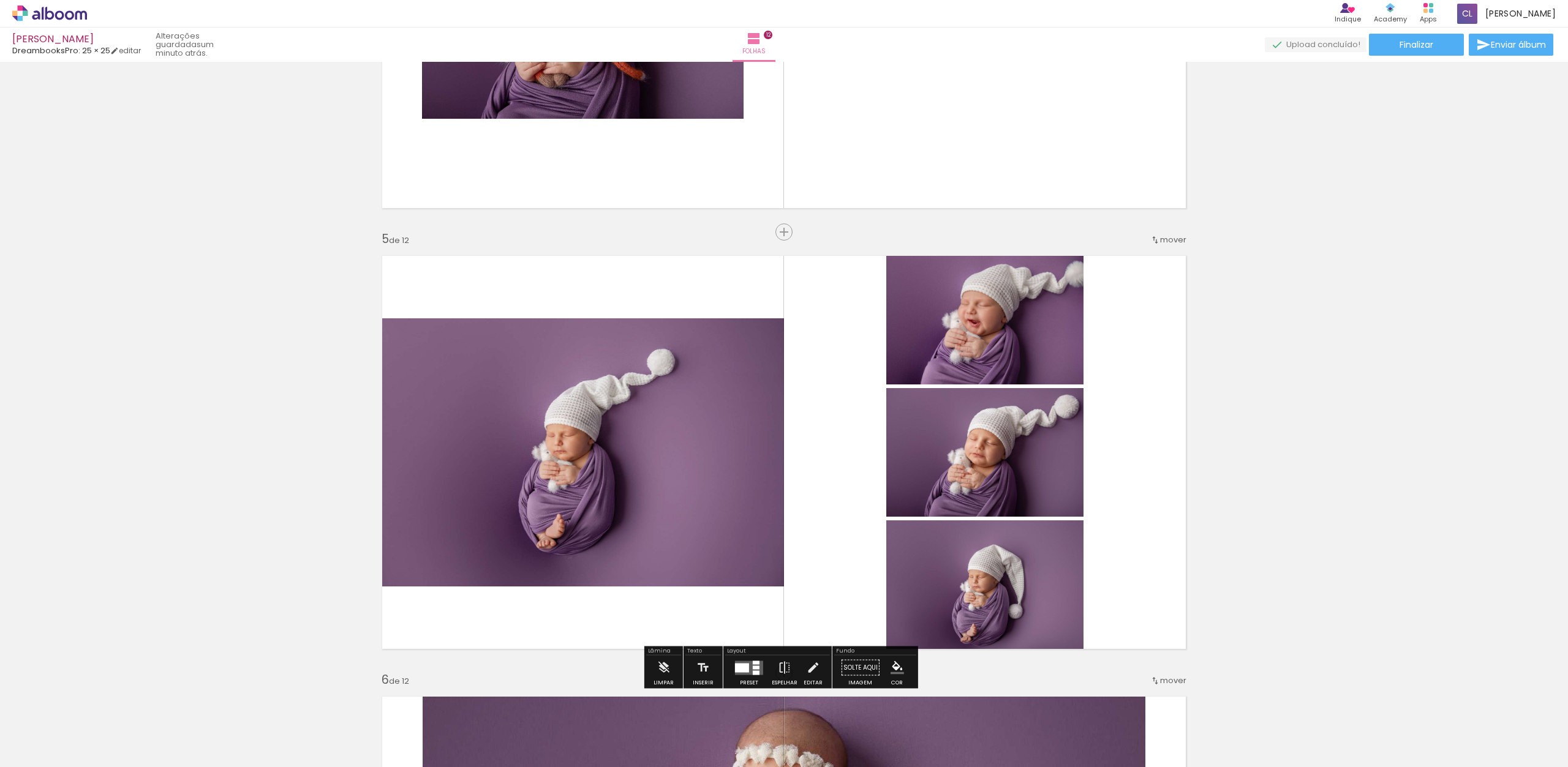
scroll to position [1610, 0]
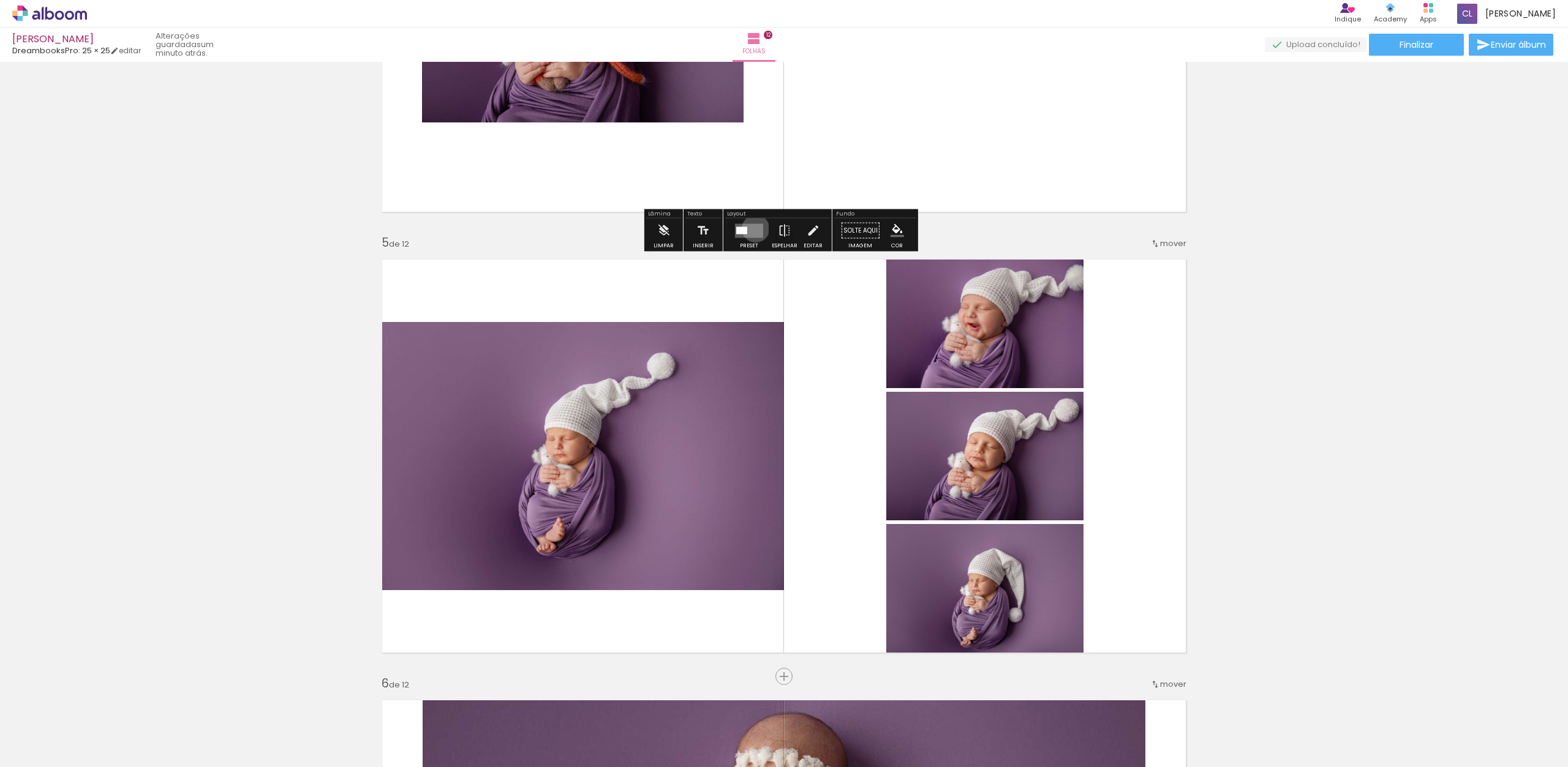
click at [753, 229] on quentale-layouter at bounding box center [749, 230] width 28 height 14
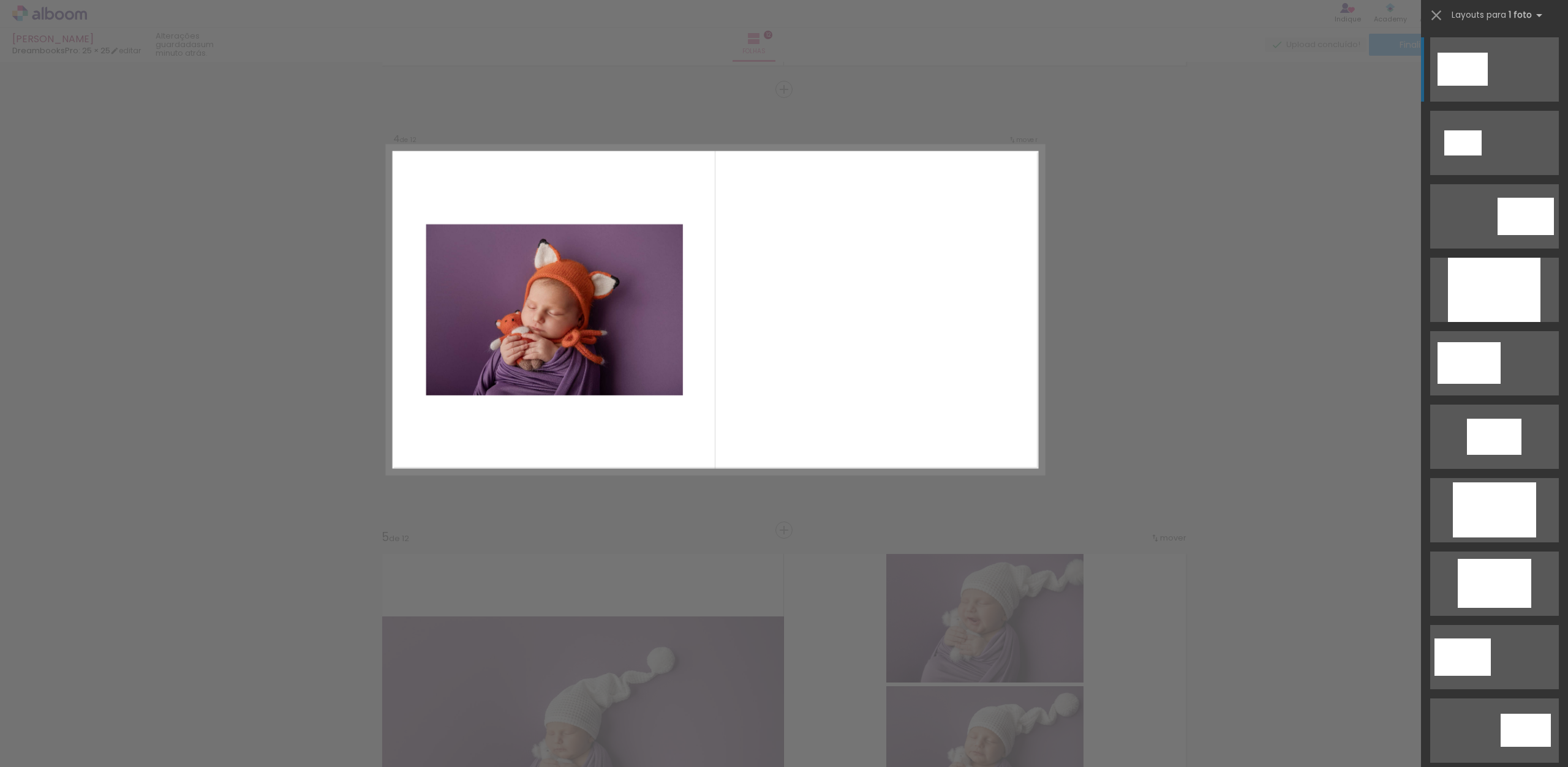
scroll to position [1249, 0]
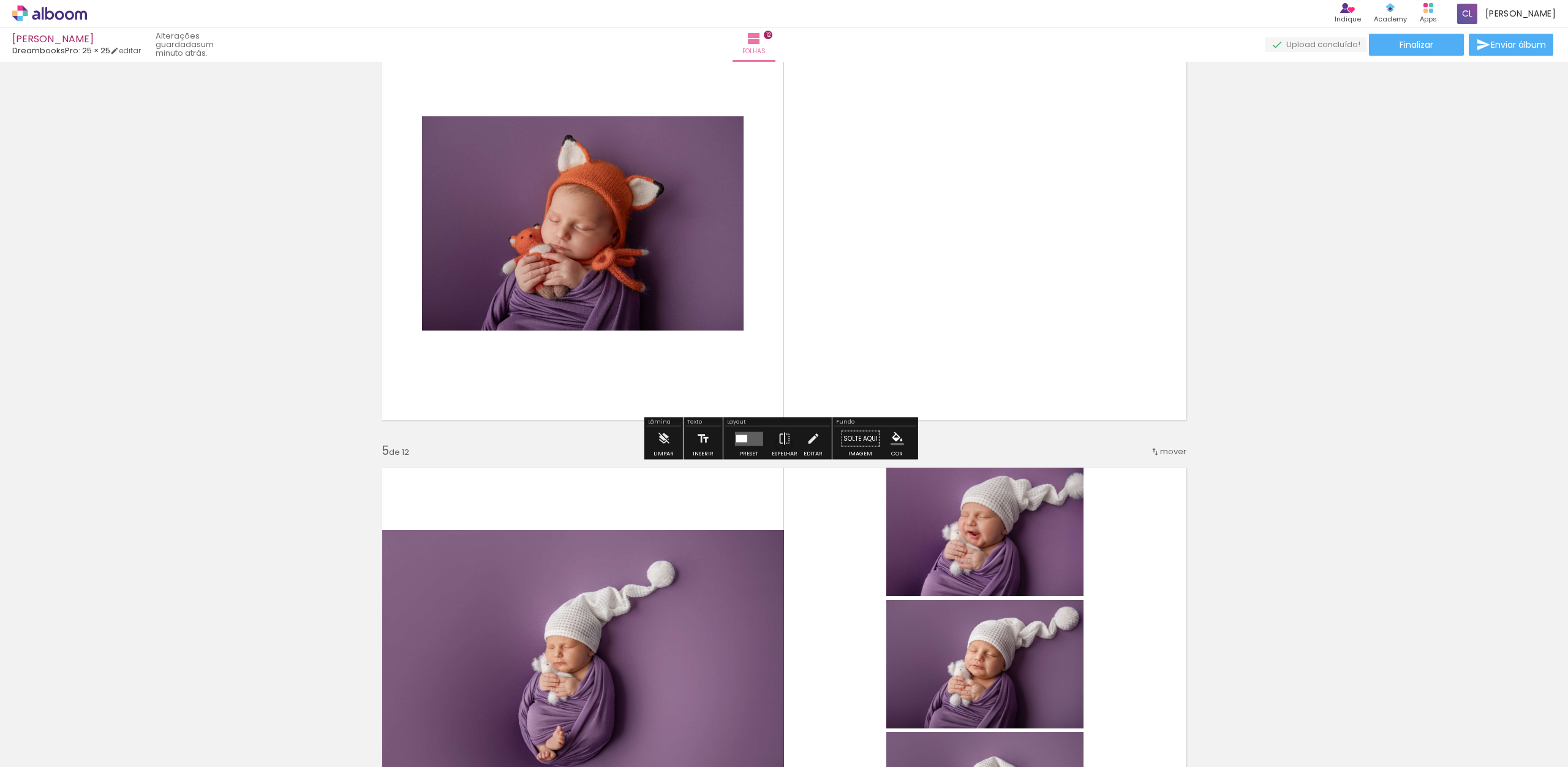
scroll to position [1468, 0]
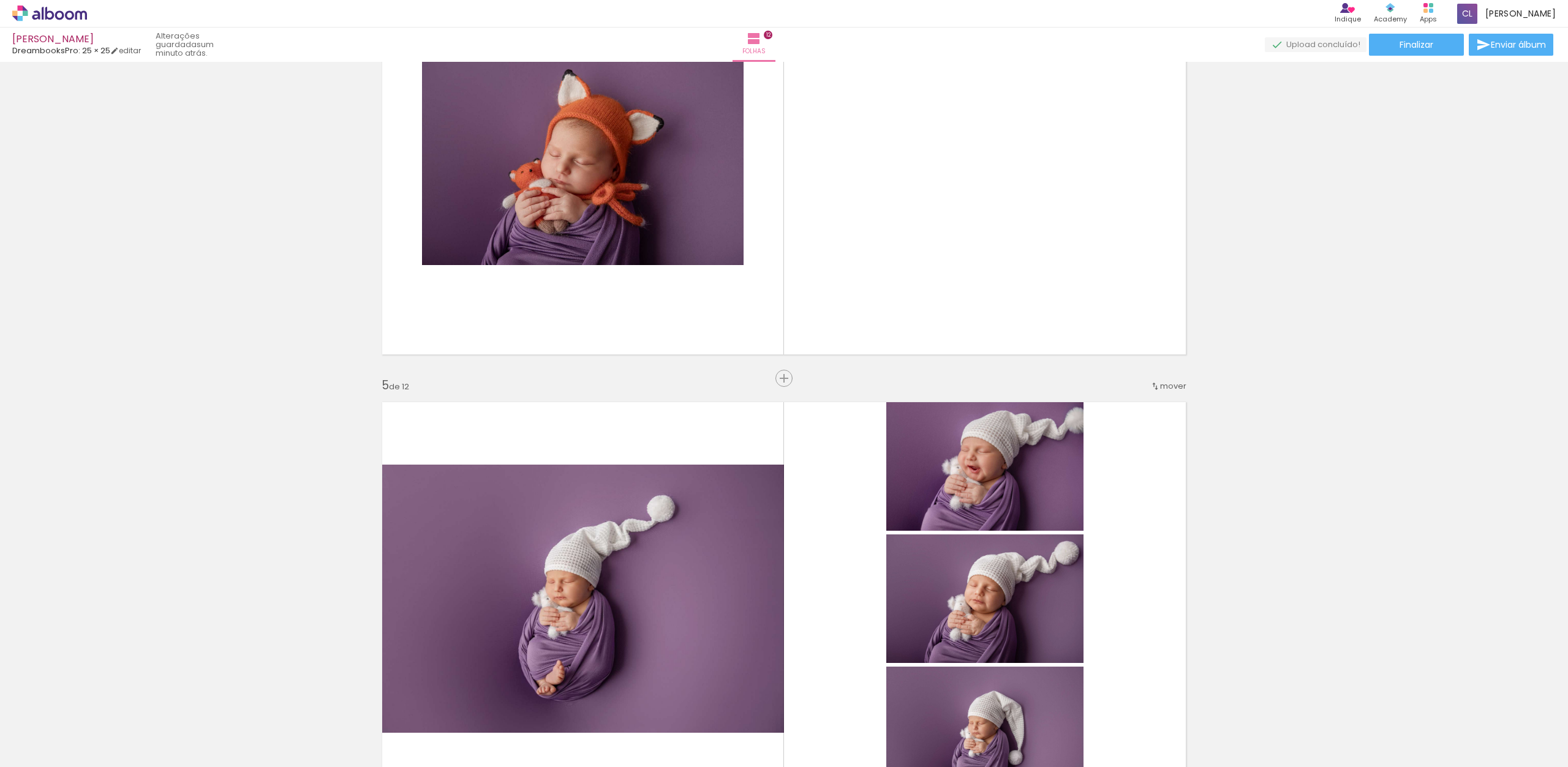
click at [1162, 505] on quentale-layouter at bounding box center [784, 598] width 821 height 410
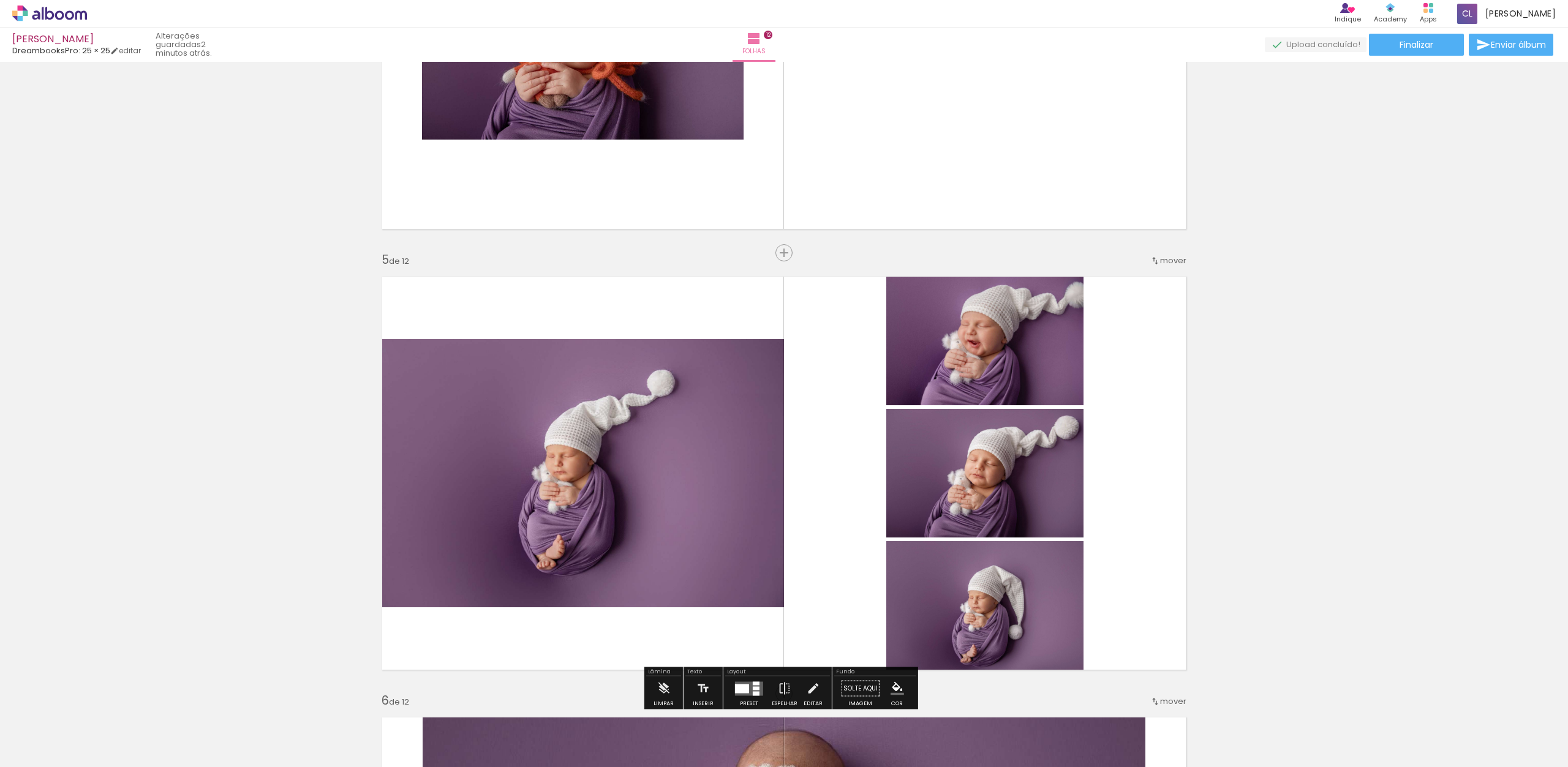
scroll to position [1667, 0]
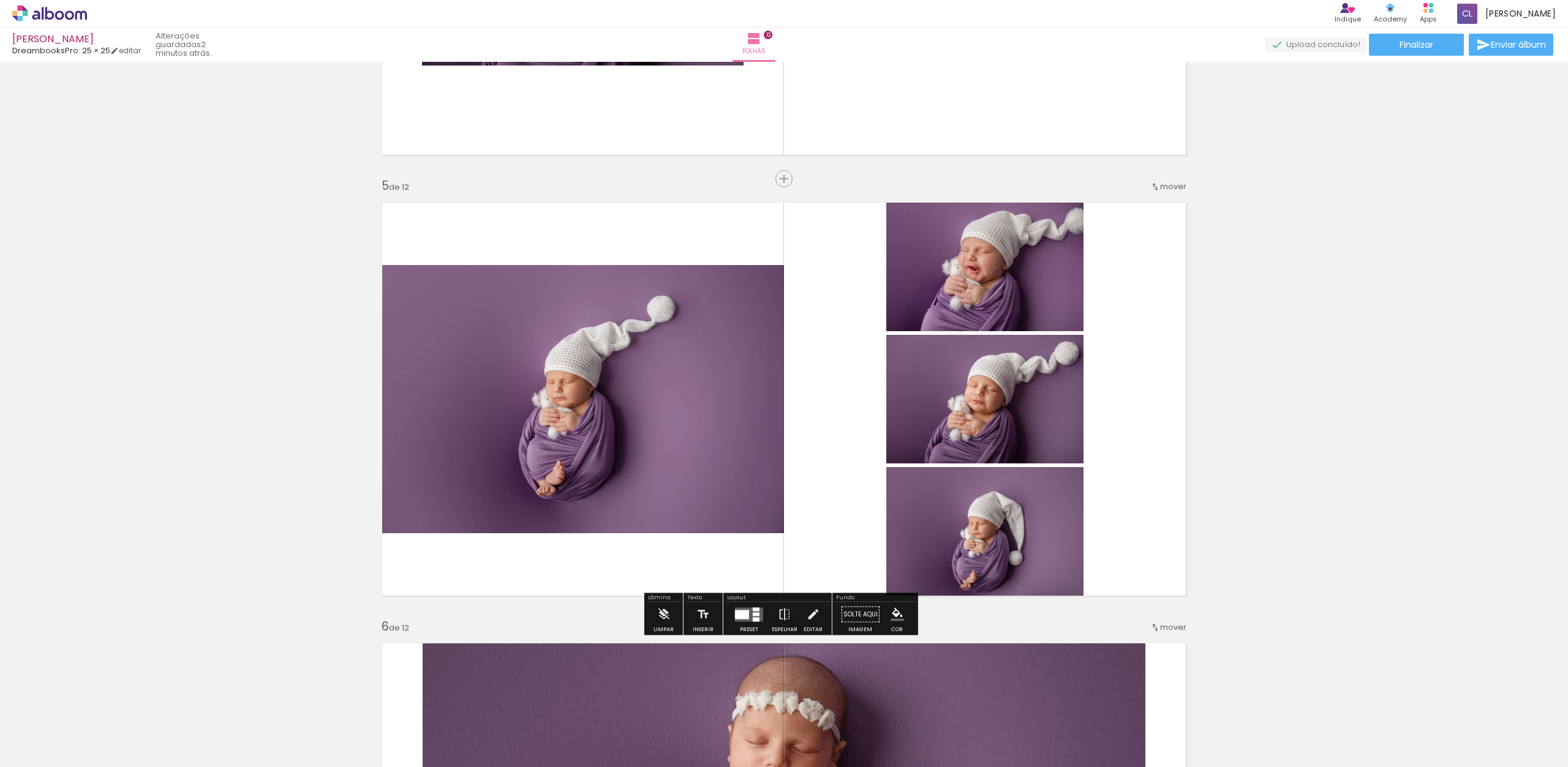
click at [744, 616] on div at bounding box center [742, 614] width 14 height 9
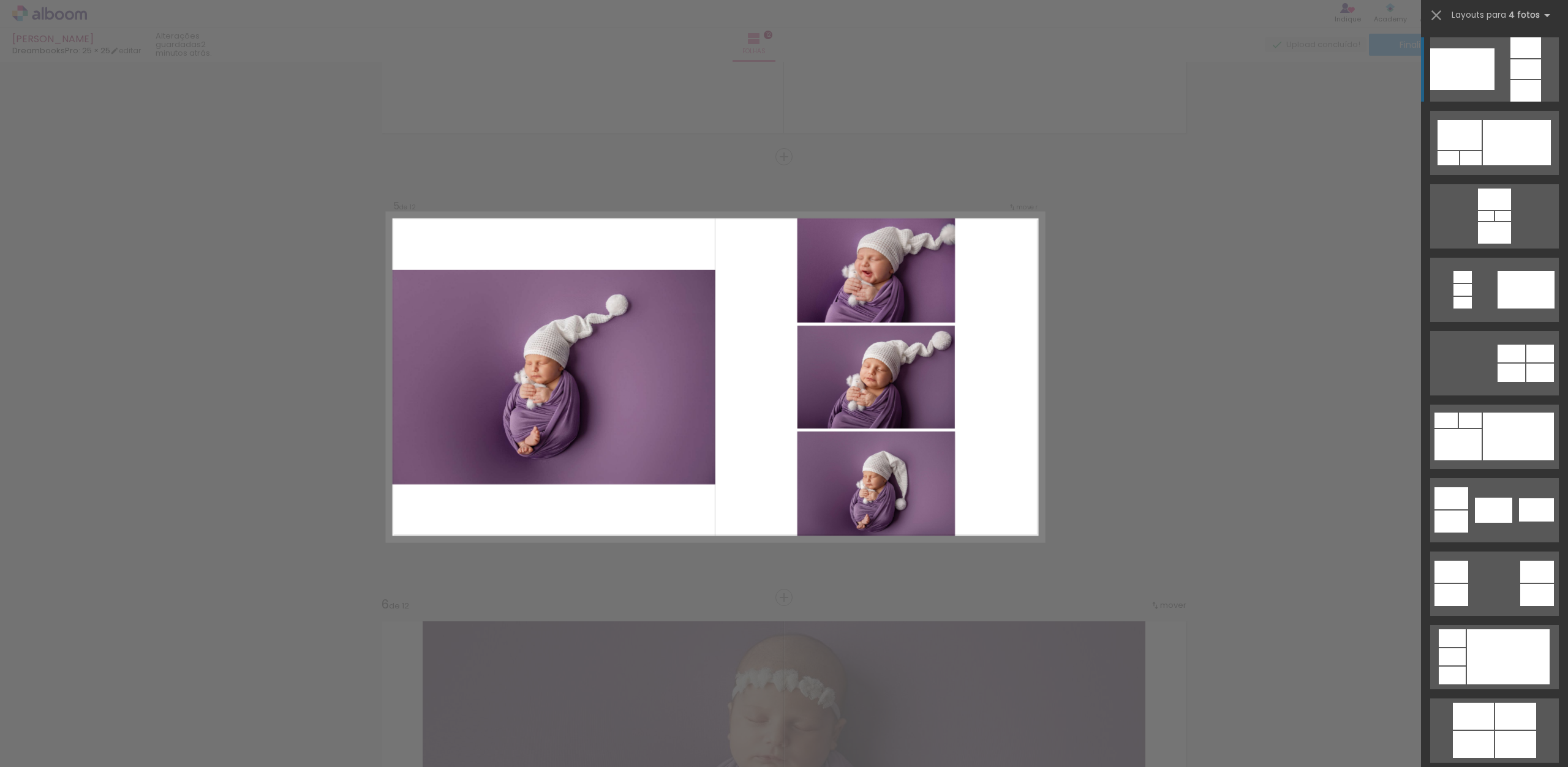
scroll to position [1690, 0]
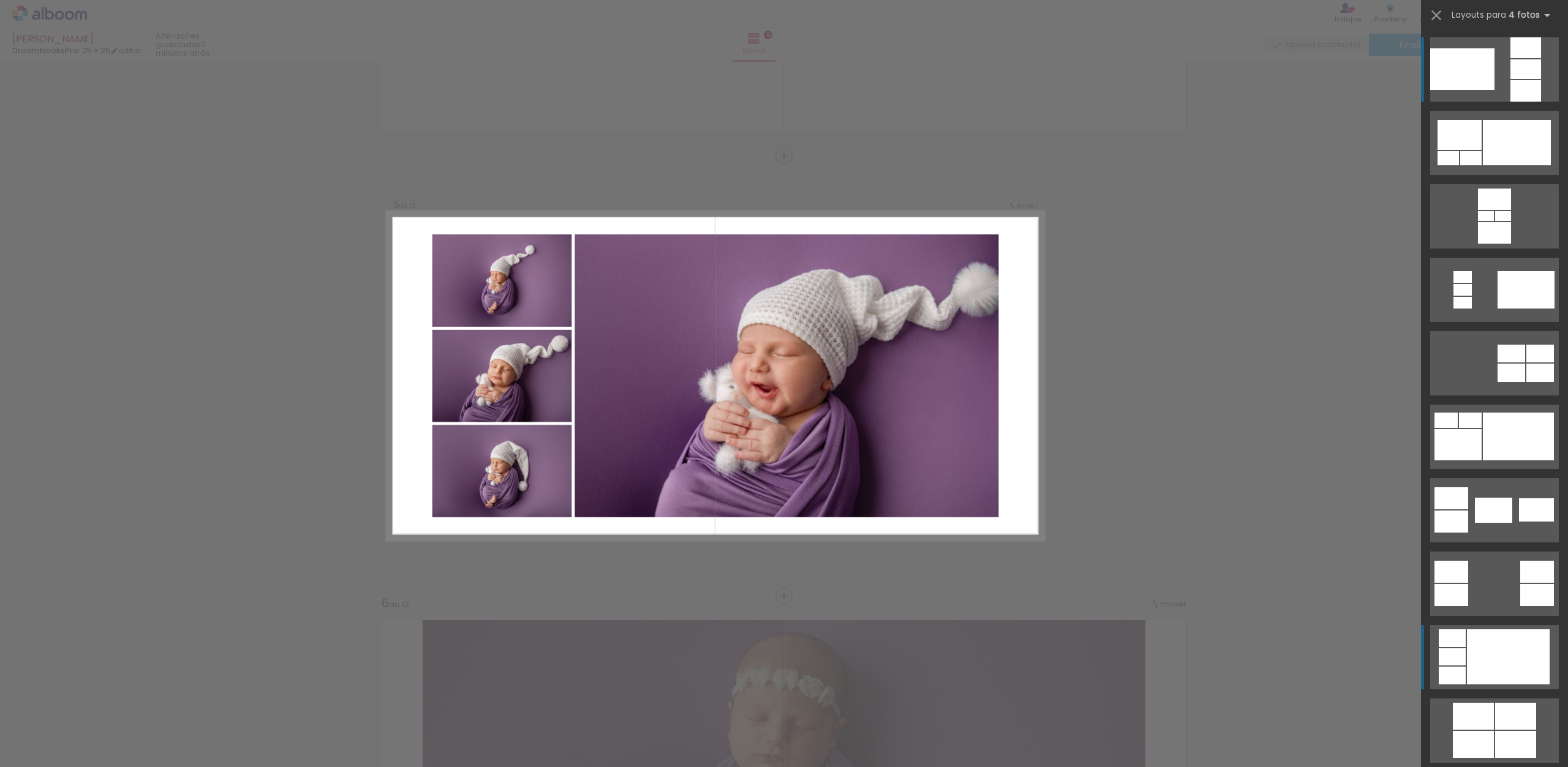
click at [1504, 658] on div at bounding box center [1509, 657] width 83 height 55
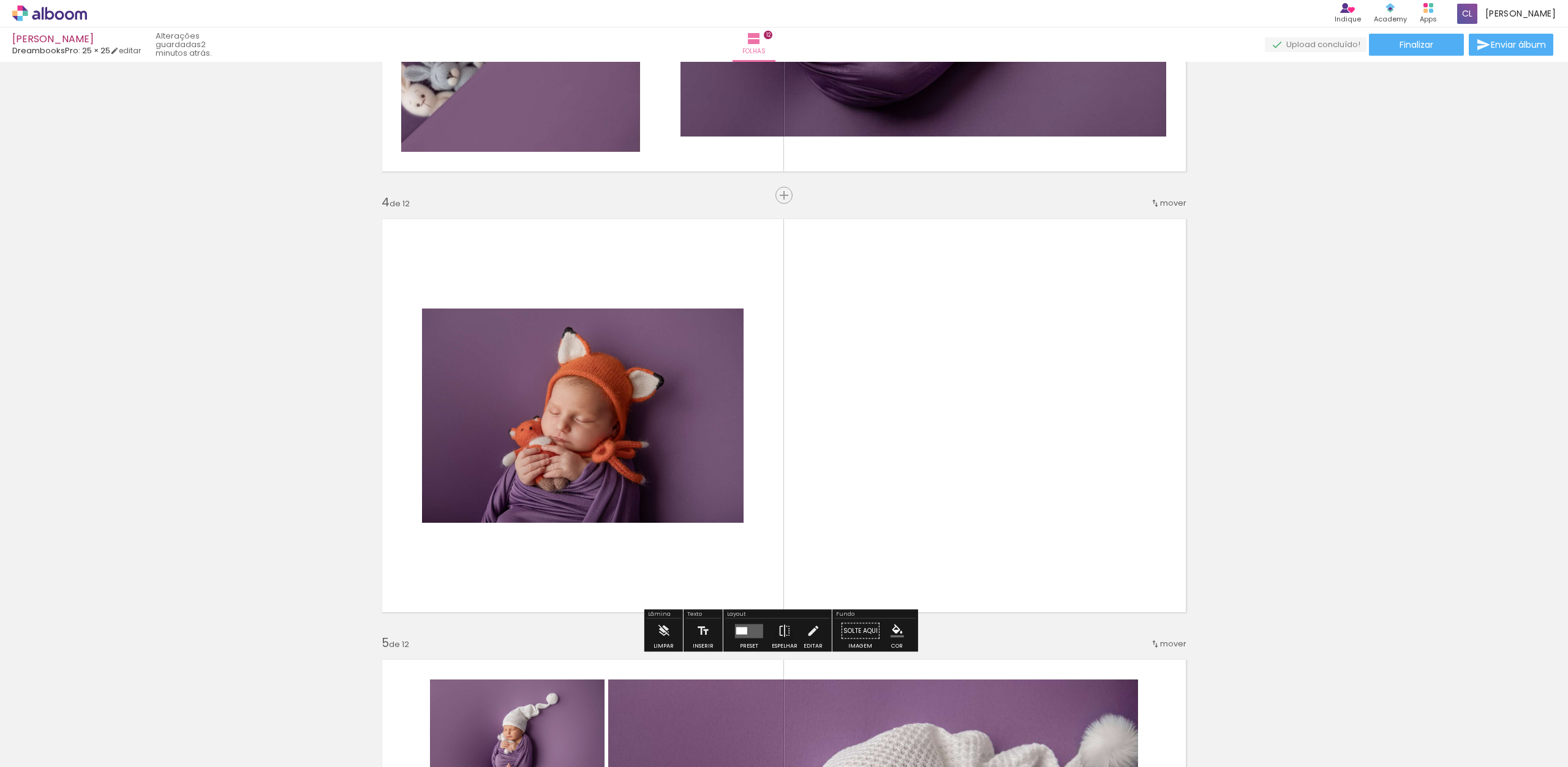
scroll to position [1224, 0]
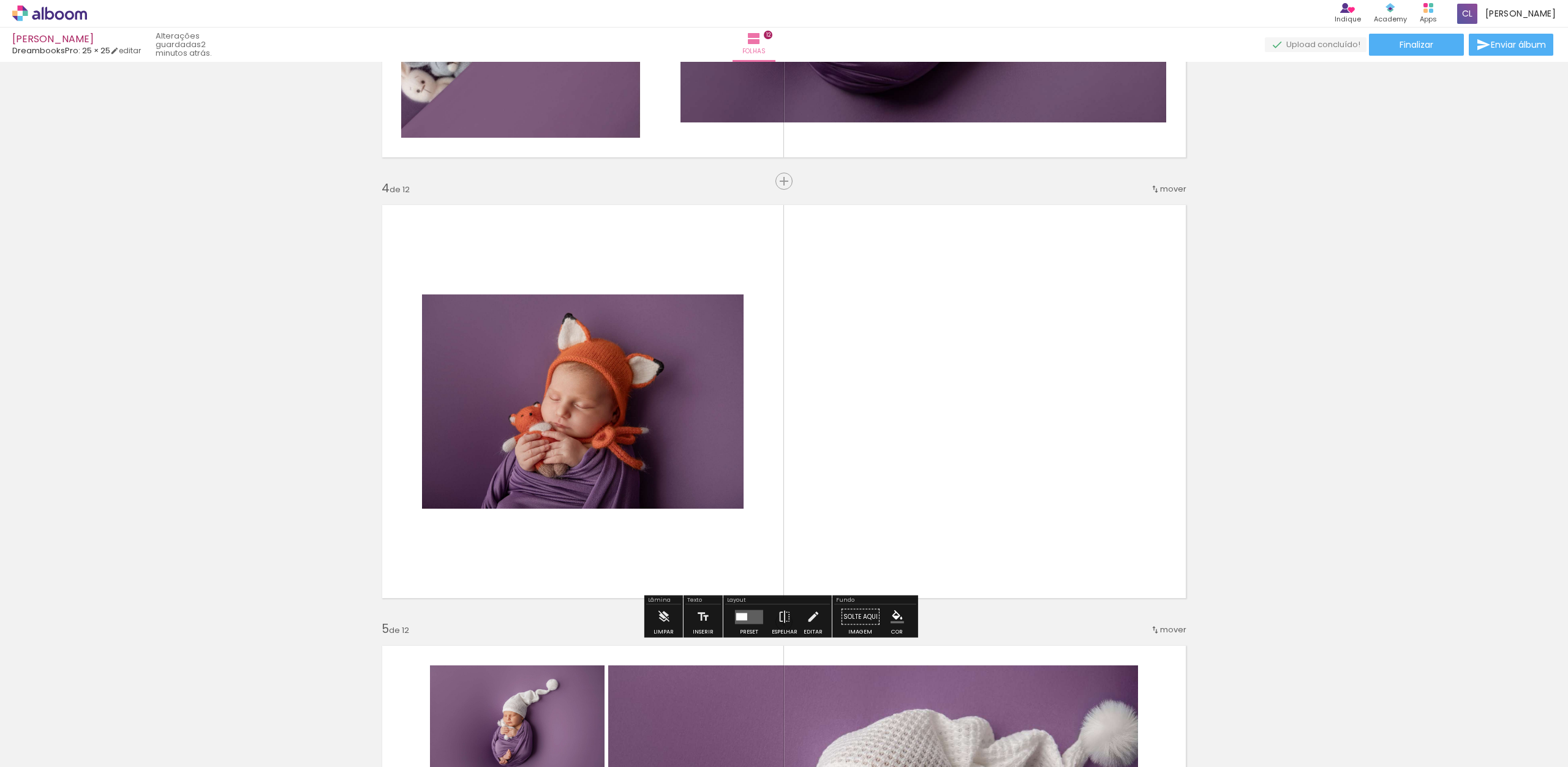
click at [641, 452] on quentale-photo at bounding box center [583, 402] width 322 height 214
click at [750, 620] on quentale-layouter at bounding box center [749, 617] width 28 height 14
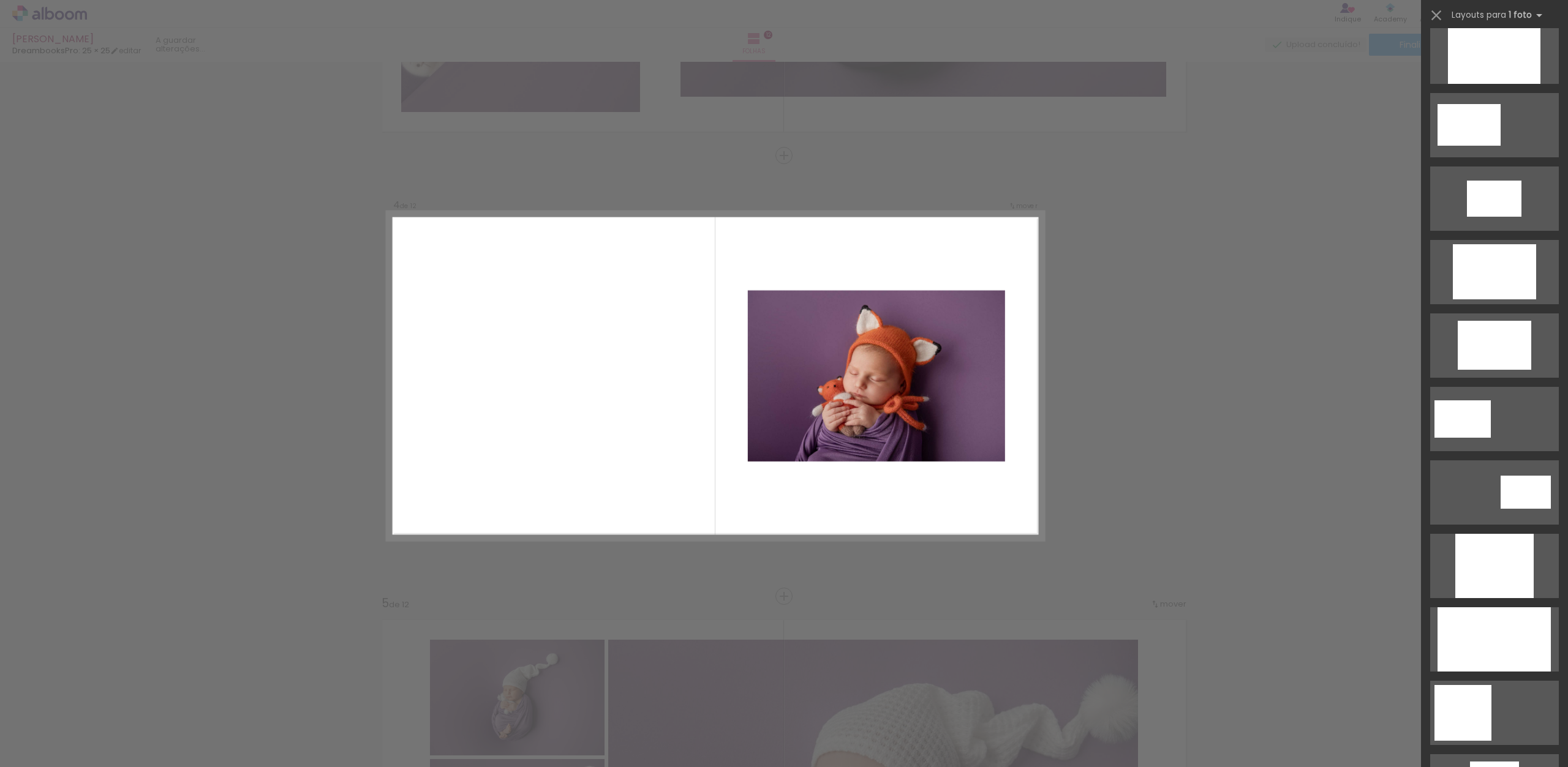
scroll to position [246, 0]
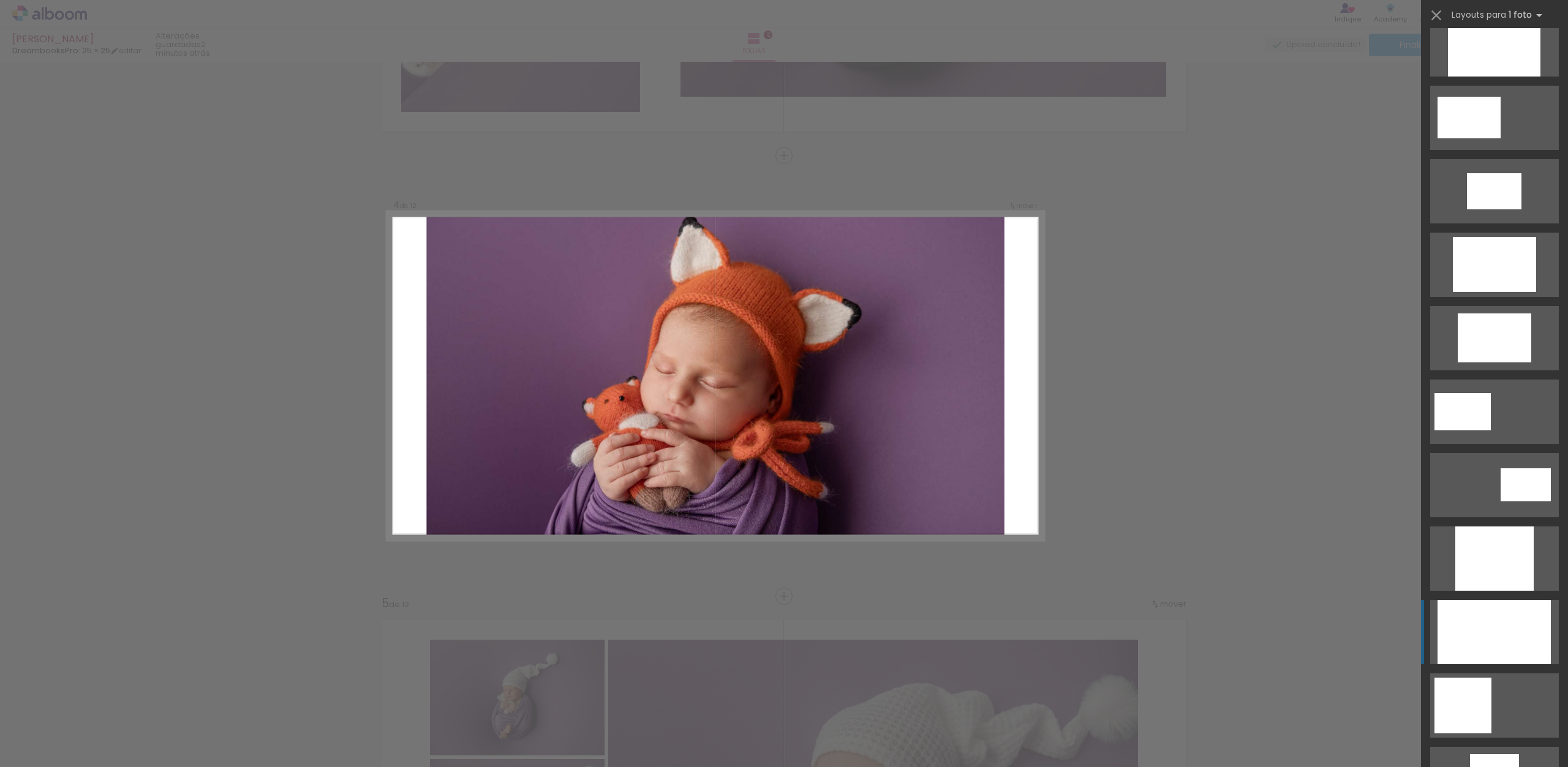
click at [1501, 659] on div at bounding box center [1495, 632] width 114 height 64
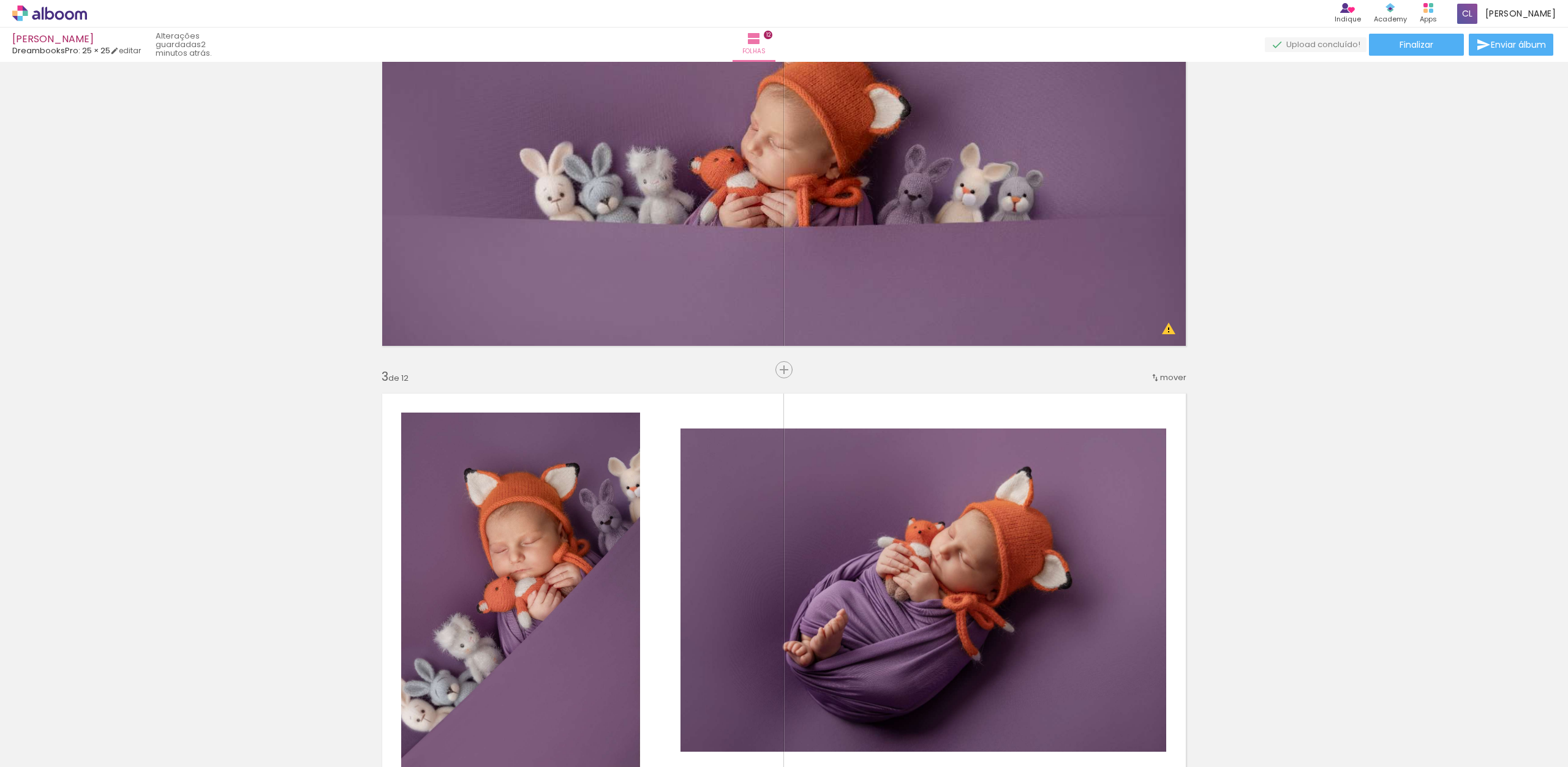
scroll to position [327, 0]
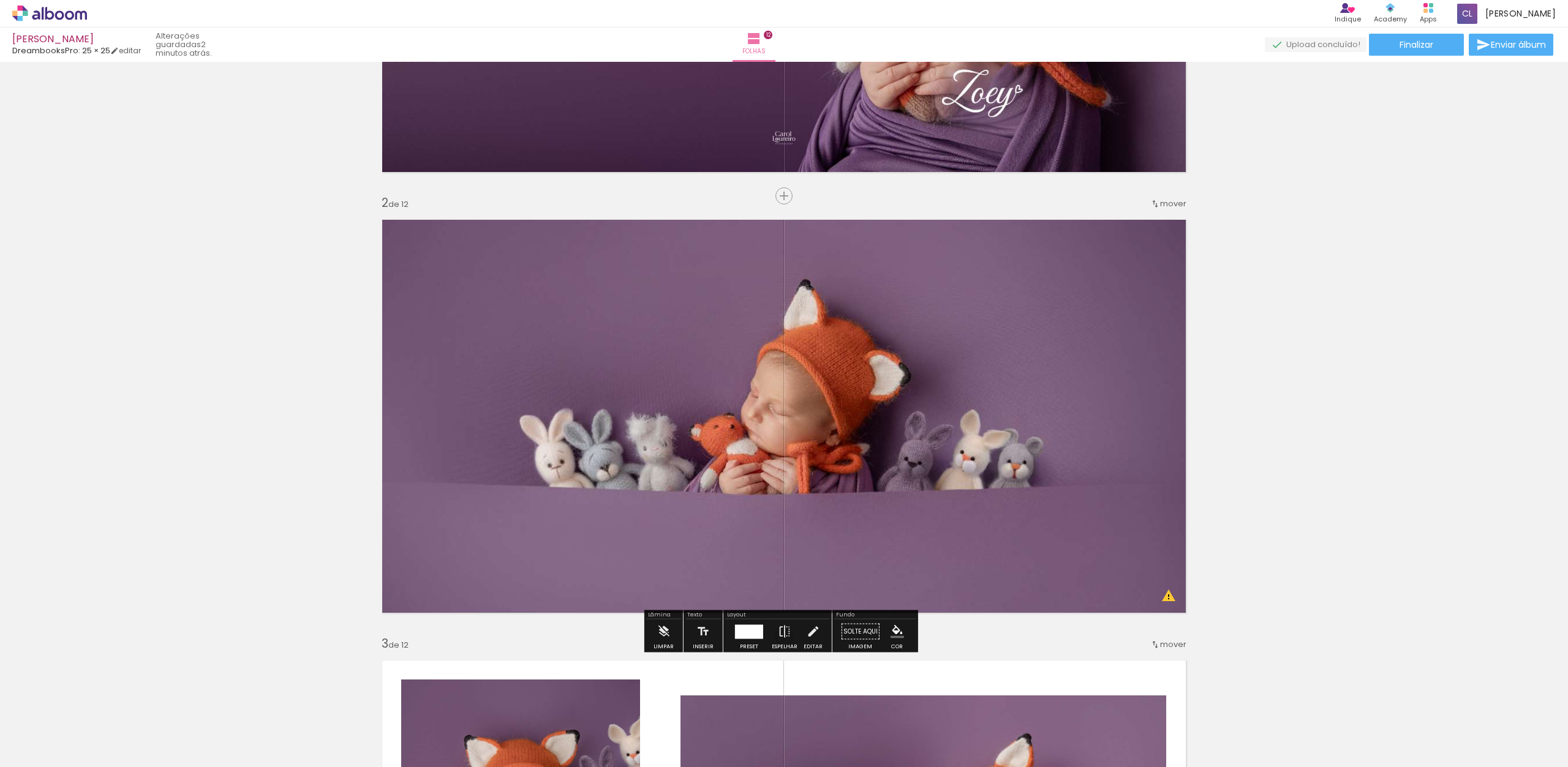
click at [1038, 555] on quentale-photo at bounding box center [784, 416] width 821 height 410
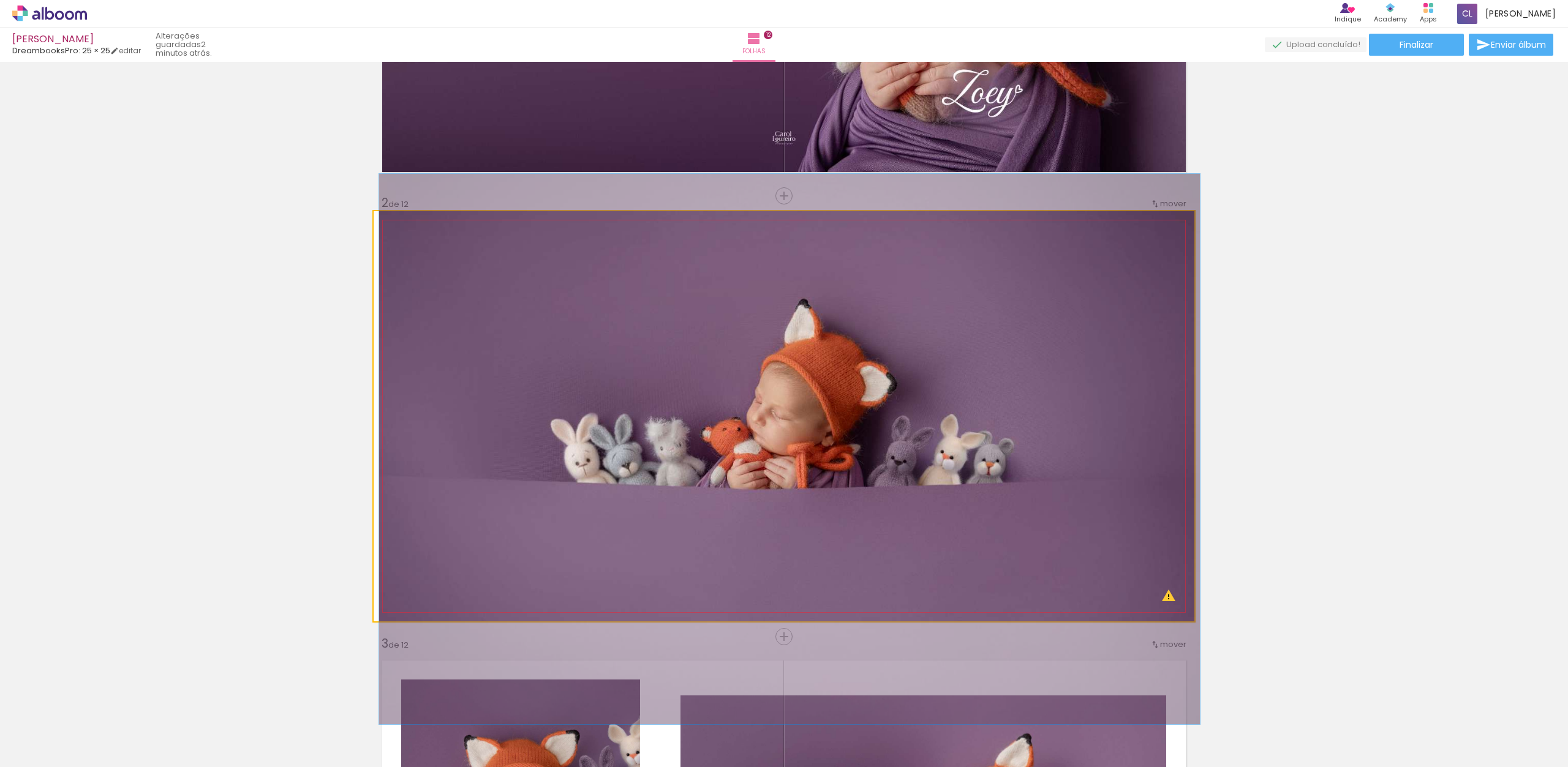
drag, startPoint x: 402, startPoint y: 224, endPoint x: 386, endPoint y: 224, distance: 16.0
type paper-slider "100"
click at [386, 224] on div at bounding box center [420, 224] width 85 height 18
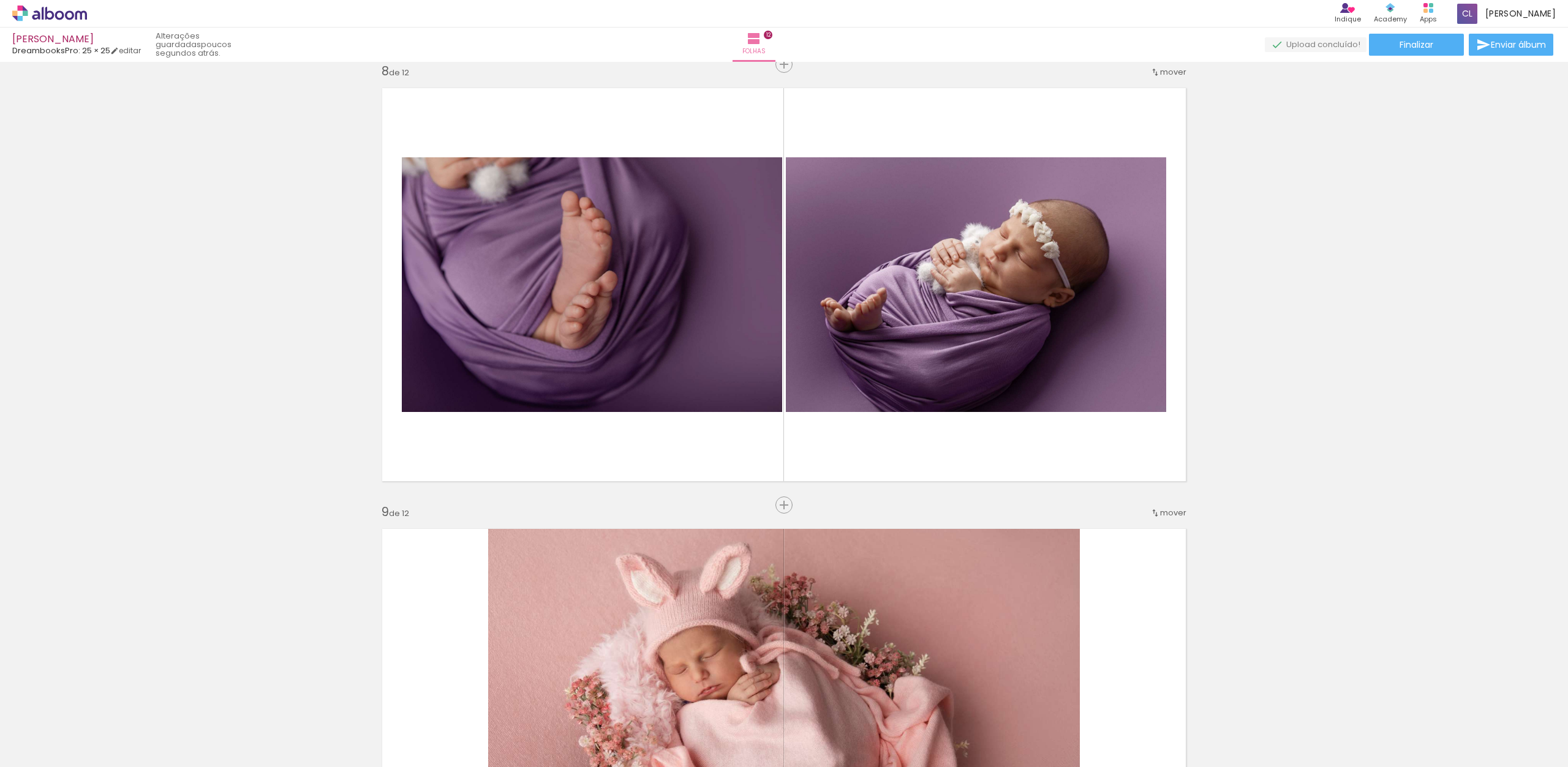
scroll to position [0, 0]
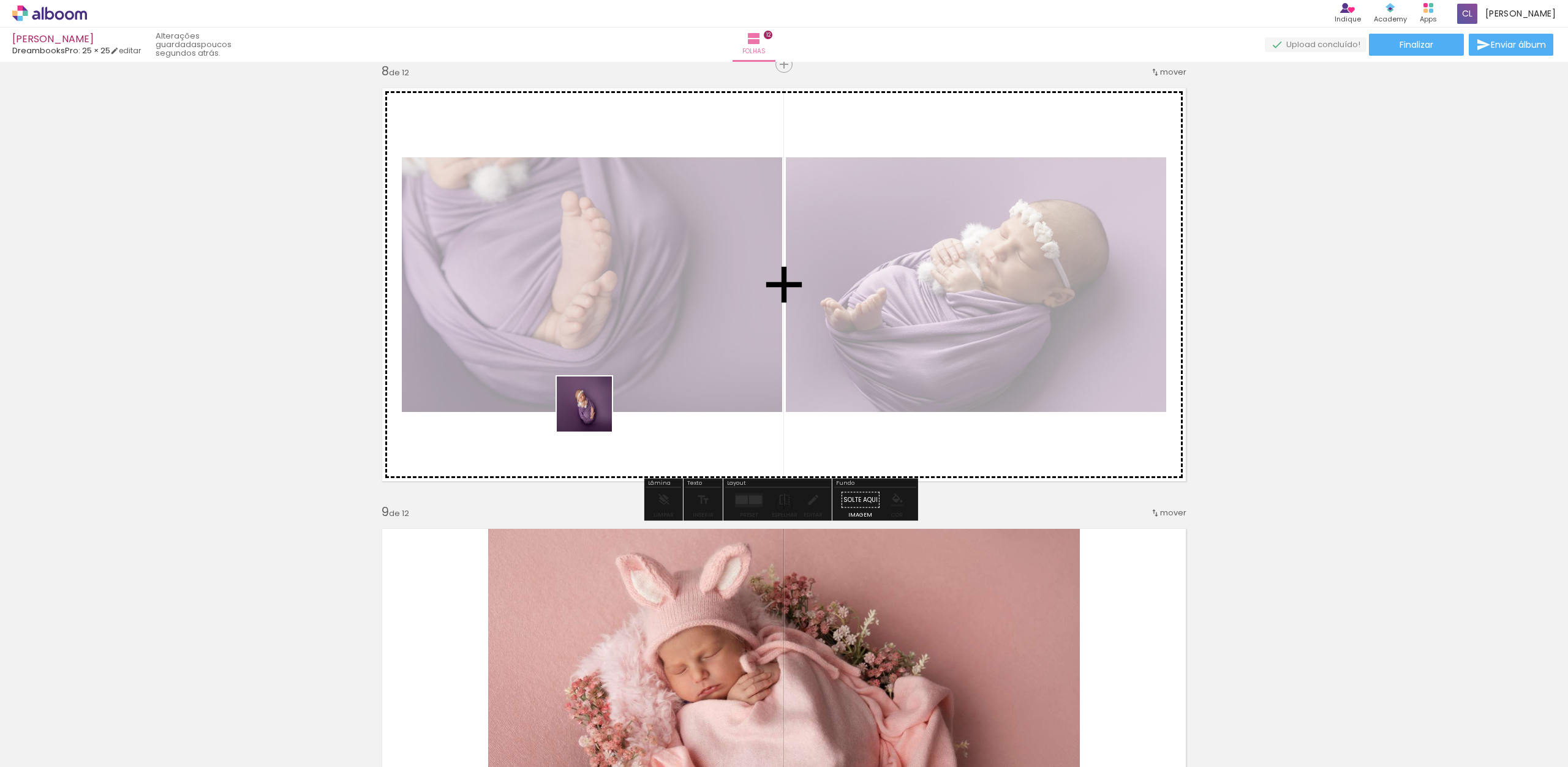
drag, startPoint x: 538, startPoint y: 731, endPoint x: 597, endPoint y: 397, distance: 339.2
click at [597, 397] on quentale-workspace at bounding box center [784, 384] width 1568 height 767
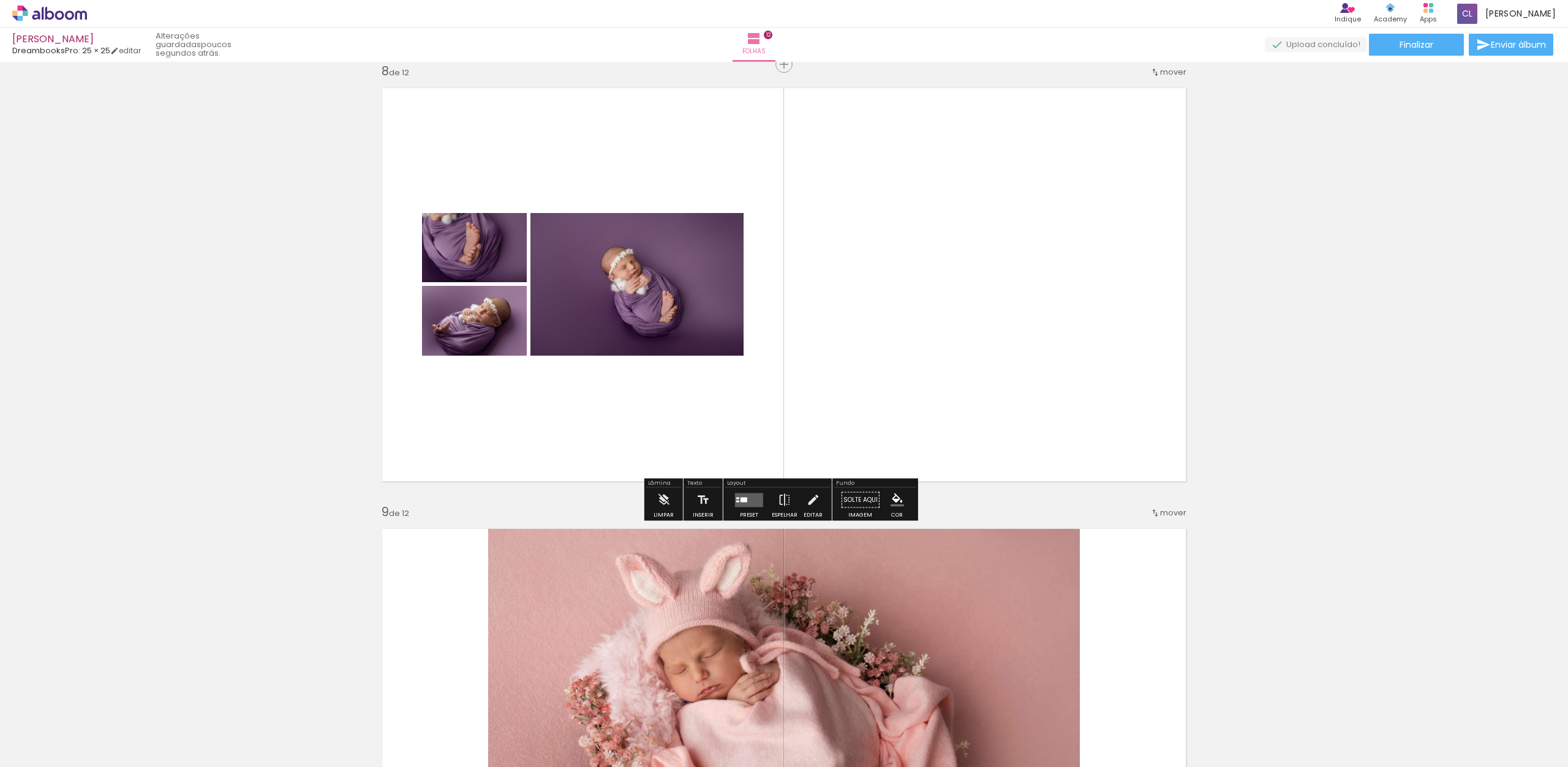
scroll to position [246, 0]
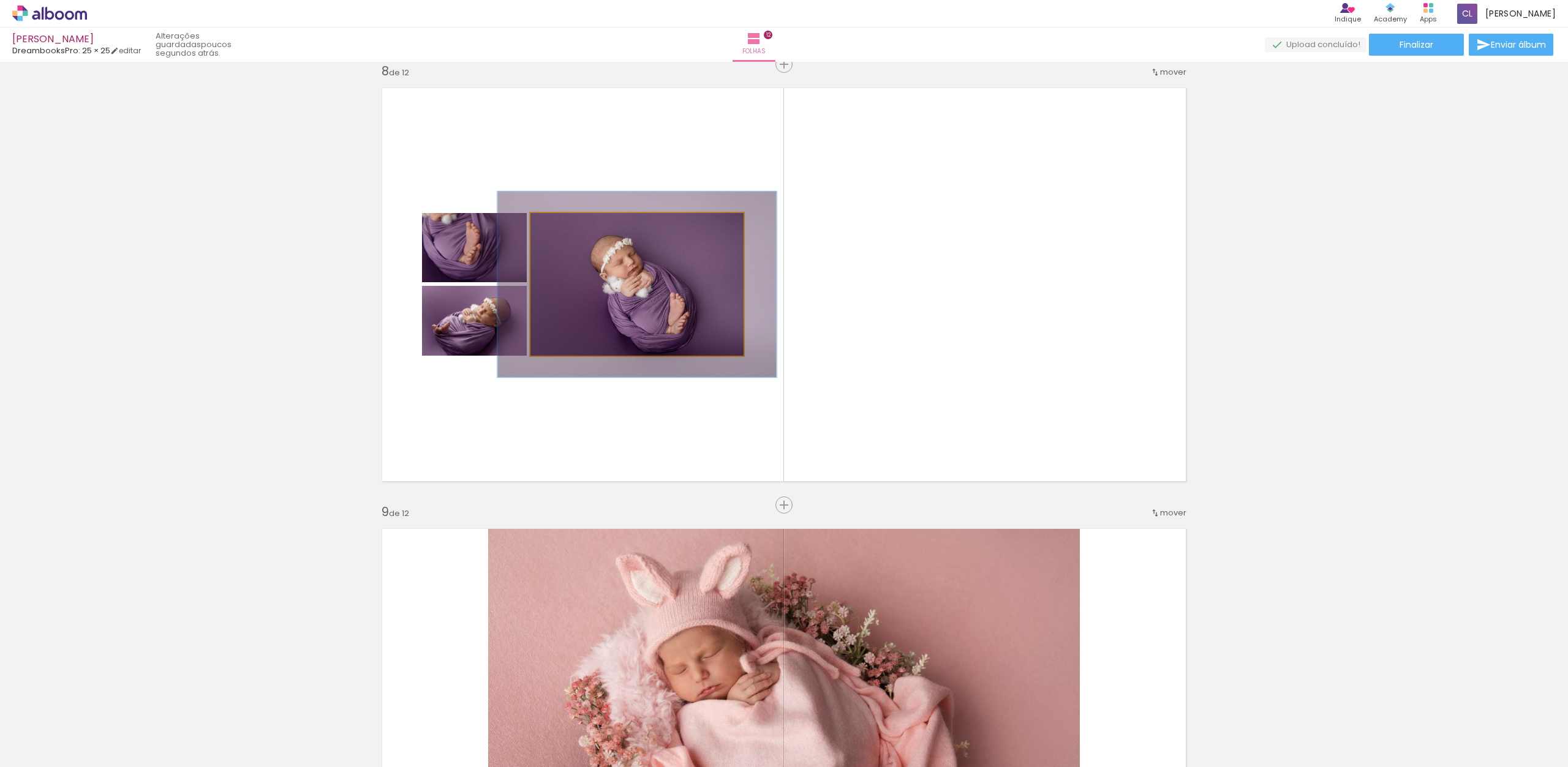
drag, startPoint x: 559, startPoint y: 224, endPoint x: 575, endPoint y: 223, distance: 16.0
click at [575, 223] on div at bounding box center [572, 225] width 20 height 20
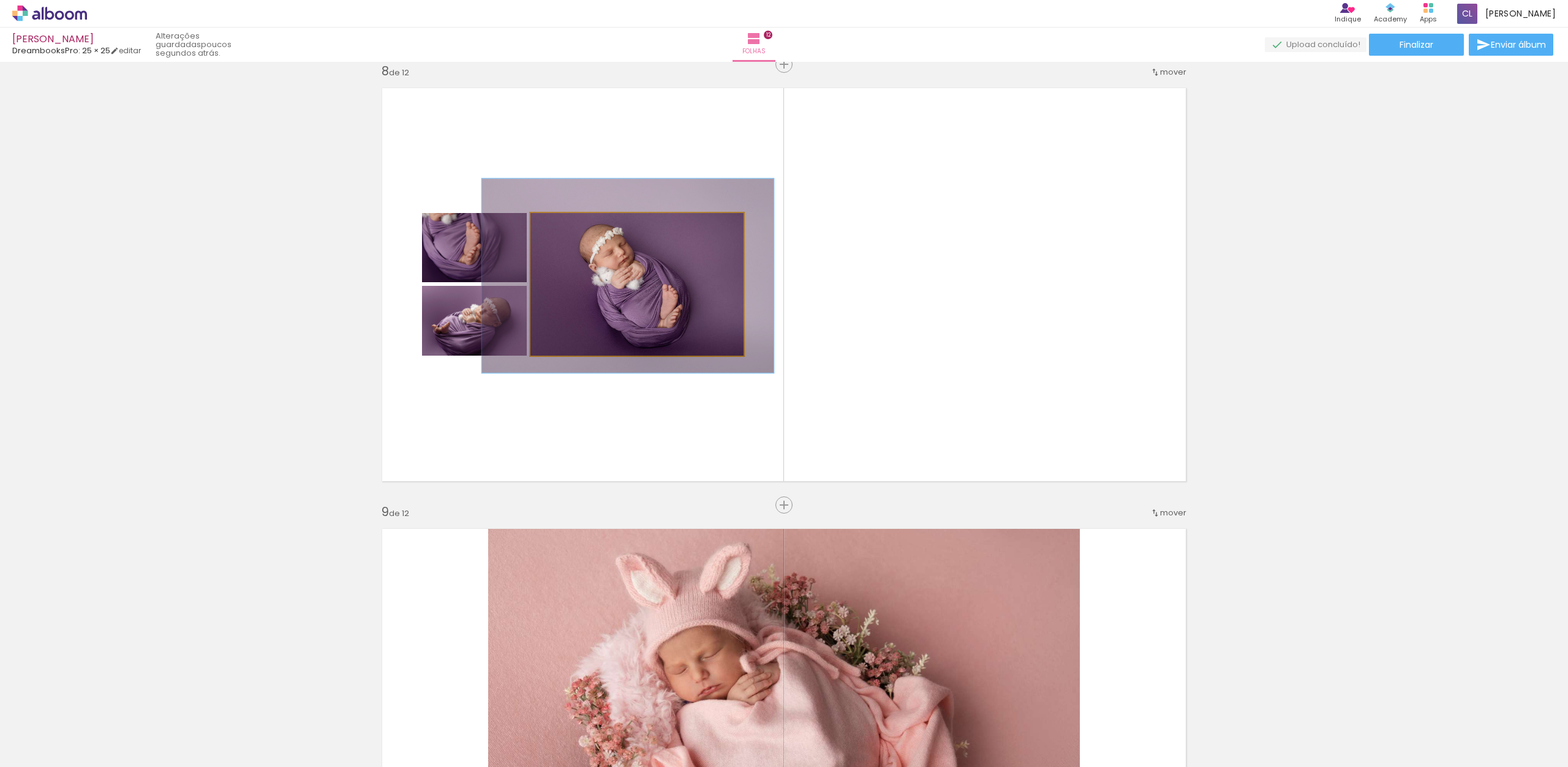
drag, startPoint x: 608, startPoint y: 273, endPoint x: 598, endPoint y: 264, distance: 13.5
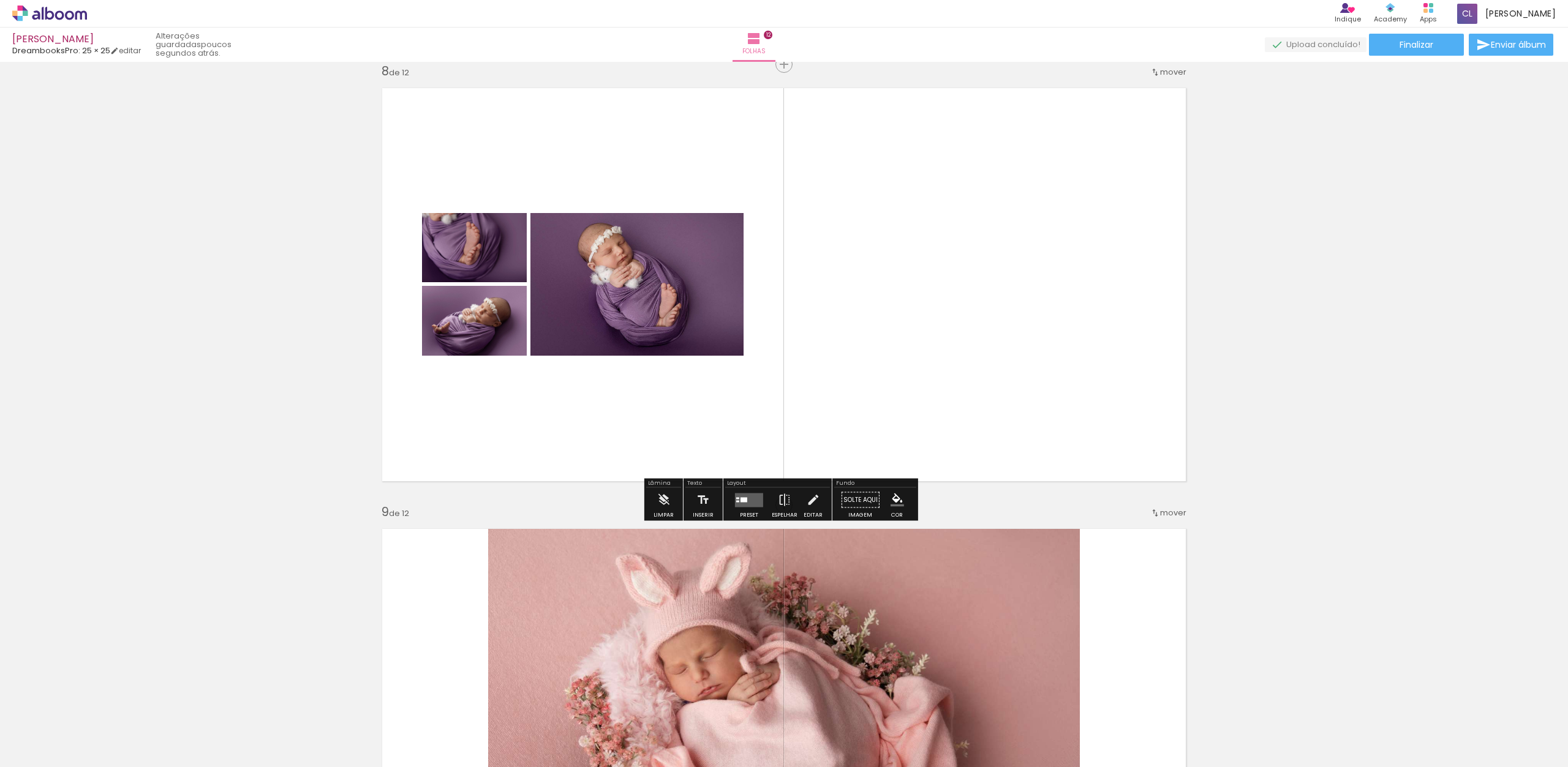
click at [752, 506] on quentale-layouter at bounding box center [749, 500] width 28 height 14
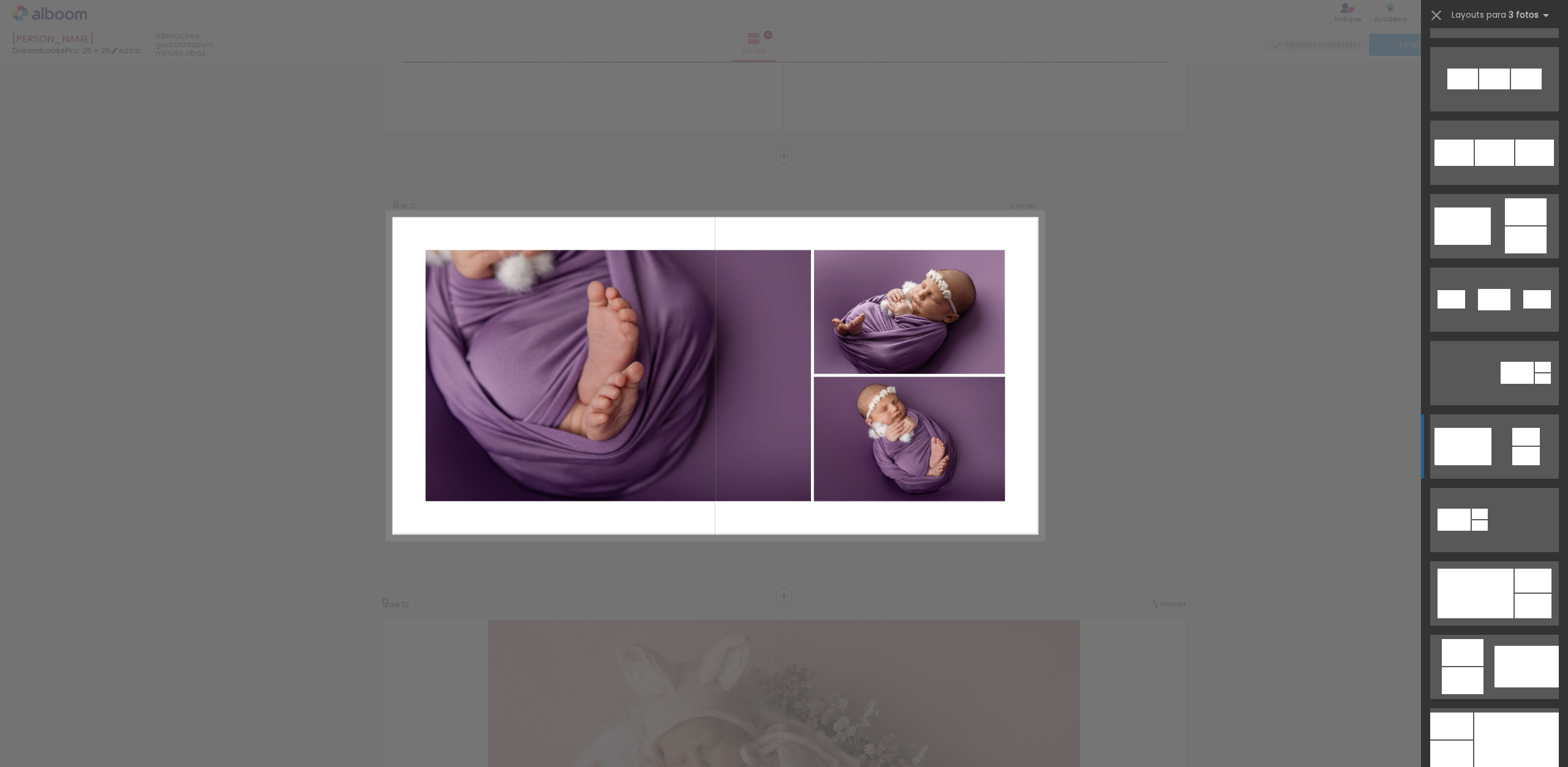
scroll to position [139, 0]
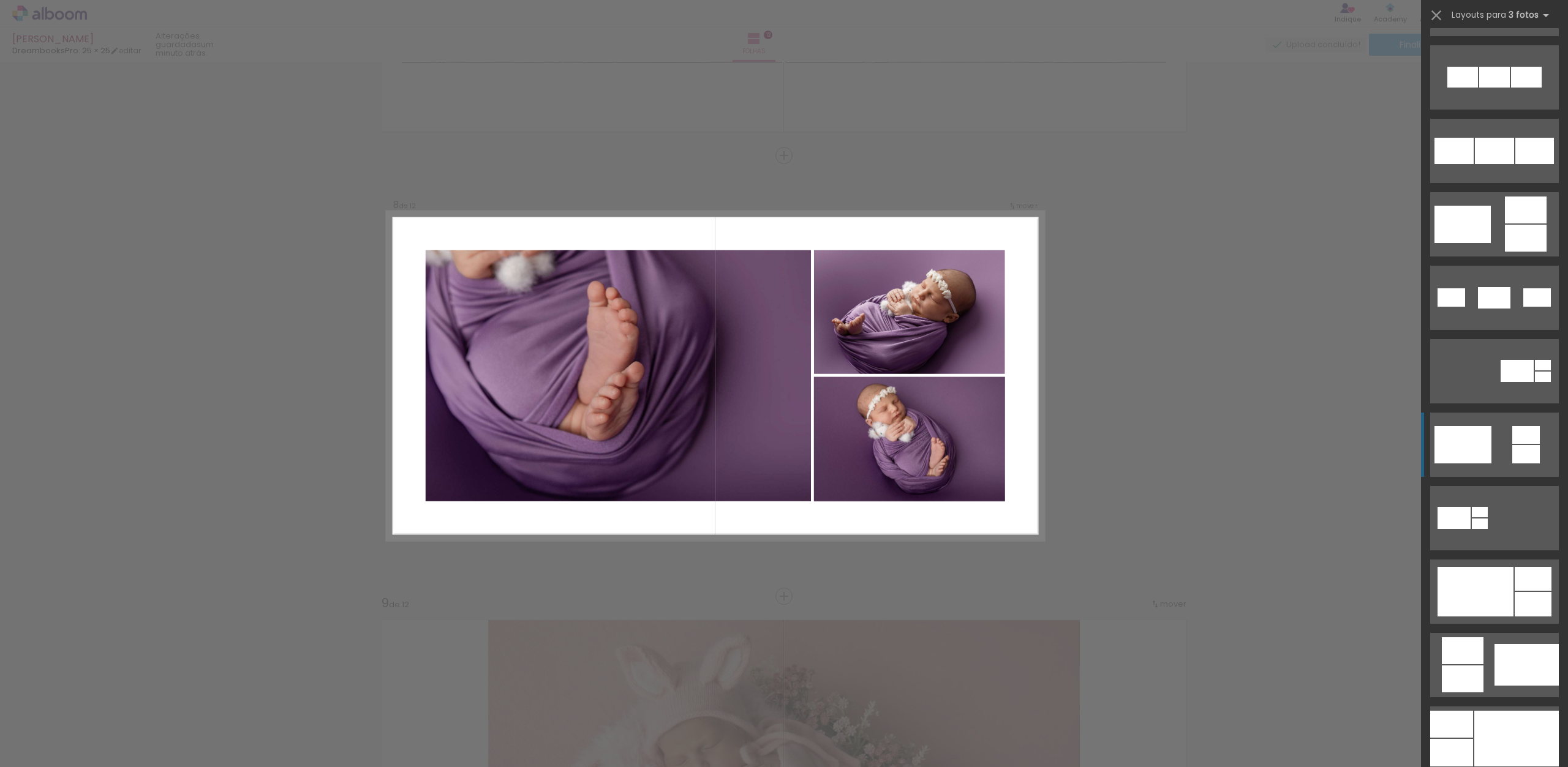
click at [1479, 608] on div at bounding box center [1476, 592] width 76 height 50
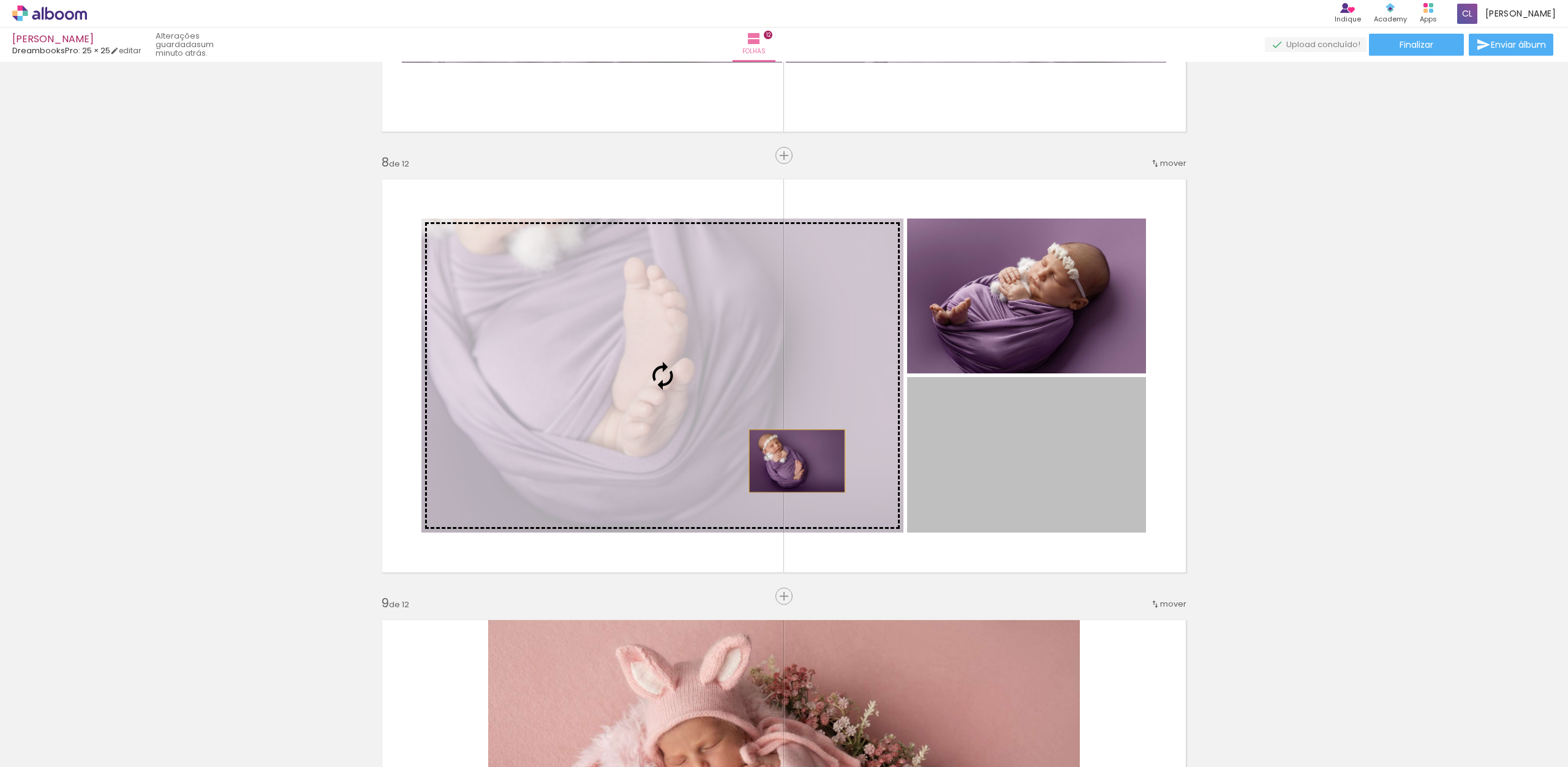
drag, startPoint x: 1047, startPoint y: 468, endPoint x: 791, endPoint y: 457, distance: 256.2
click at [0, 0] on slot at bounding box center [0, 0] width 0 height 0
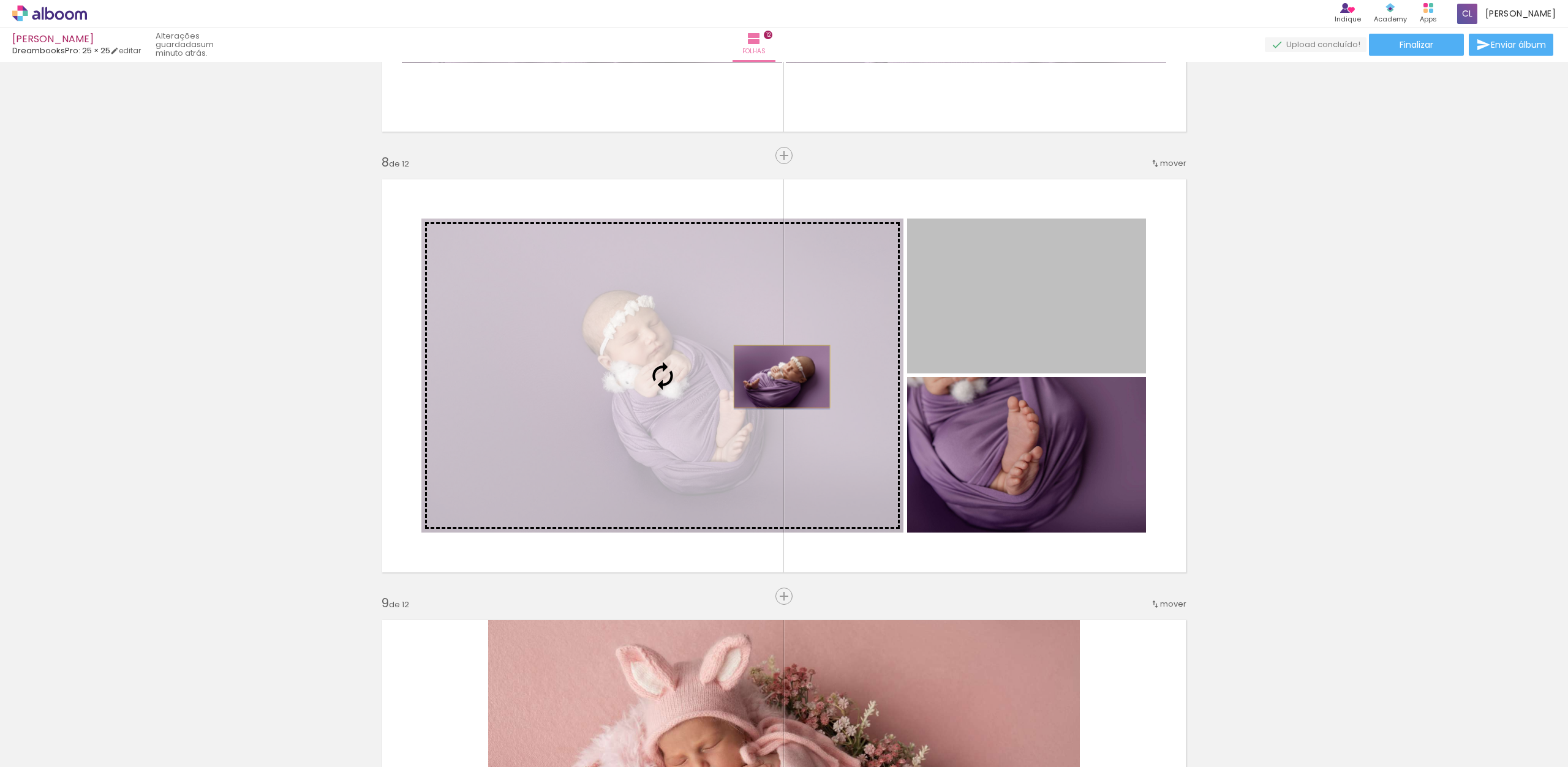
drag, startPoint x: 1042, startPoint y: 288, endPoint x: 778, endPoint y: 377, distance: 278.6
click at [0, 0] on slot at bounding box center [0, 0] width 0 height 0
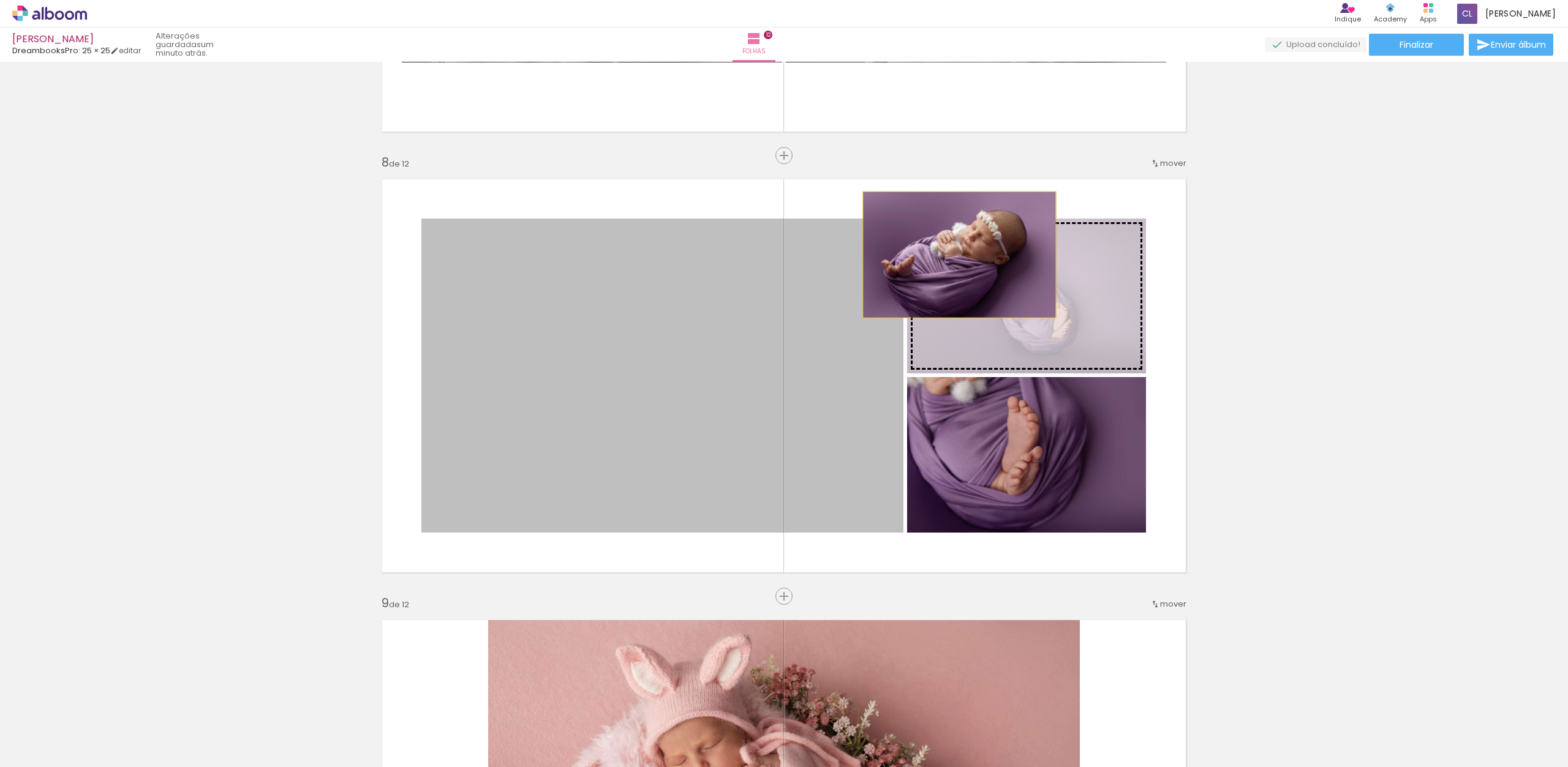
drag, startPoint x: 723, startPoint y: 369, endPoint x: 963, endPoint y: 261, distance: 263.2
click at [0, 0] on slot at bounding box center [0, 0] width 0 height 0
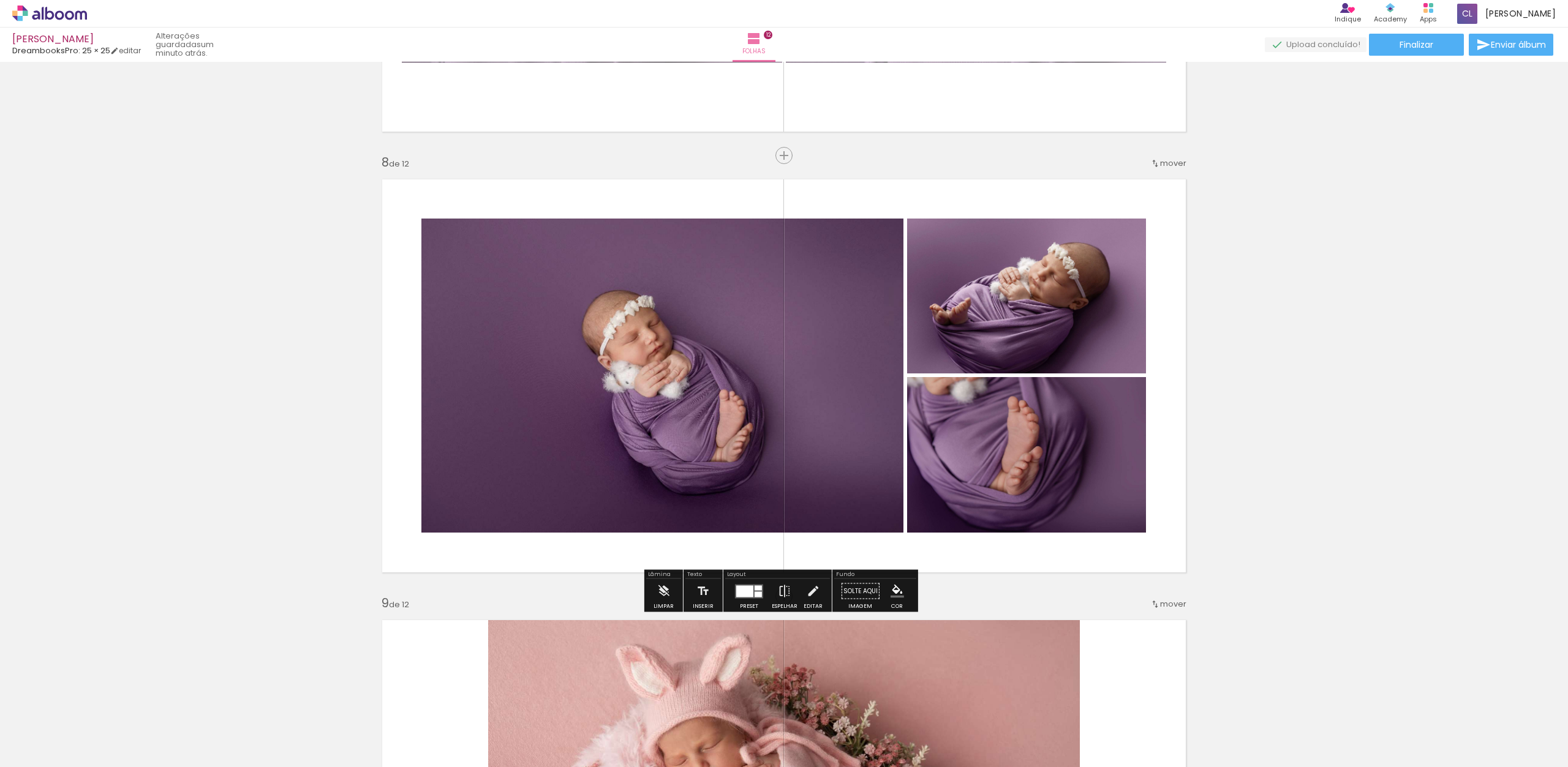
click at [578, 426] on quentale-photo at bounding box center [662, 375] width 483 height 314
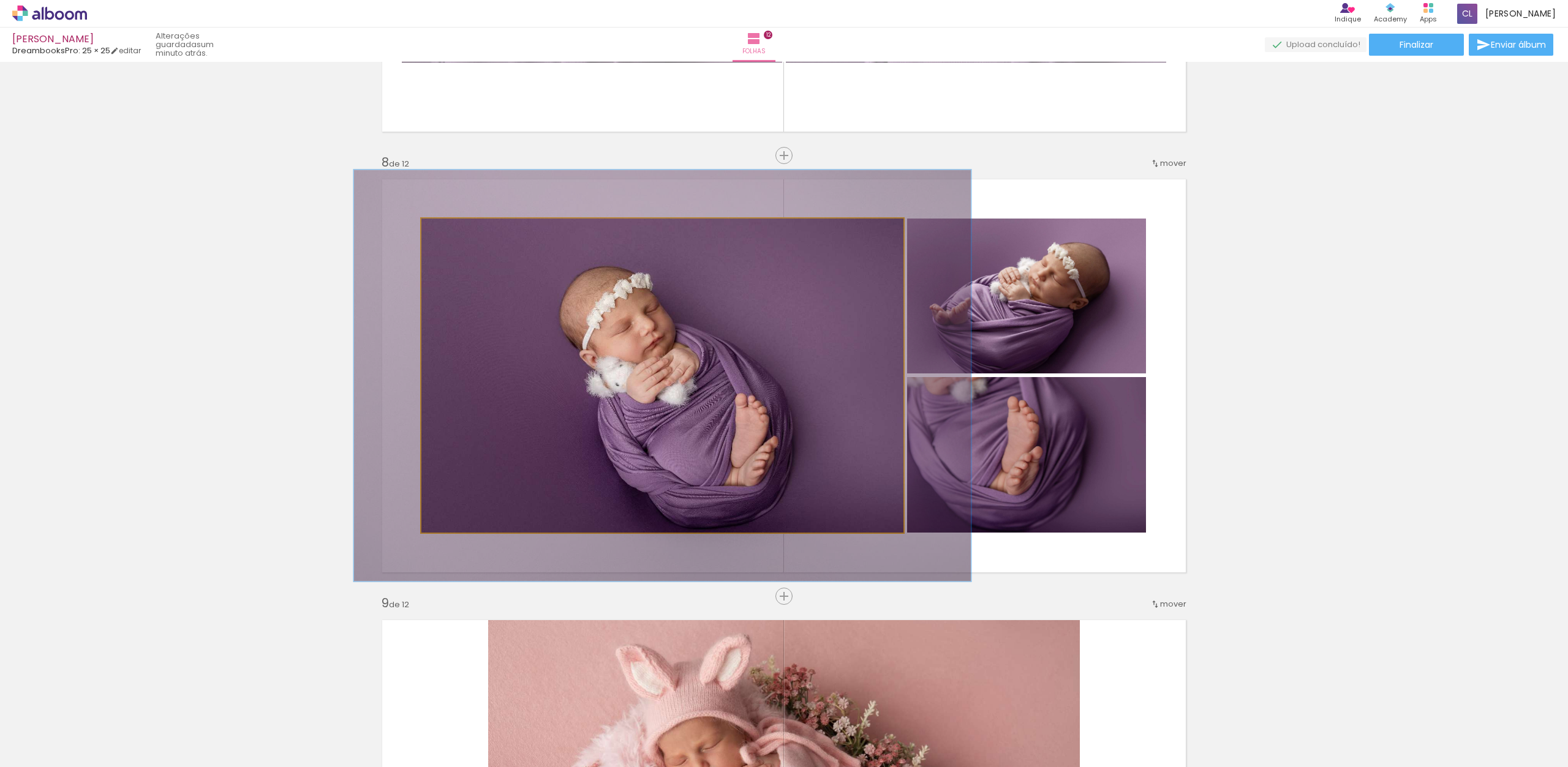
drag, startPoint x: 446, startPoint y: 234, endPoint x: 457, endPoint y: 233, distance: 11.0
type paper-slider "128"
click at [457, 233] on div at bounding box center [462, 231] width 11 height 11
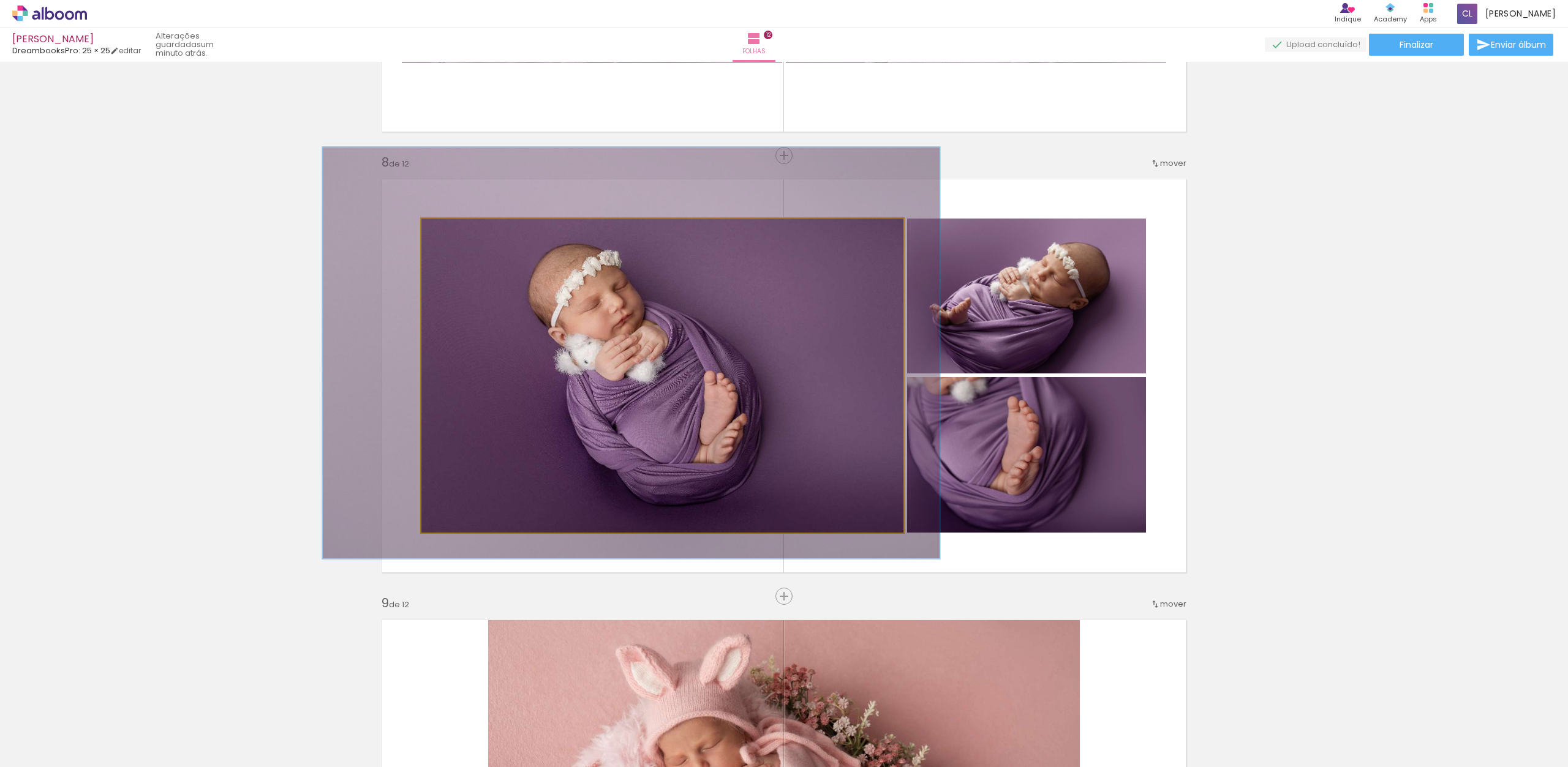
drag, startPoint x: 615, startPoint y: 408, endPoint x: 584, endPoint y: 384, distance: 39.2
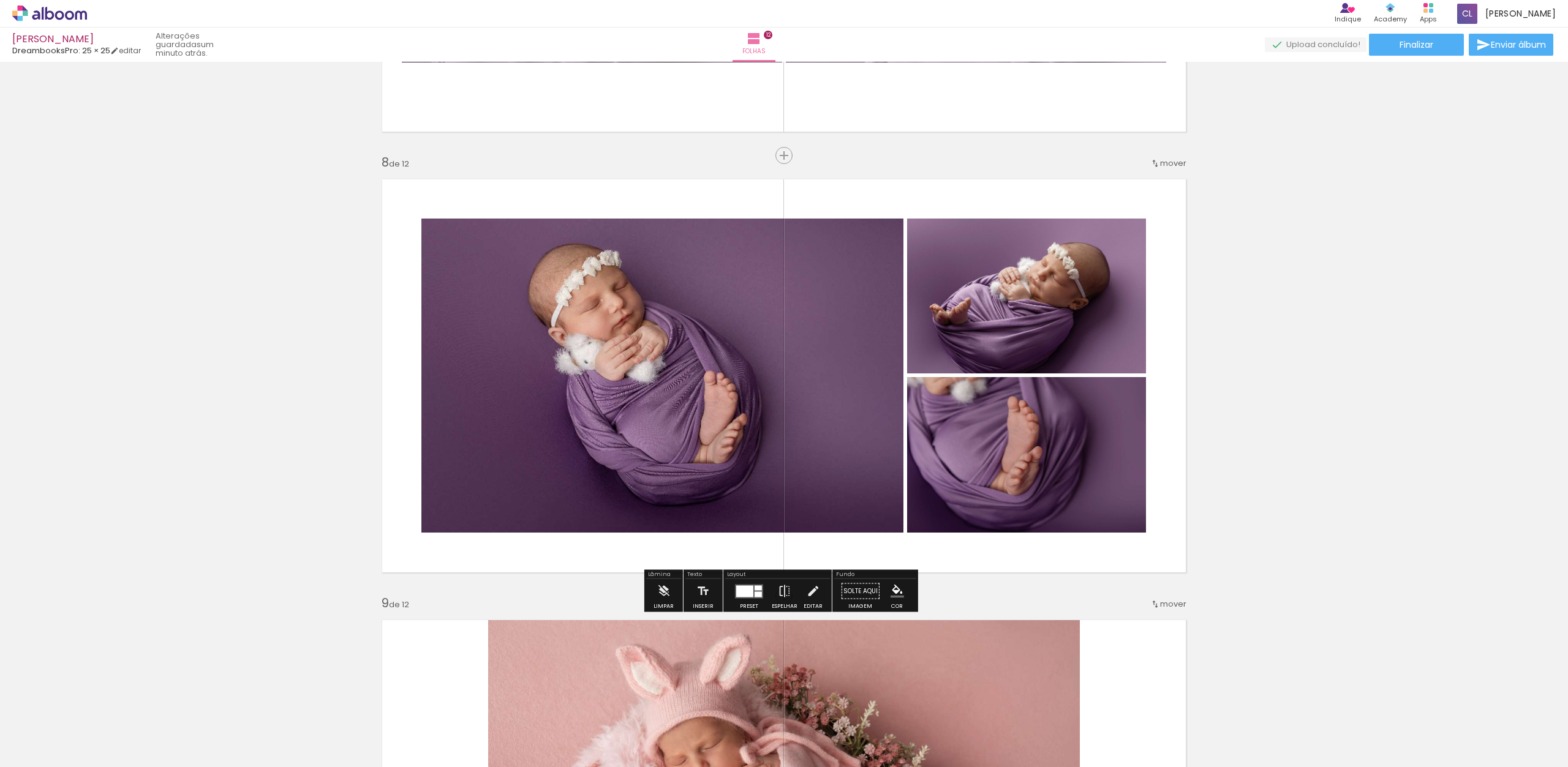
click at [736, 593] on div at bounding box center [745, 592] width 17 height 12
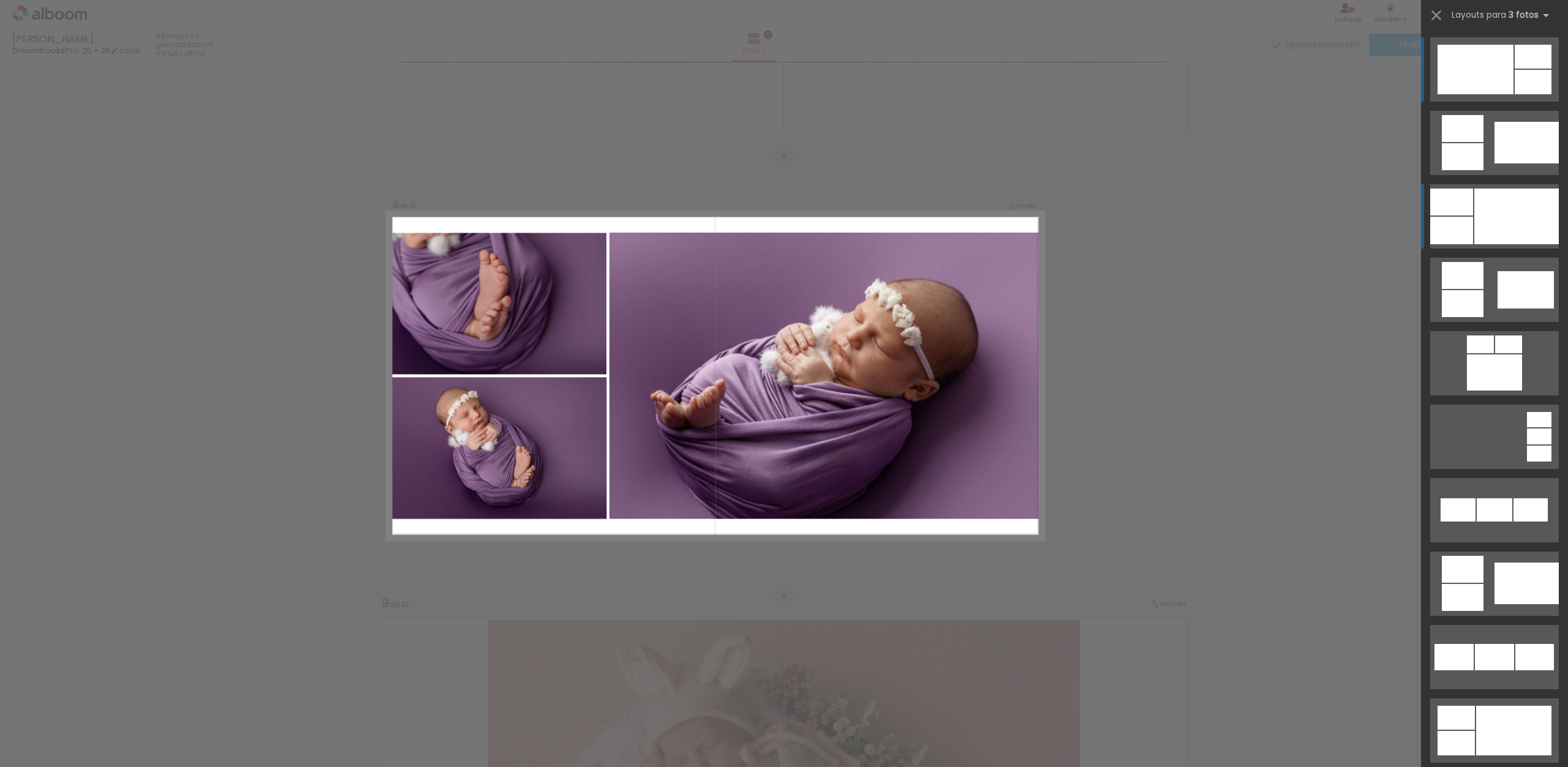
click at [1509, 218] on div at bounding box center [1516, 216] width 84 height 56
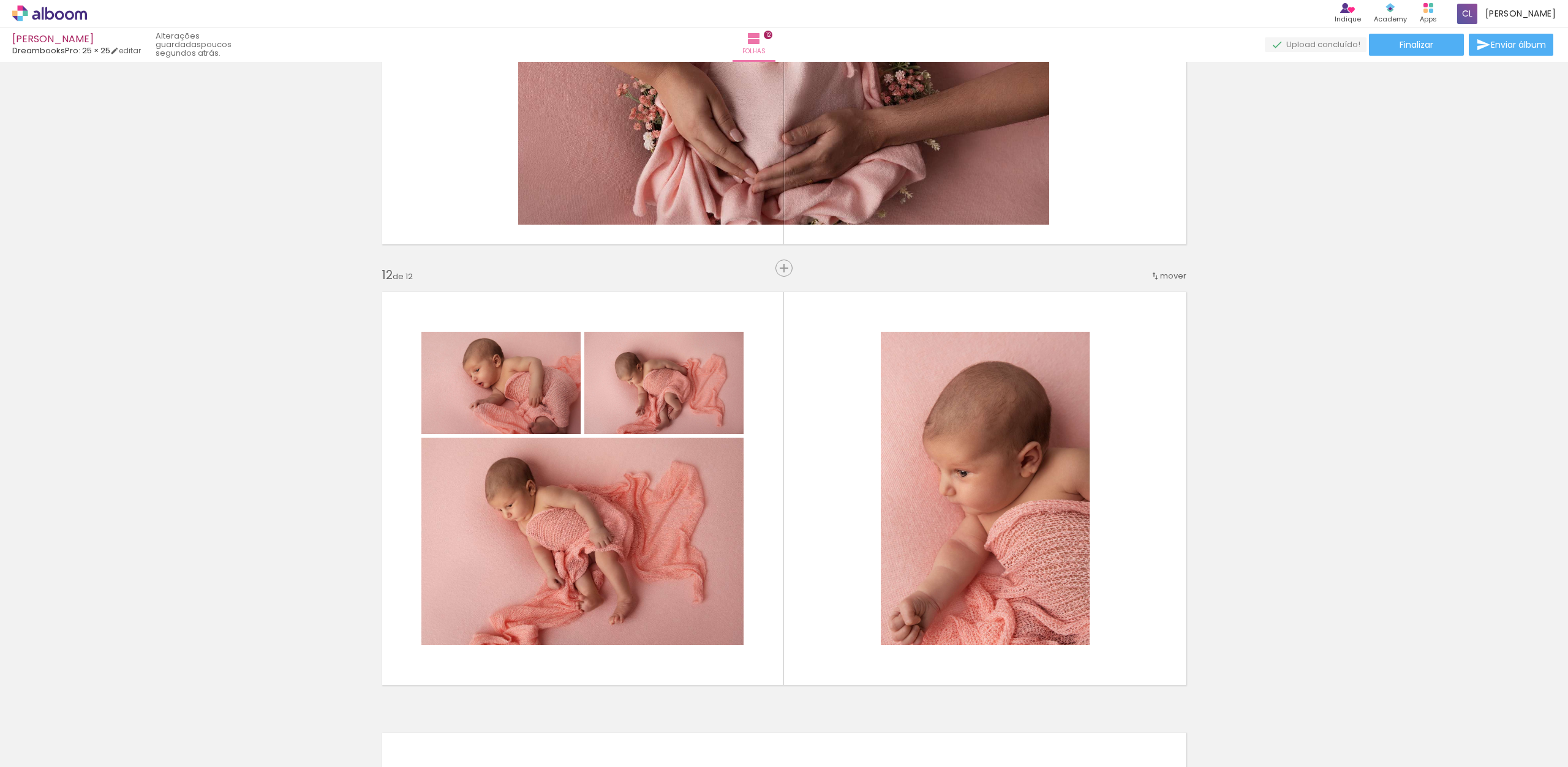
scroll to position [0, 2378]
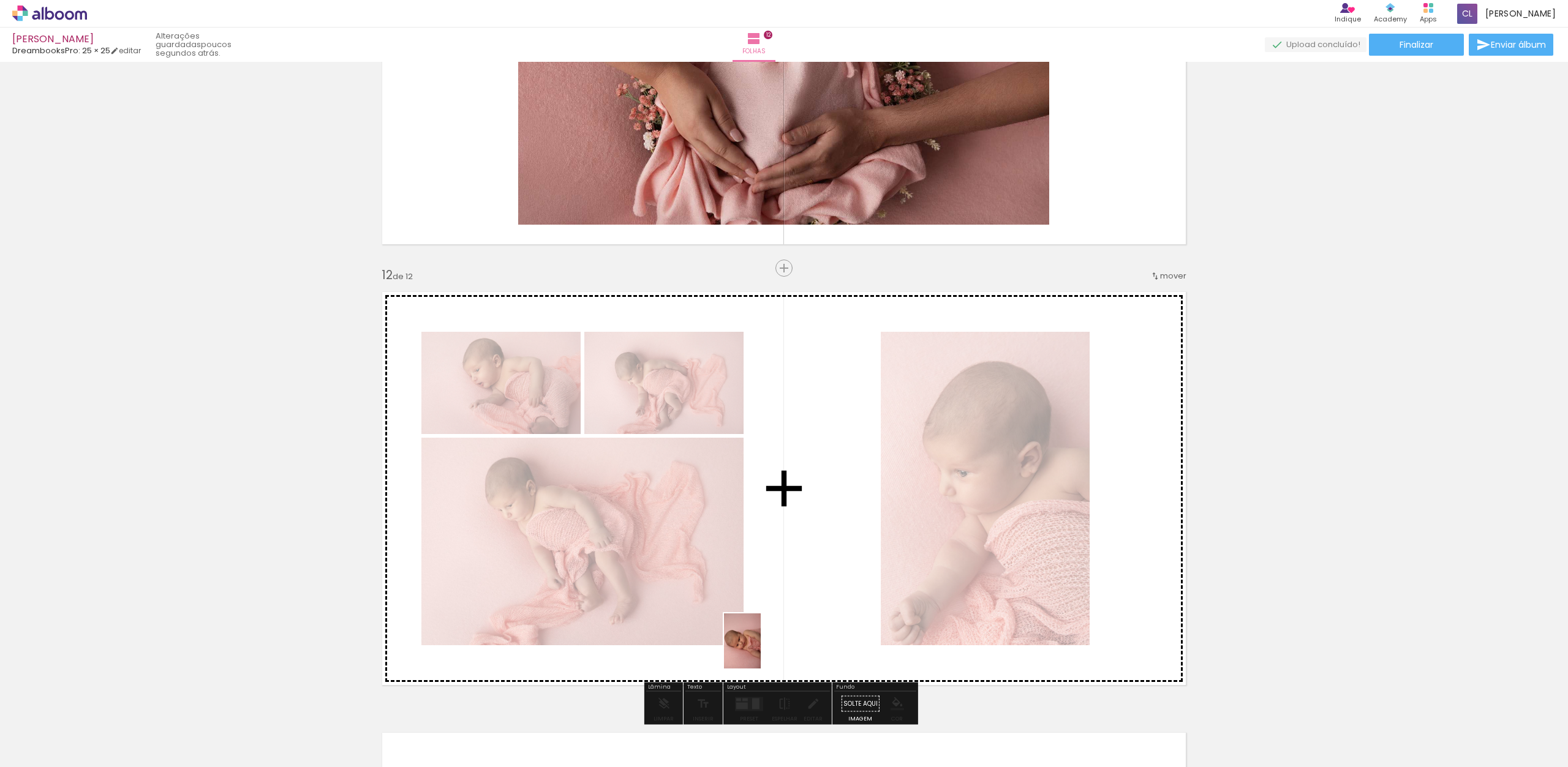
drag, startPoint x: 906, startPoint y: 739, endPoint x: 757, endPoint y: 648, distance: 174.6
click at [757, 648] on quentale-workspace at bounding box center [784, 384] width 1568 height 767
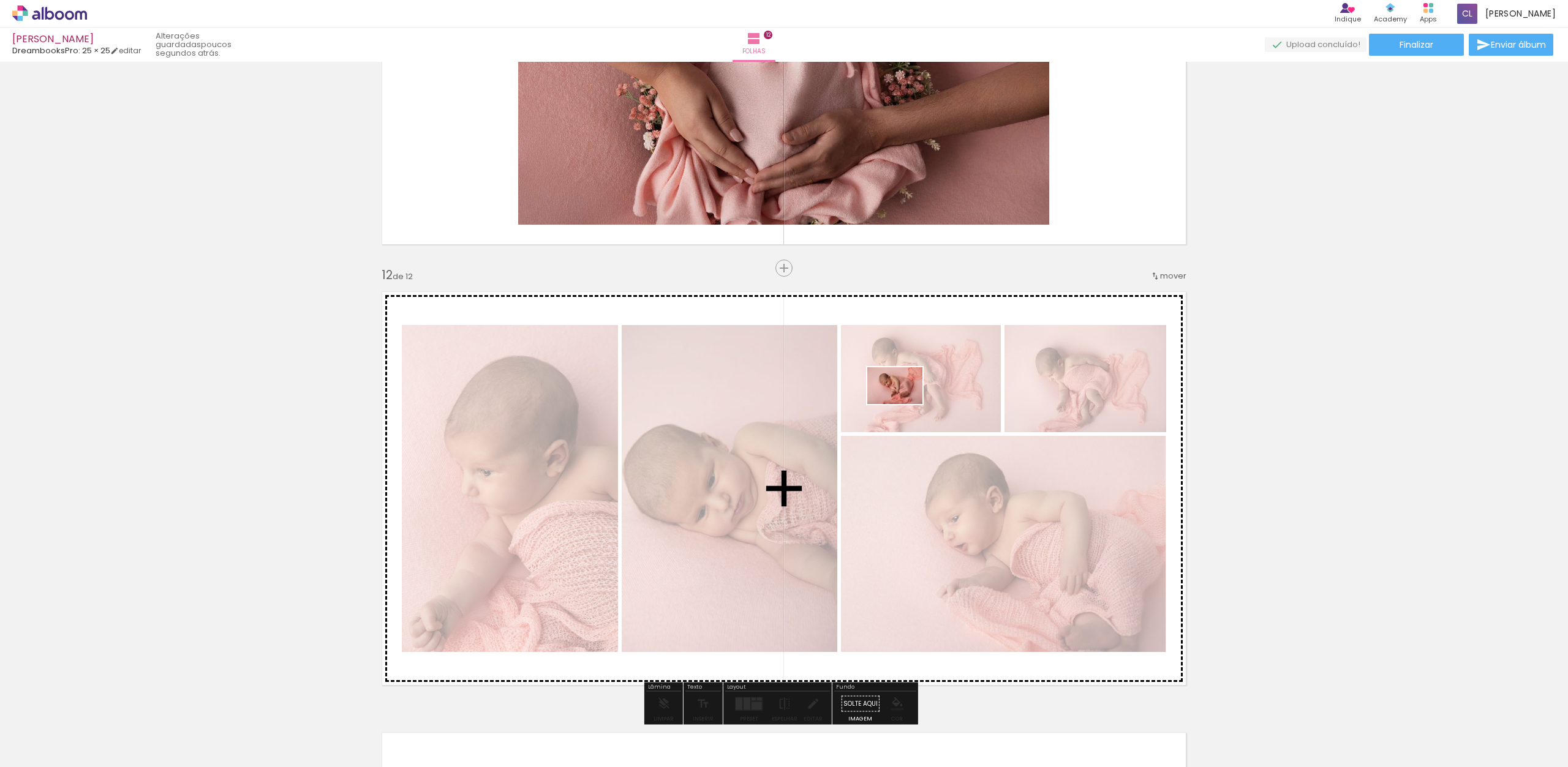
drag, startPoint x: 700, startPoint y: 736, endPoint x: 906, endPoint y: 408, distance: 387.3
click at [906, 404] on quentale-workspace at bounding box center [784, 384] width 1568 height 767
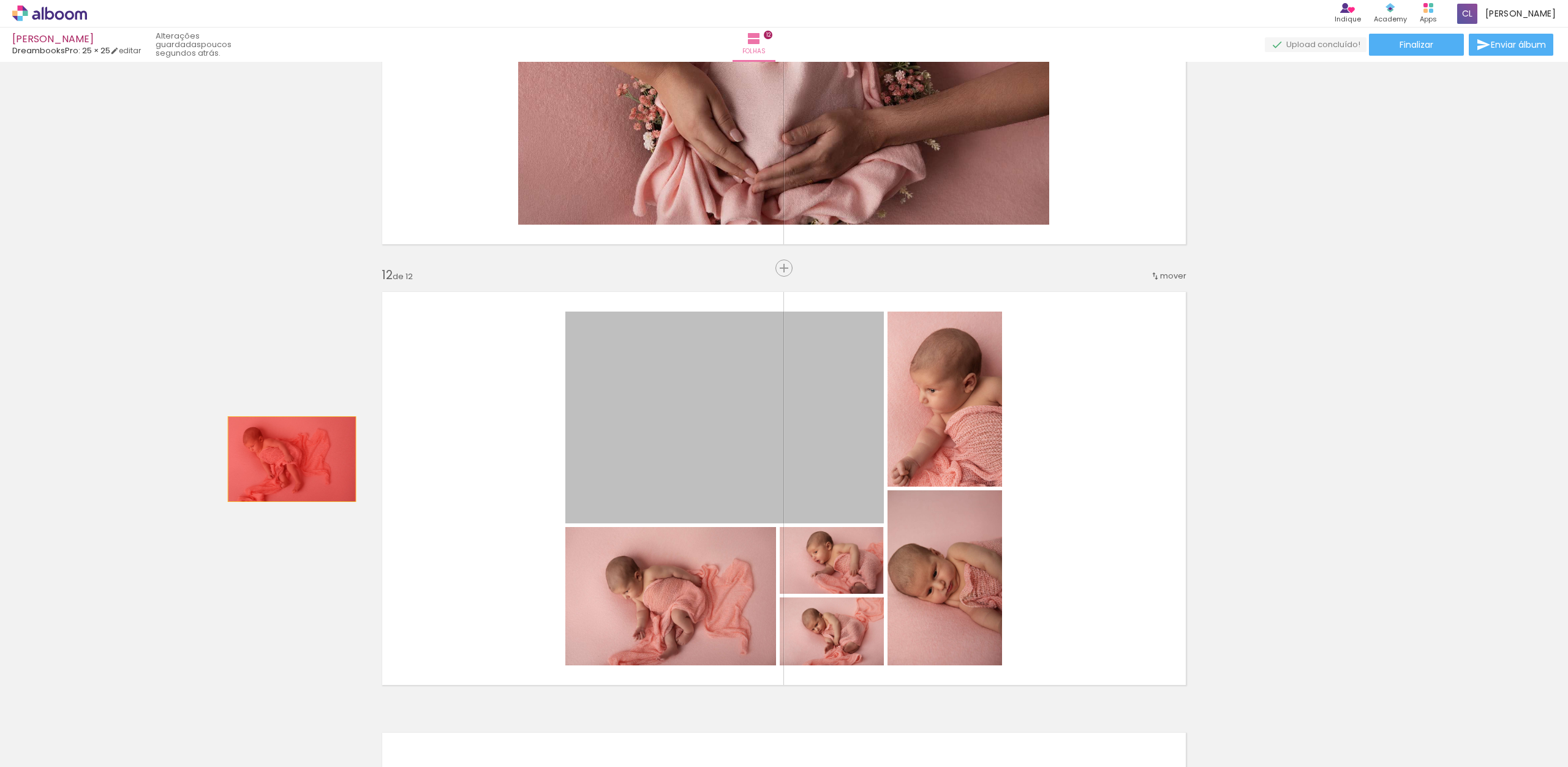
drag, startPoint x: 620, startPoint y: 439, endPoint x: 271, endPoint y: 461, distance: 349.7
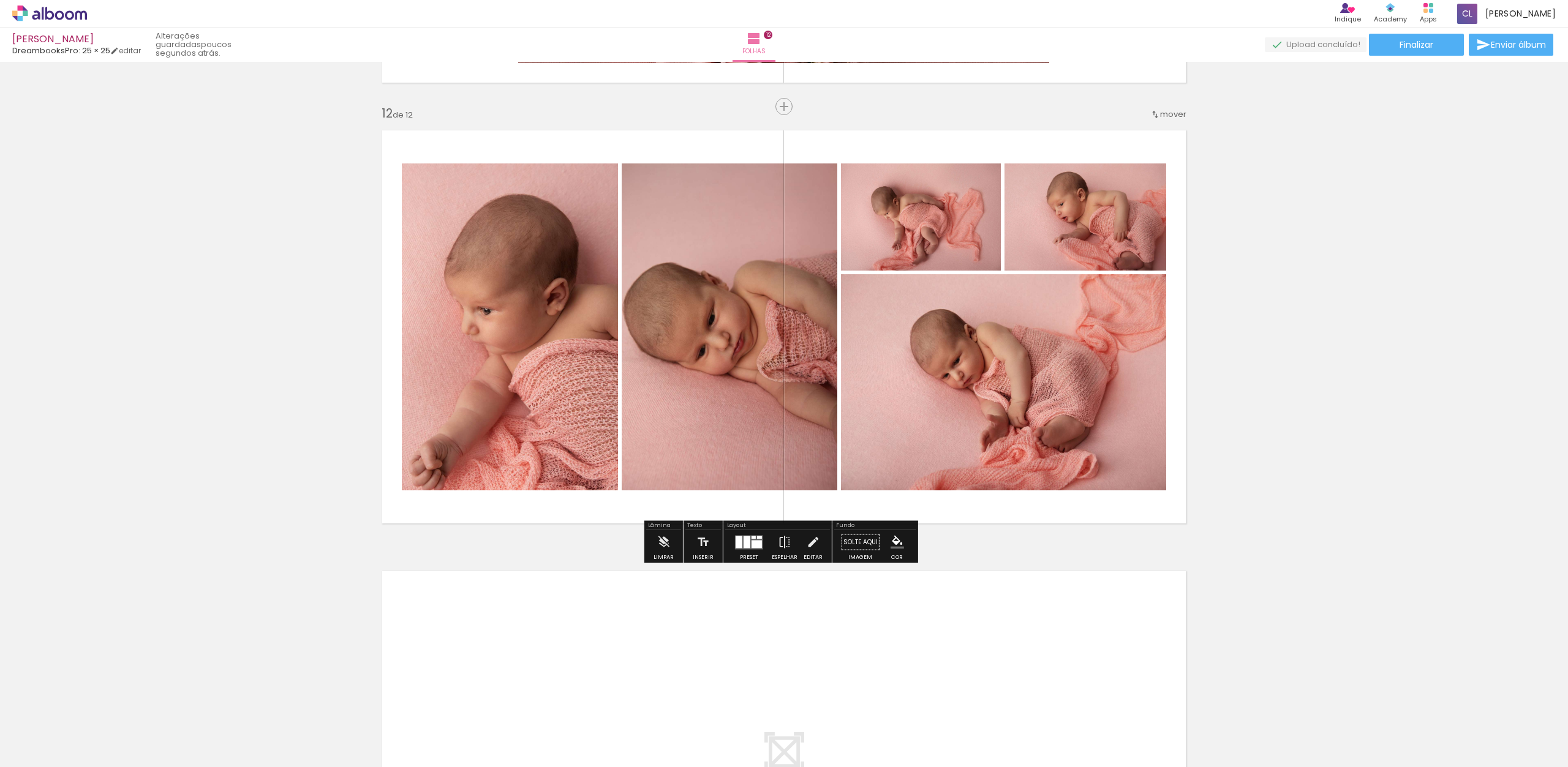
scroll to position [4831, 0]
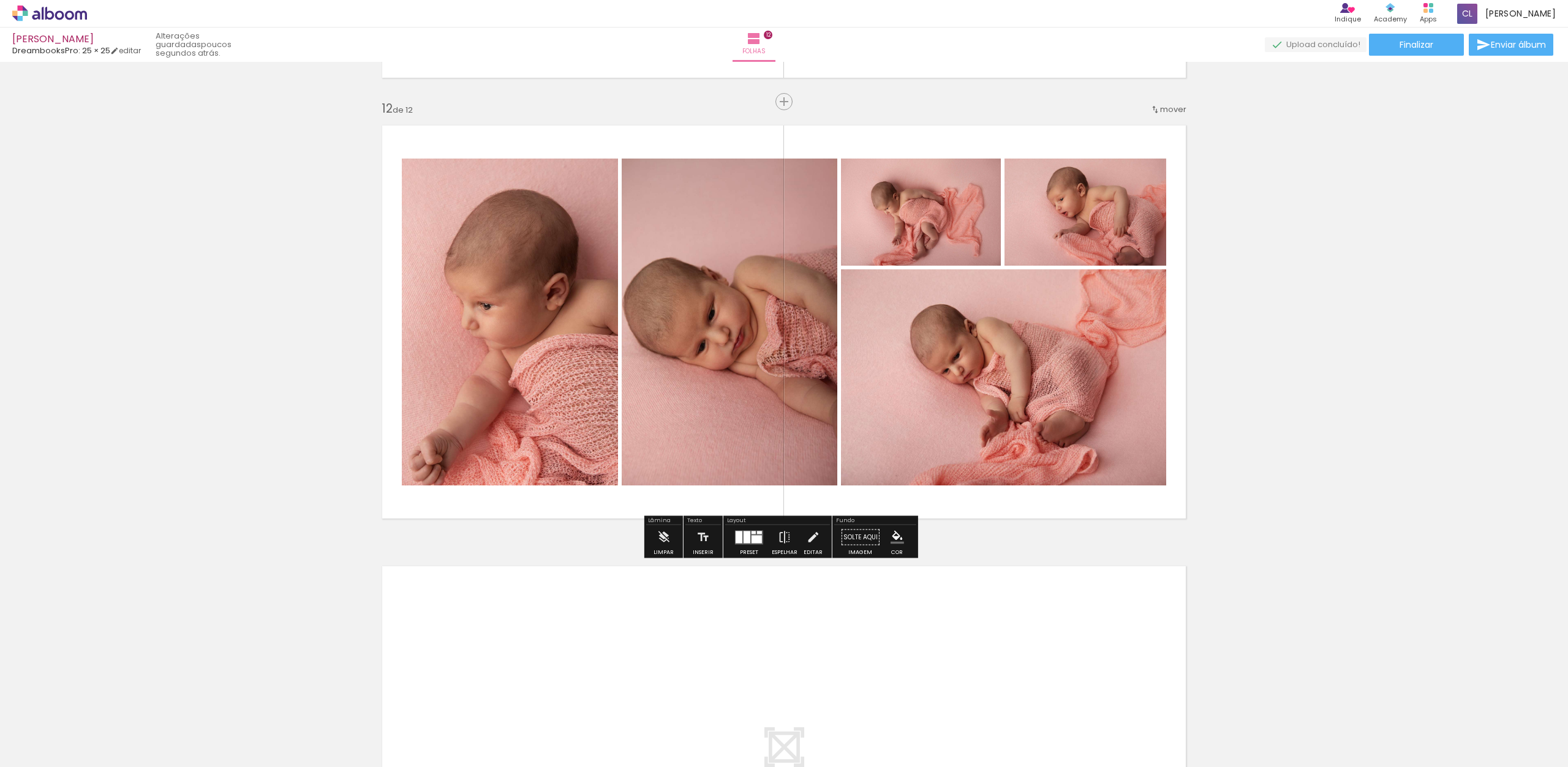
click at [752, 542] on div at bounding box center [757, 538] width 10 height 8
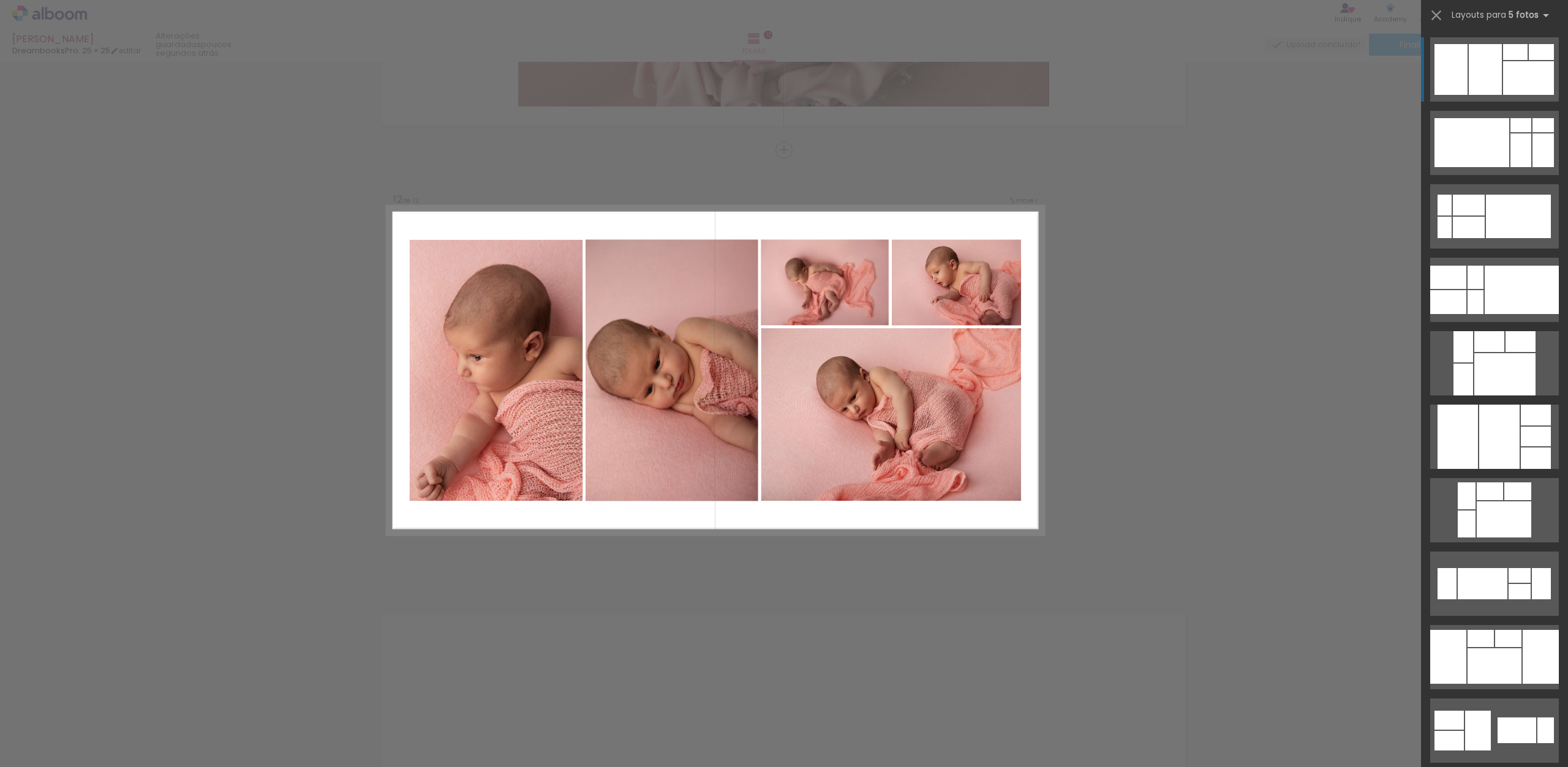
scroll to position [4777, 0]
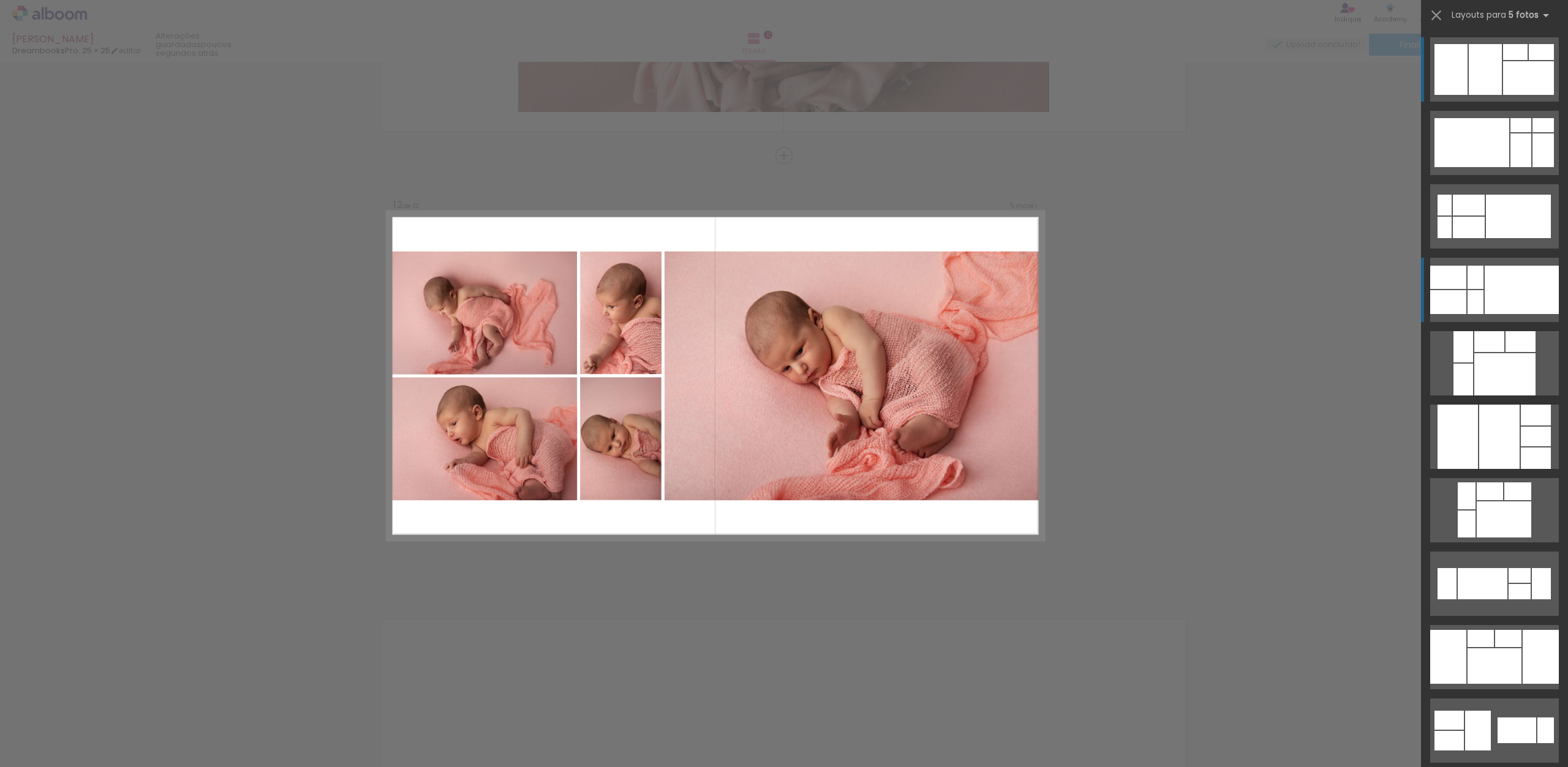
click at [1478, 279] on div at bounding box center [1476, 277] width 16 height 23
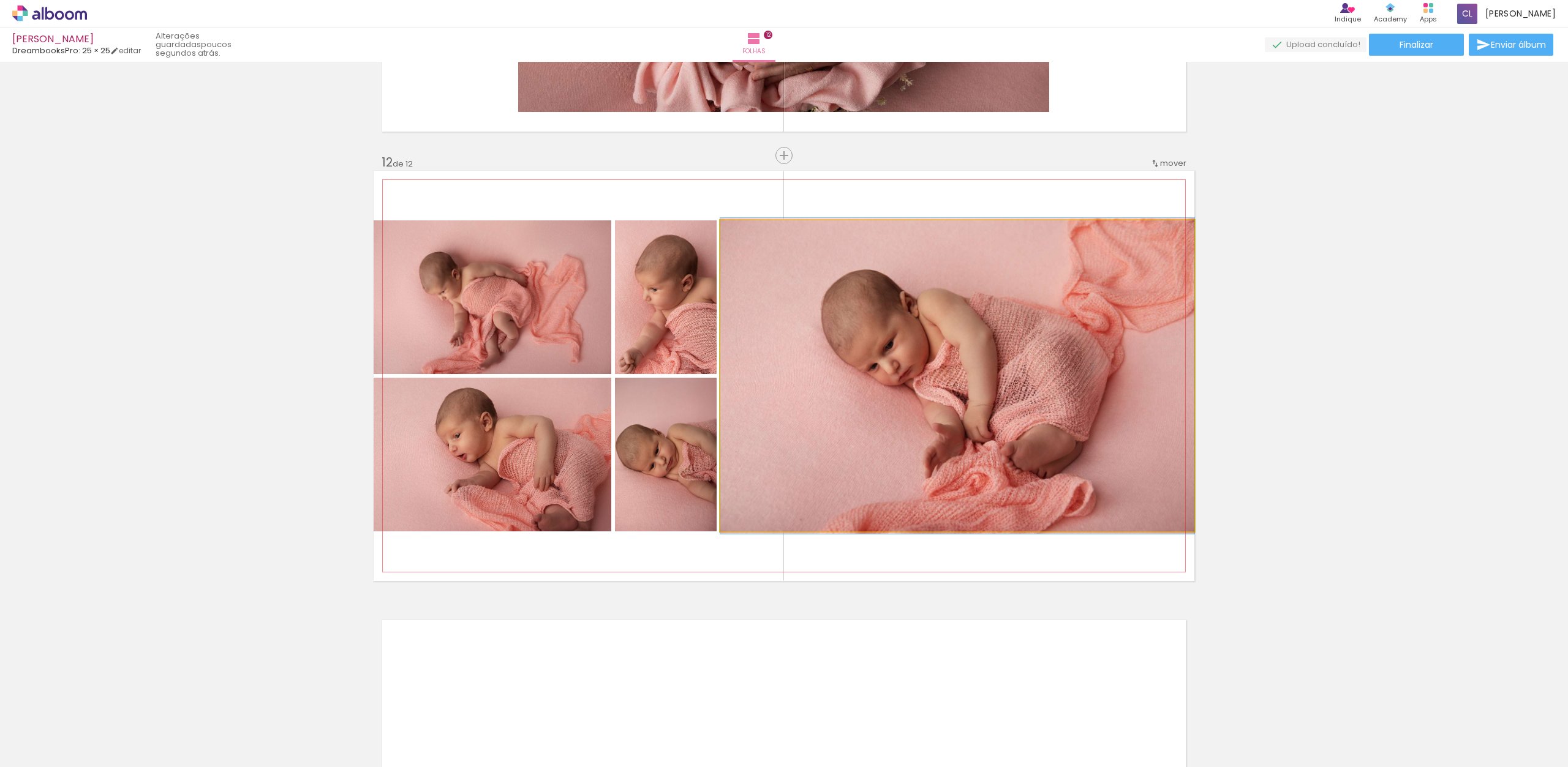
click at [976, 371] on quentale-photo at bounding box center [957, 376] width 474 height 311
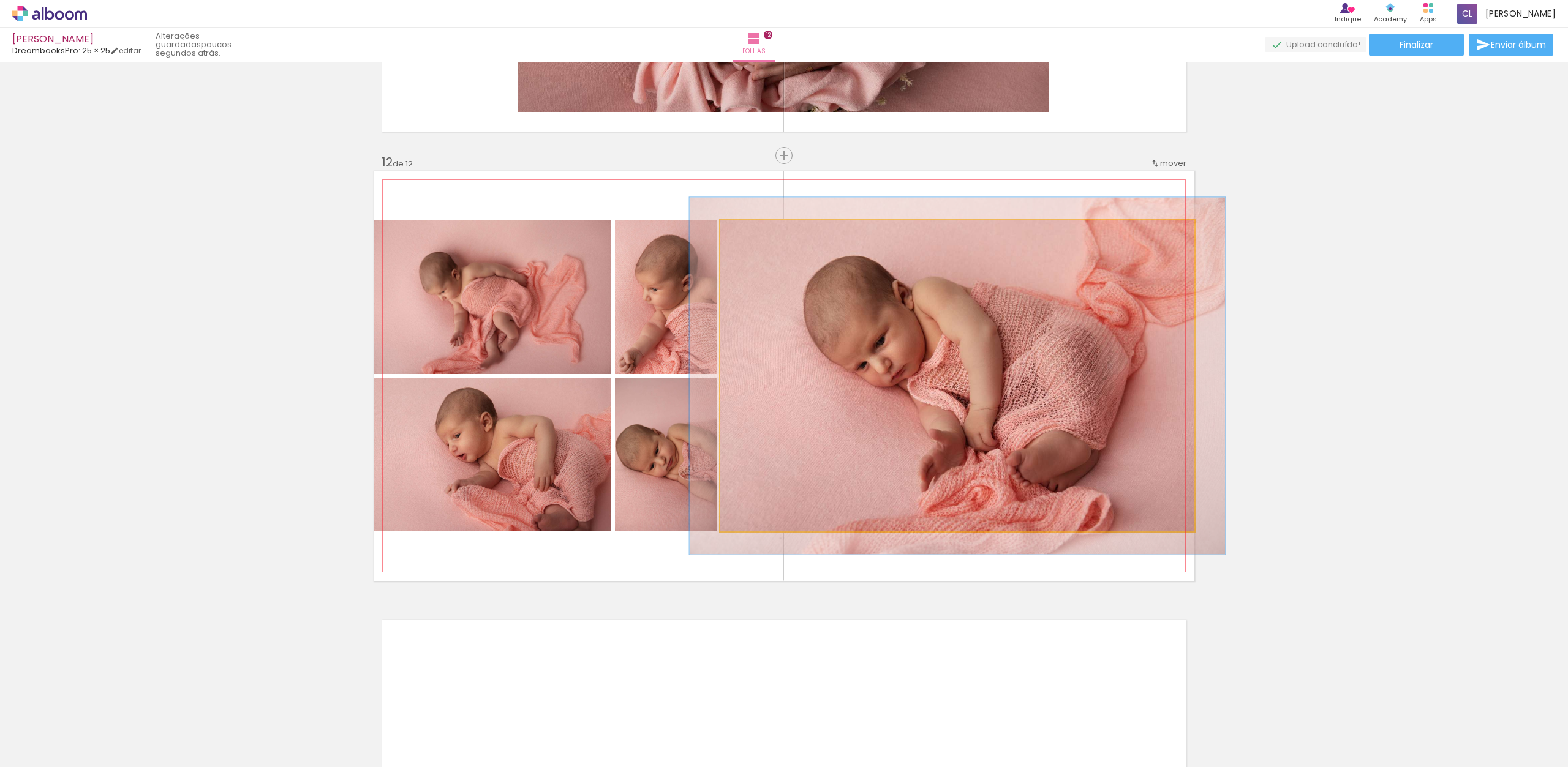
type paper-slider "113"
click at [751, 232] on div at bounding box center [754, 233] width 11 height 11
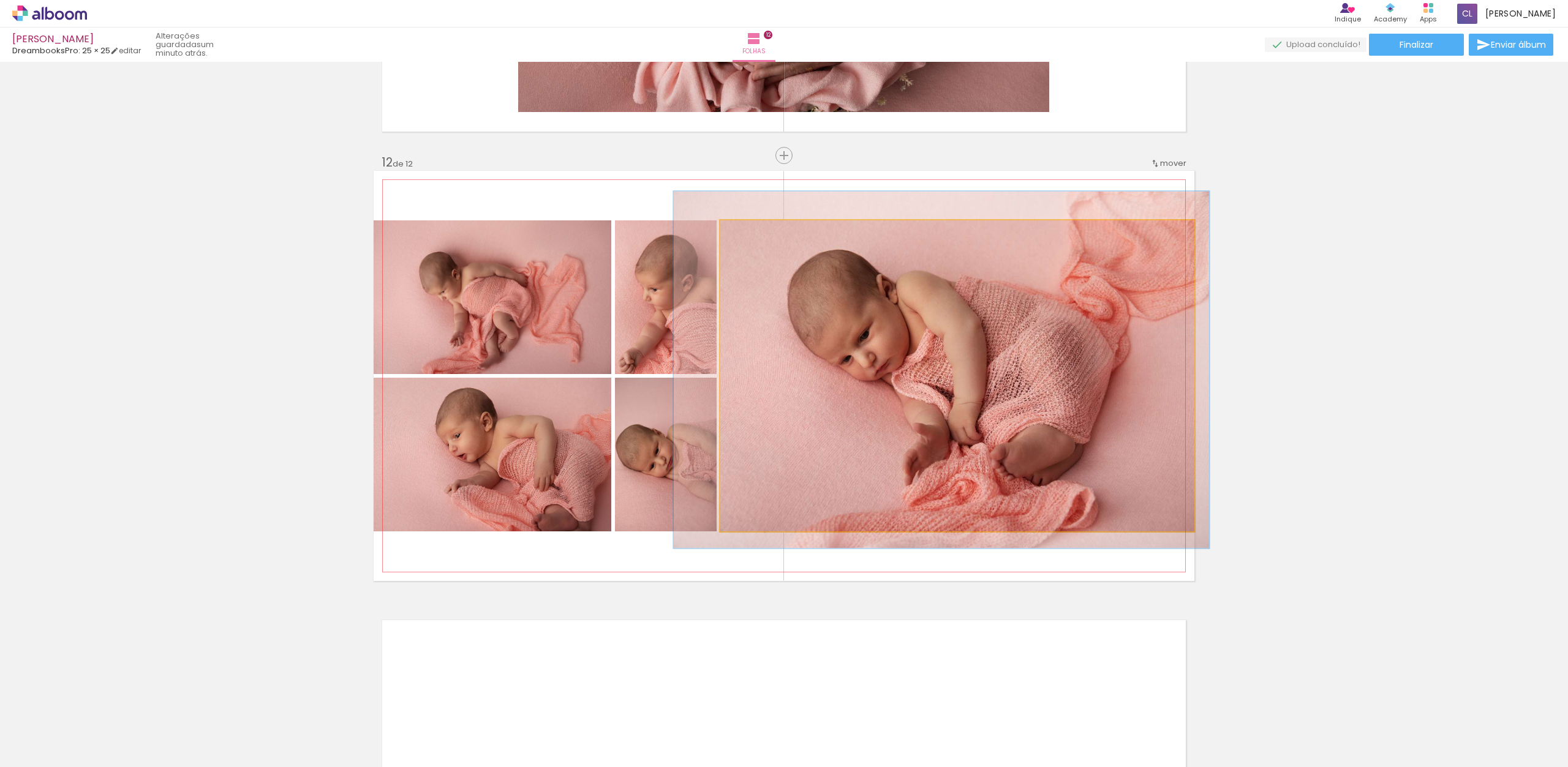
drag, startPoint x: 999, startPoint y: 346, endPoint x: 984, endPoint y: 340, distance: 16.2
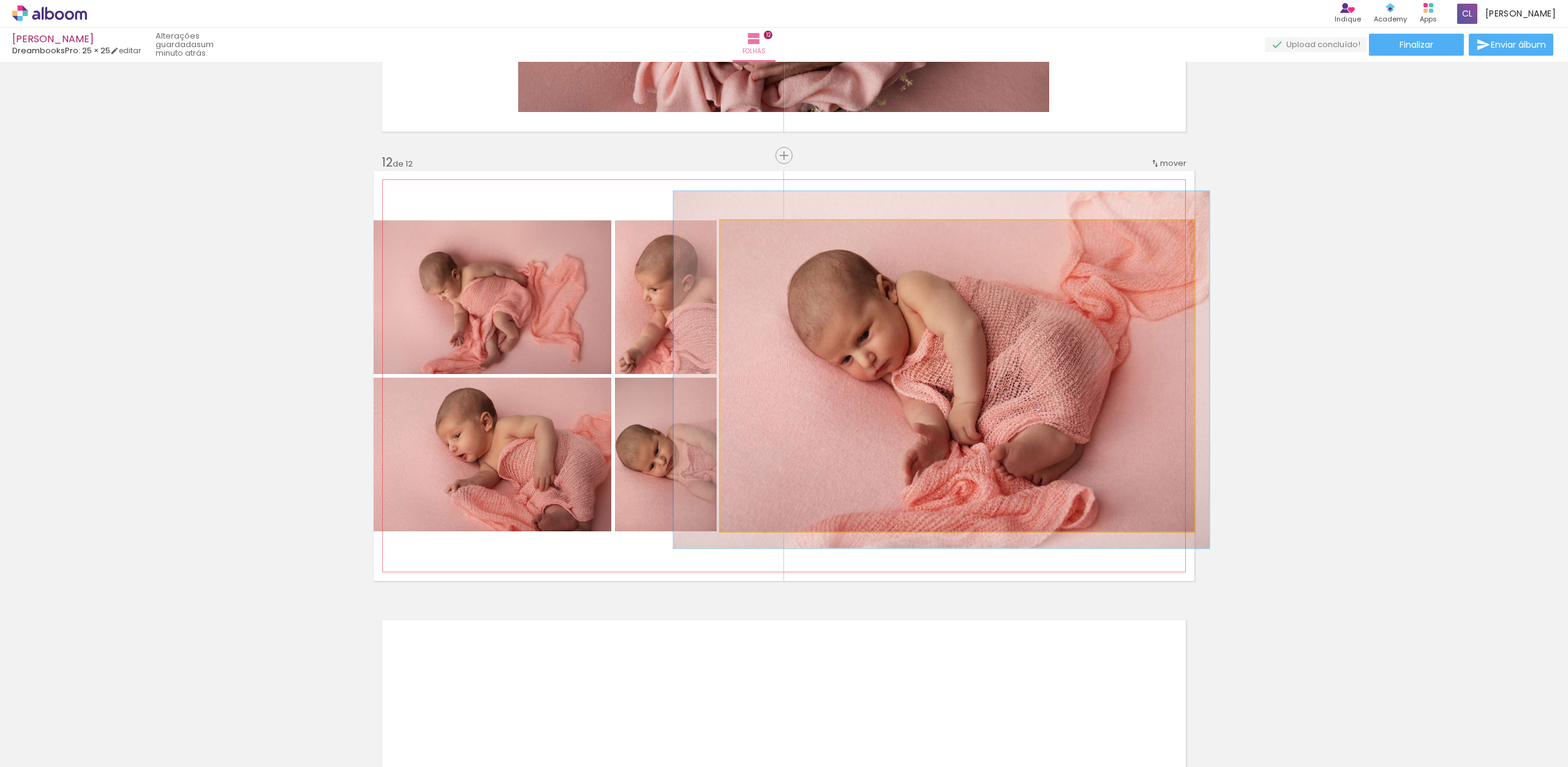
click at [1054, 409] on quentale-photo at bounding box center [957, 376] width 474 height 311
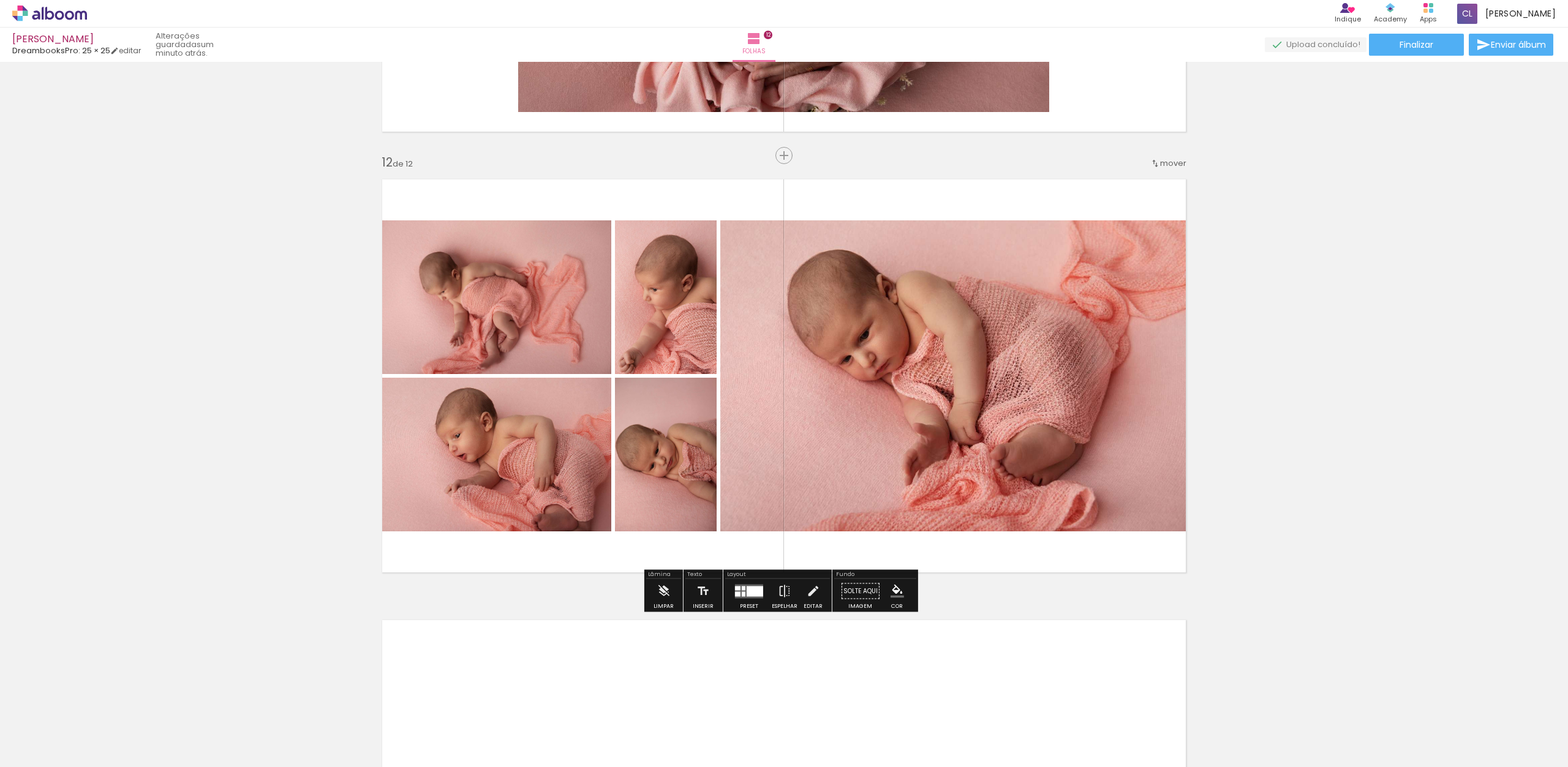
click at [1431, 46] on paper-button "Finalizar" at bounding box center [1417, 45] width 95 height 22
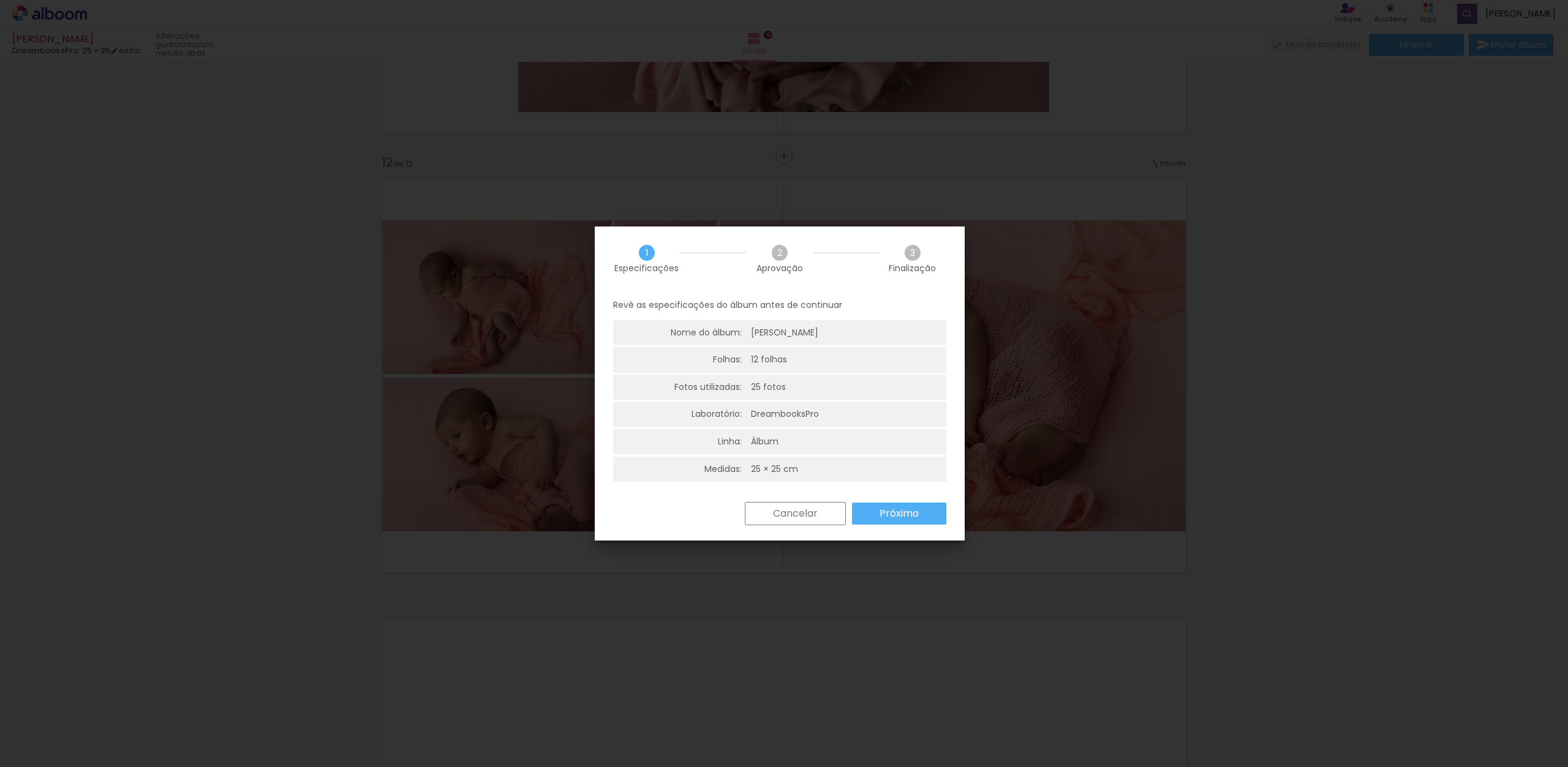
click at [0, 0] on slot "Próximo" at bounding box center [0, 0] width 0 height 0
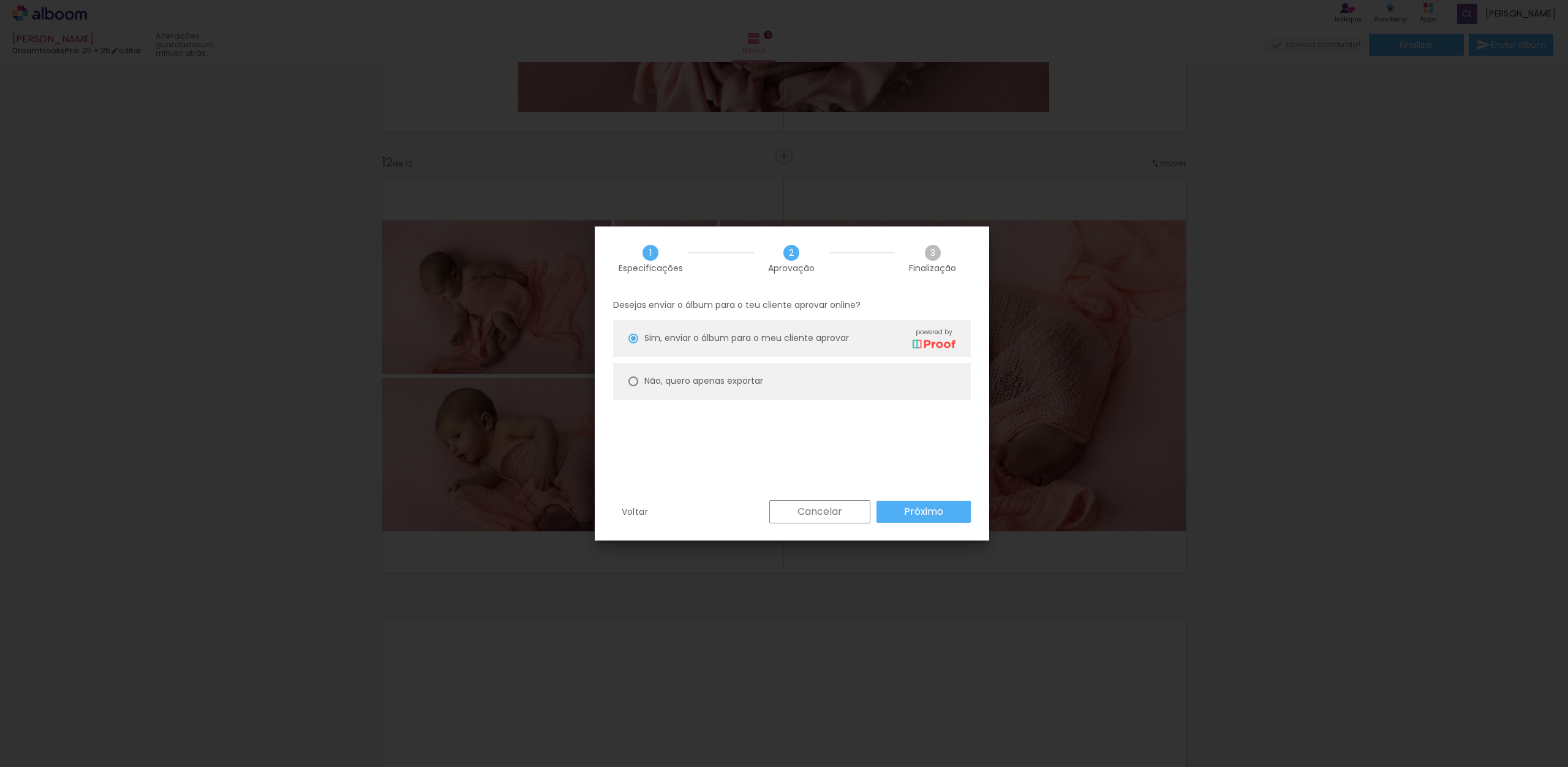
click at [0, 0] on slot "Próximo" at bounding box center [0, 0] width 0 height 0
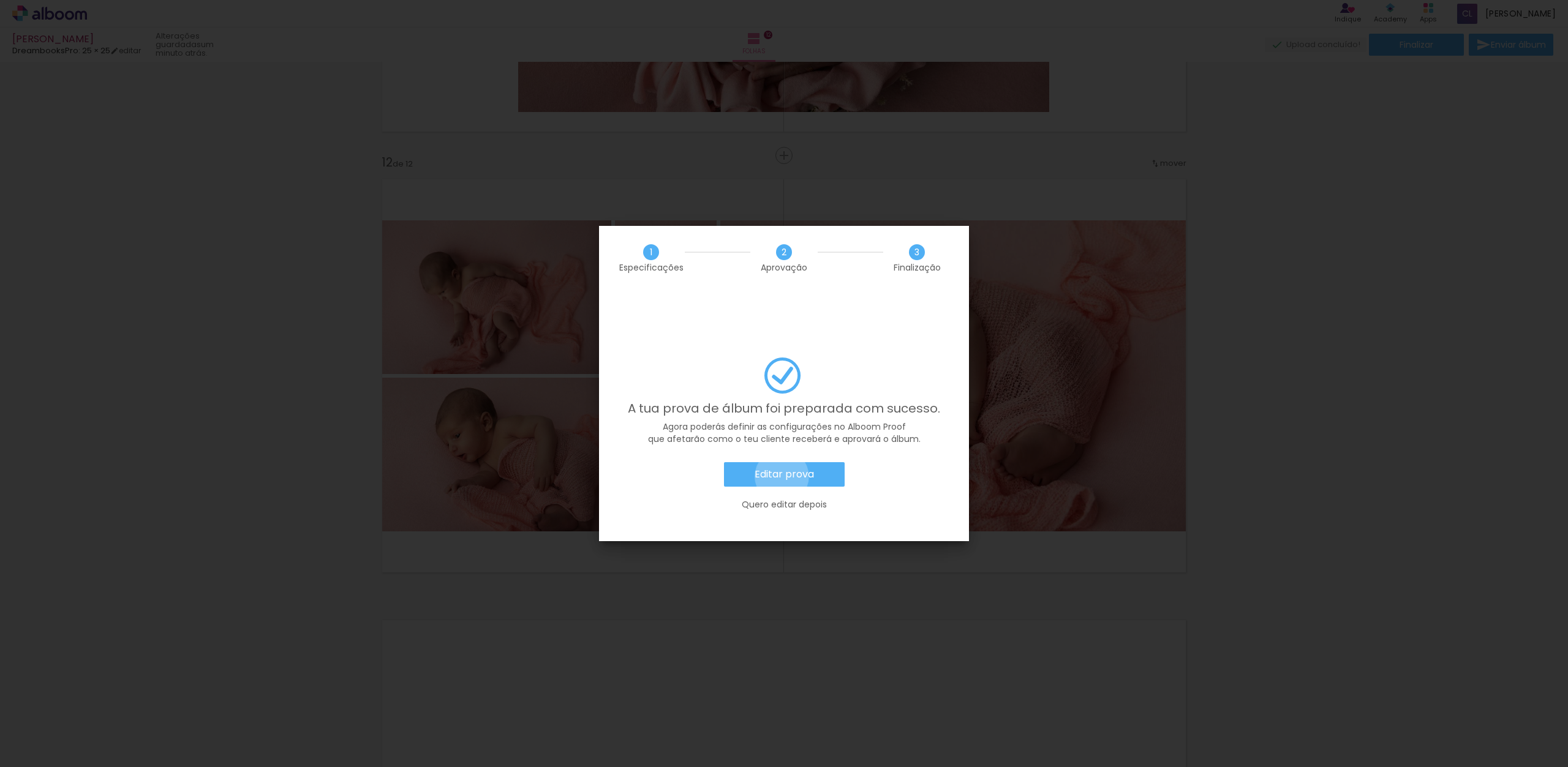
click at [0, 0] on slot "Editar prova" at bounding box center [0, 0] width 0 height 0
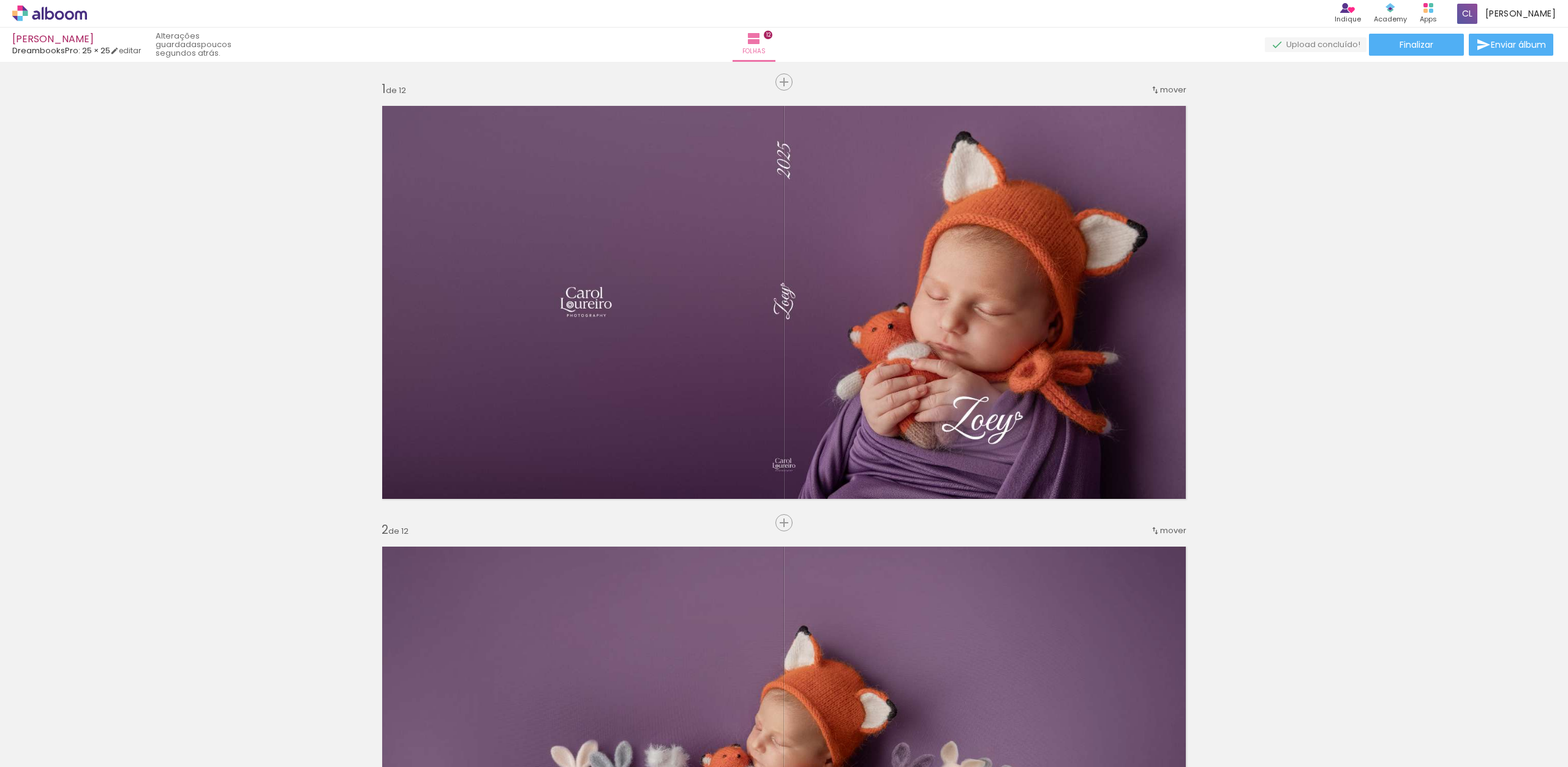
scroll to position [0, 2378]
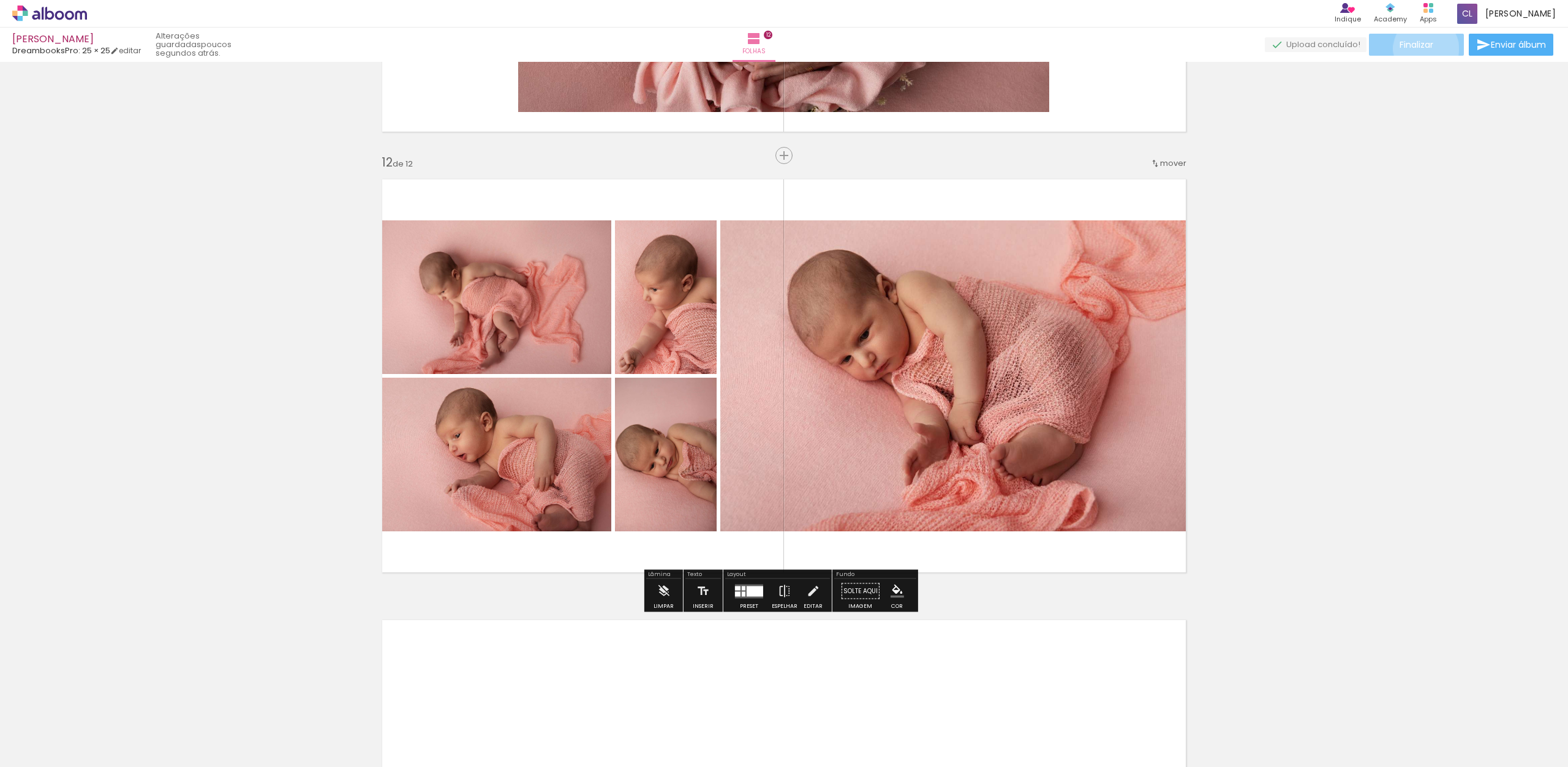
click at [1422, 48] on span "Finalizar" at bounding box center [1416, 45] width 34 height 9
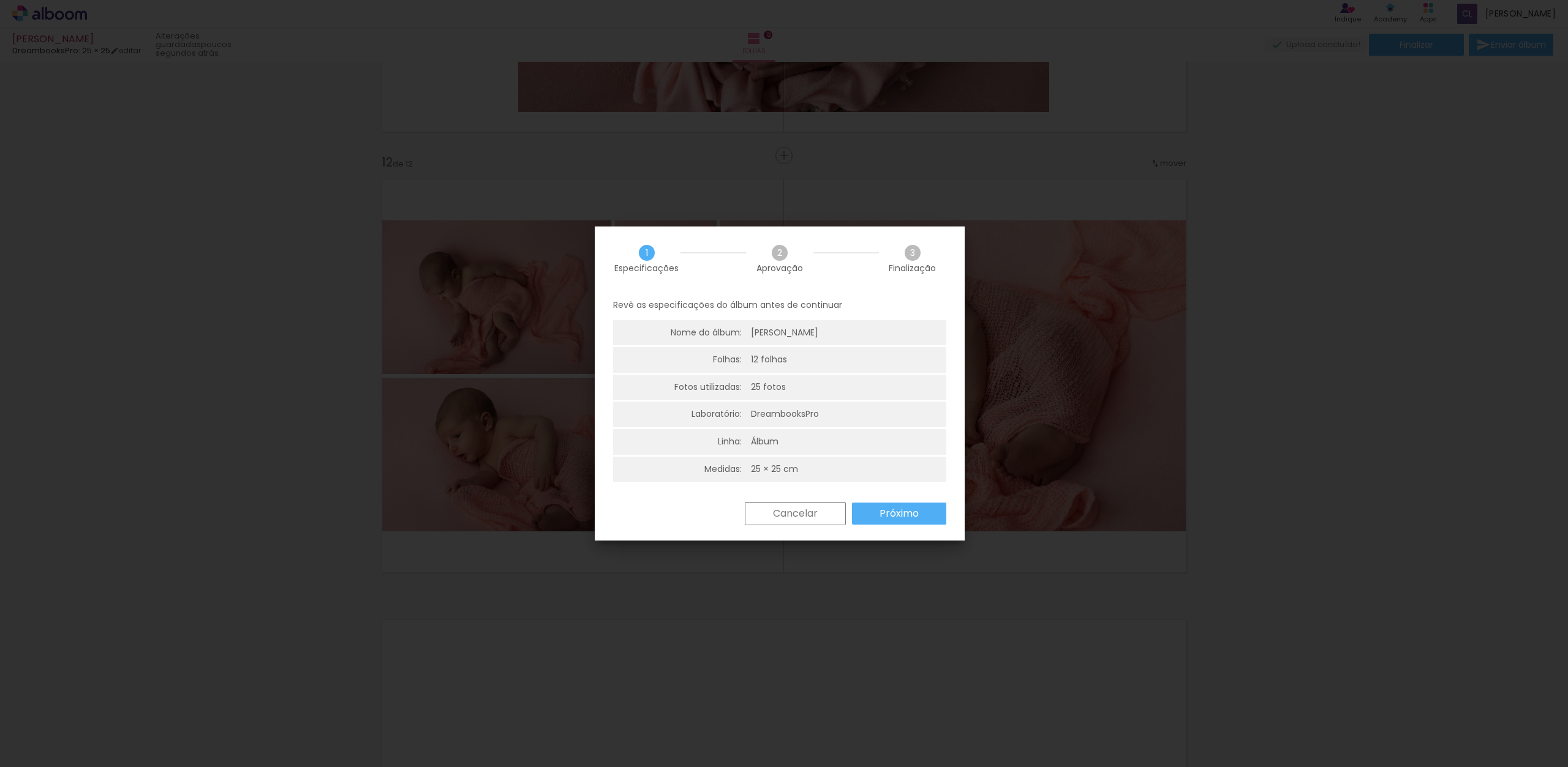
click at [919, 518] on paper-button "Próximo" at bounding box center [900, 514] width 95 height 22
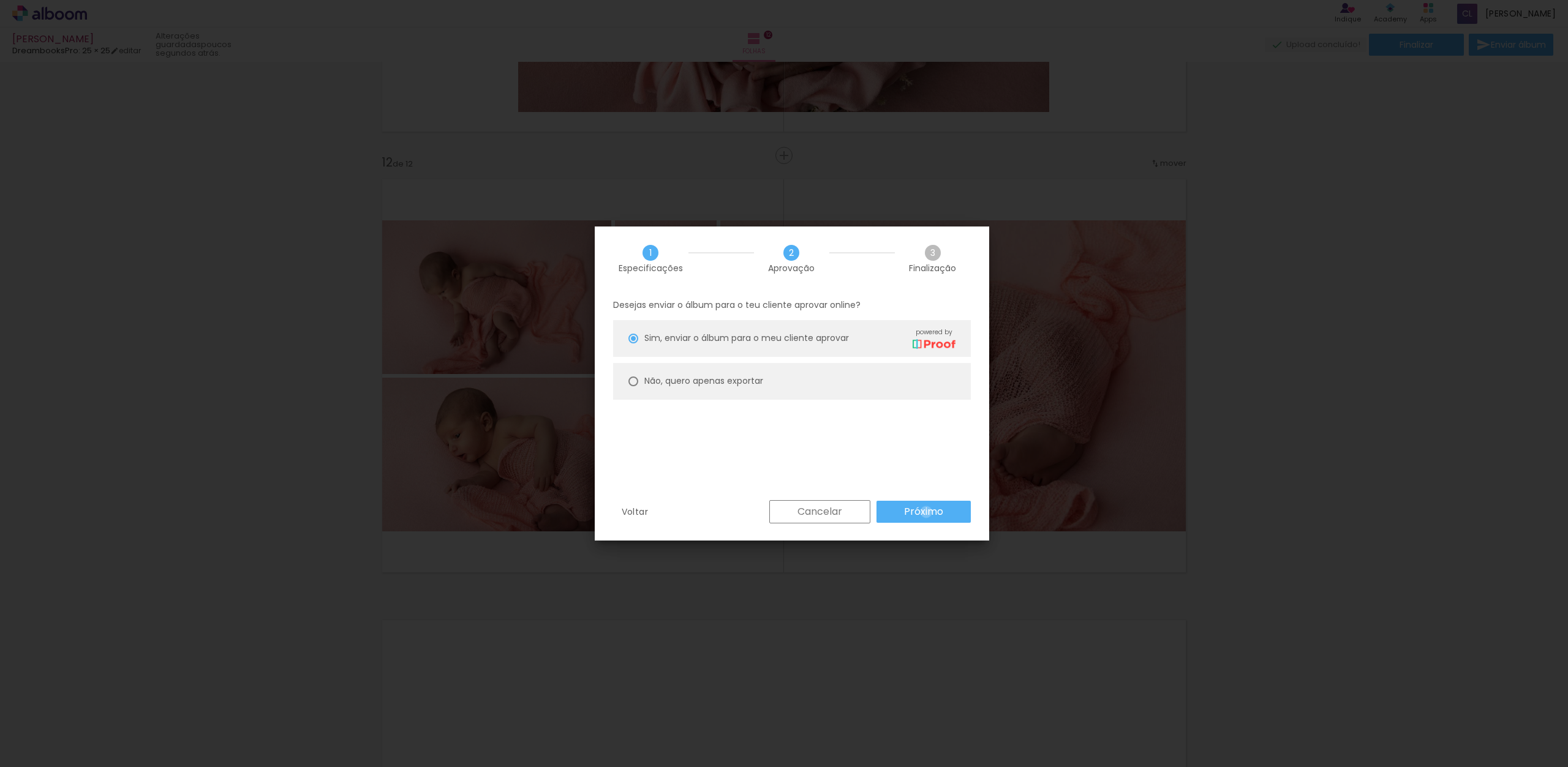
click at [0, 0] on slot "Próximo" at bounding box center [0, 0] width 0 height 0
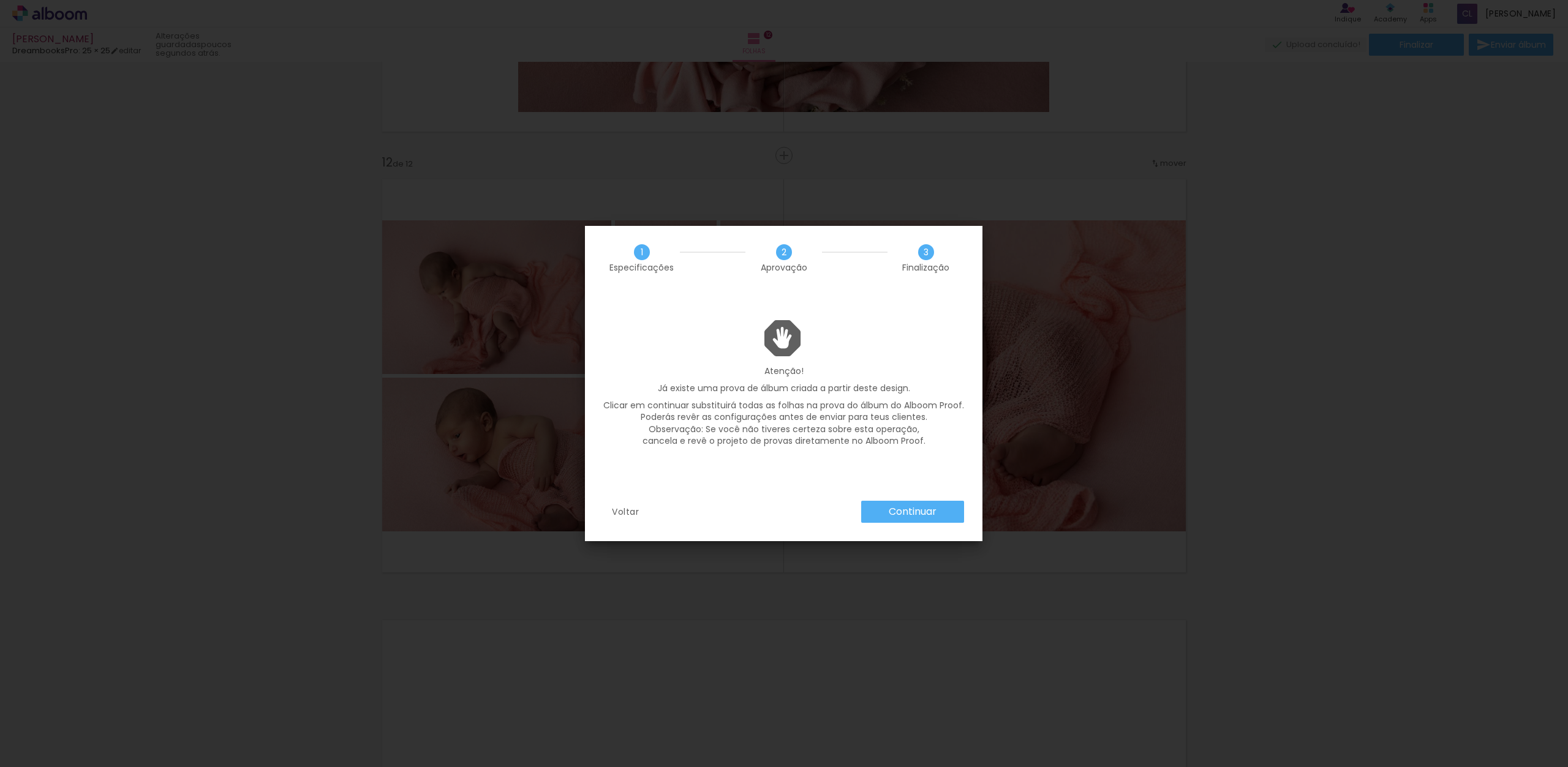
click at [0, 0] on slot "Voltar" at bounding box center [0, 0] width 0 height 0
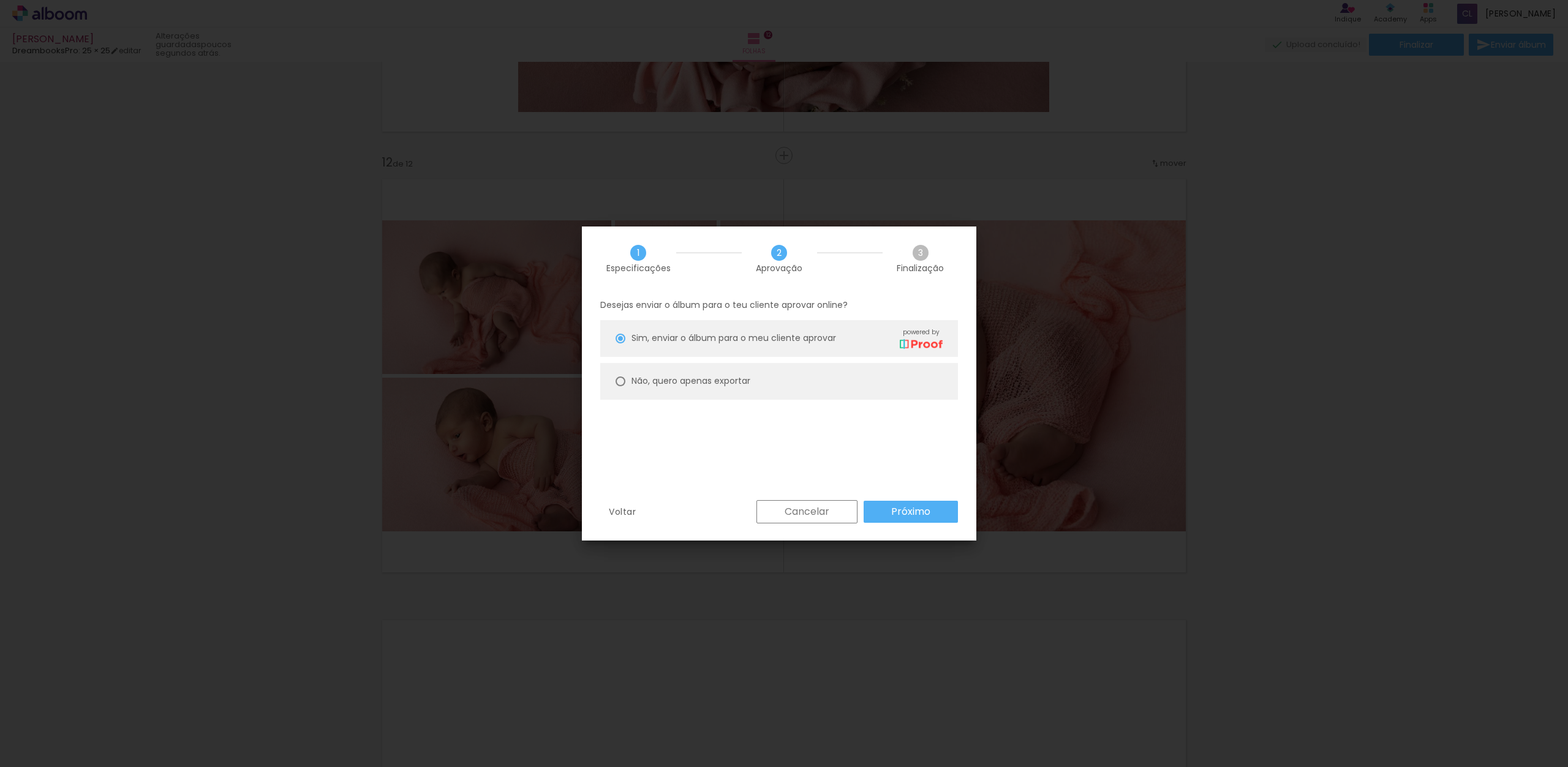
click at [620, 384] on div at bounding box center [620, 381] width 9 height 9
type paper-radio-button "on"
click at [0, 0] on slot "Próximo" at bounding box center [0, 0] width 0 height 0
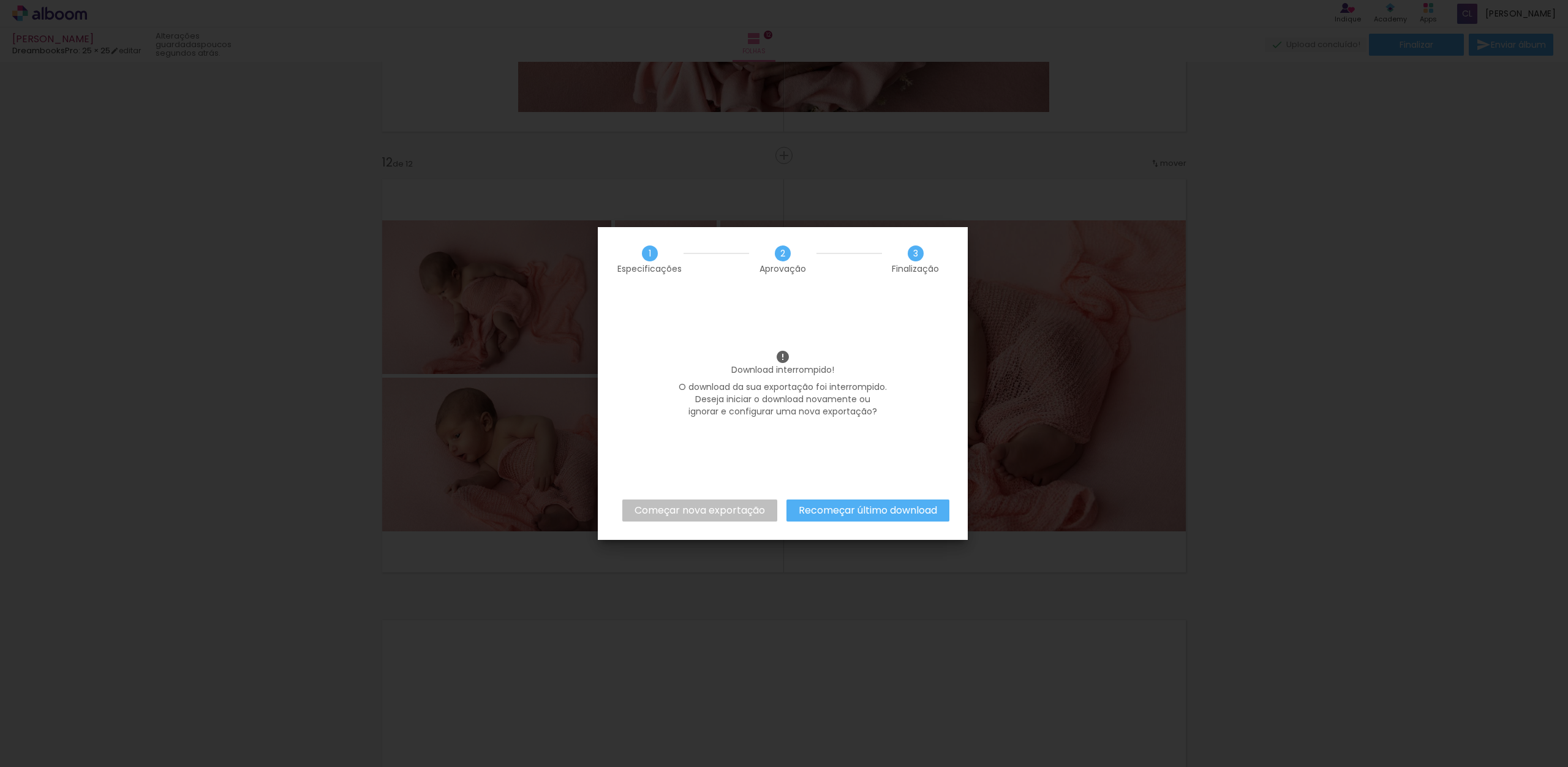
click at [0, 0] on slot "Começar nova exportação" at bounding box center [0, 0] width 0 height 0
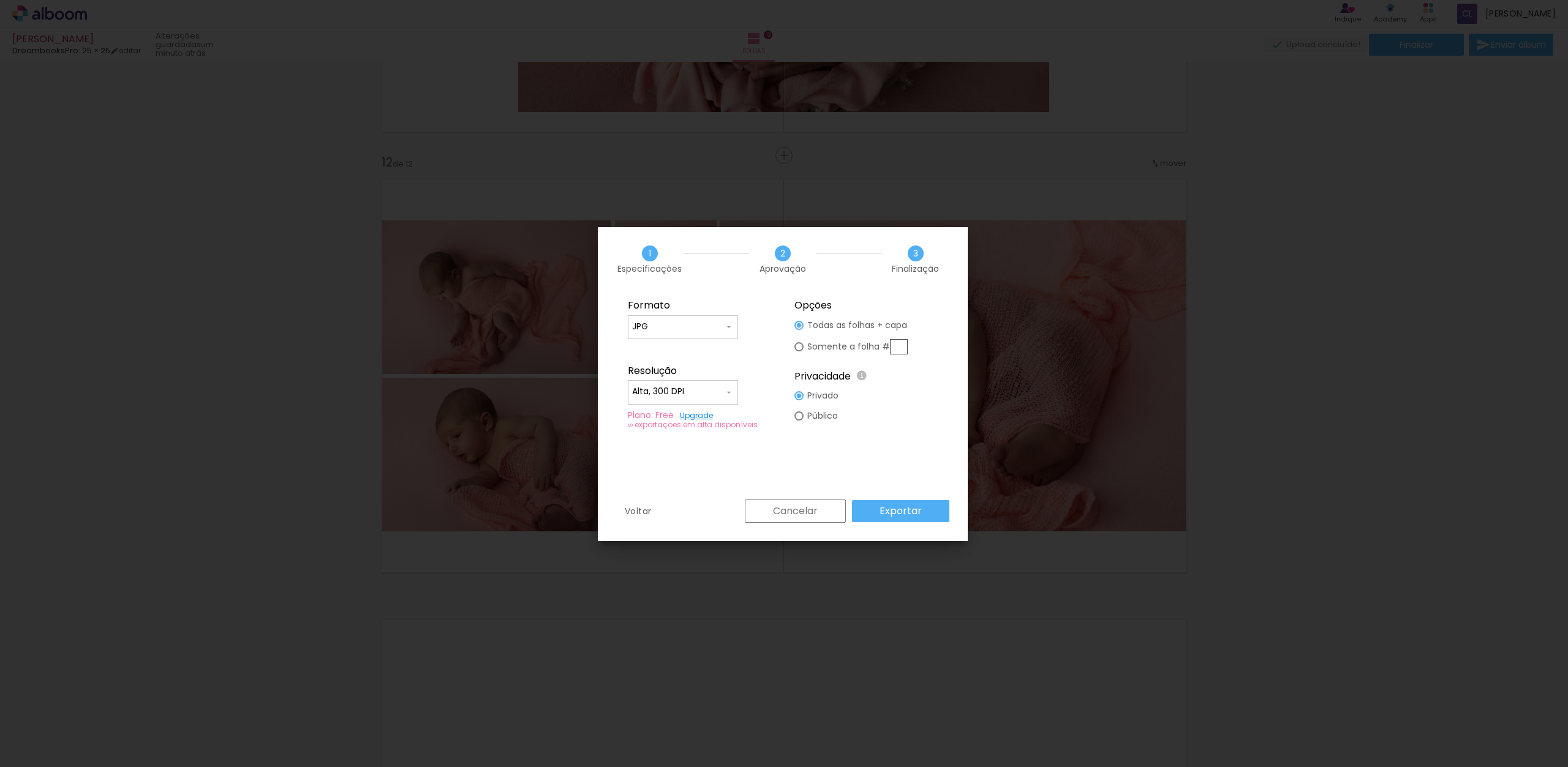
click at [0, 0] on slot "Exportar" at bounding box center [0, 0] width 0 height 0
